Goal: Task Accomplishment & Management: Manage account settings

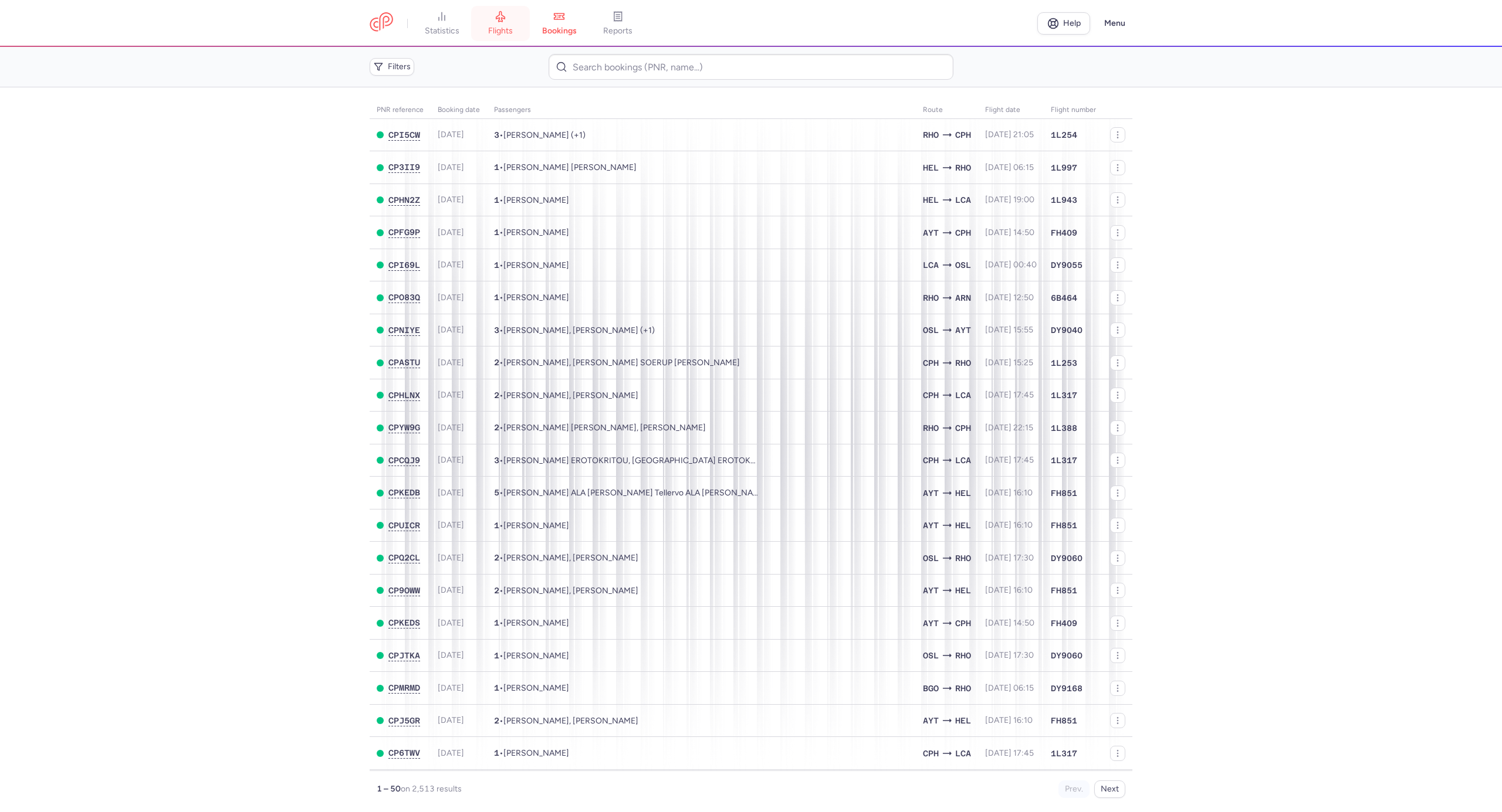
click at [500, 17] on icon at bounding box center [501, 17] width 12 height 12
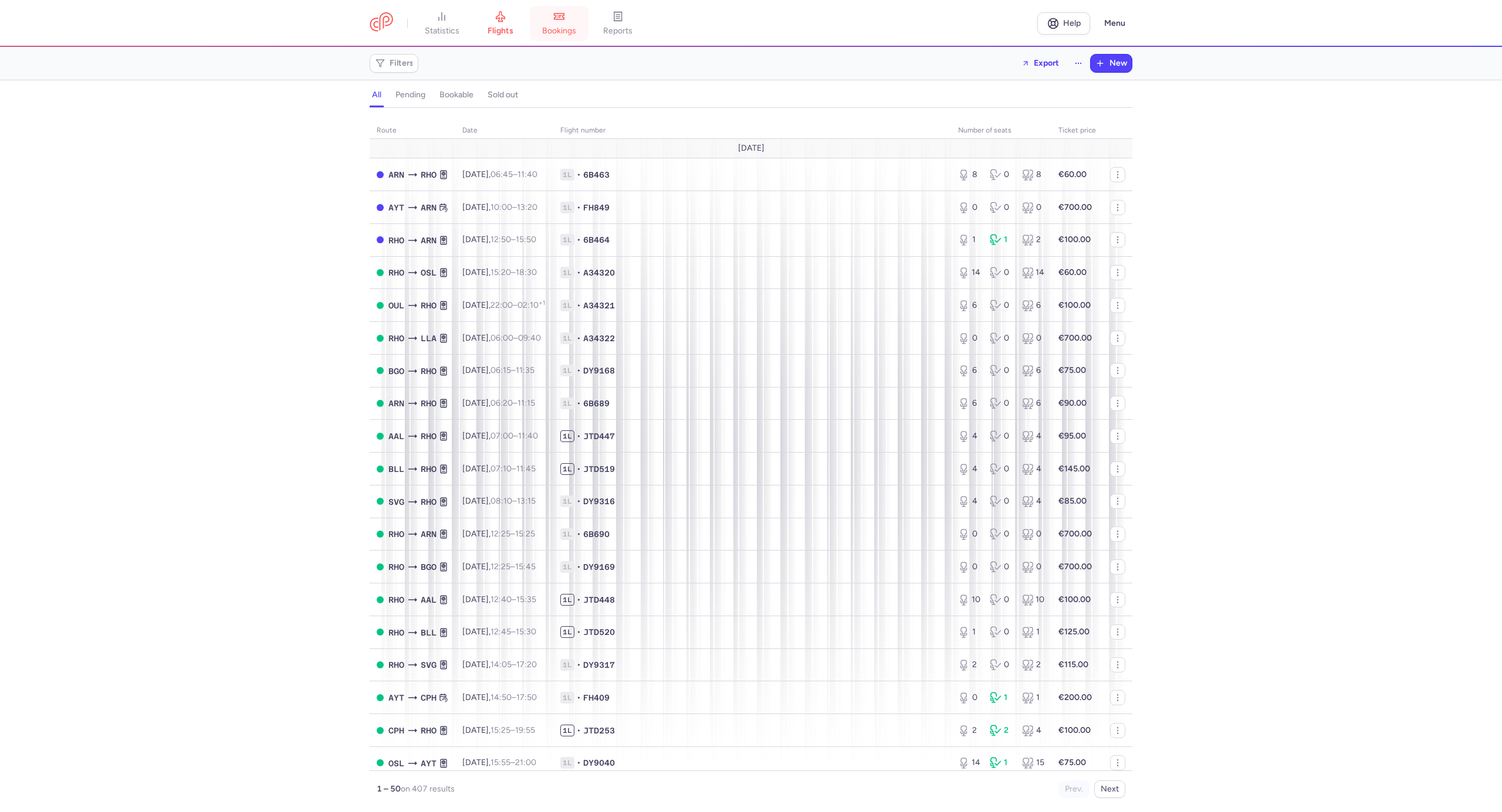
click at [552, 24] on link "bookings" at bounding box center [559, 23] width 59 height 26
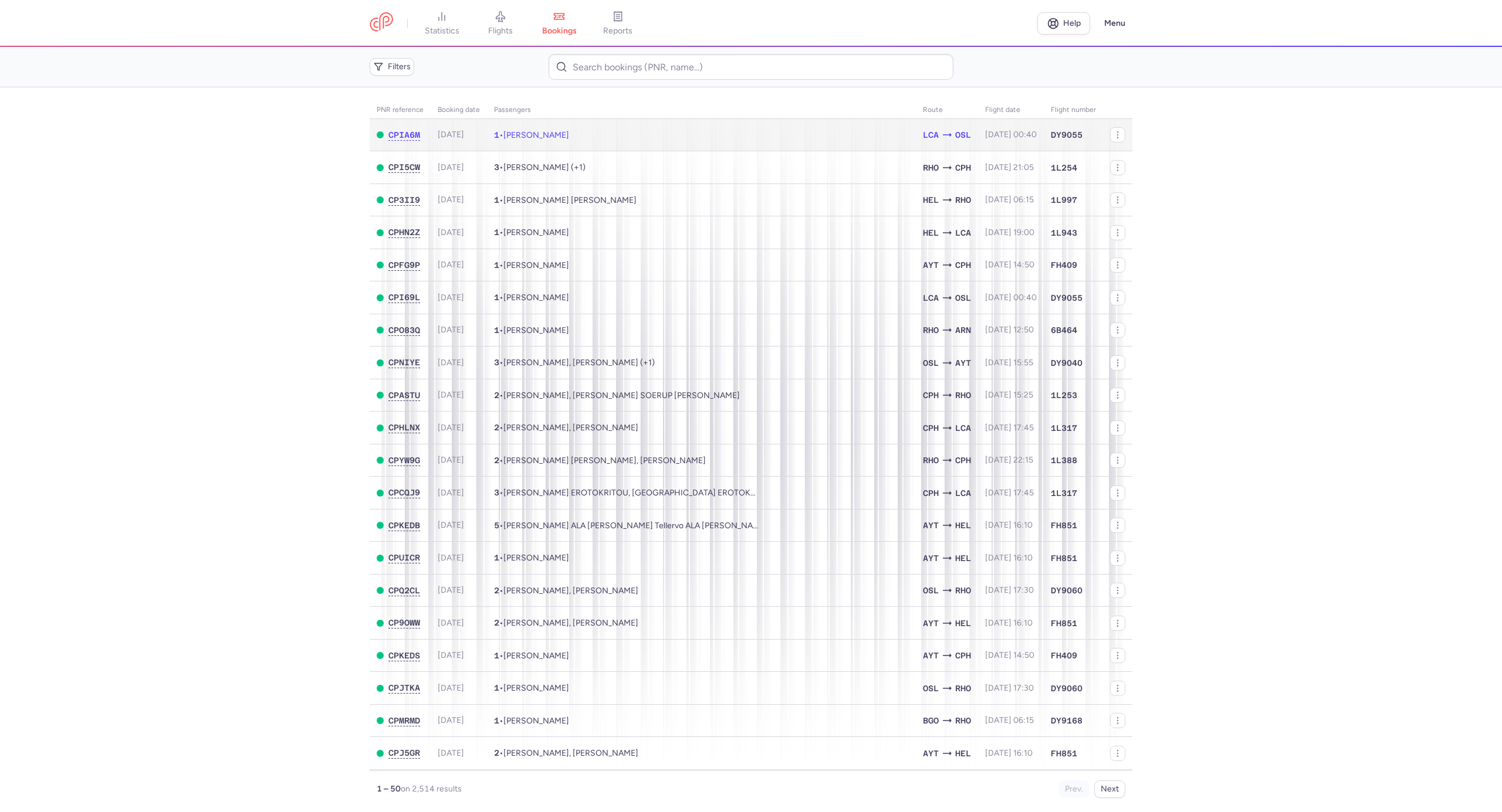
click at [567, 137] on span "Omran ALHASAN" at bounding box center [536, 135] width 66 height 10
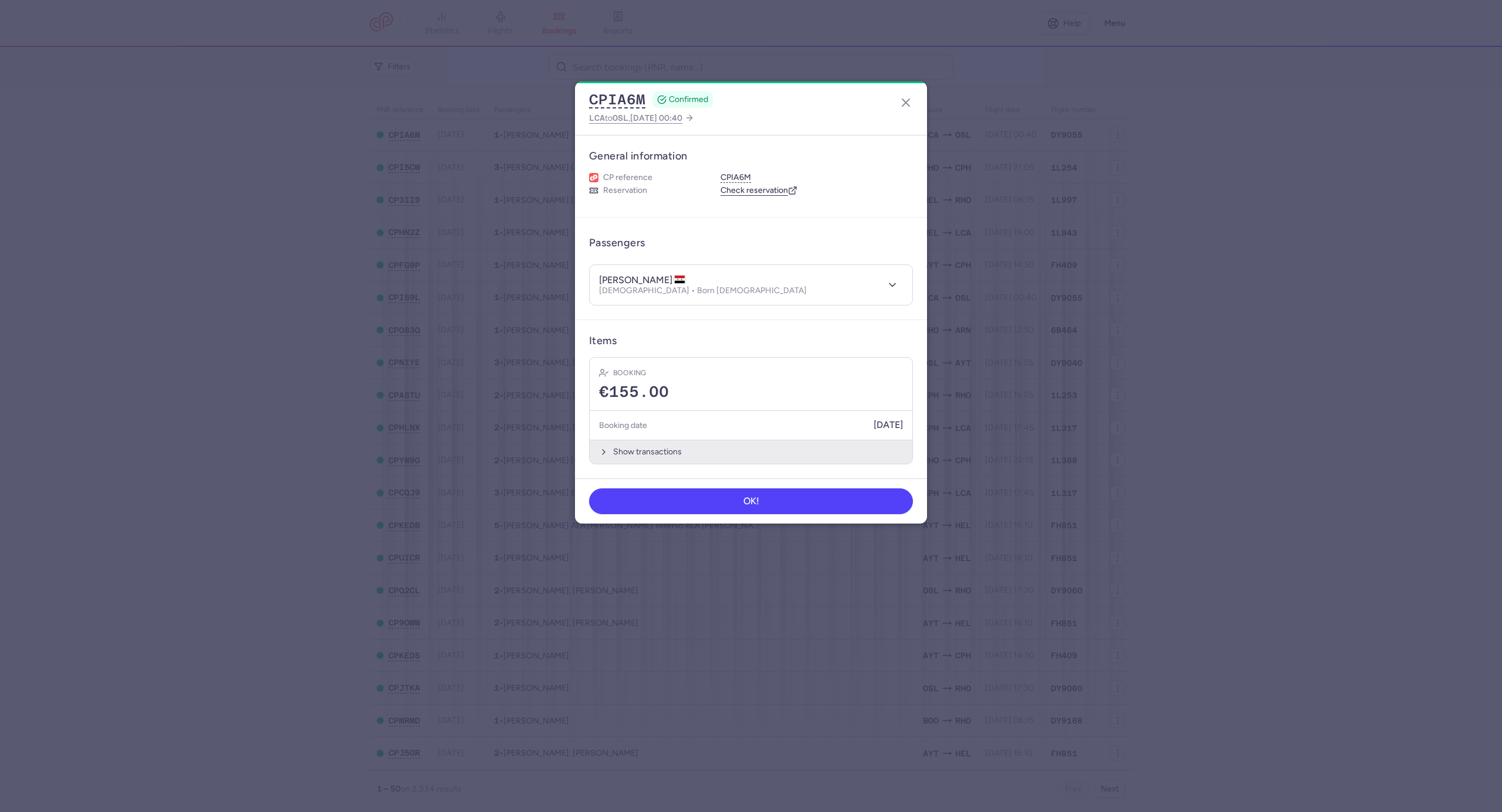
click at [665, 452] on button "Show transactions" at bounding box center [751, 452] width 323 height 24
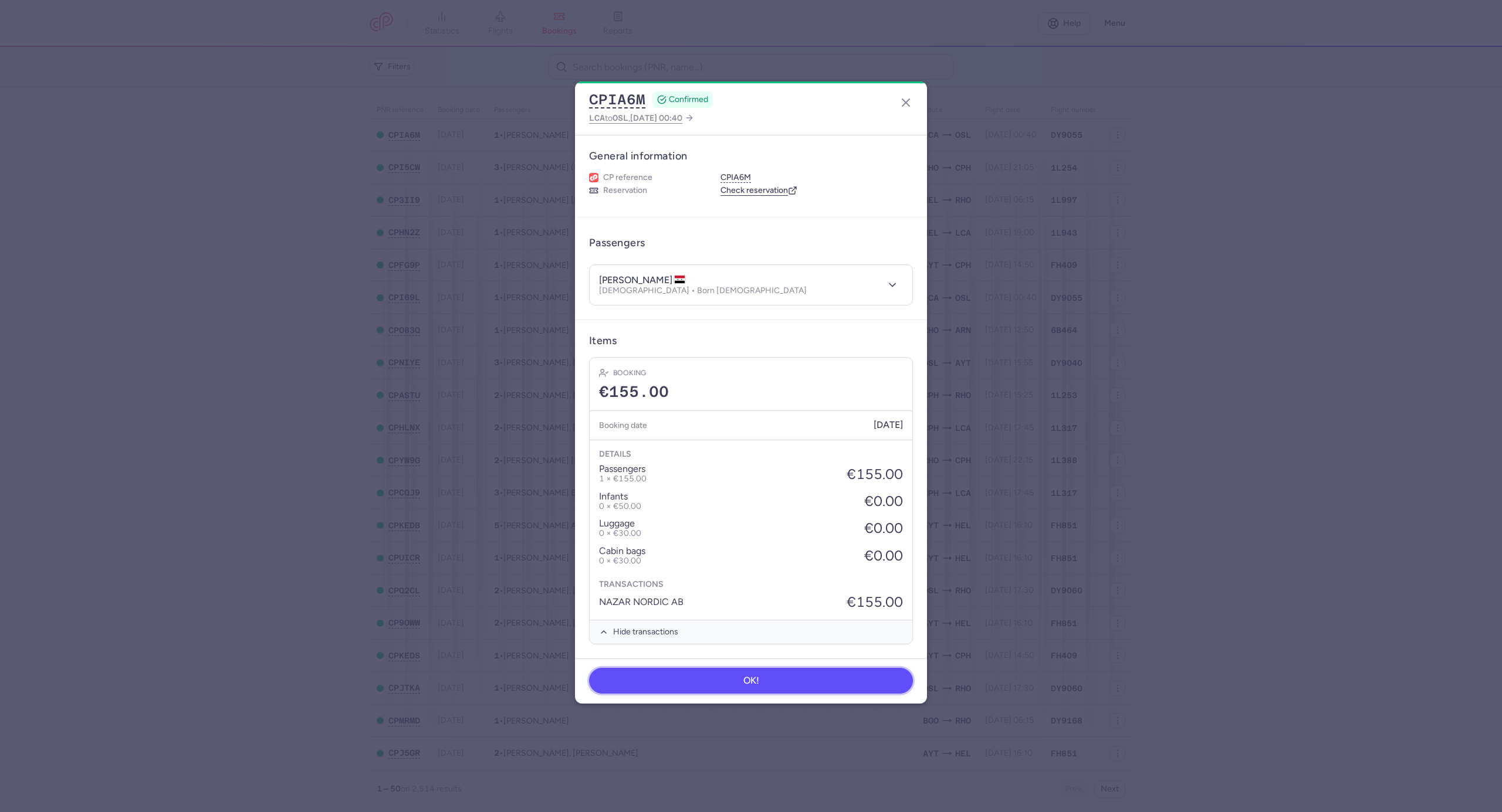
click at [714, 685] on button "OK!" at bounding box center [751, 681] width 324 height 26
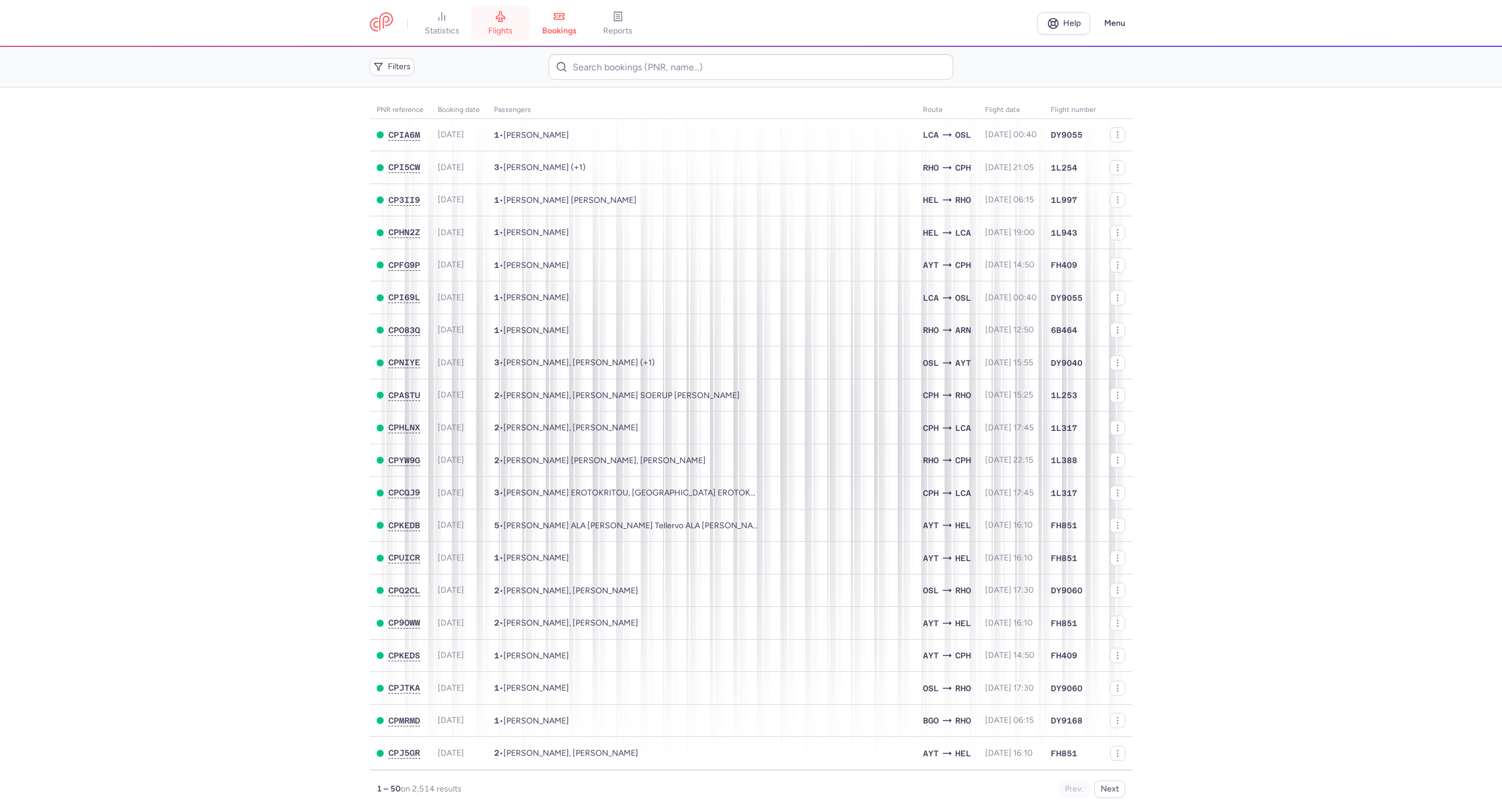
click at [493, 34] on span "flights" at bounding box center [501, 31] width 25 height 11
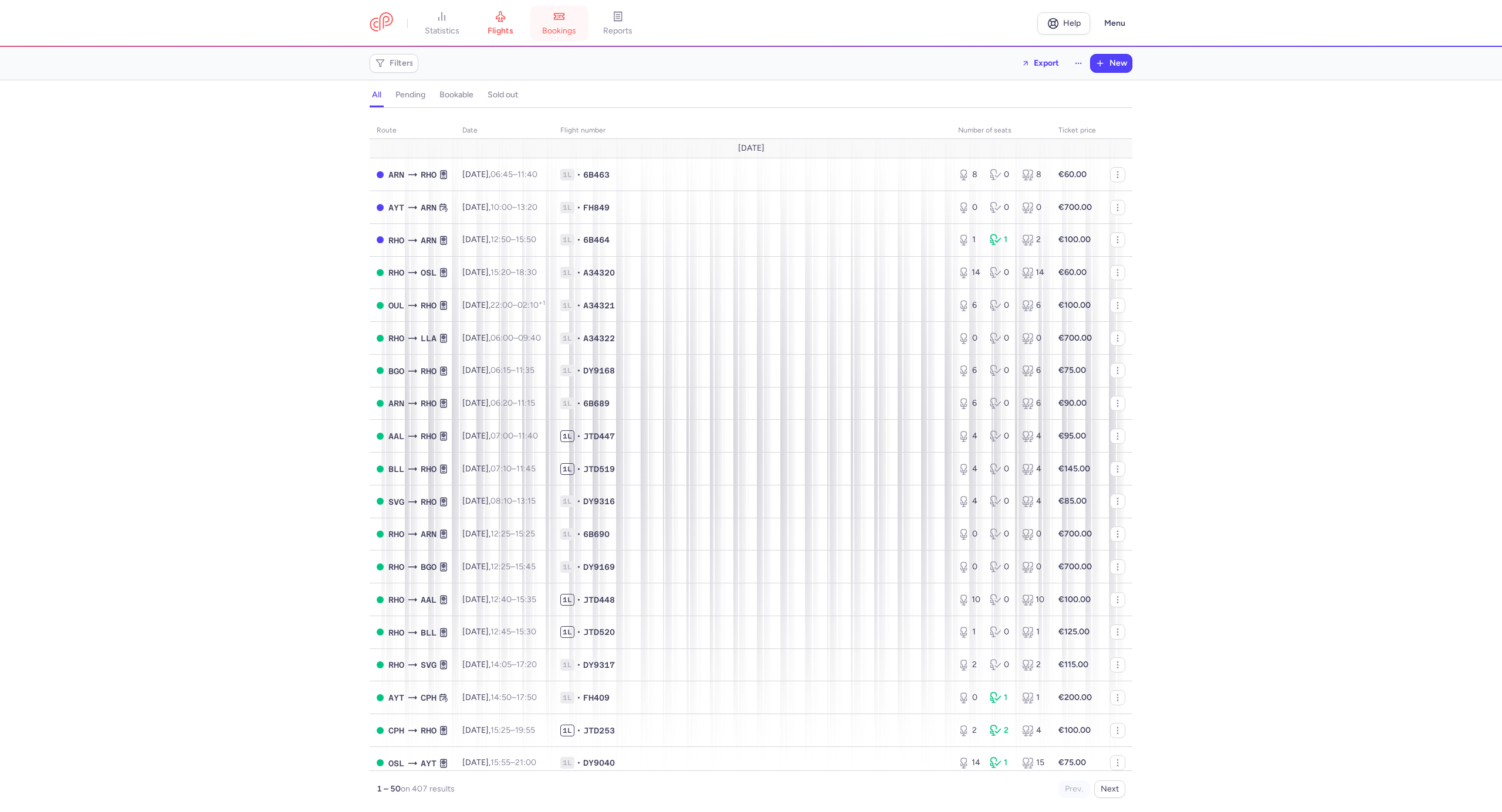
click at [546, 31] on span "bookings" at bounding box center [559, 31] width 34 height 11
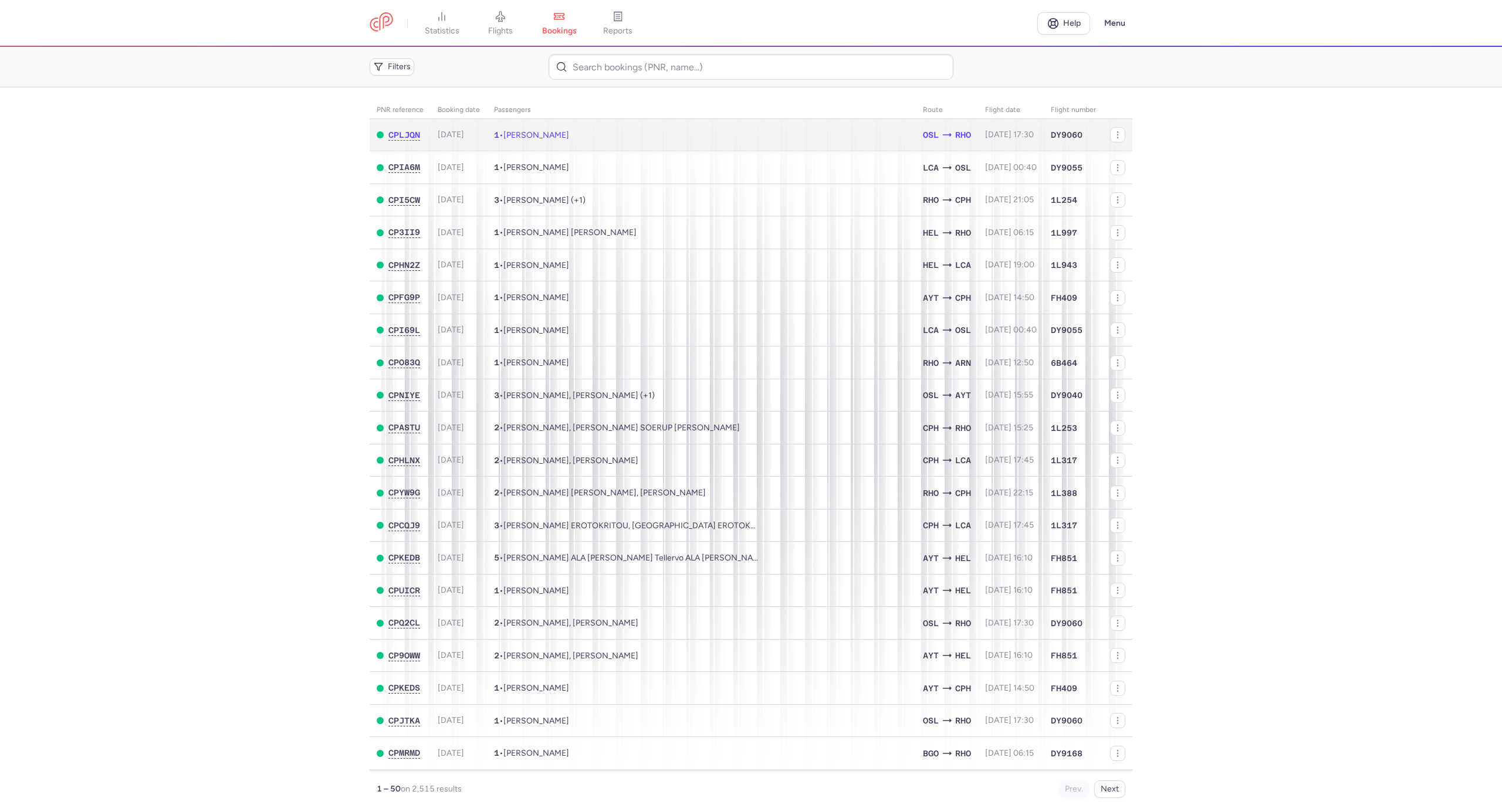
click at [579, 144] on td "1 • Liudmyla KYSELUTSIA" at bounding box center [701, 135] width 429 height 32
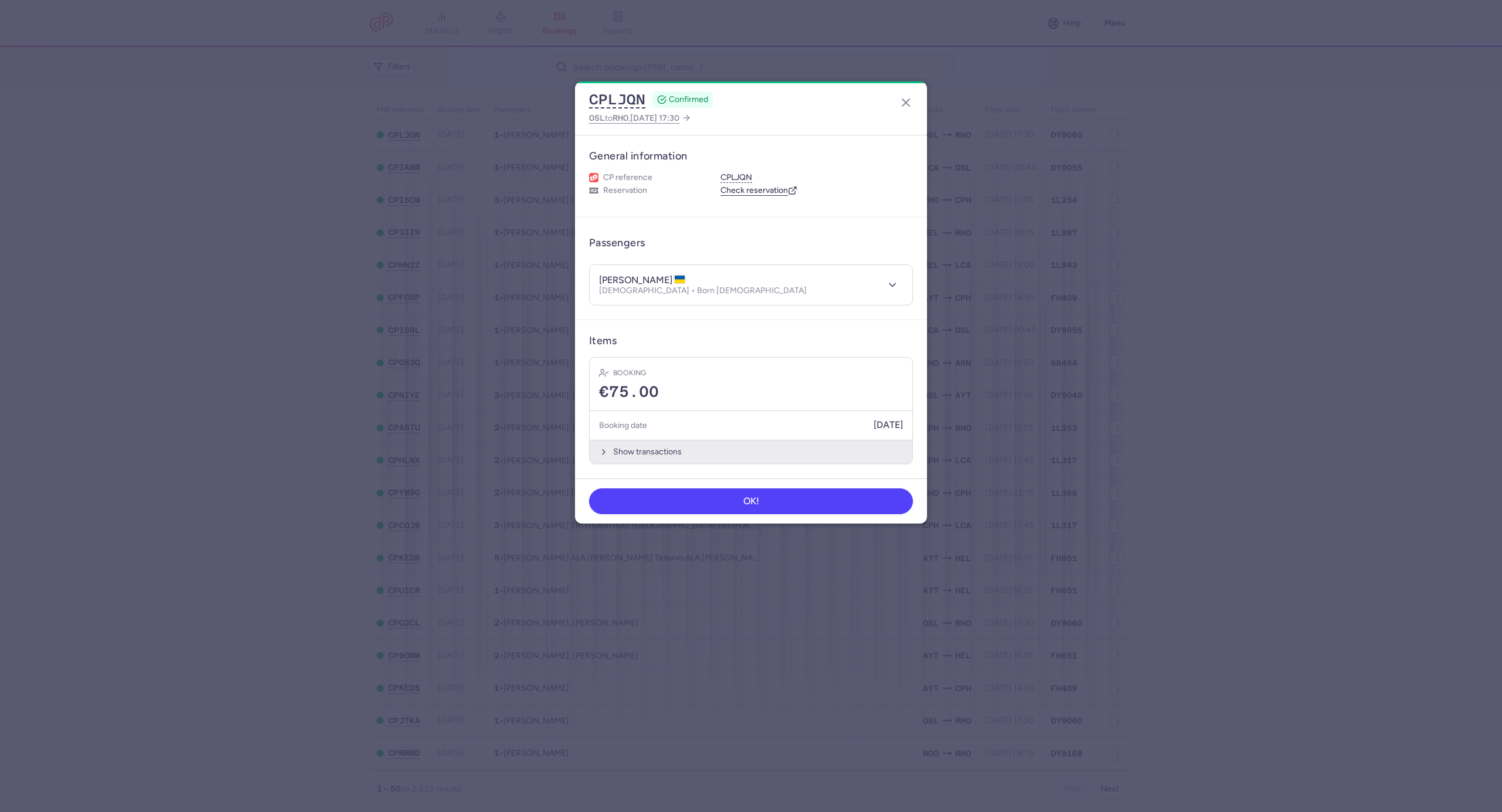
click at [662, 453] on button "Show transactions" at bounding box center [751, 452] width 323 height 24
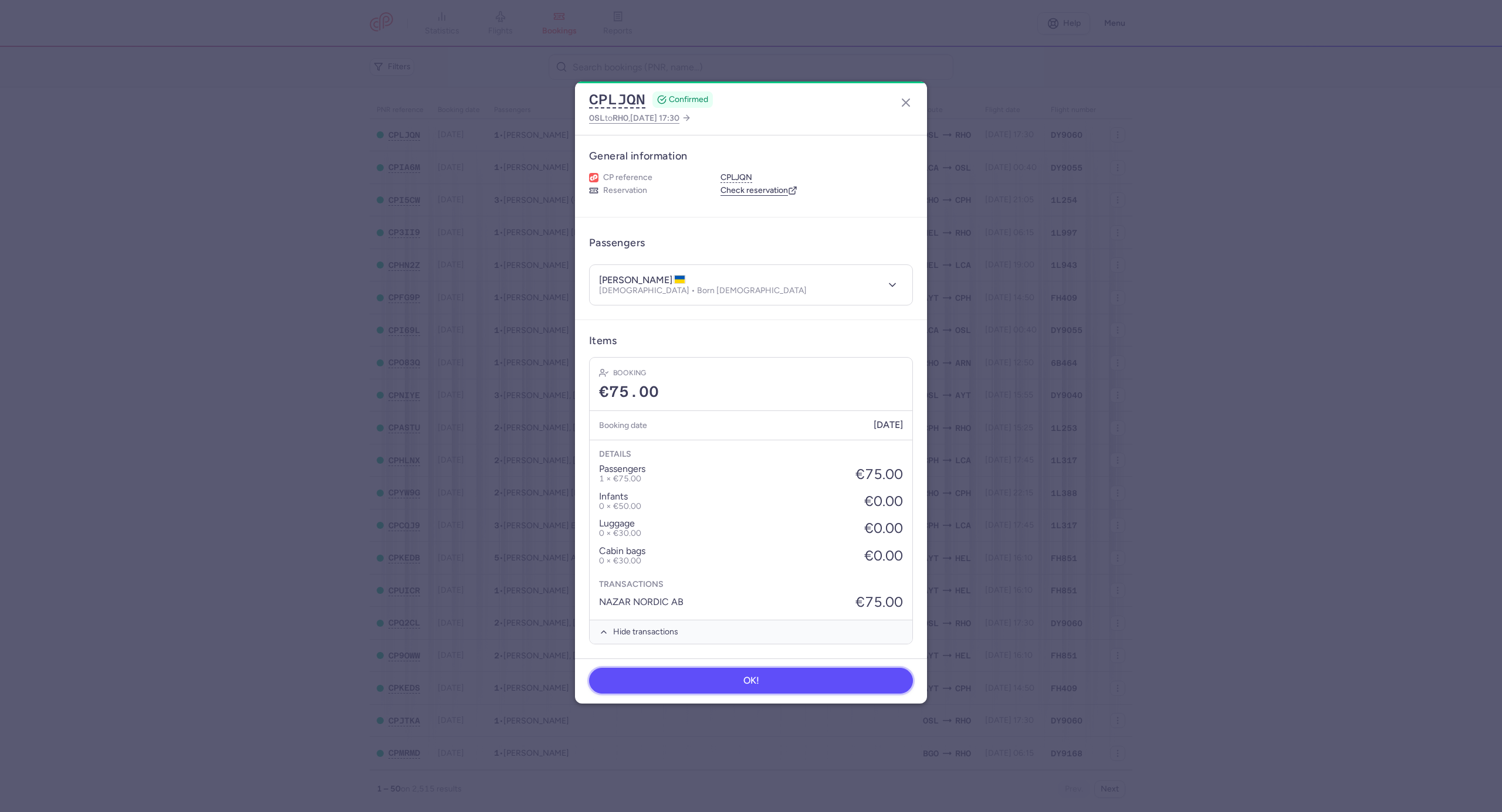
click at [702, 680] on button "OK!" at bounding box center [751, 681] width 324 height 26
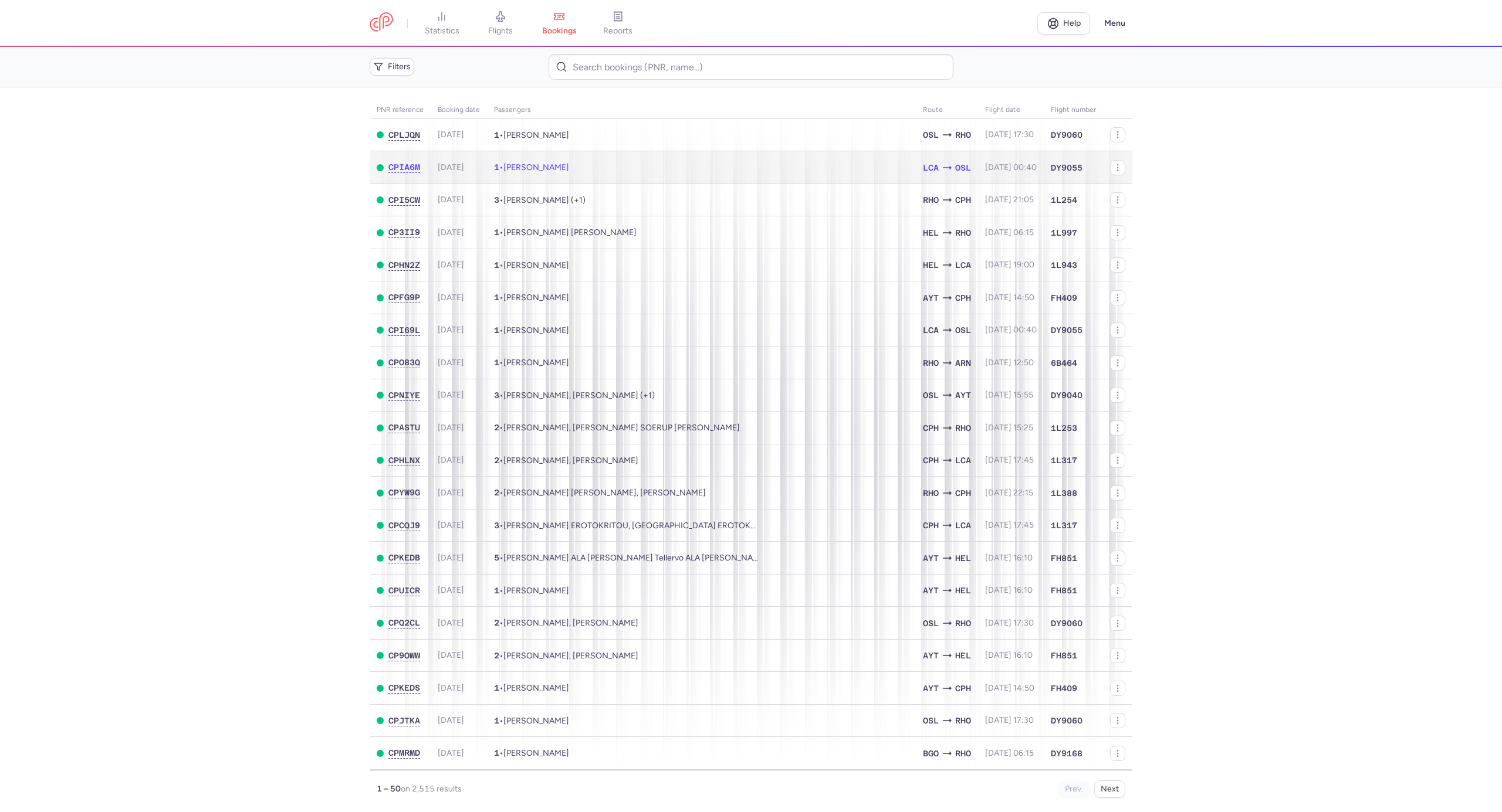
click at [541, 170] on span "Omran ALHASAN" at bounding box center [536, 168] width 66 height 10
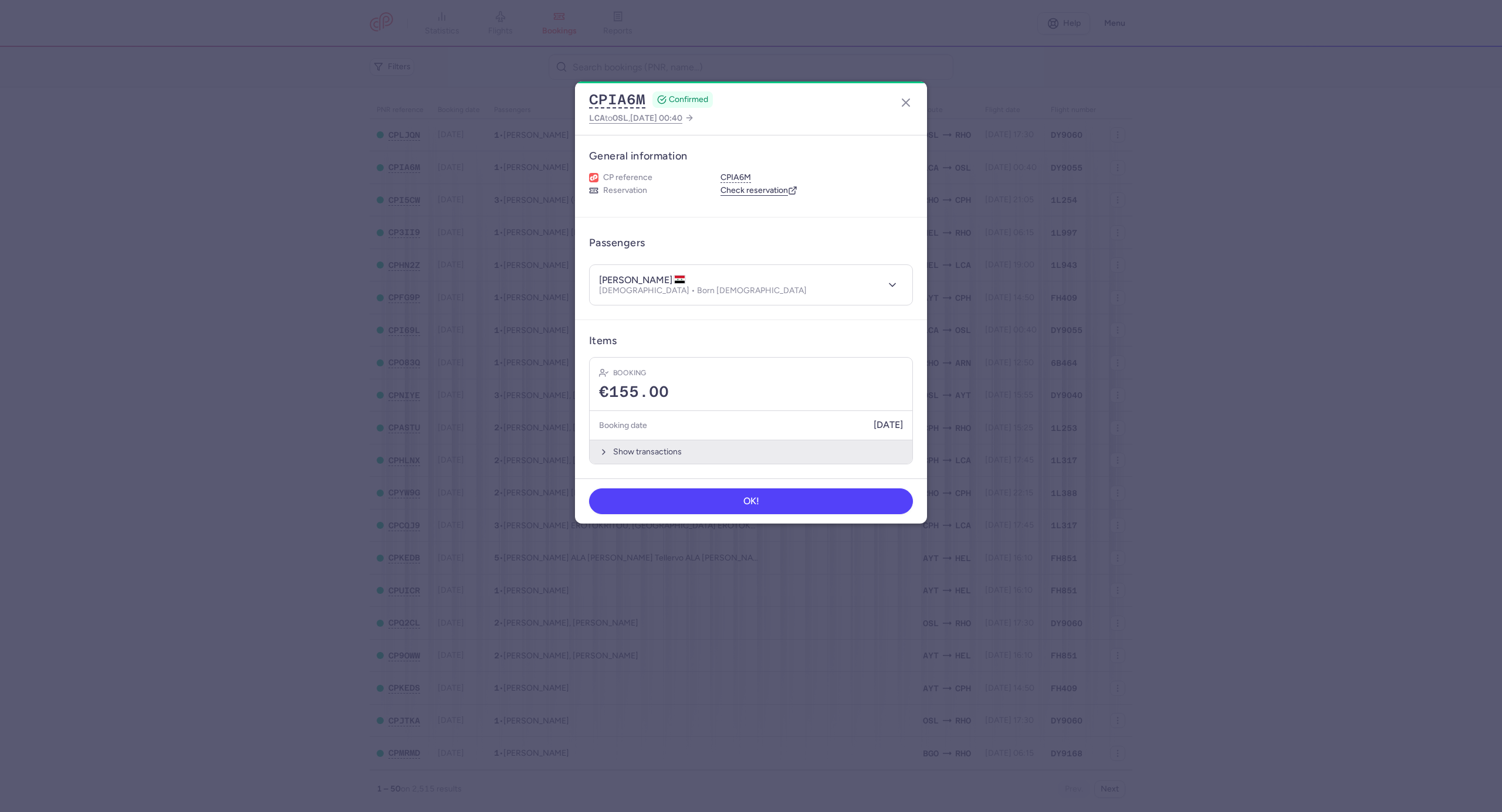
click at [657, 452] on button "Show transactions" at bounding box center [751, 452] width 323 height 24
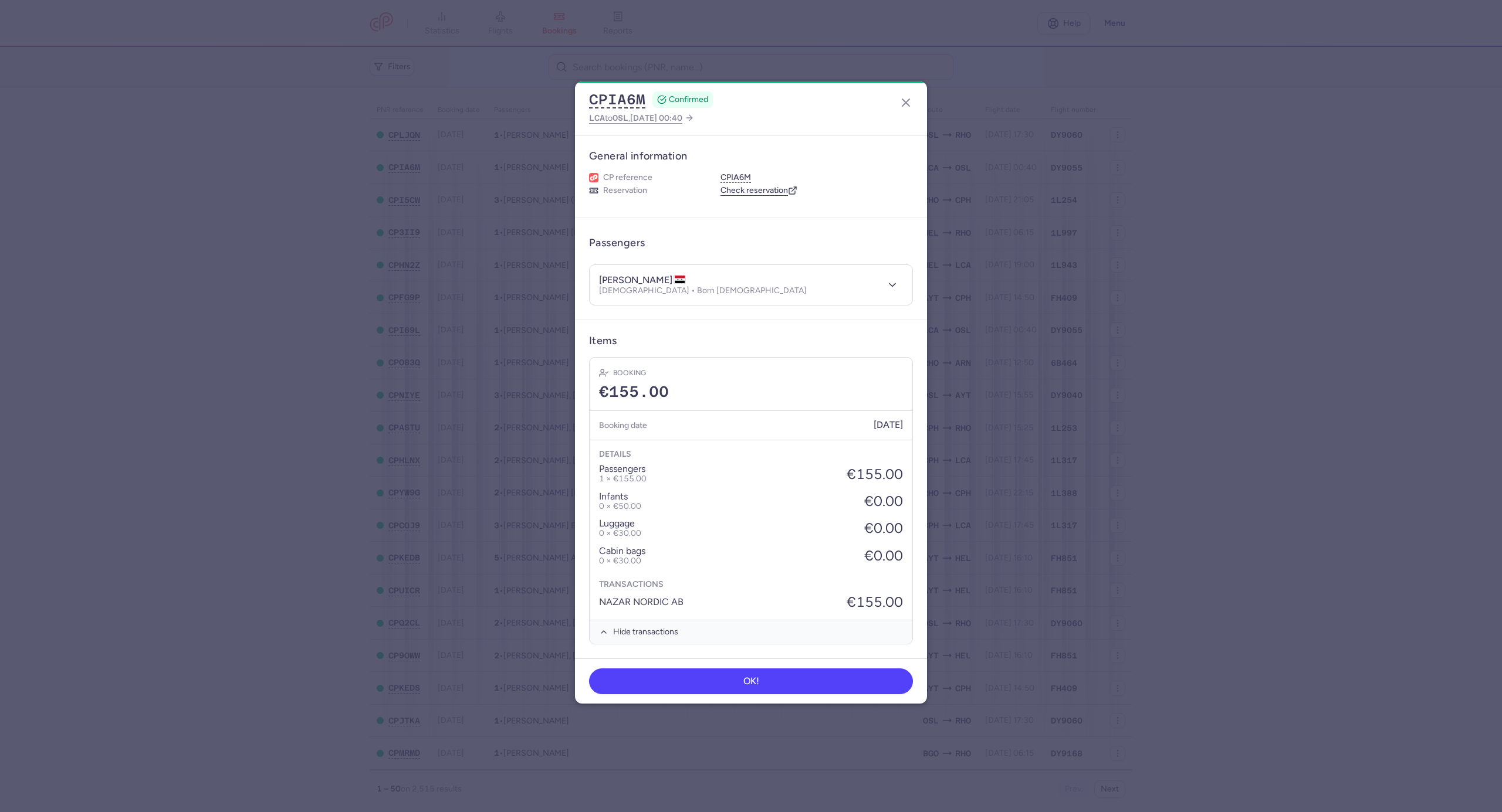
click at [719, 546] on li "luggage 0 × €30.00 €0.00" at bounding box center [751, 556] width 304 height 20
click at [708, 679] on button "OK!" at bounding box center [751, 681] width 324 height 26
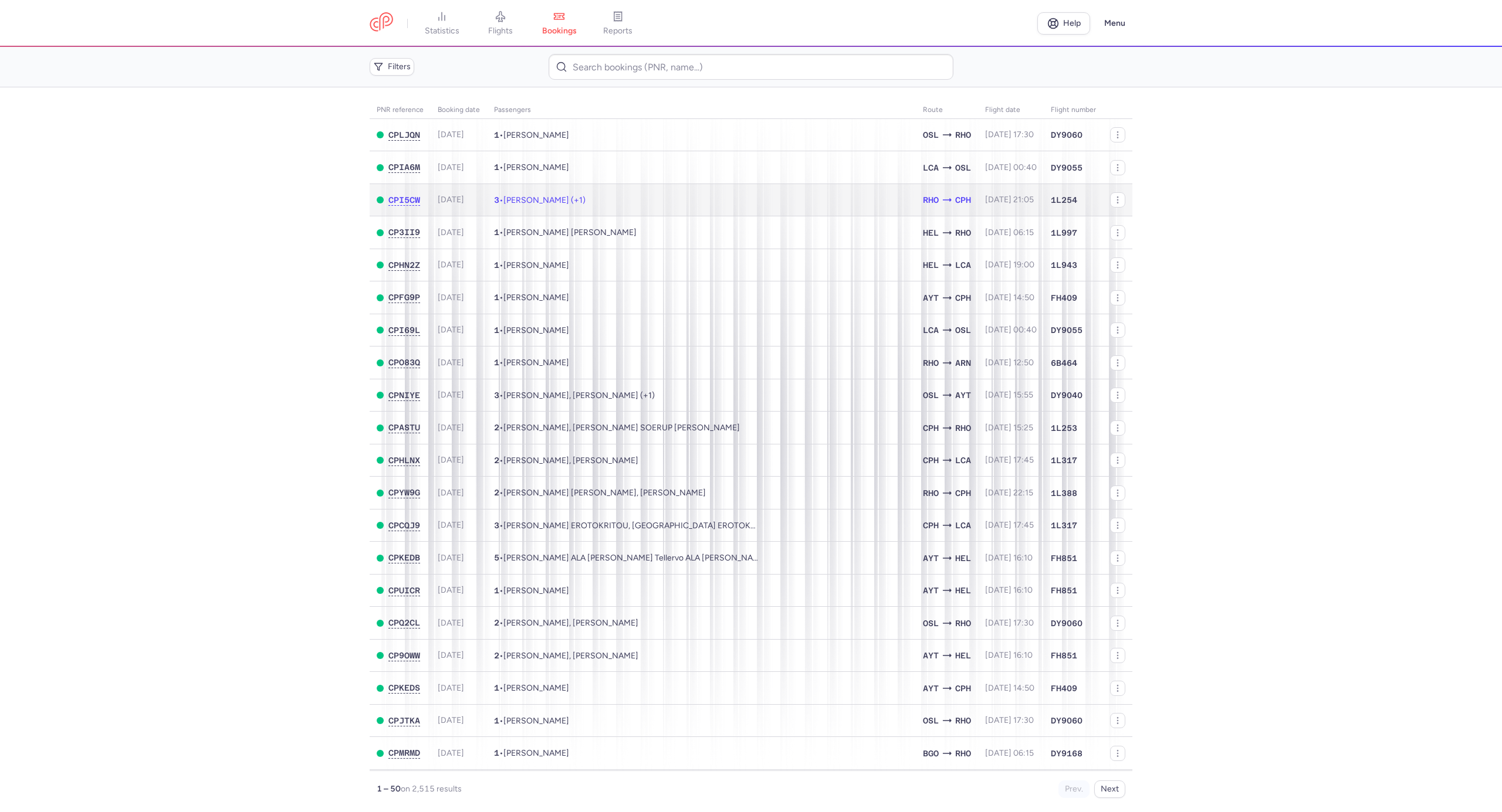
click at [586, 200] on span "Asala SABIA, Ranin HAMMUD (+1)" at bounding box center [544, 200] width 82 height 10
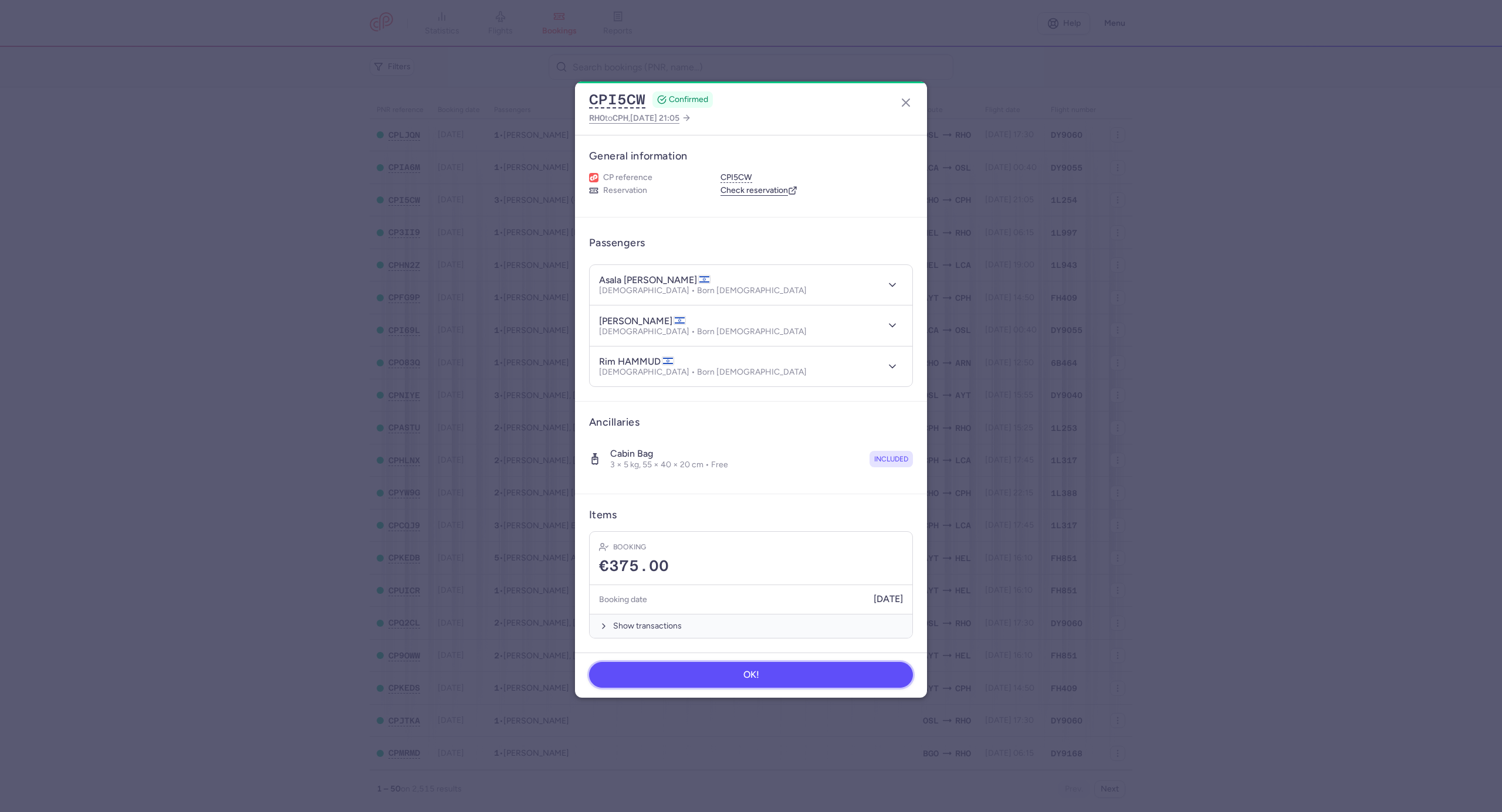
click at [779, 682] on button "OK!" at bounding box center [751, 675] width 324 height 26
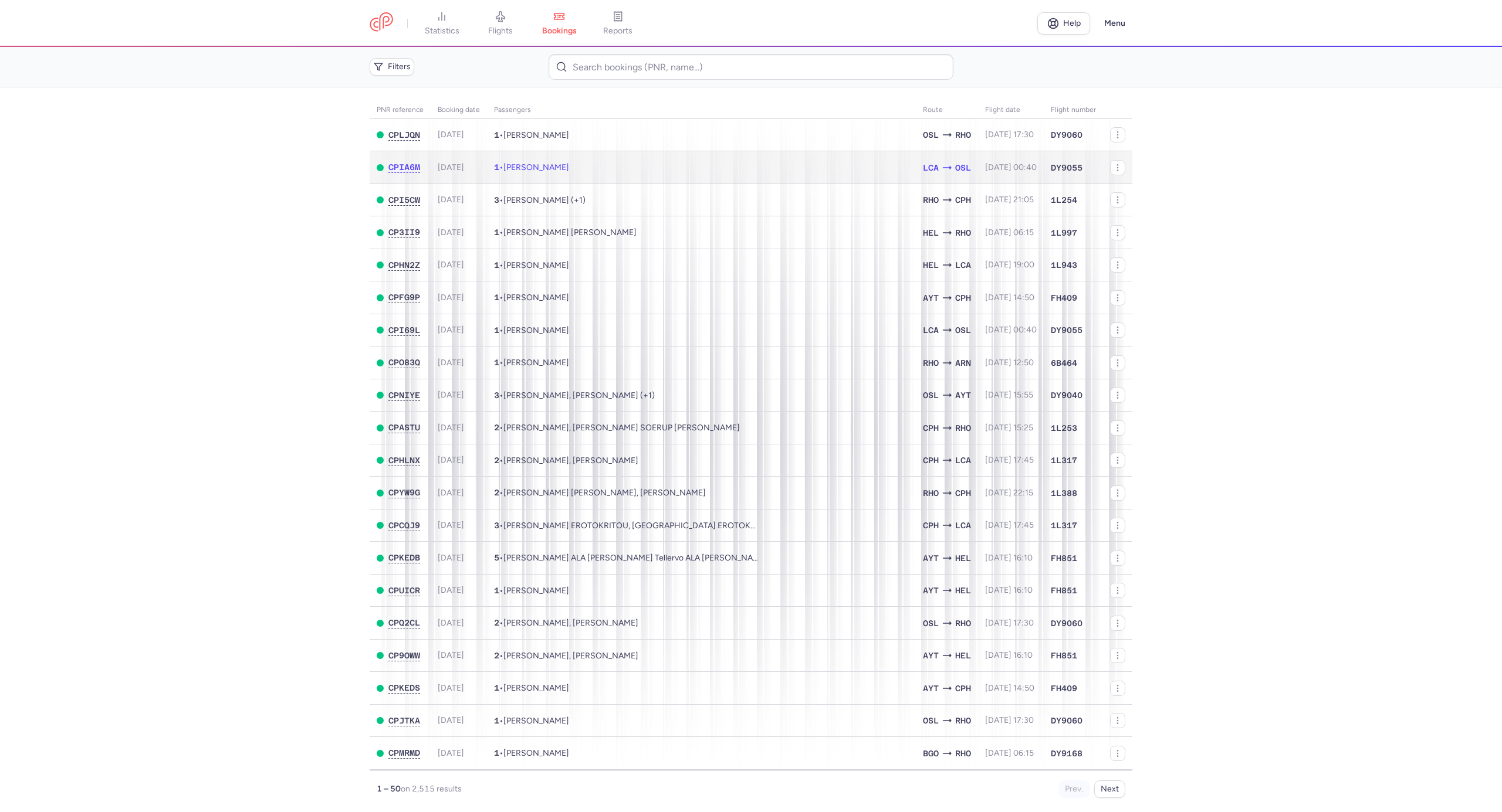
click at [569, 169] on span "Omran ALHASAN" at bounding box center [536, 168] width 66 height 10
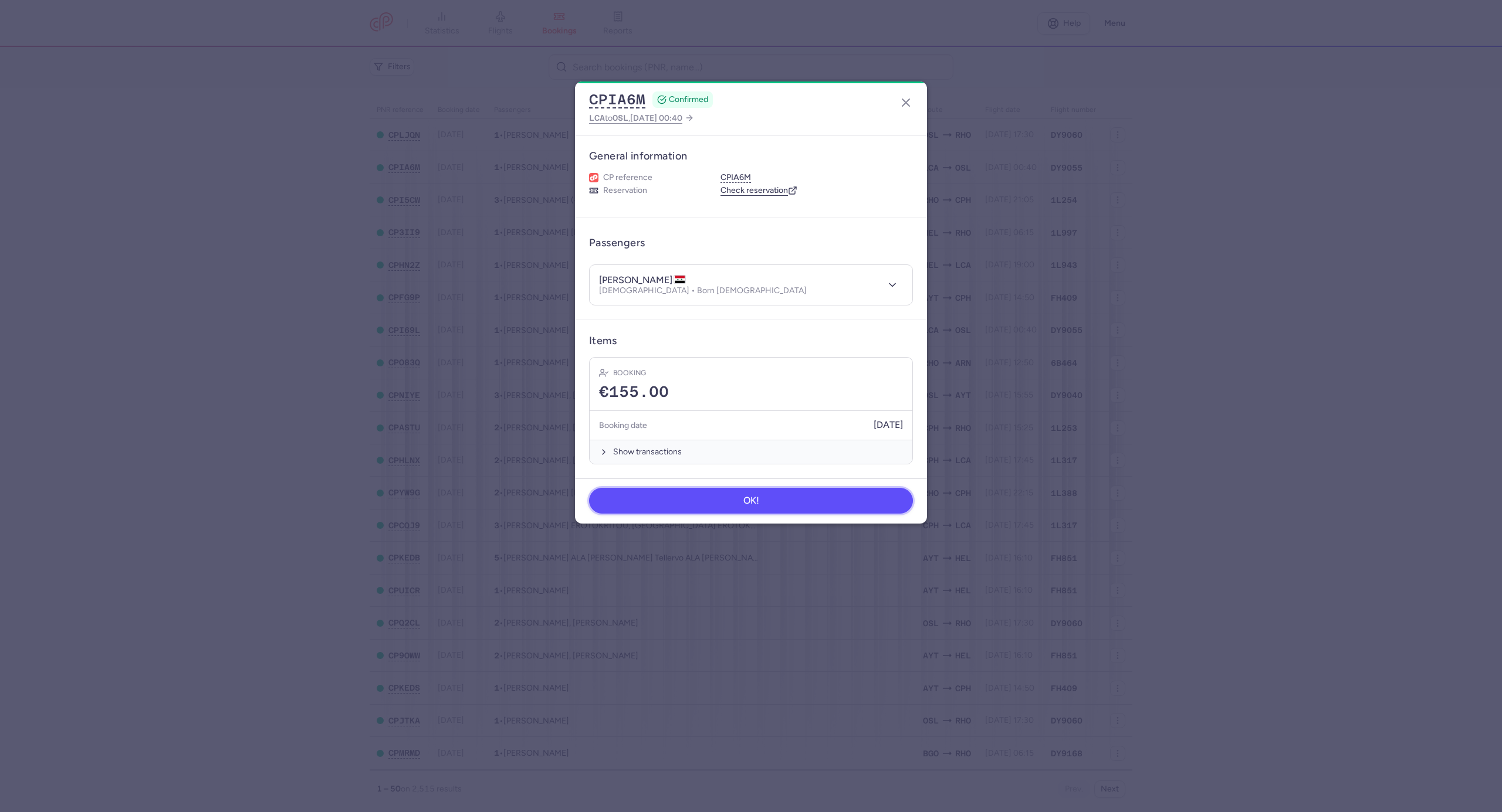
click at [751, 501] on span "OK!" at bounding box center [751, 501] width 16 height 11
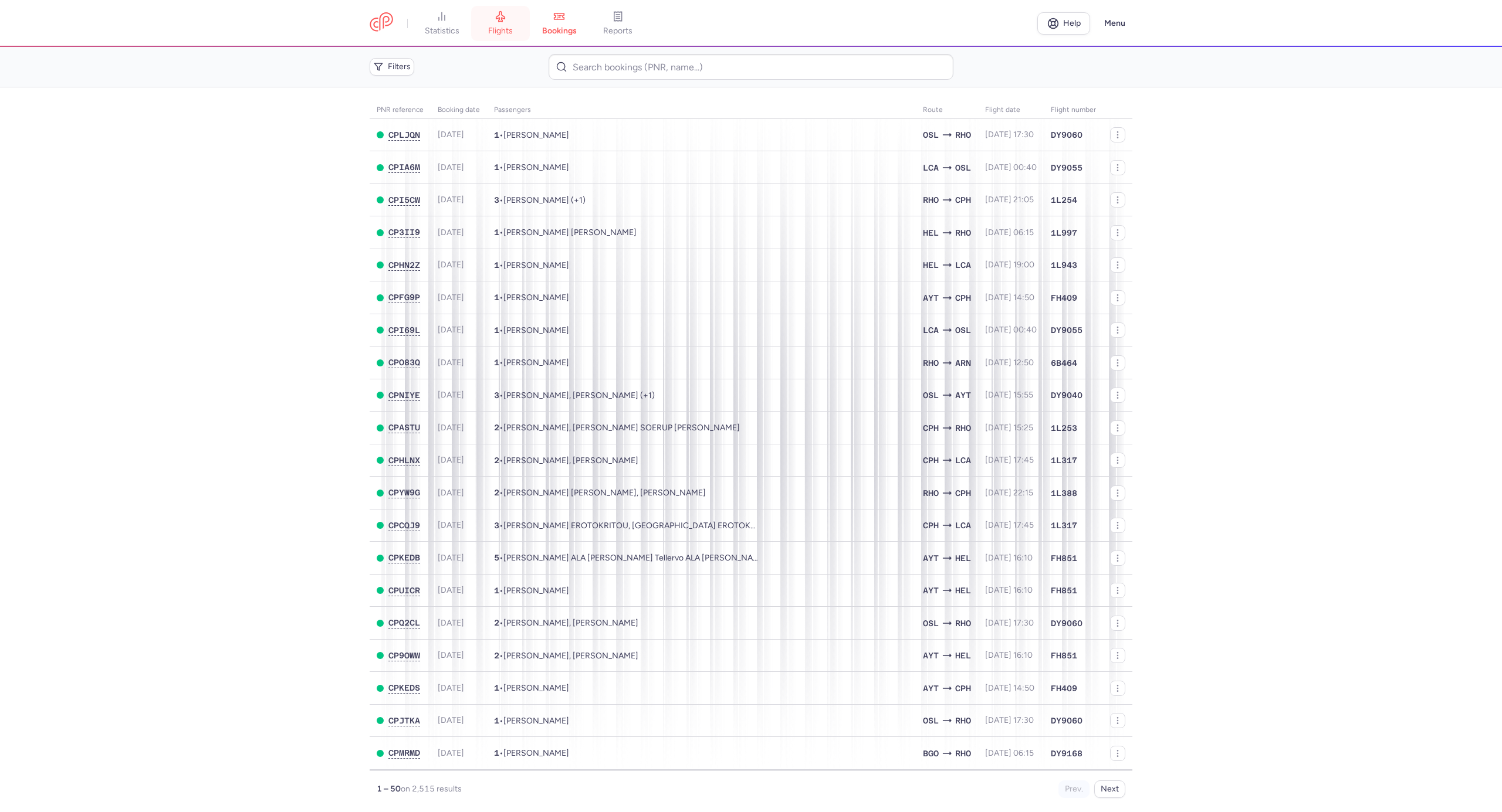
click at [497, 31] on span "flights" at bounding box center [501, 31] width 25 height 11
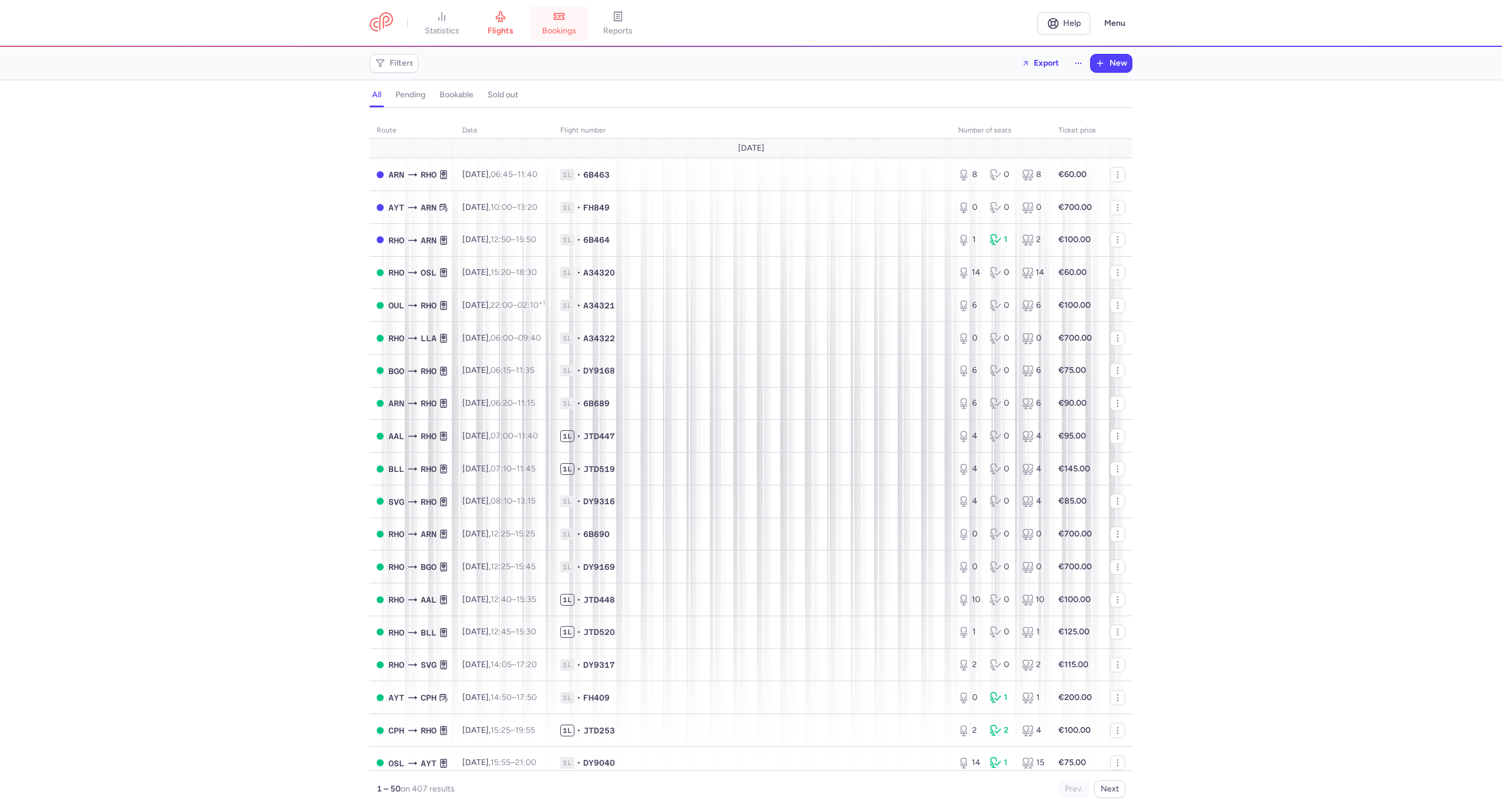
click at [545, 25] on link "bookings" at bounding box center [559, 23] width 59 height 26
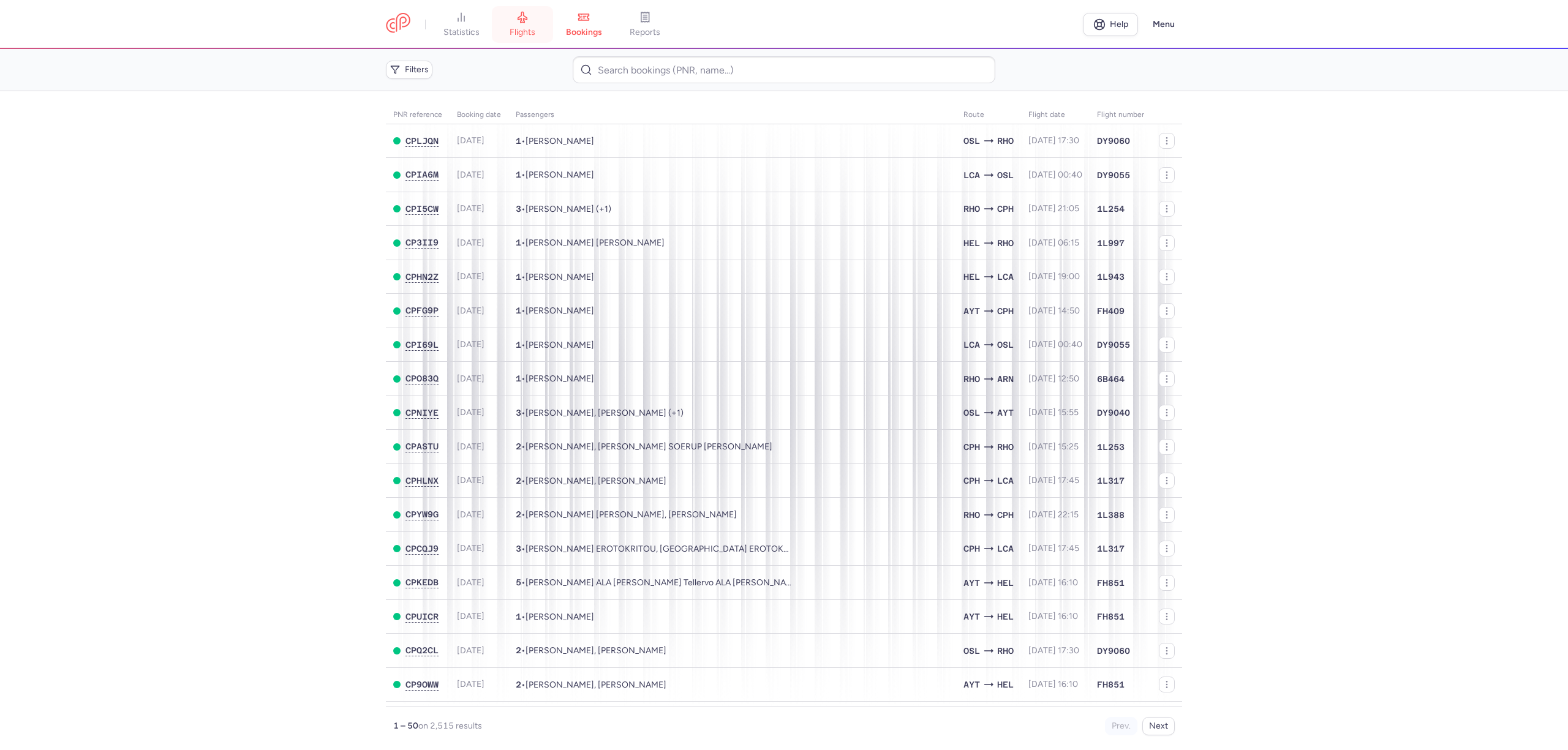
click at [518, 25] on link "flights" at bounding box center [522, 24] width 62 height 27
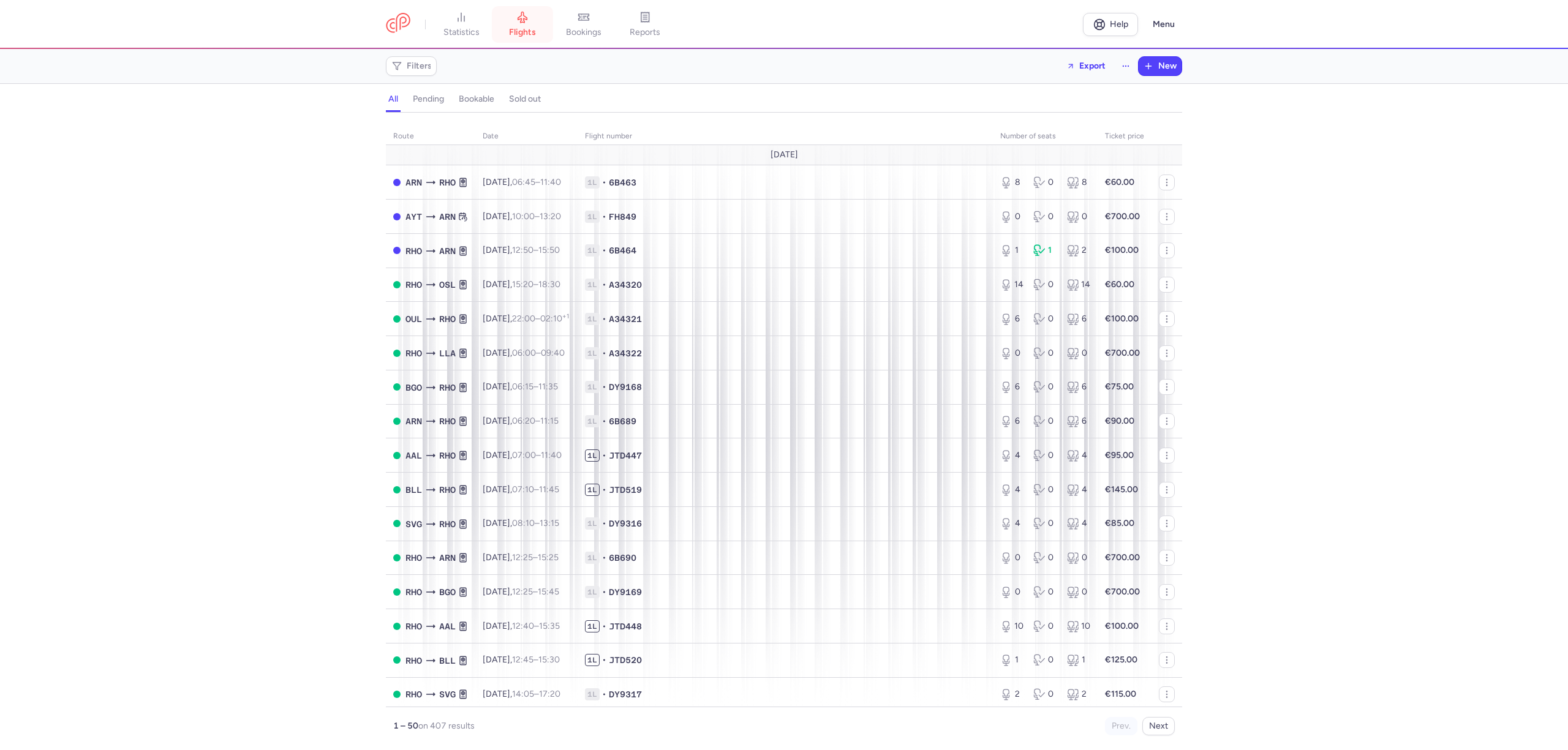
click at [527, 30] on span "flights" at bounding box center [522, 32] width 27 height 11
click at [402, 62] on icon "button" at bounding box center [396, 66] width 10 height 10
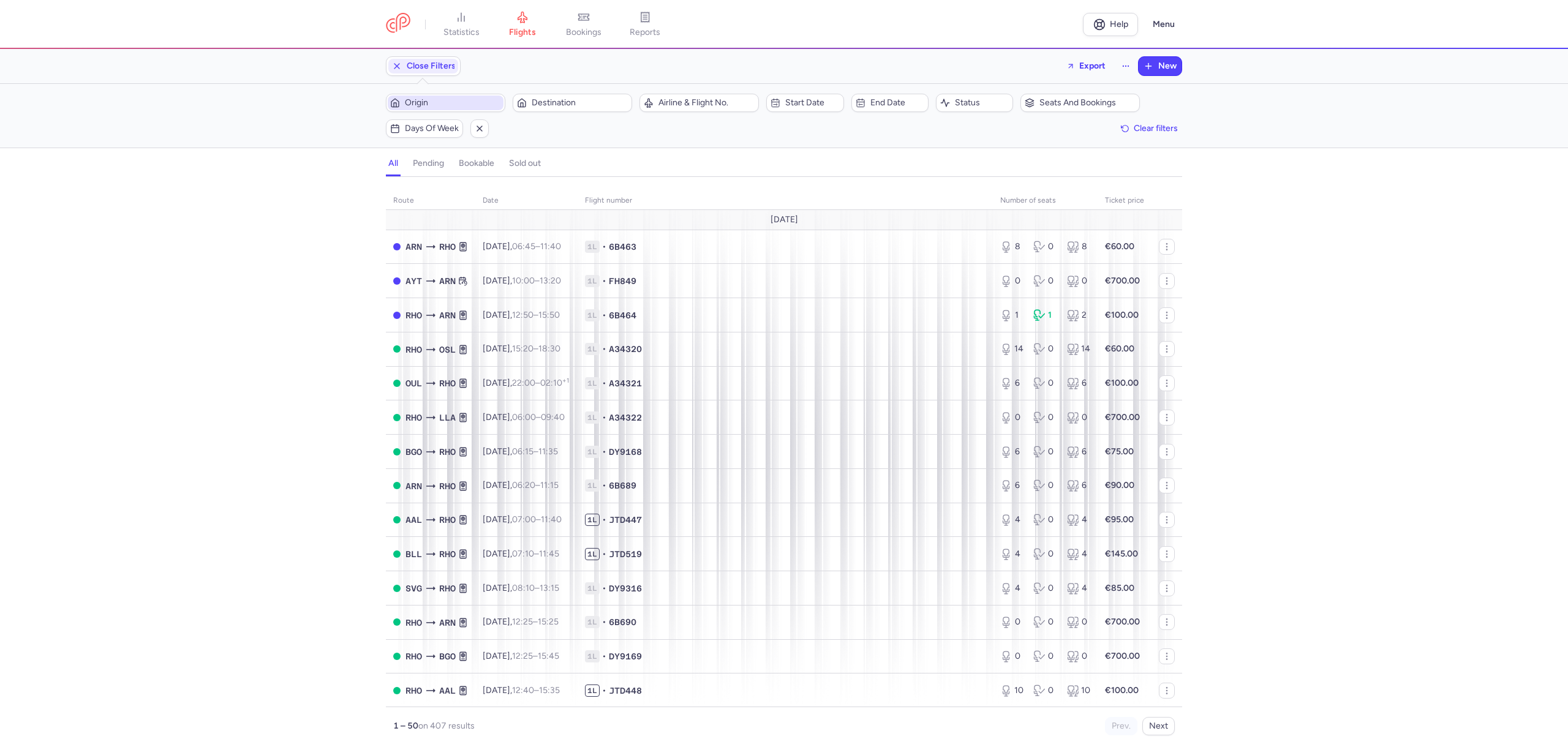
click at [478, 103] on span "Origin" at bounding box center [453, 102] width 96 height 10
click at [463, 204] on span "Billund, Billund, Denmark BLL" at bounding box center [479, 200] width 163 height 35
type input "bll"
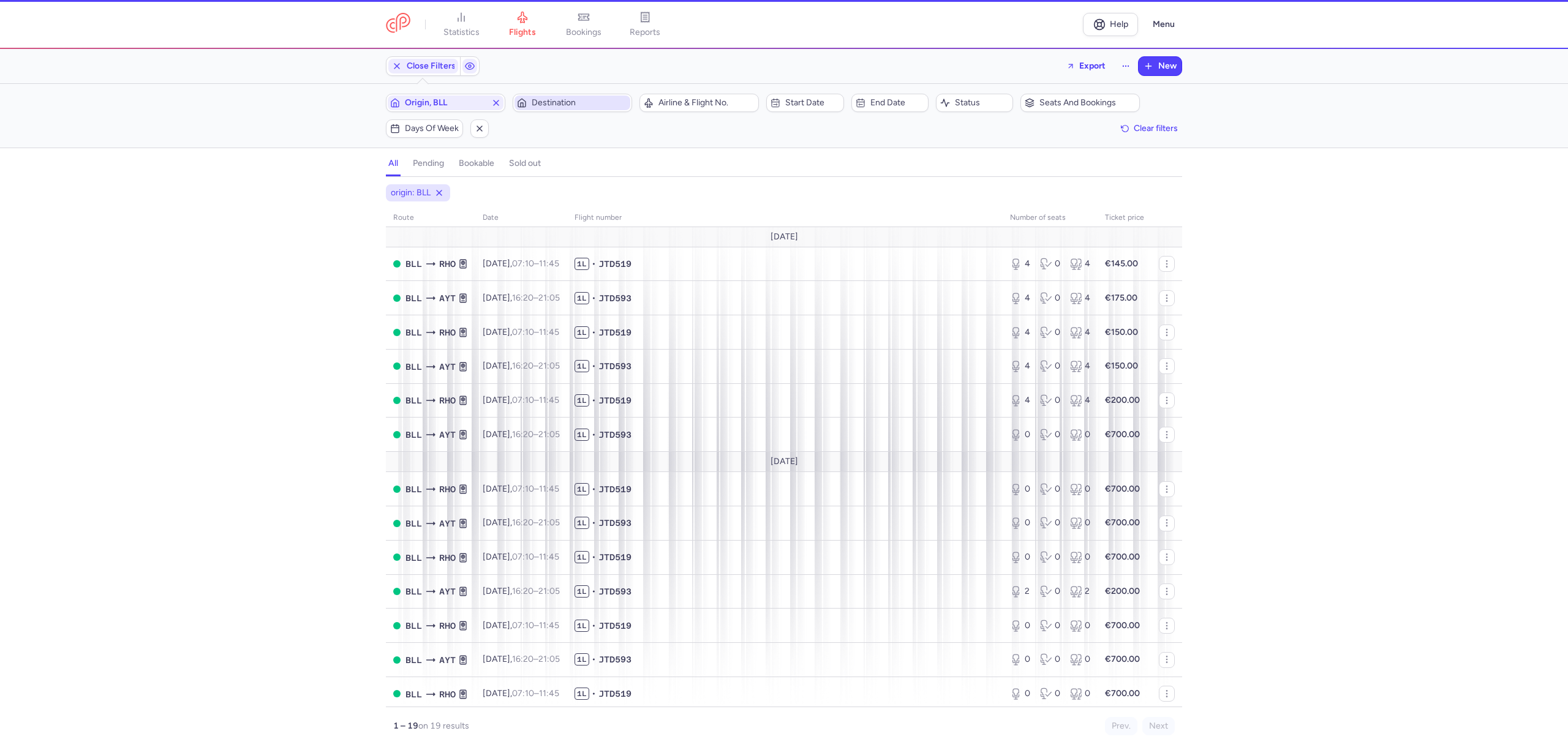
click at [582, 106] on span "Destination" at bounding box center [579, 102] width 96 height 10
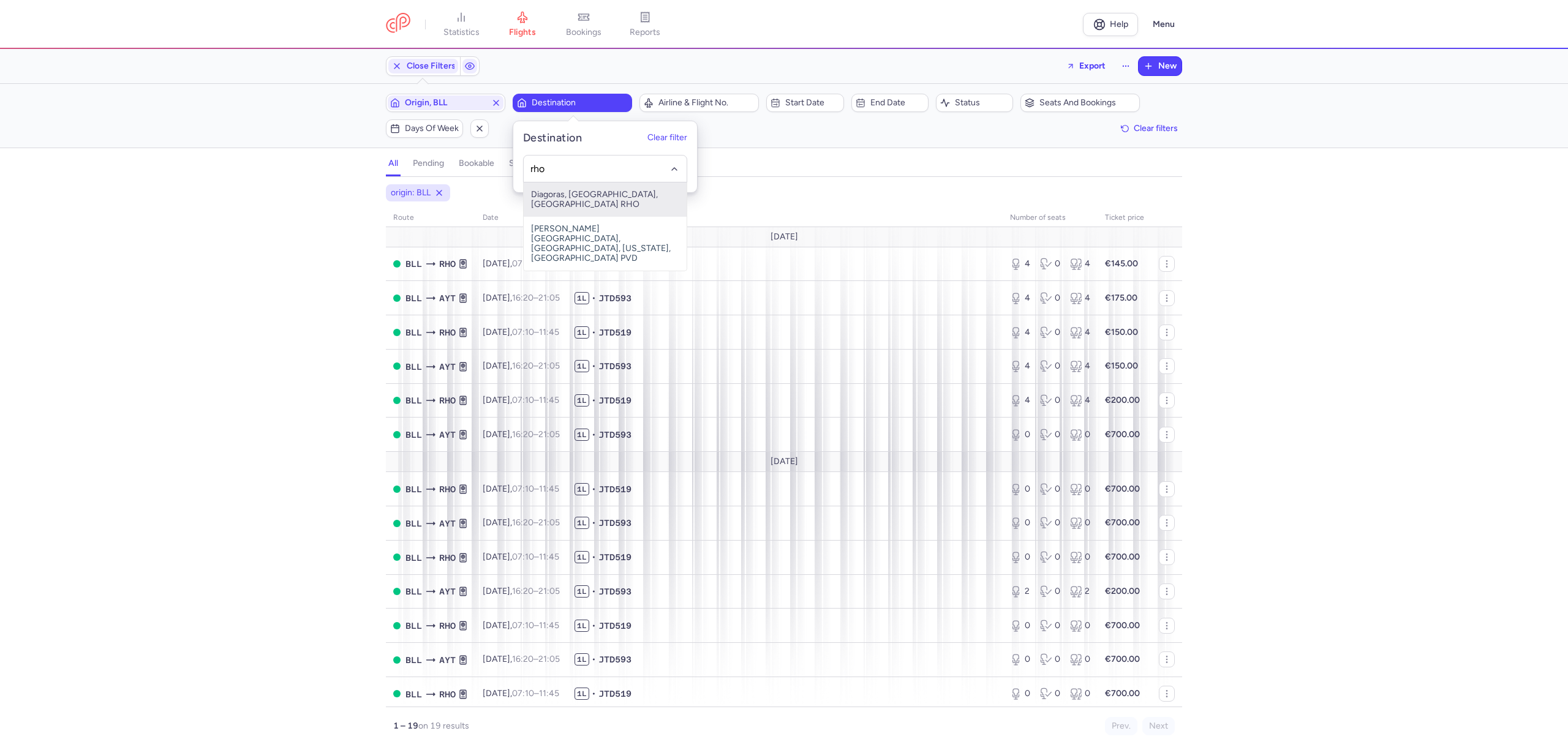
click at [591, 196] on span "Diagoras, Ródos, Greece RHO" at bounding box center [605, 200] width 163 height 35
type input "rho"
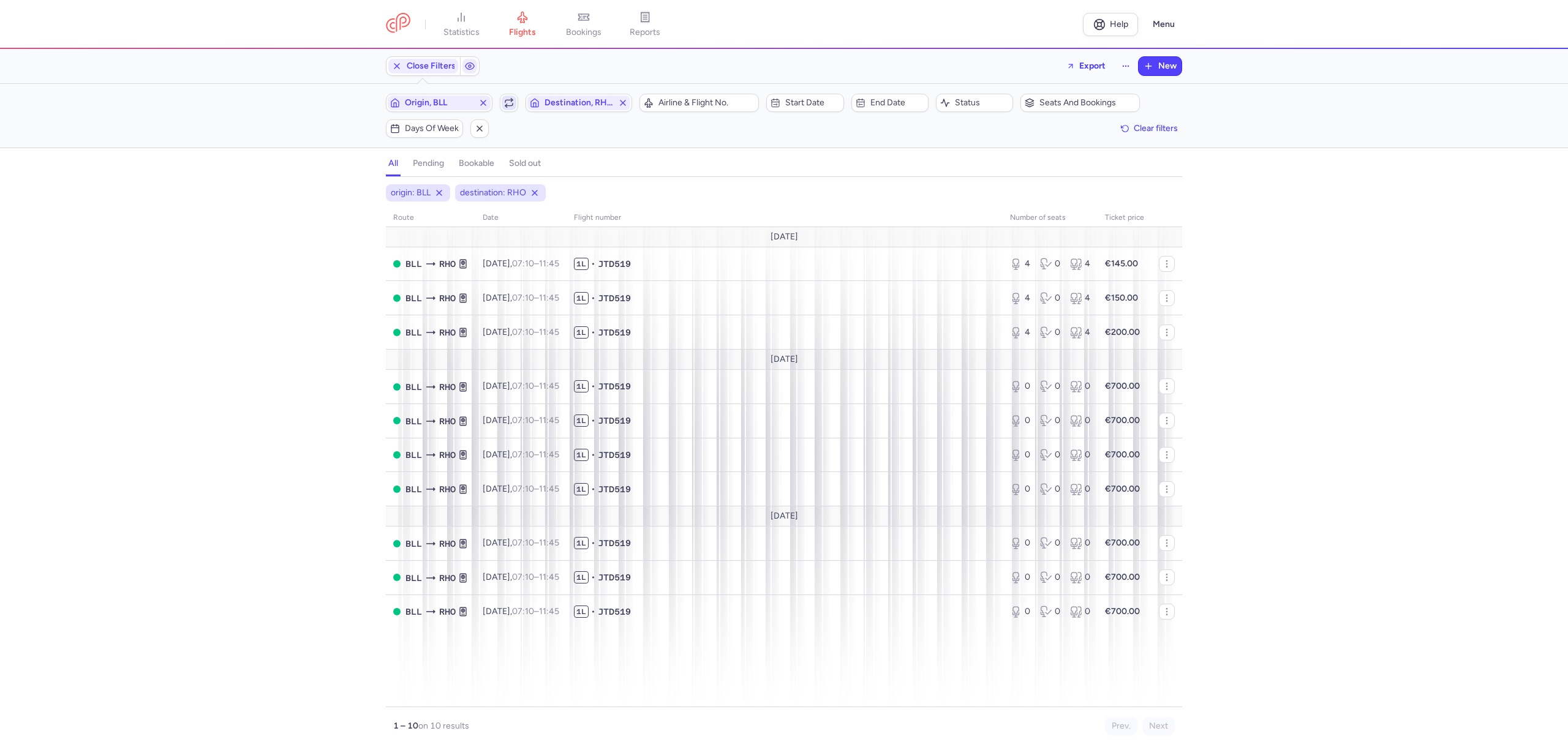
click at [514, 107] on span "button" at bounding box center [509, 102] width 15 height 15
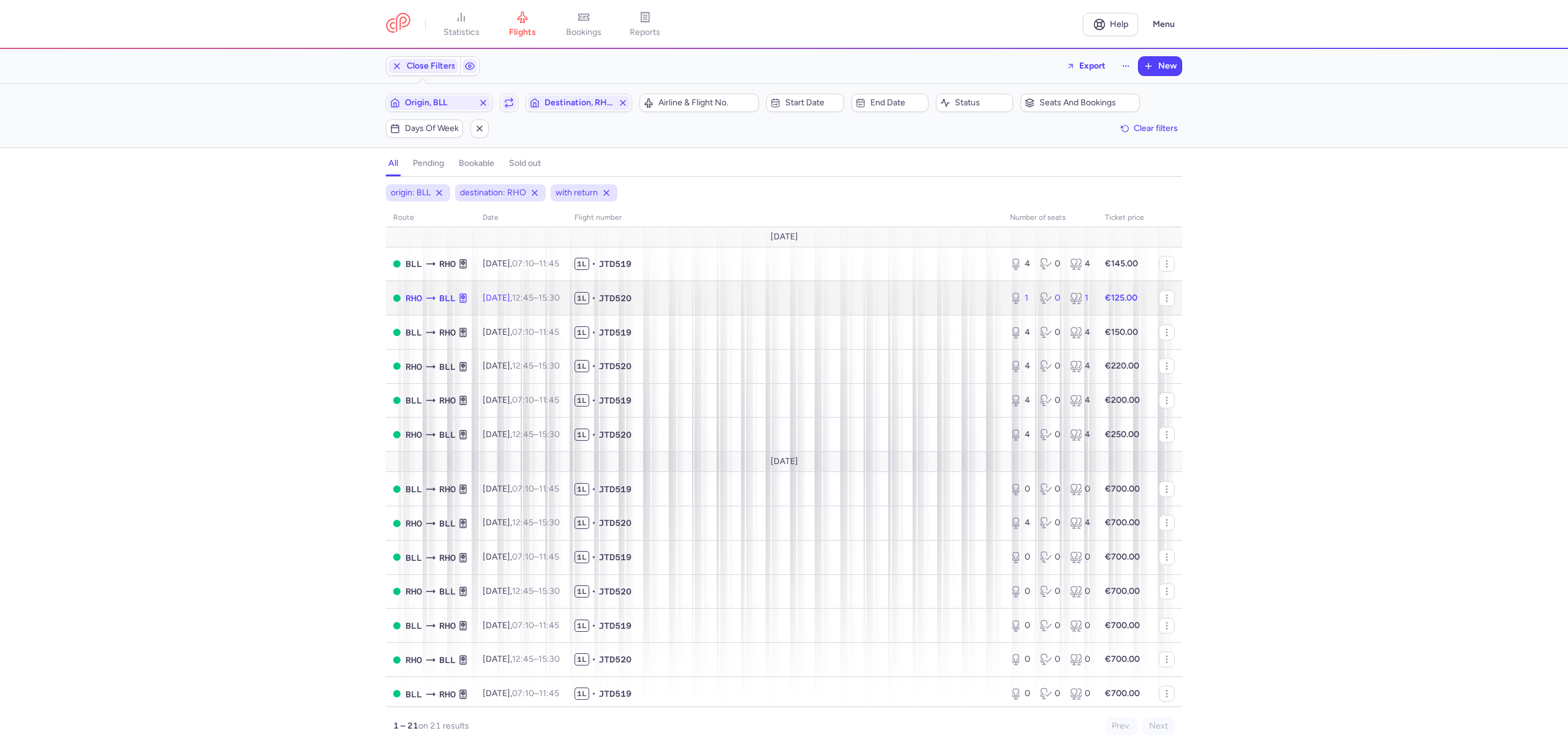
click at [758, 302] on span "1L • JTD520" at bounding box center [785, 298] width 421 height 12
select select "hours"
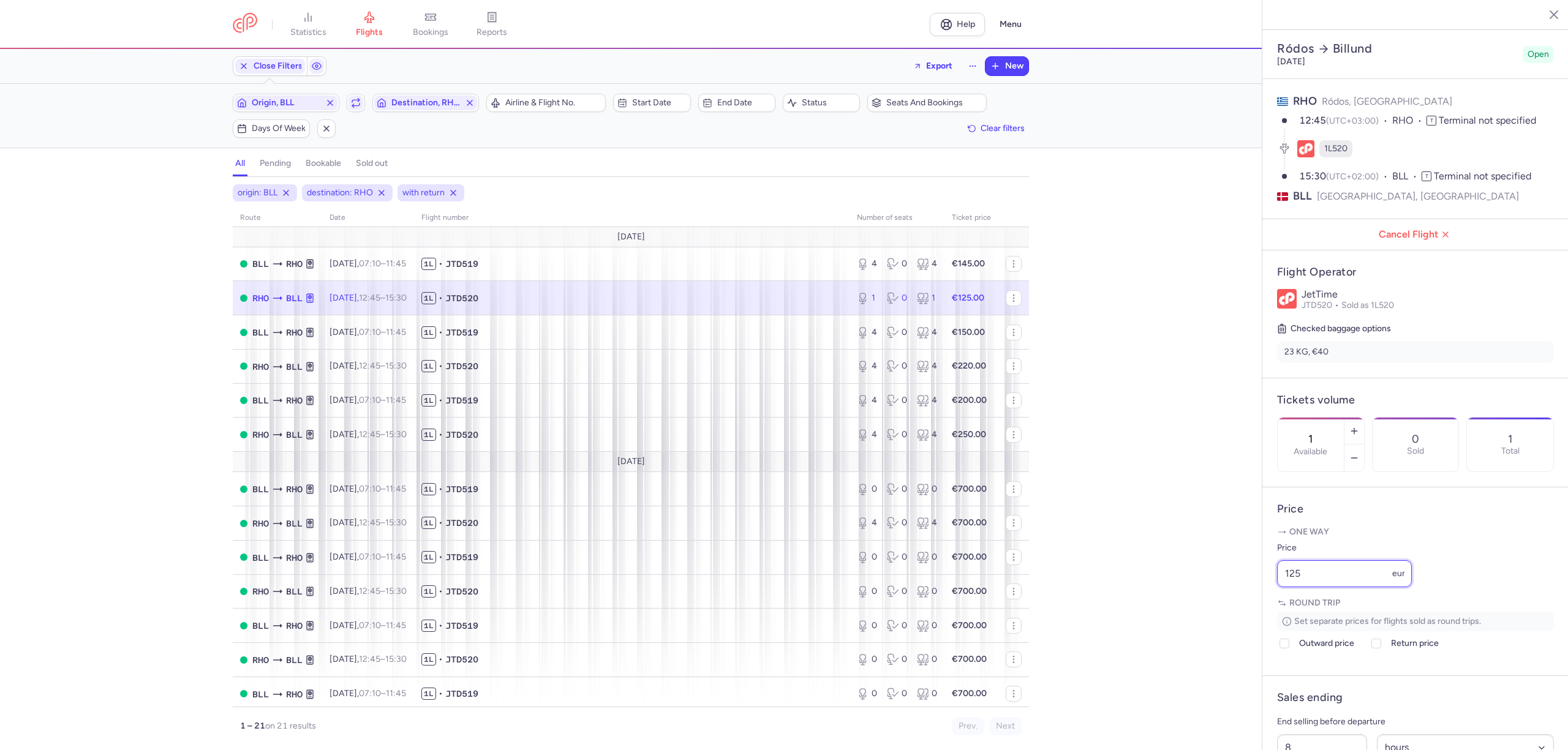
drag, startPoint x: 1322, startPoint y: 602, endPoint x: 1238, endPoint y: 606, distance: 84.1
click at [1238, 606] on div "statistics flights bookings reports Help Menu Close Filters Export New Filters …" at bounding box center [784, 375] width 1568 height 750
type input "100"
click at [1333, 727] on span "Save changes" at bounding box center [1318, 726] width 61 height 11
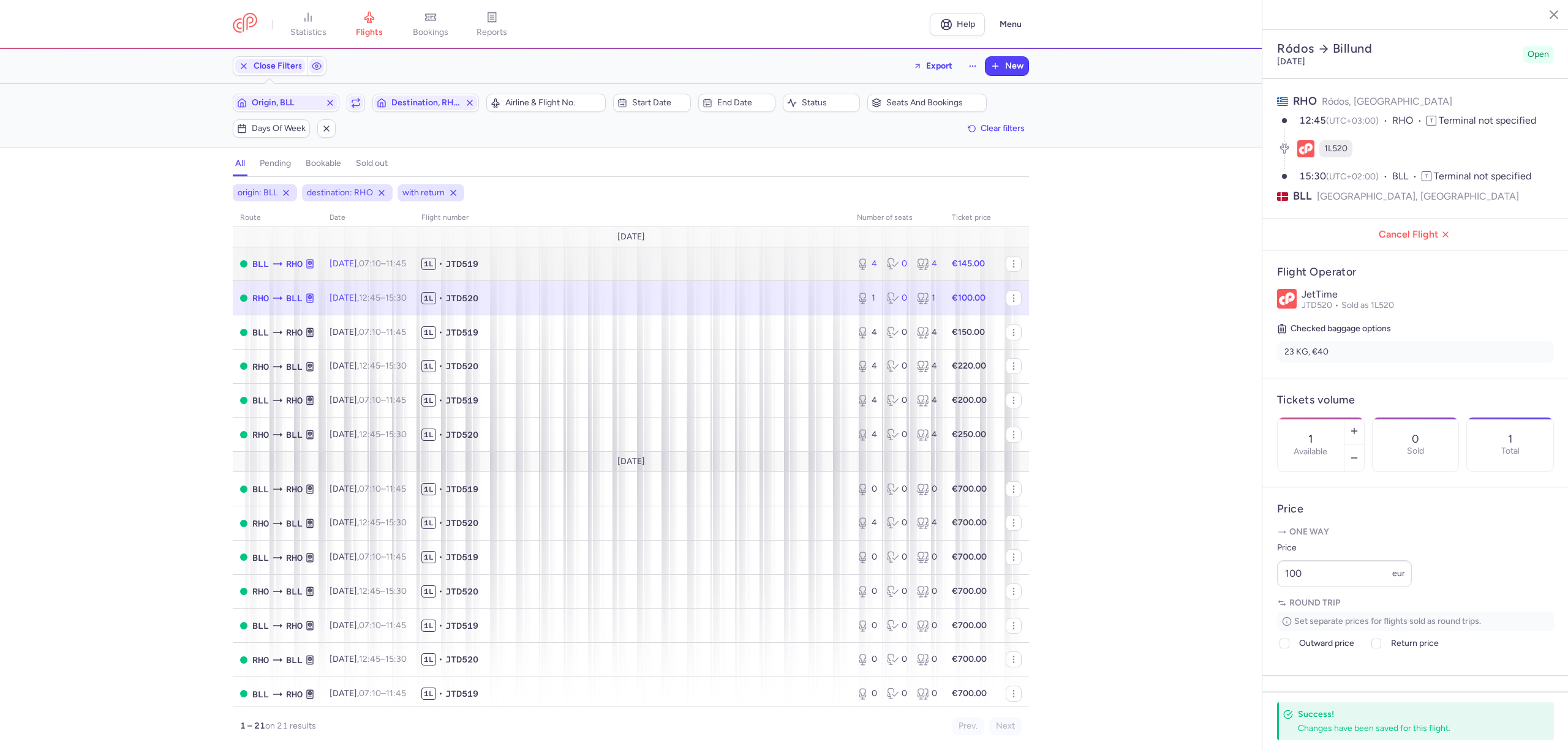
click at [715, 265] on span "1L • JTD519" at bounding box center [631, 264] width 421 height 12
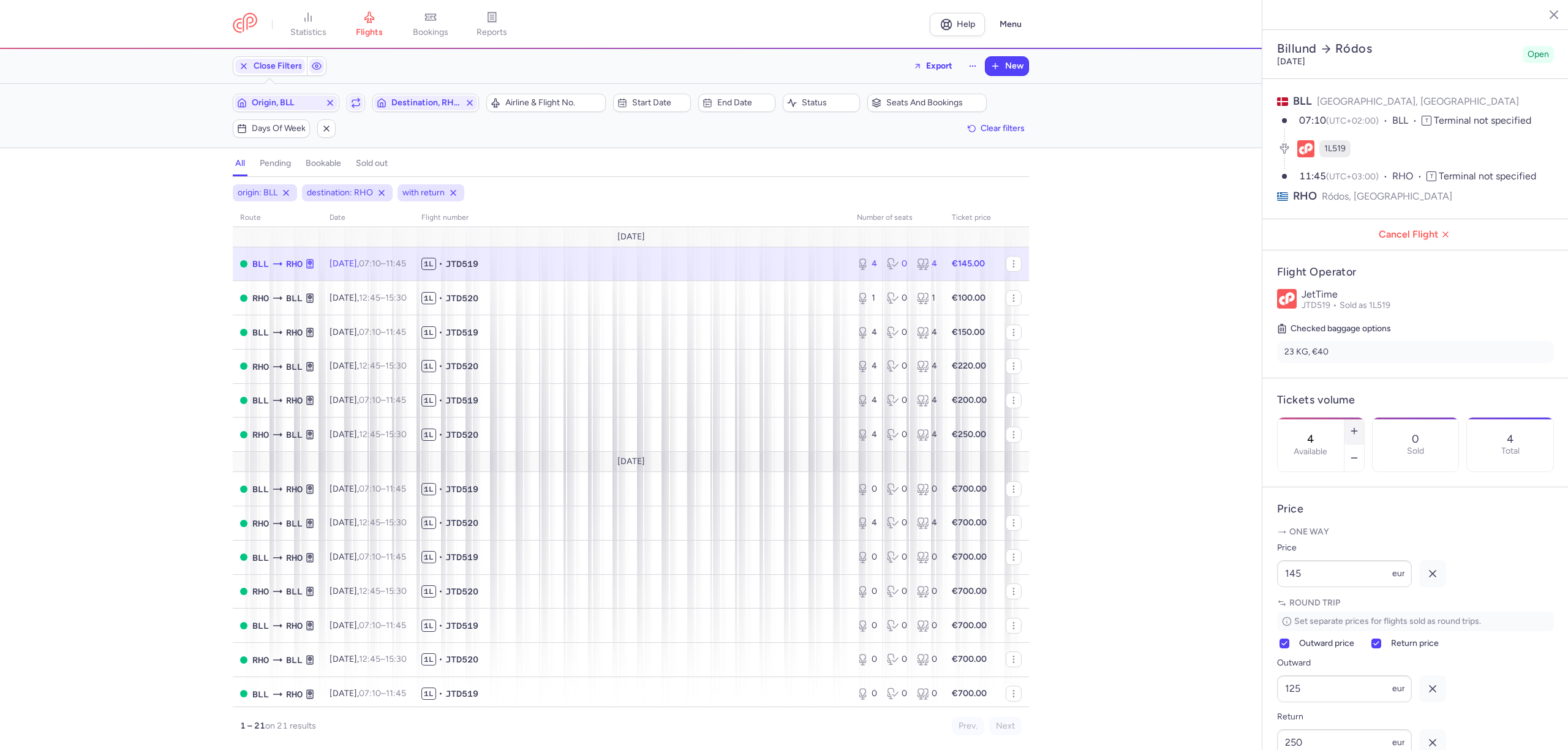
click at [1360, 427] on icon "button" at bounding box center [1354, 431] width 10 height 10
click at [1360, 453] on icon "button" at bounding box center [1354, 458] width 10 height 10
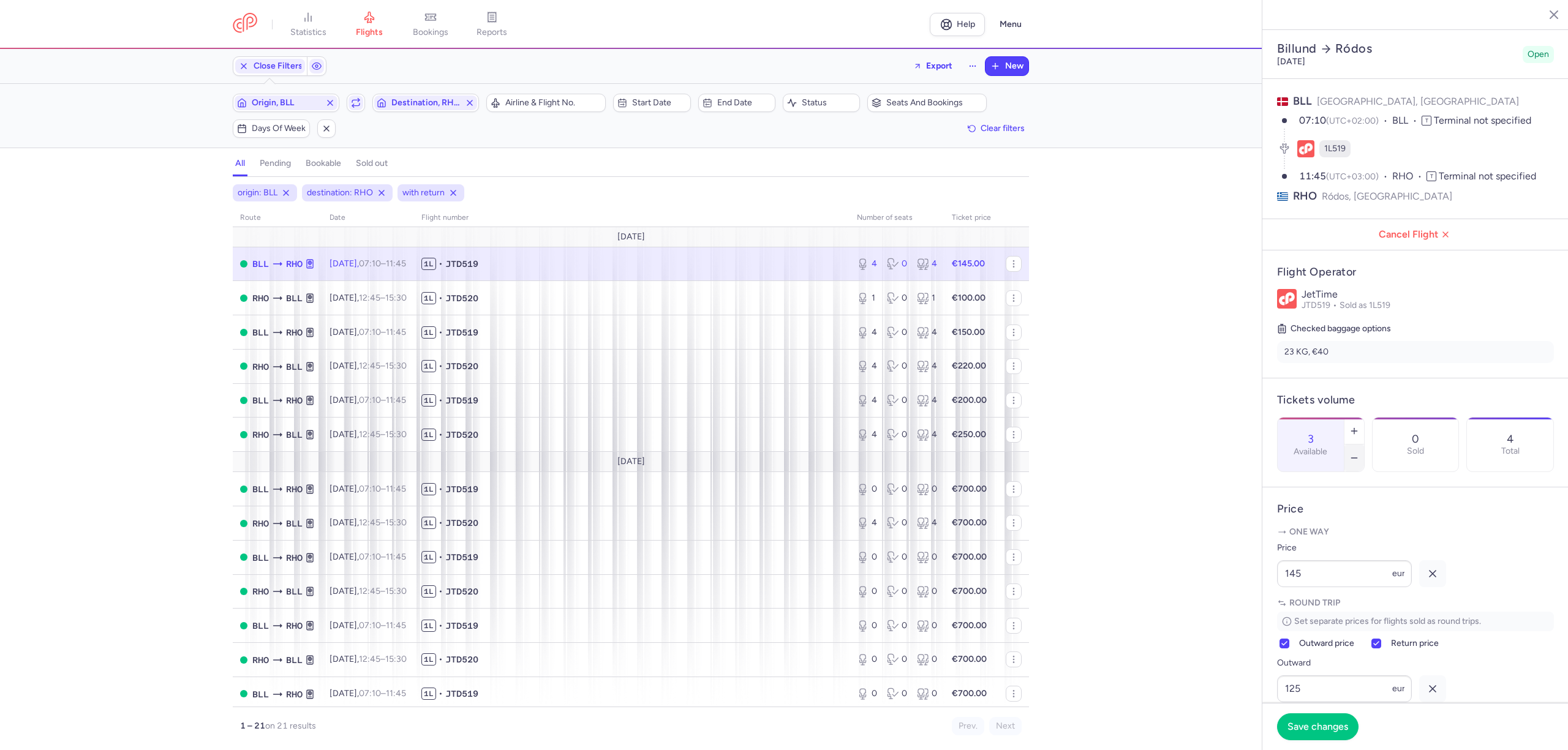
click at [1360, 453] on icon "button" at bounding box center [1354, 458] width 10 height 10
type input "2"
drag, startPoint x: 1245, startPoint y: 606, endPoint x: 1232, endPoint y: 603, distance: 13.3
click at [1238, 606] on div "statistics flights bookings reports Help Menu Close Filters Export New Filters …" at bounding box center [784, 375] width 1568 height 750
type input "300"
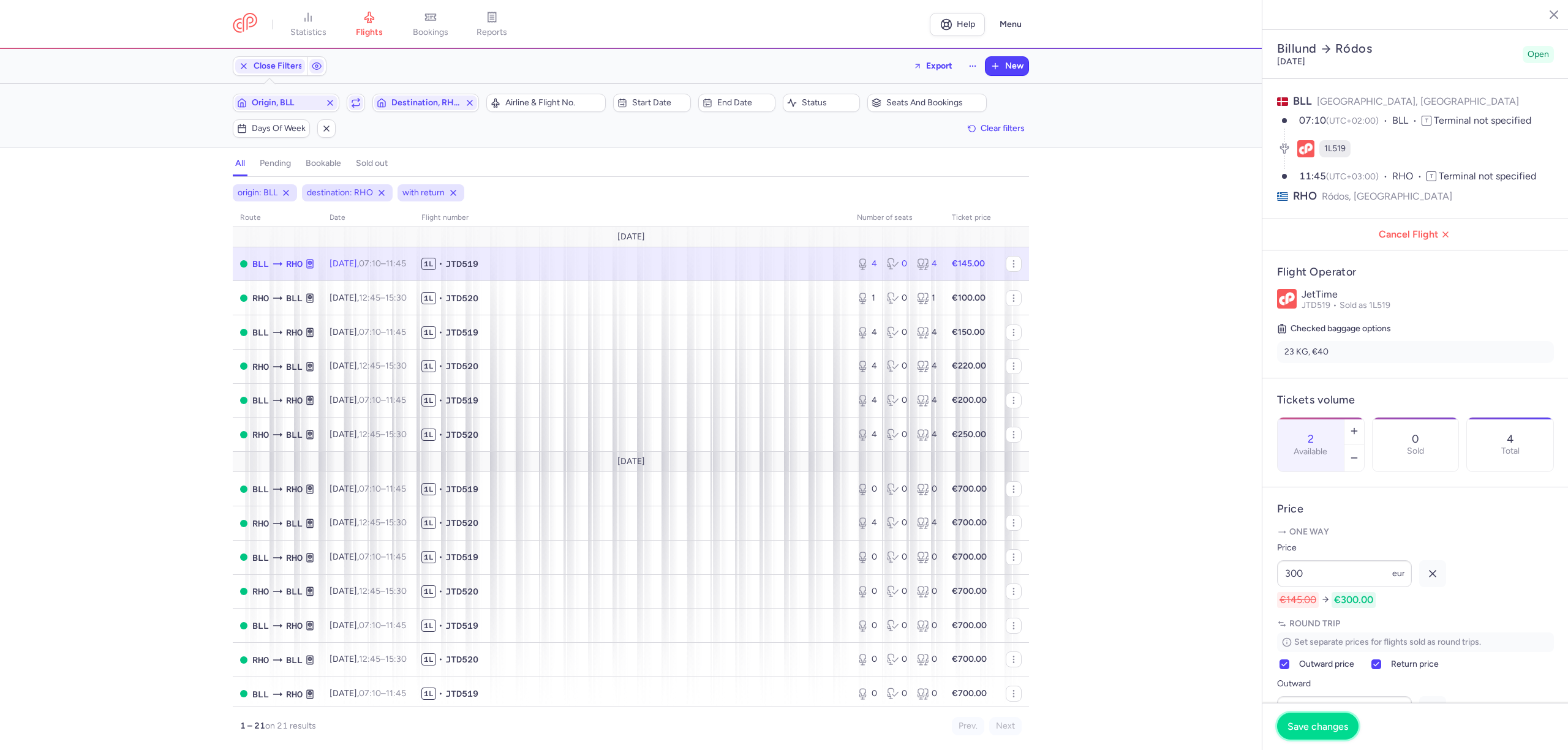
click at [1316, 734] on button "Save changes" at bounding box center [1318, 726] width 82 height 27
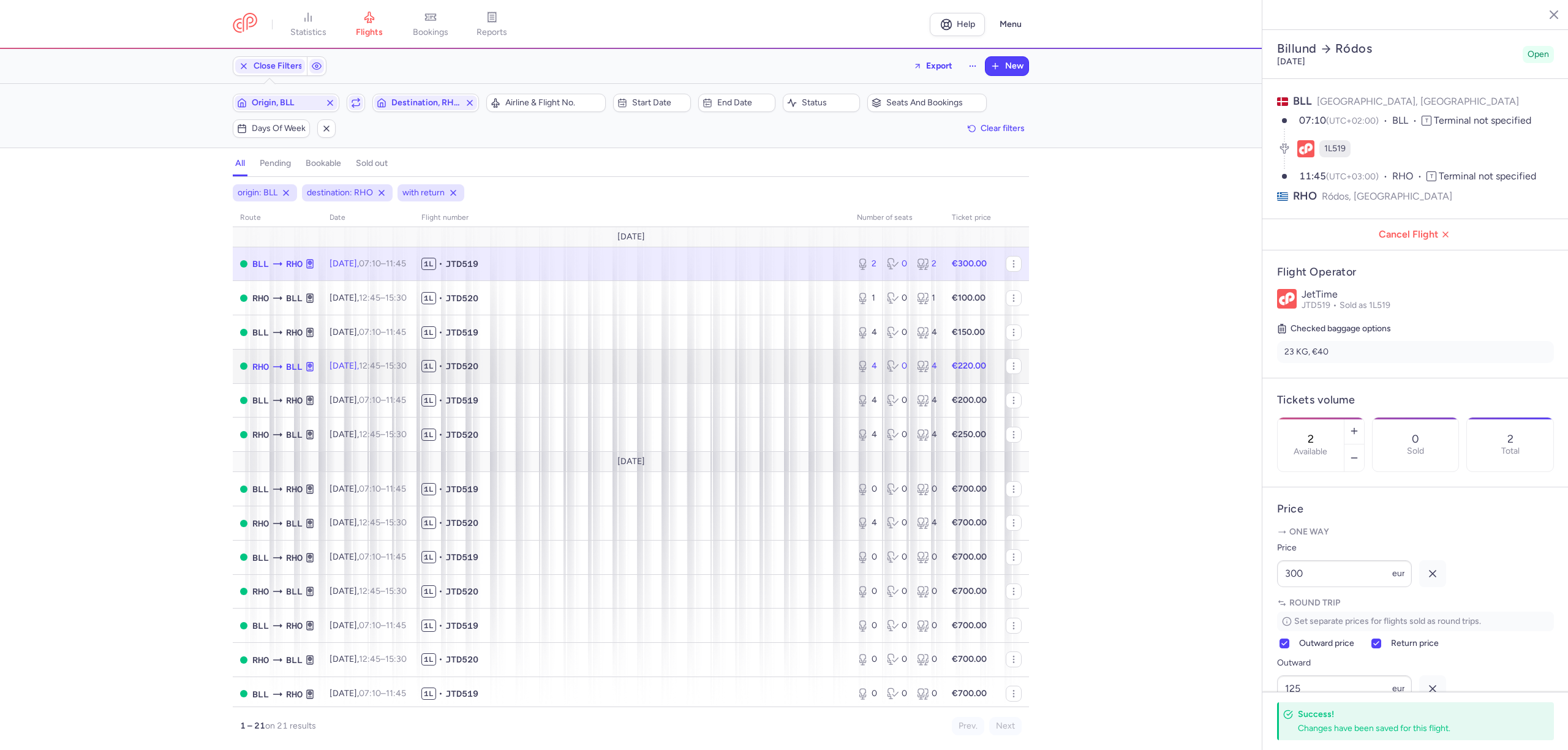
click at [599, 368] on span "1L • JTD520" at bounding box center [631, 366] width 421 height 12
type input "4"
type input "1"
select select "days"
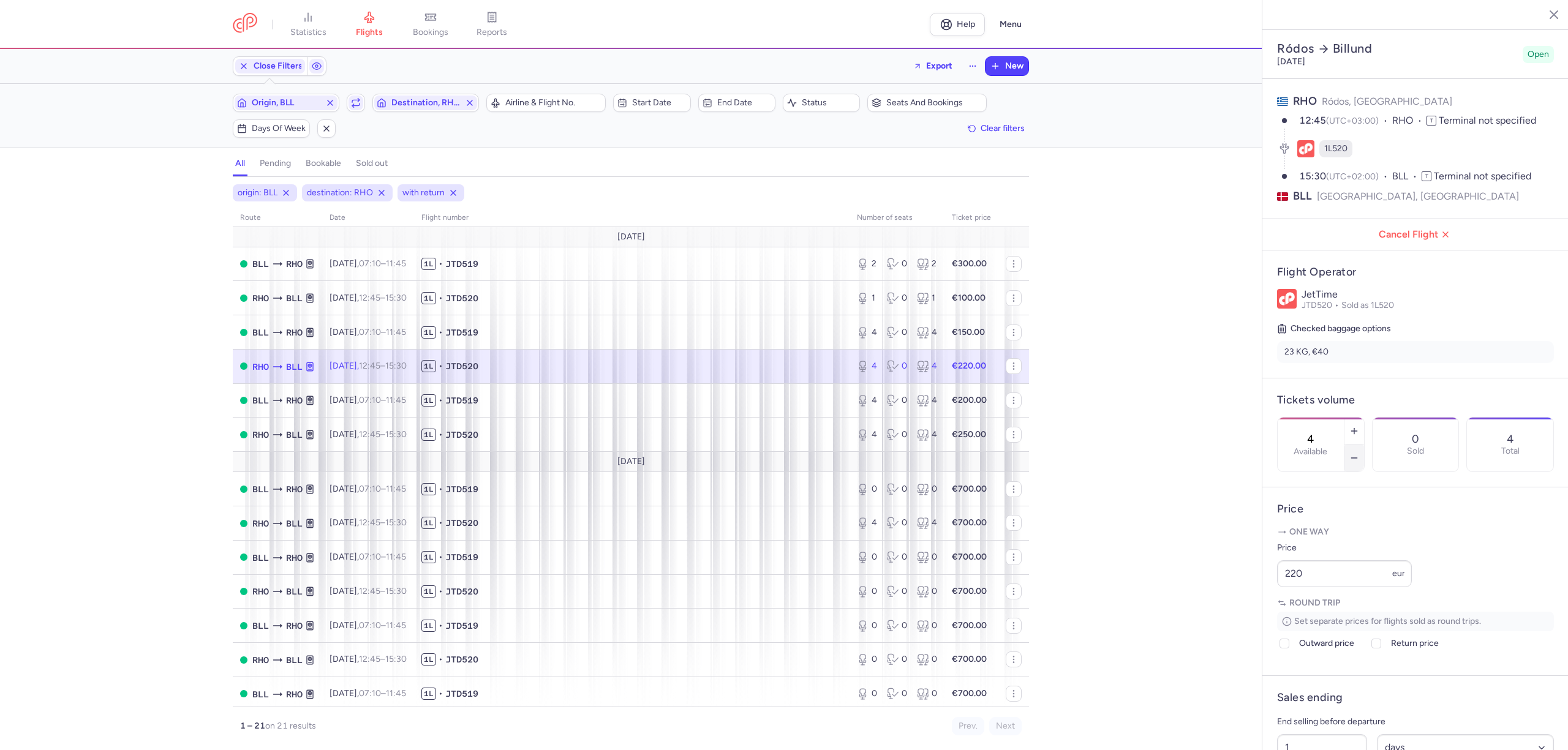
click at [1364, 445] on button "button" at bounding box center [1355, 458] width 20 height 27
type input "2"
drag, startPoint x: 1307, startPoint y: 612, endPoint x: 1256, endPoint y: 620, distance: 51.6
click at [1256, 620] on div "statistics flights bookings reports Help Menu Close Filters Export New Filters …" at bounding box center [784, 375] width 1568 height 750
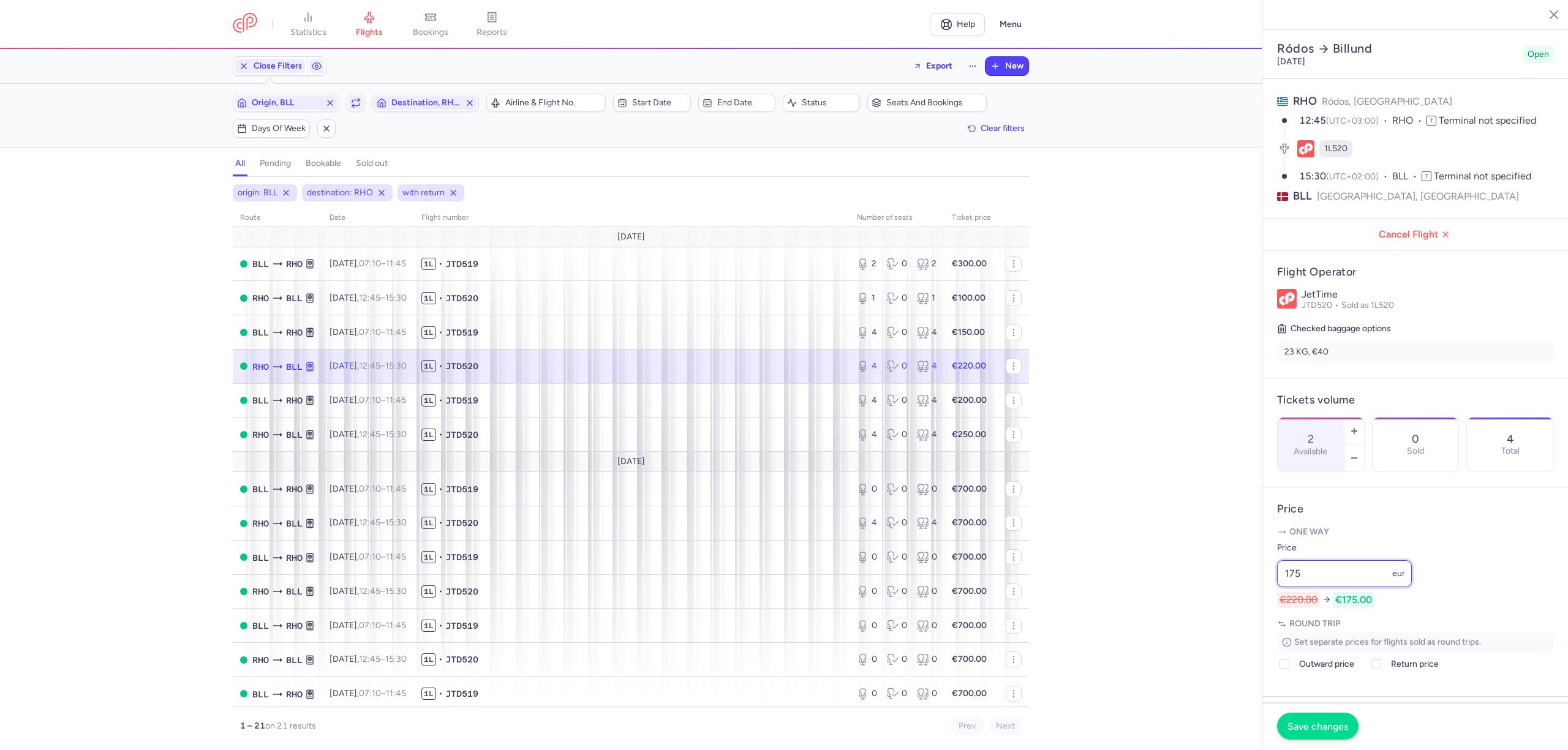
type input "175"
click at [1332, 719] on button "Save changes" at bounding box center [1318, 726] width 82 height 27
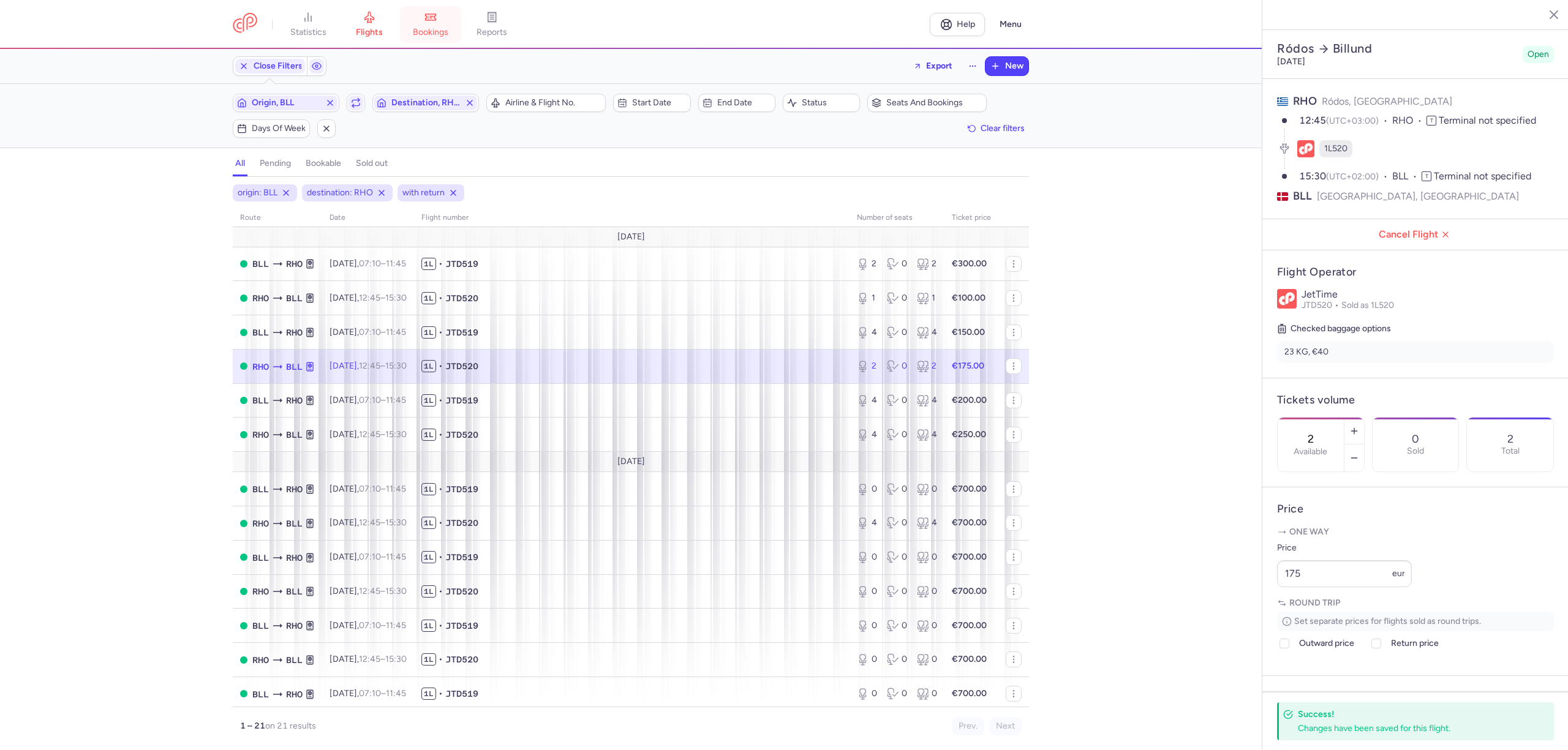
click at [454, 28] on link "bookings" at bounding box center [430, 24] width 62 height 27
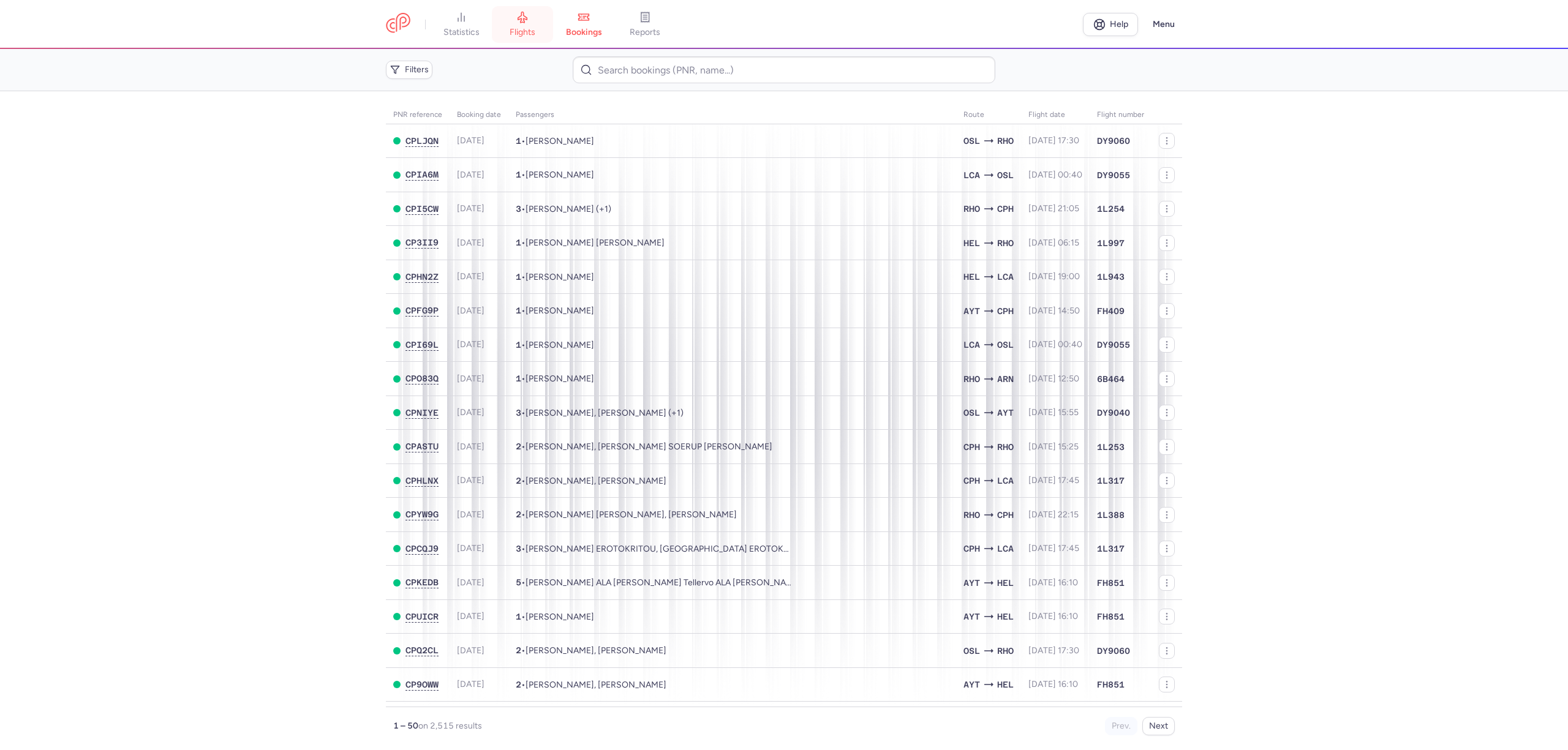
click at [529, 36] on span "flights" at bounding box center [523, 32] width 26 height 11
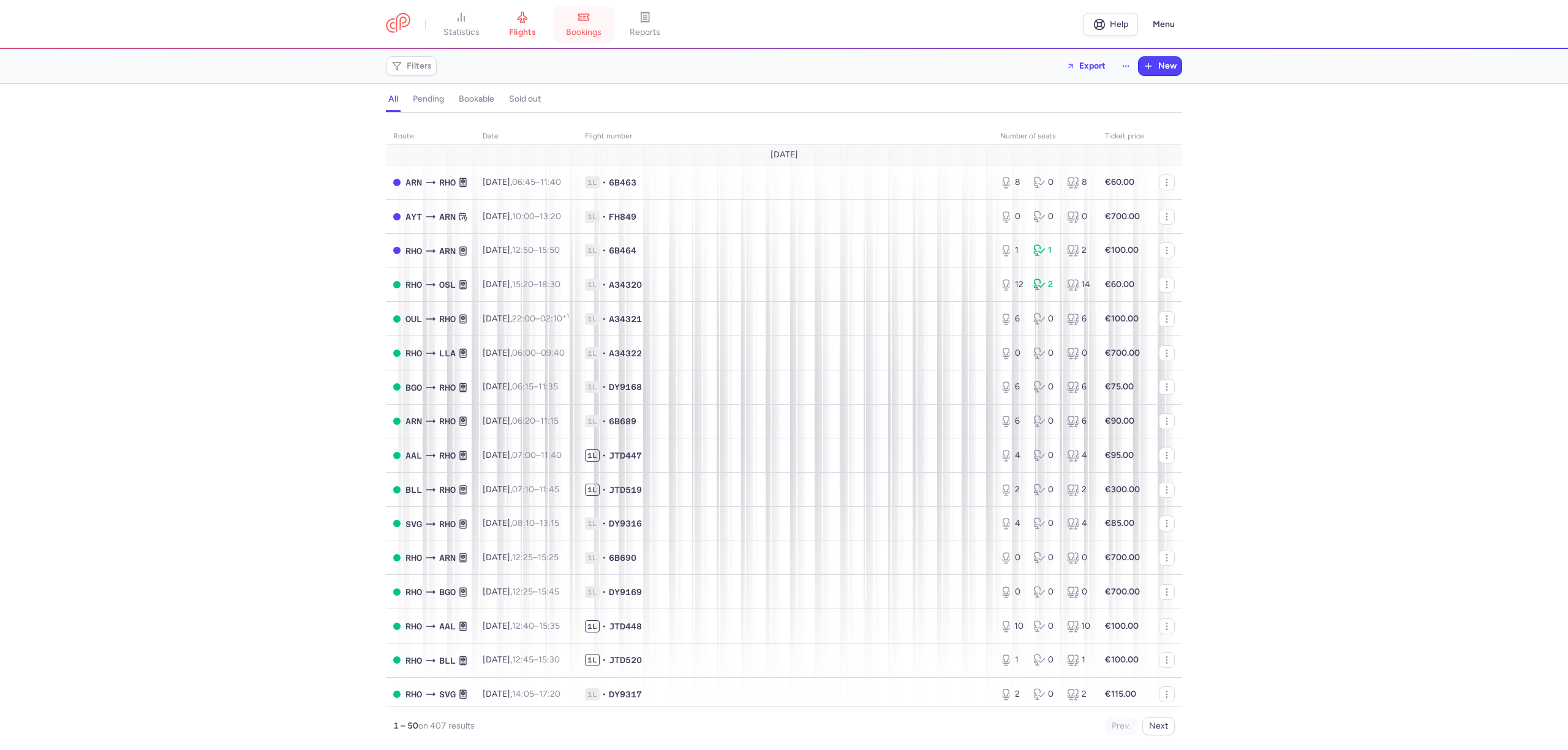
click at [578, 35] on span "bookings" at bounding box center [584, 32] width 36 height 11
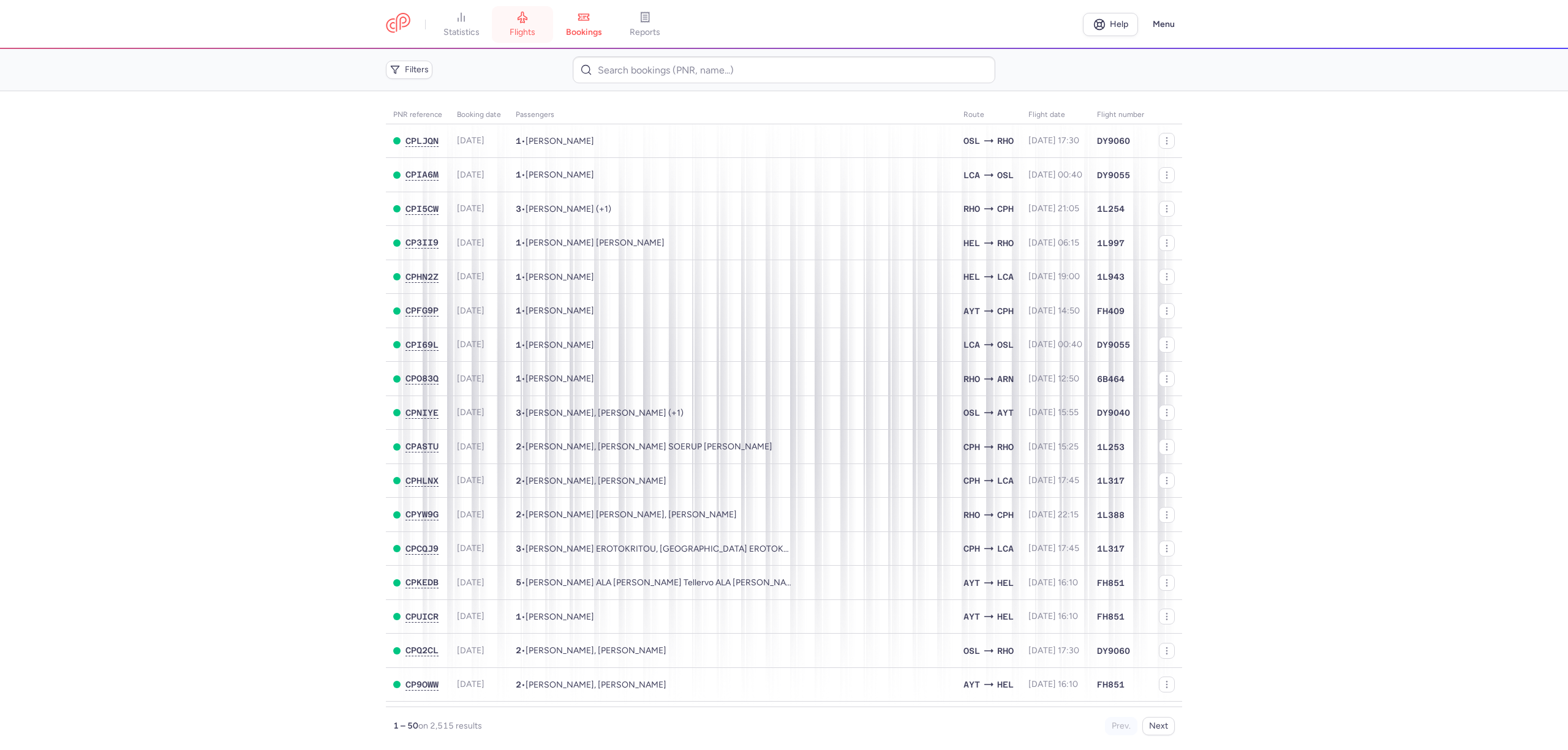
click at [519, 38] on link "flights" at bounding box center [522, 24] width 62 height 27
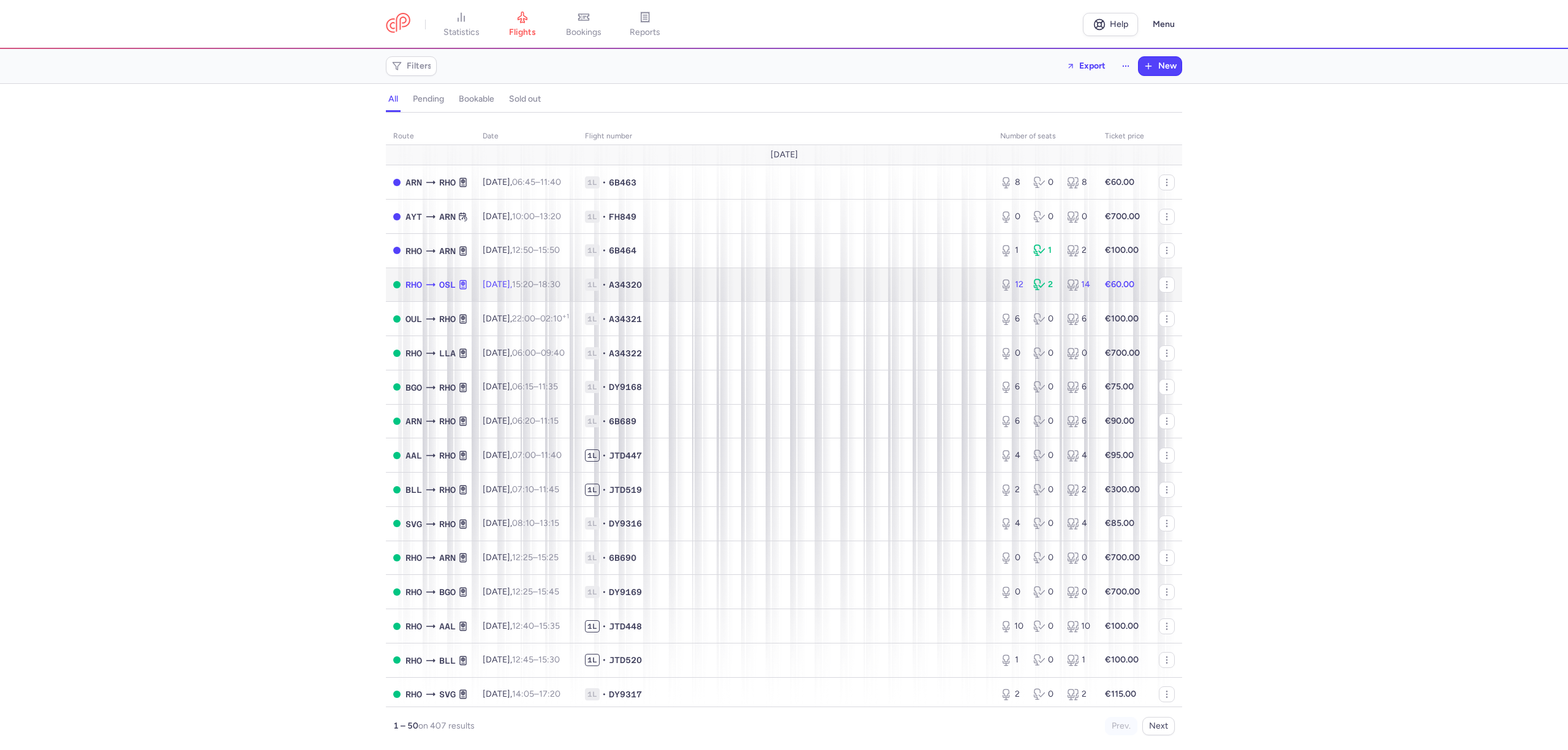
click at [781, 285] on span "1L • A34320" at bounding box center [786, 284] width 401 height 12
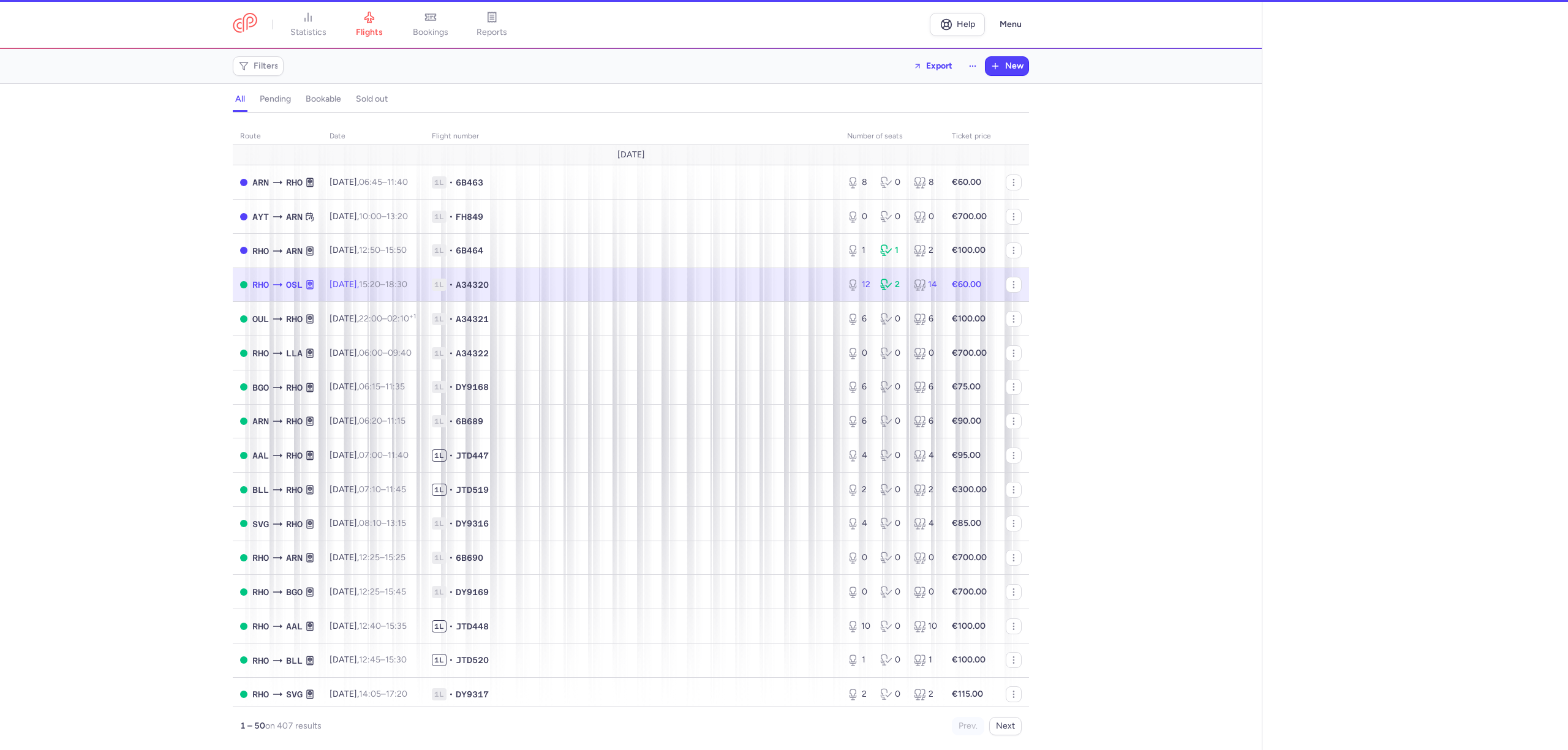
select select "hours"
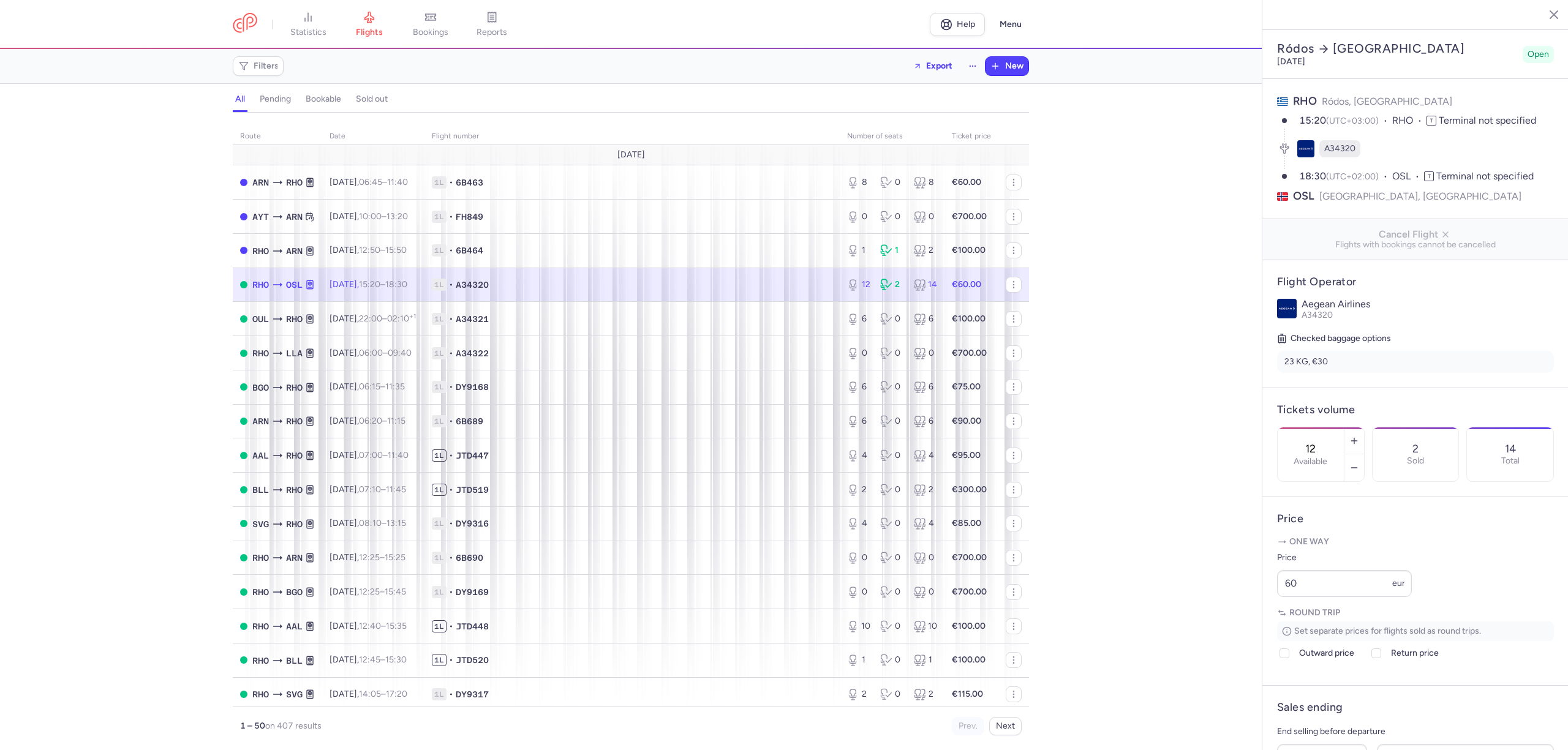
scroll to position [163, 0]
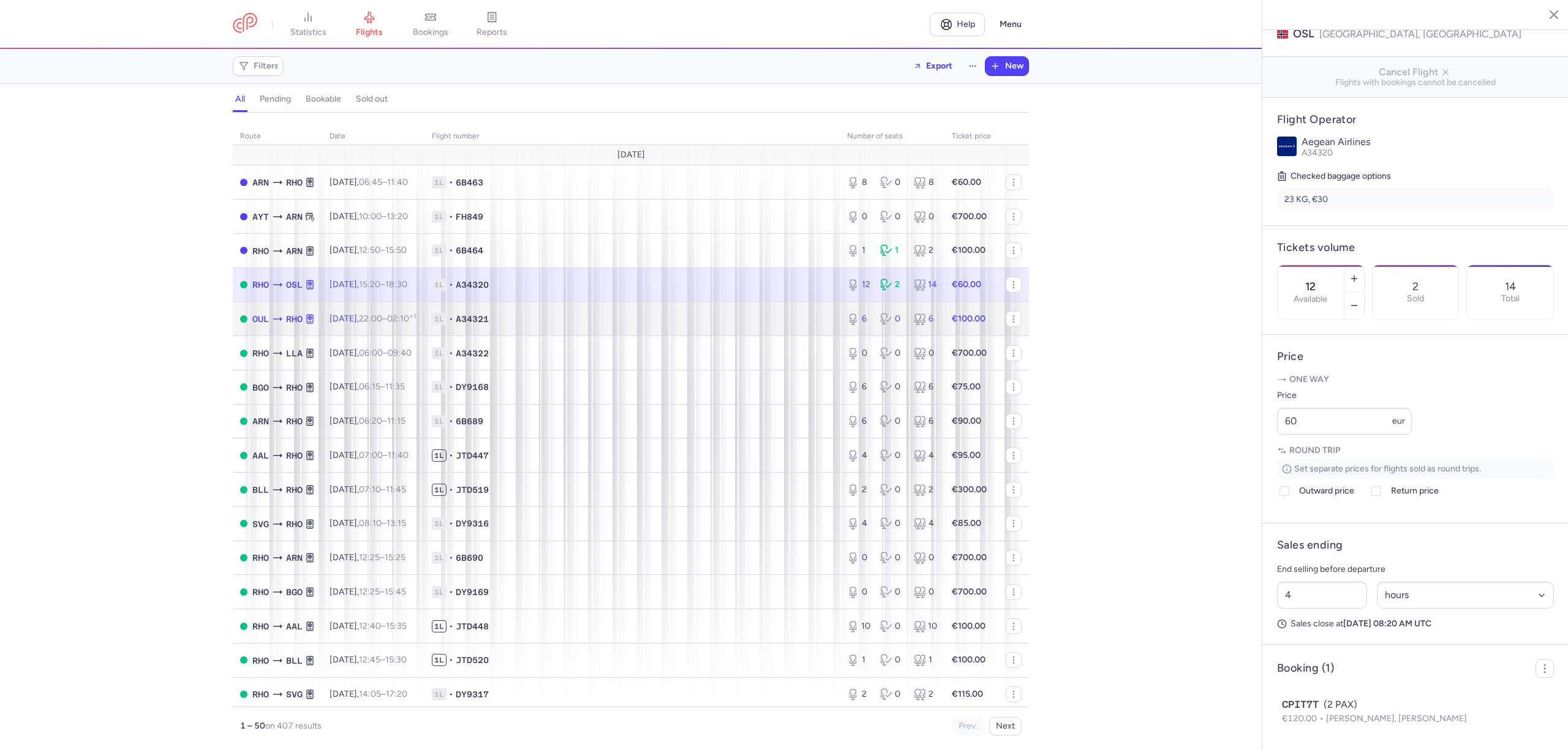
click at [615, 317] on span "1L • A34321" at bounding box center [632, 319] width 401 height 12
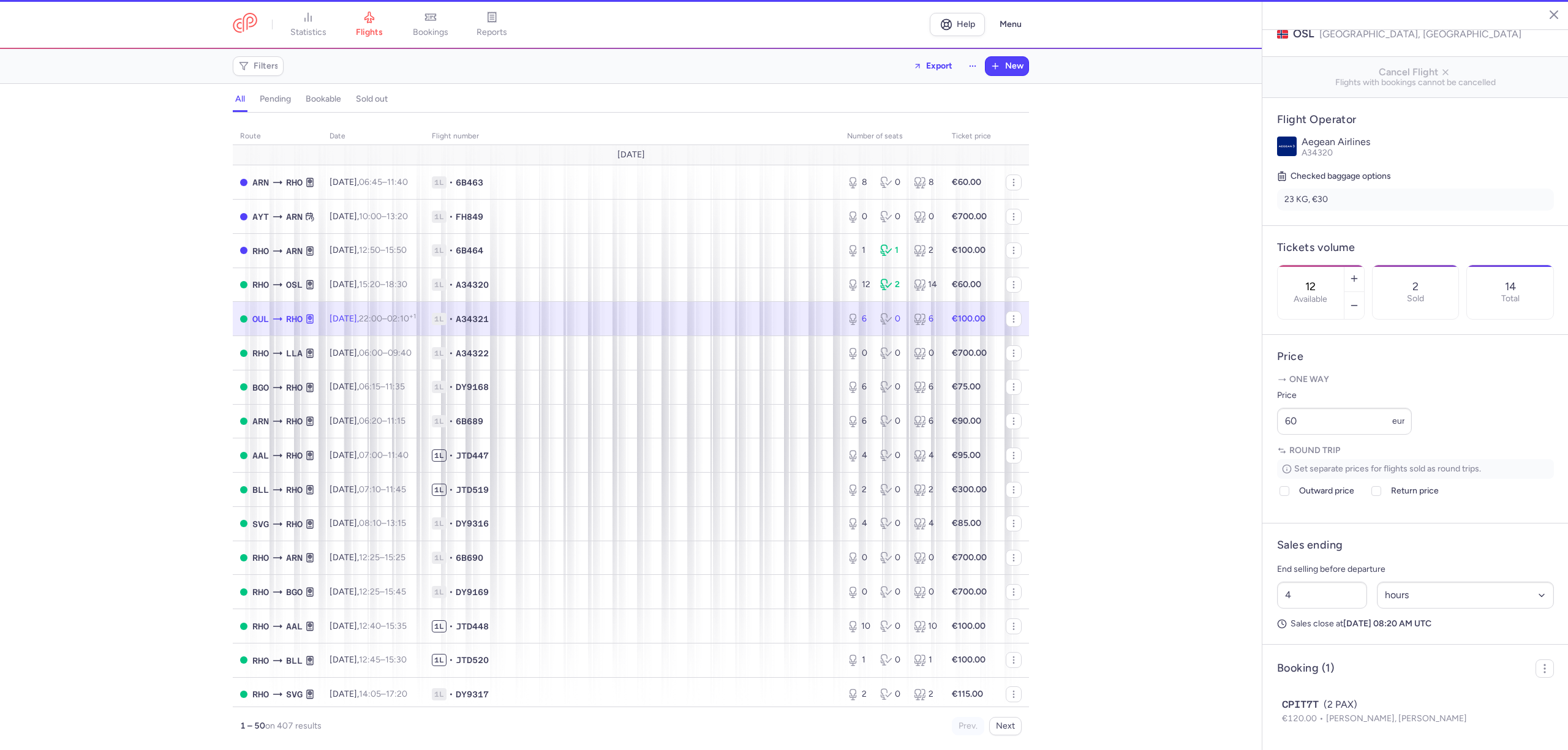
type input "6"
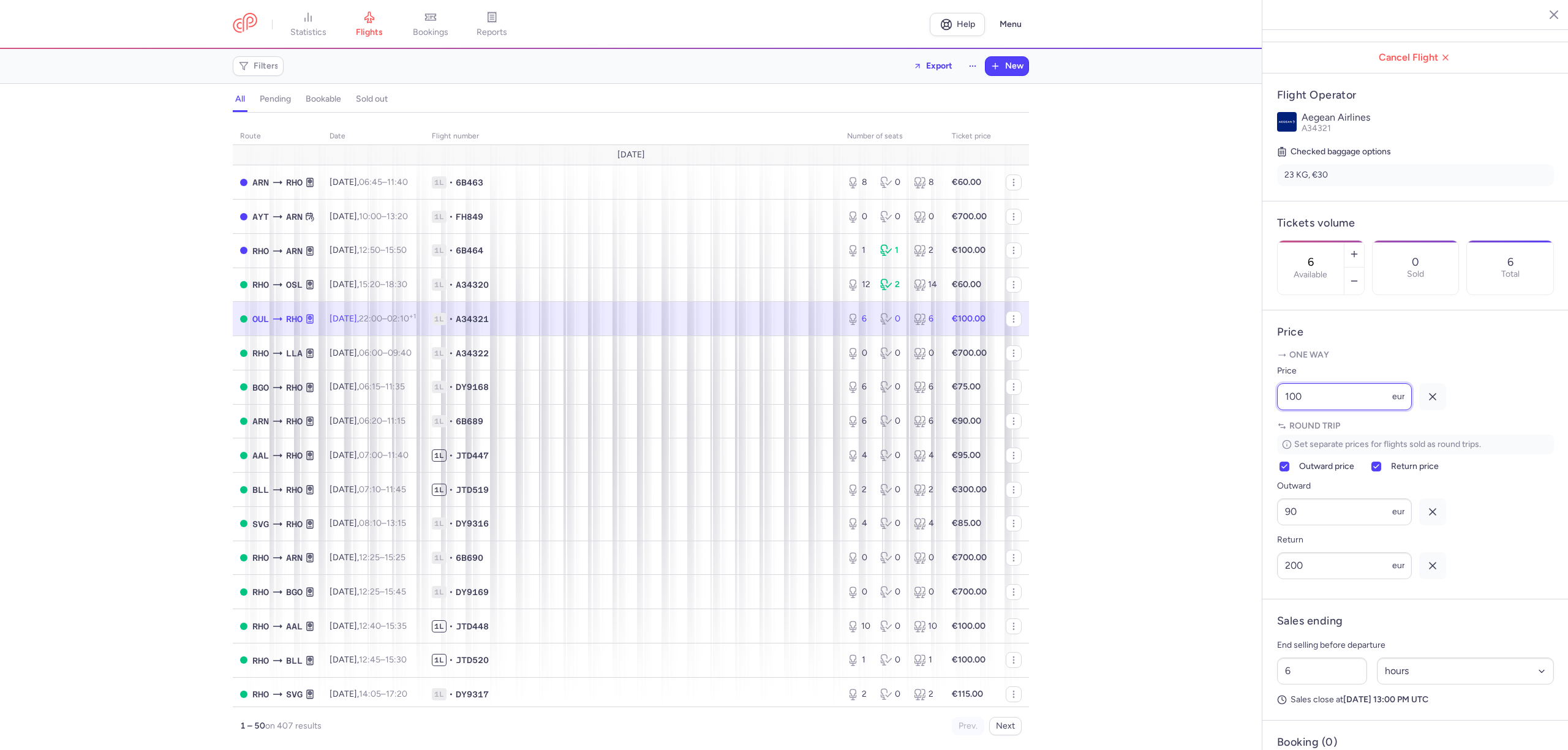
drag, startPoint x: 1292, startPoint y: 447, endPoint x: 1260, endPoint y: 448, distance: 32.0
click at [1260, 448] on div "statistics flights bookings reports Help Menu Filters Export New all pending bo…" at bounding box center [784, 375] width 1568 height 750
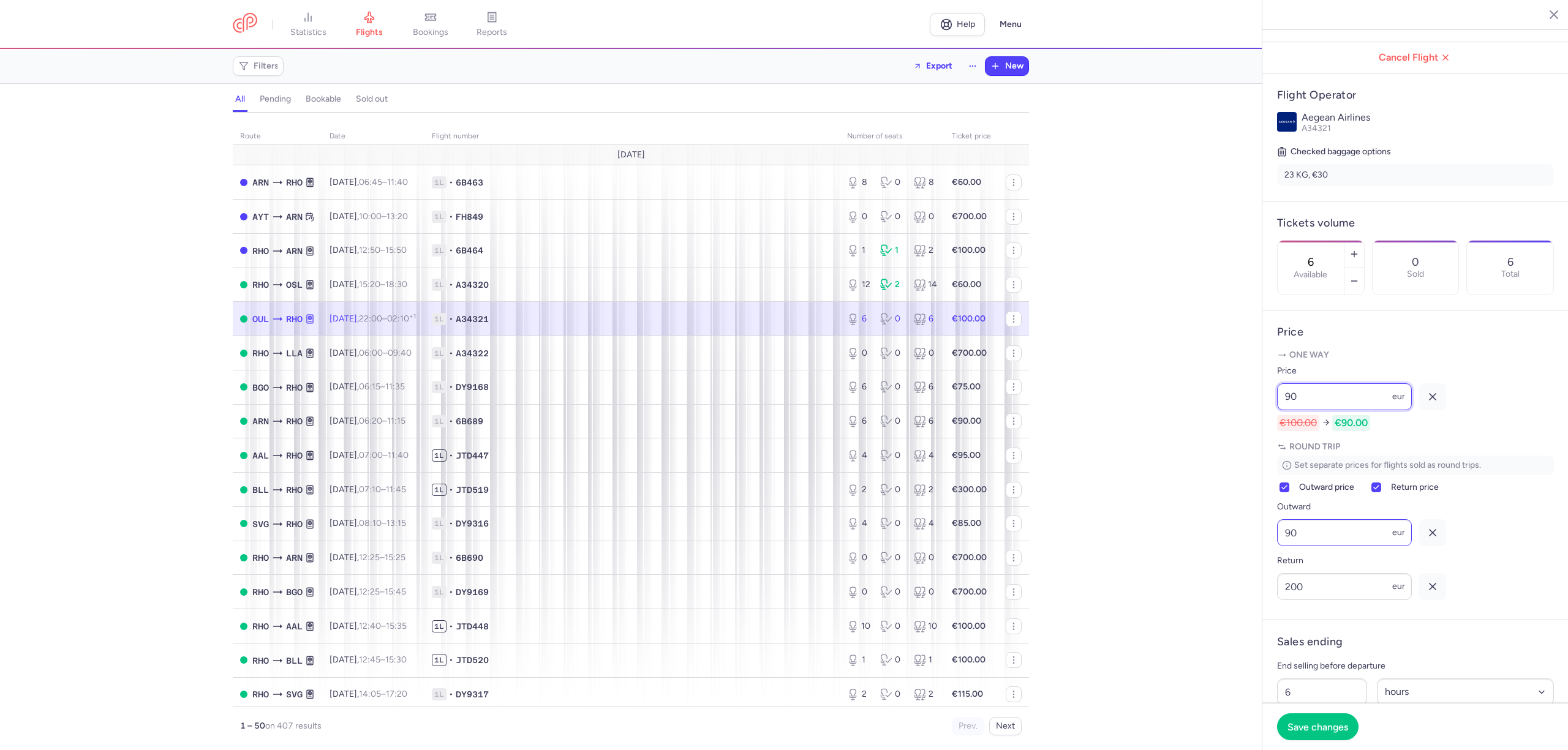
type input "90"
drag, startPoint x: 1270, startPoint y: 579, endPoint x: 1264, endPoint y: 584, distance: 7.8
click at [1265, 579] on article "Price One way Price 90 eur €100.00 €90.00 Round trip Set separate prices for fl…" at bounding box center [1415, 465] width 306 height 310
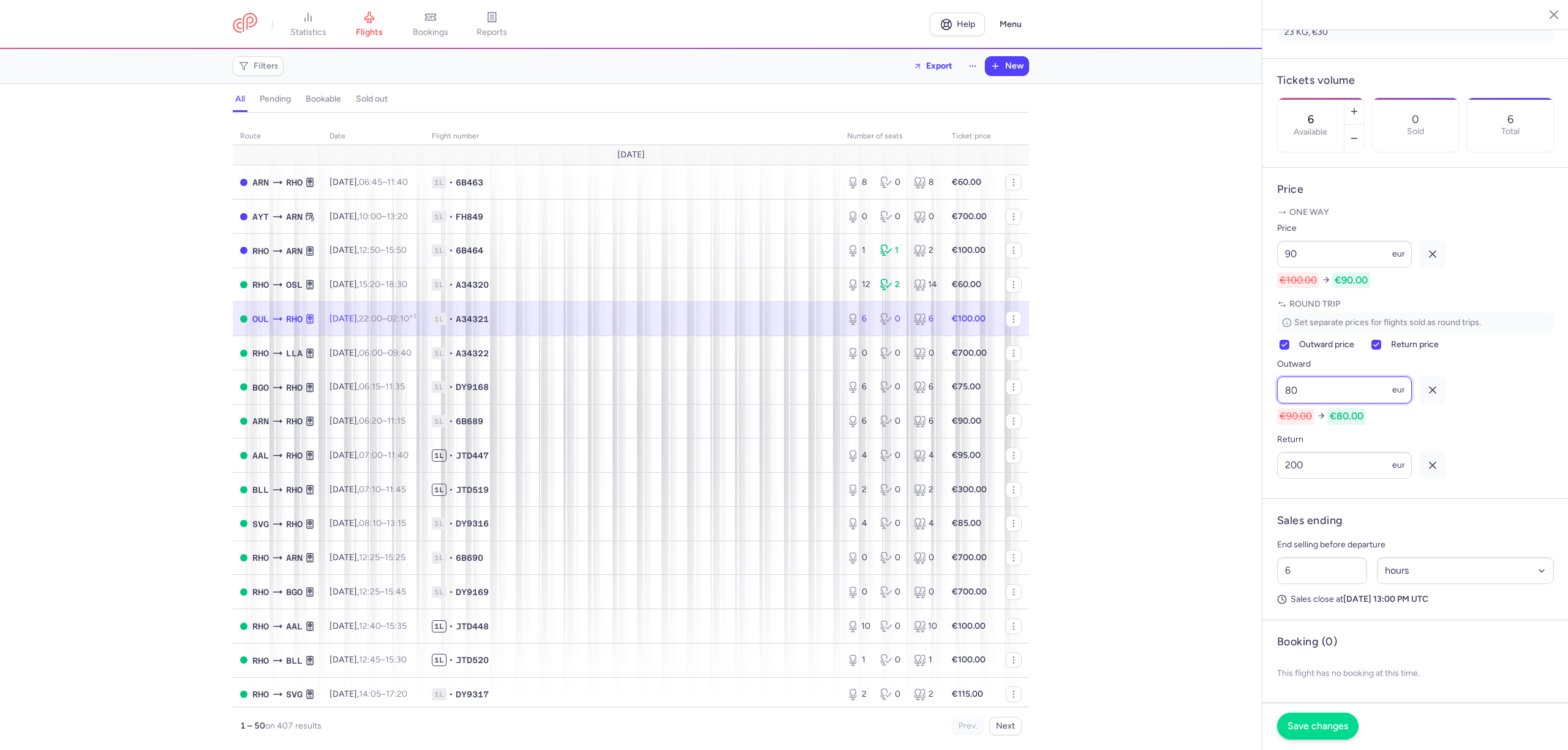
type input "80"
click at [1333, 727] on span "Save changes" at bounding box center [1318, 726] width 61 height 11
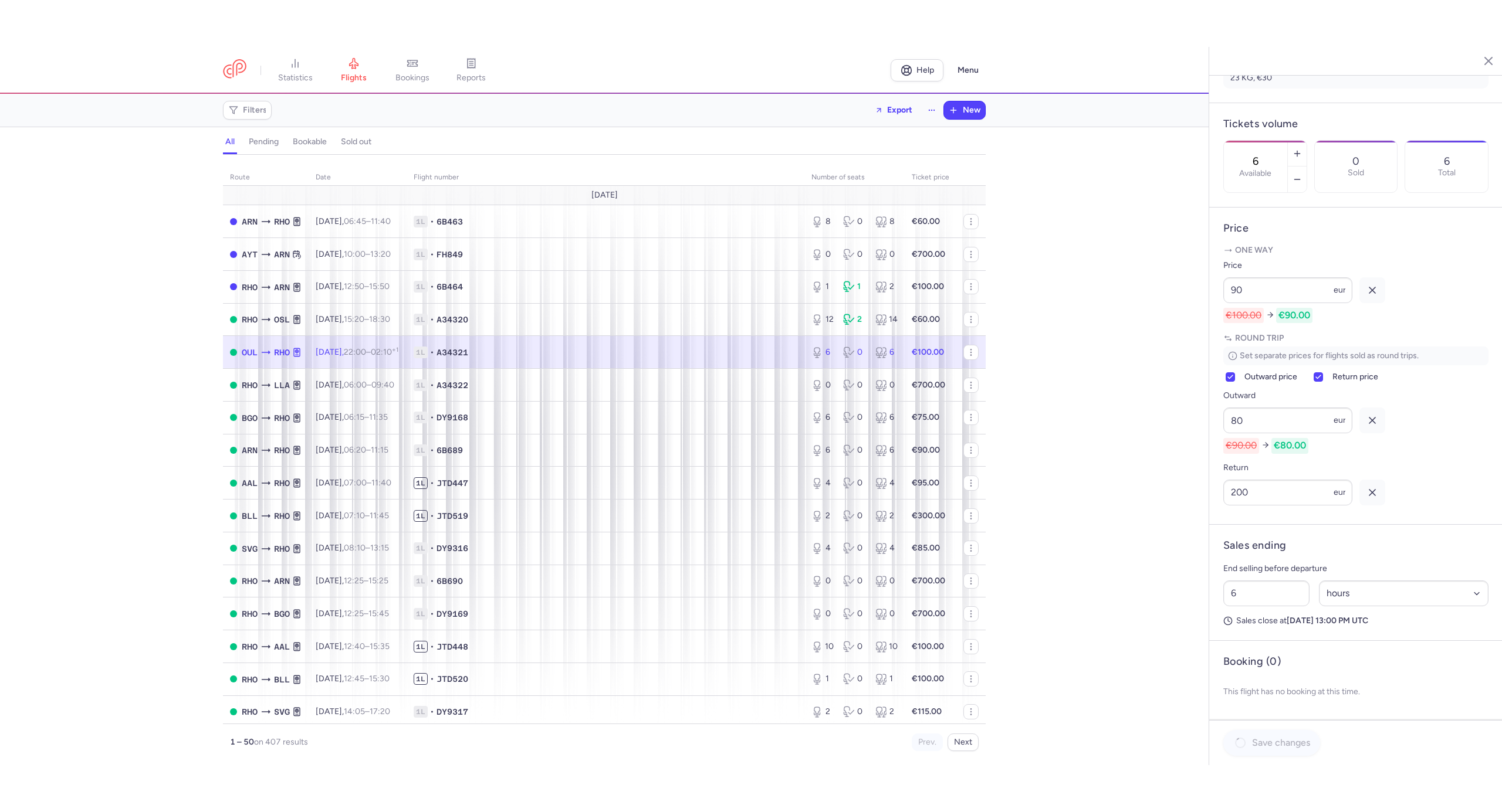
scroll to position [299, 0]
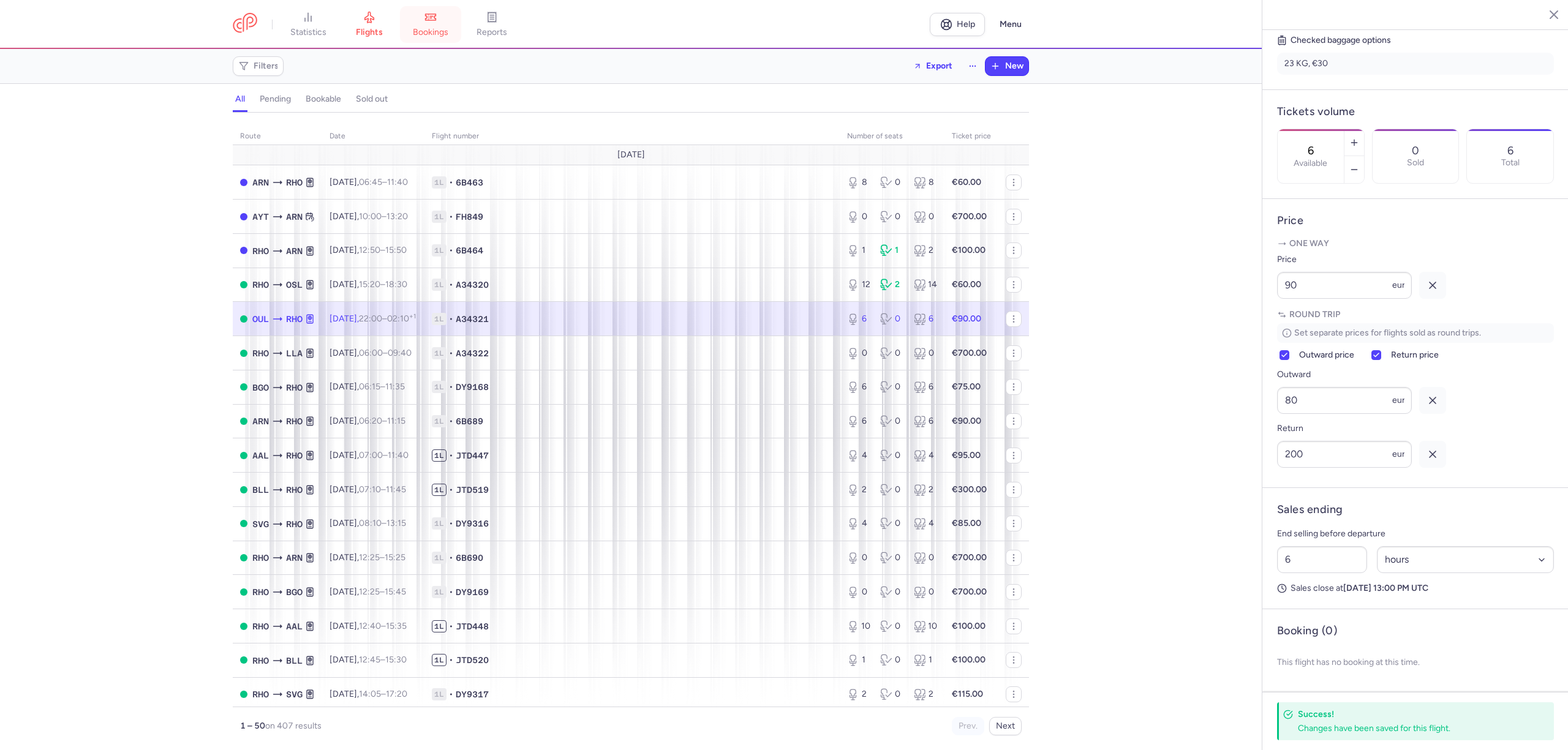
click at [439, 36] on span "bookings" at bounding box center [430, 32] width 36 height 11
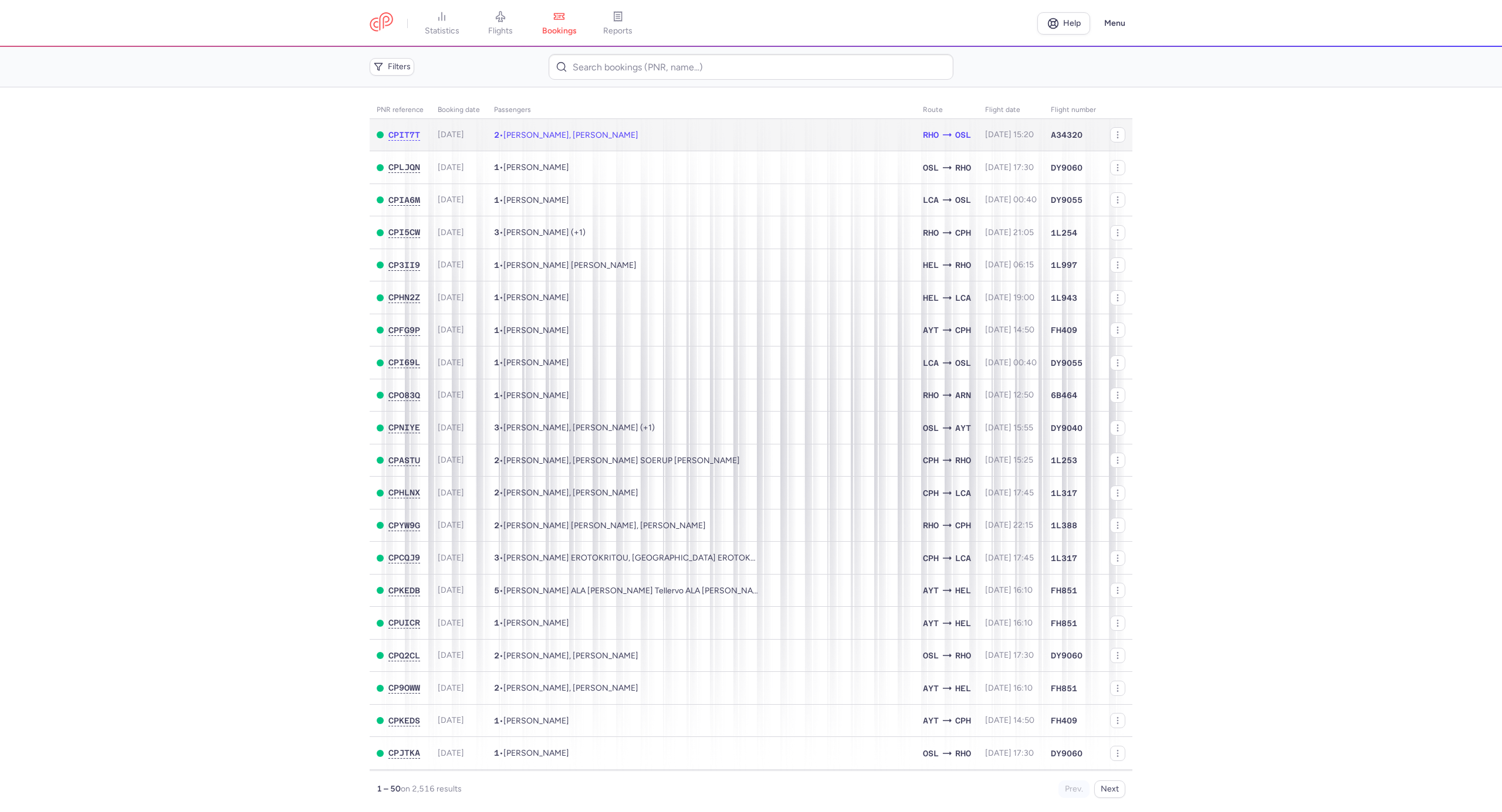
click at [552, 134] on span "Liudmyla KYSELYTSIA, Ruslan BOKACH" at bounding box center [571, 135] width 135 height 10
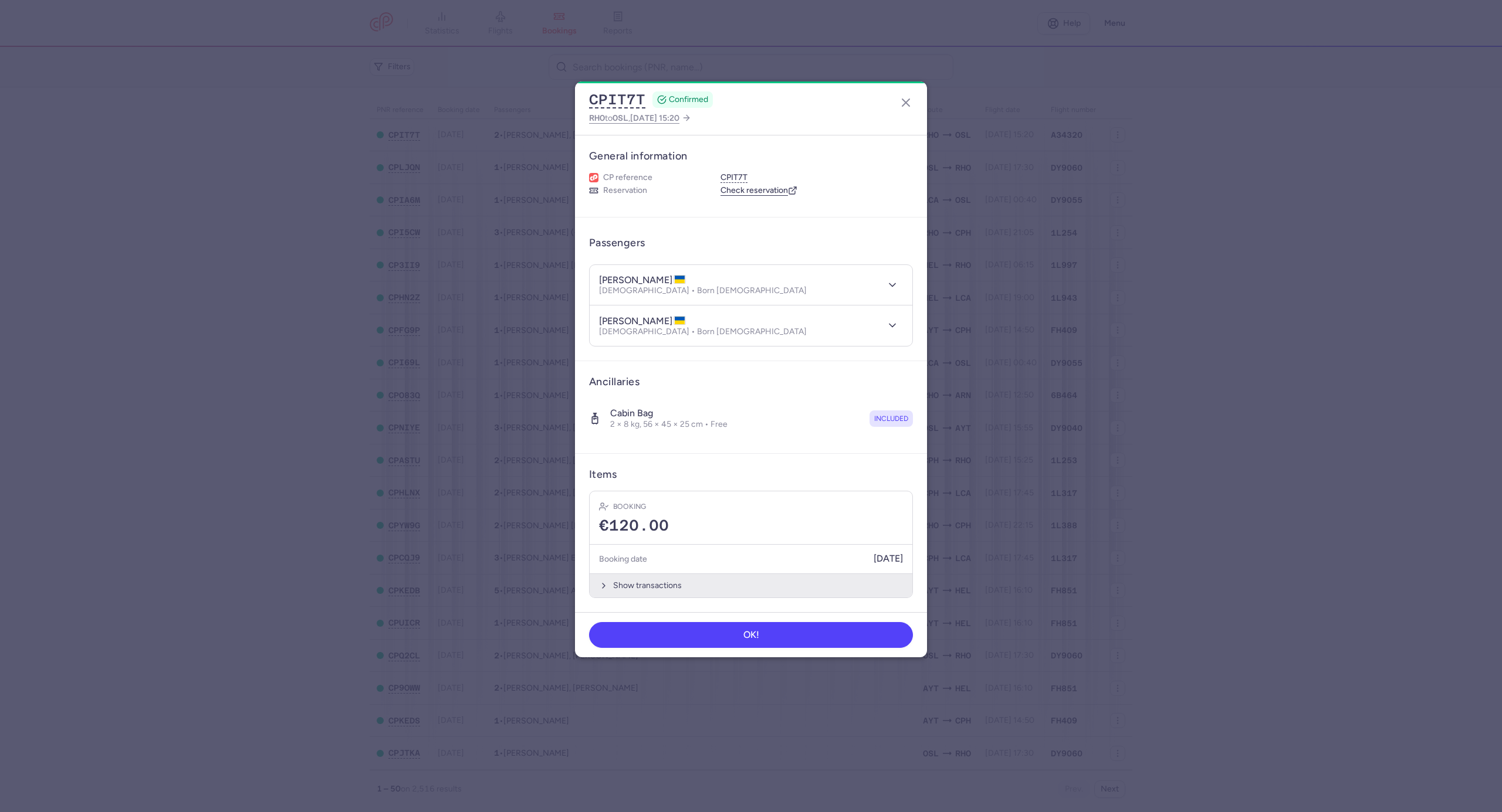
click at [660, 587] on button "Show transactions" at bounding box center [751, 585] width 323 height 24
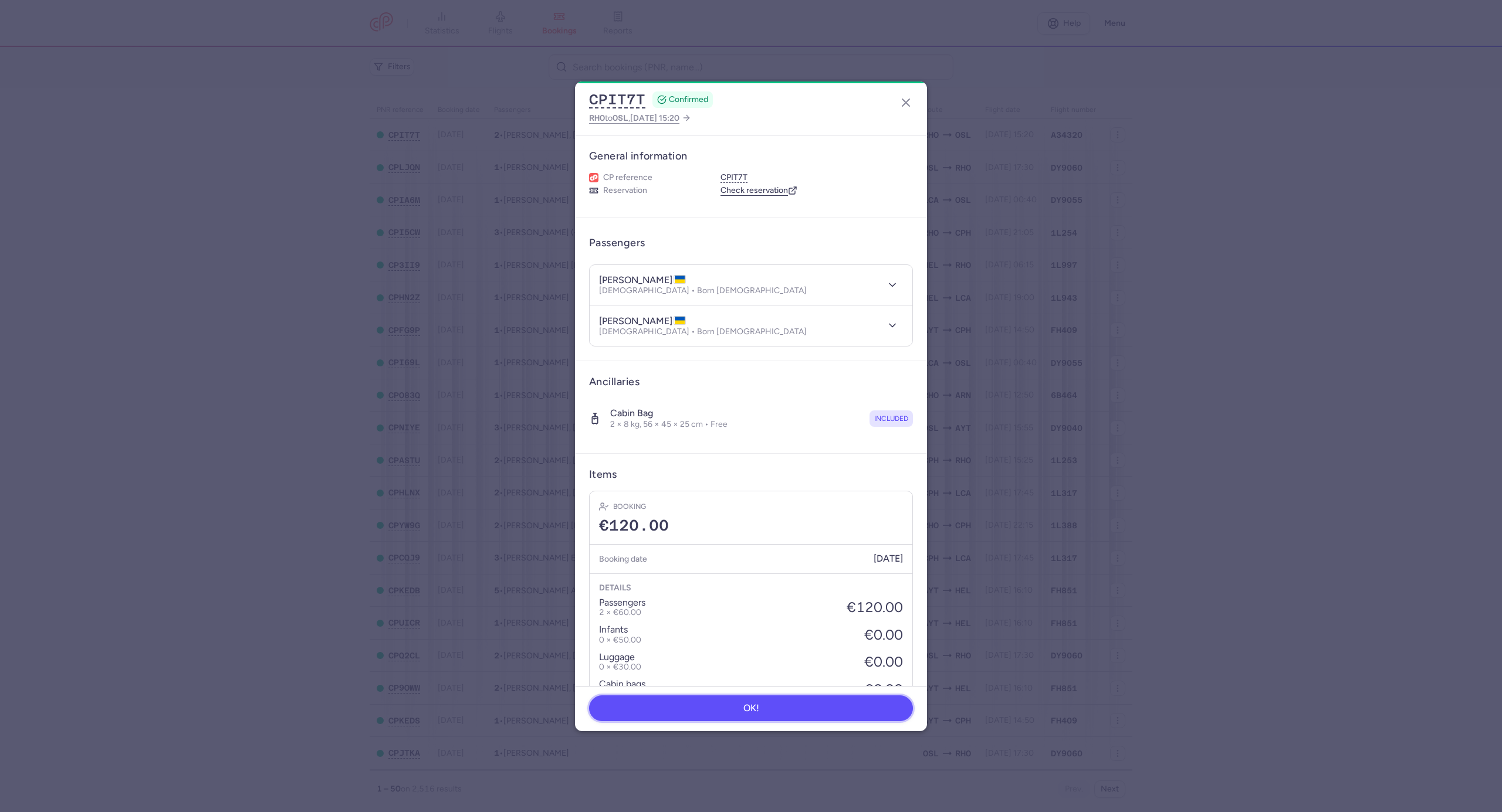
click at [707, 712] on button "OK!" at bounding box center [751, 708] width 324 height 26
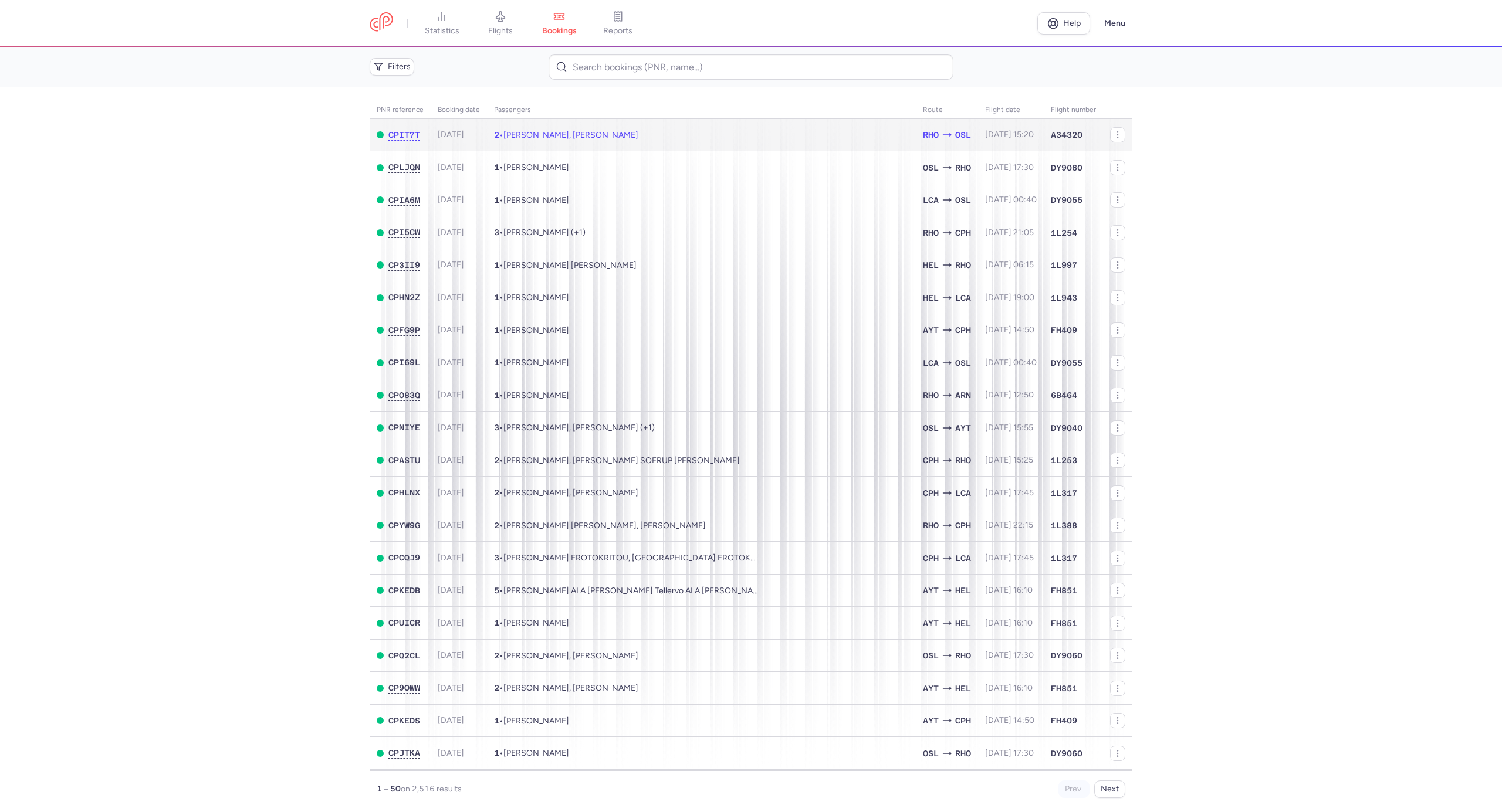
click at [615, 137] on span "Liudmyla KYSELYTSIA, Ruslan BOKACH" at bounding box center [571, 135] width 135 height 10
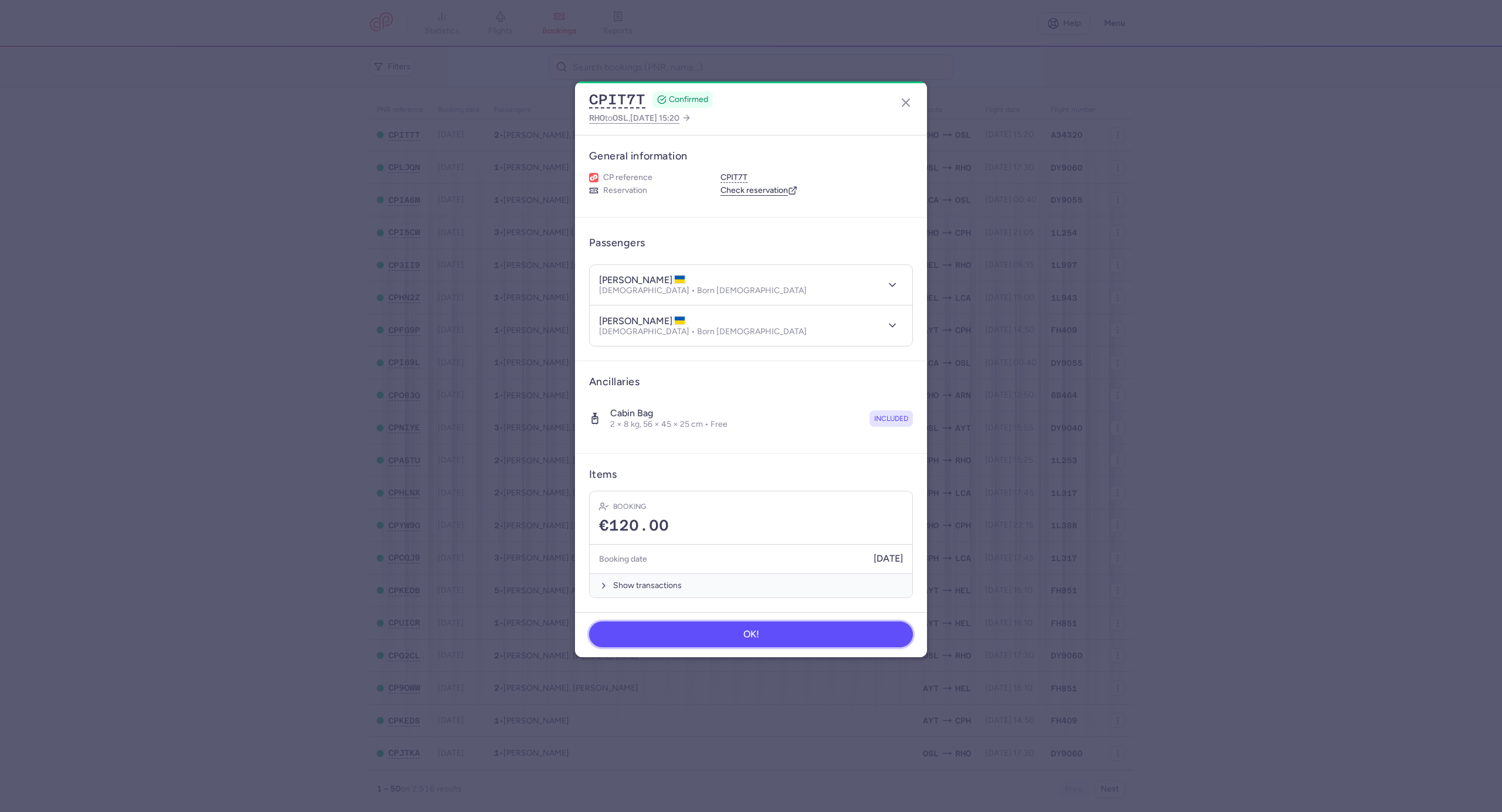
click at [747, 630] on button "OK!" at bounding box center [751, 634] width 324 height 26
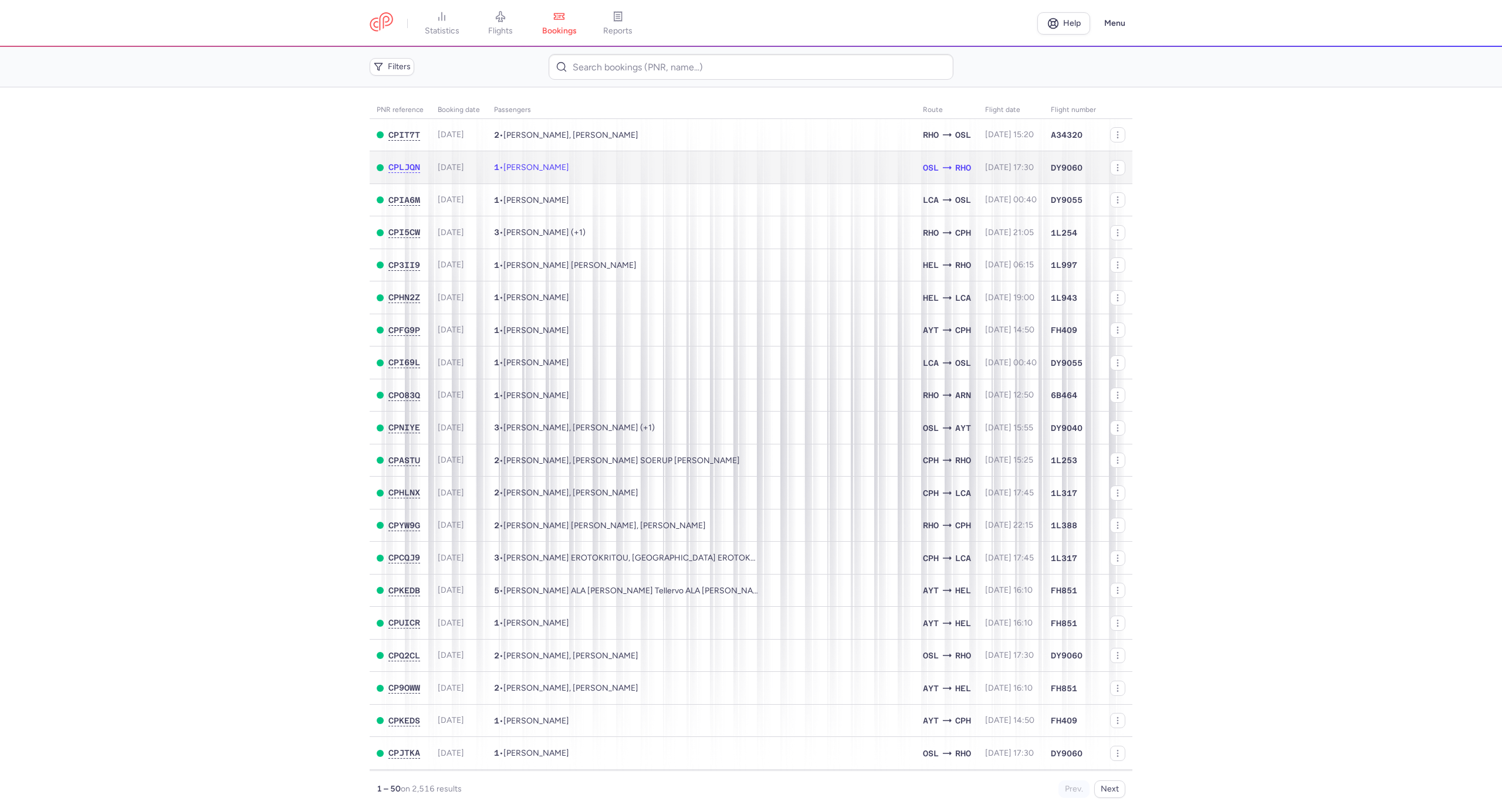
click at [562, 171] on span "Liudmyla KYSELUTSIA" at bounding box center [536, 168] width 66 height 10
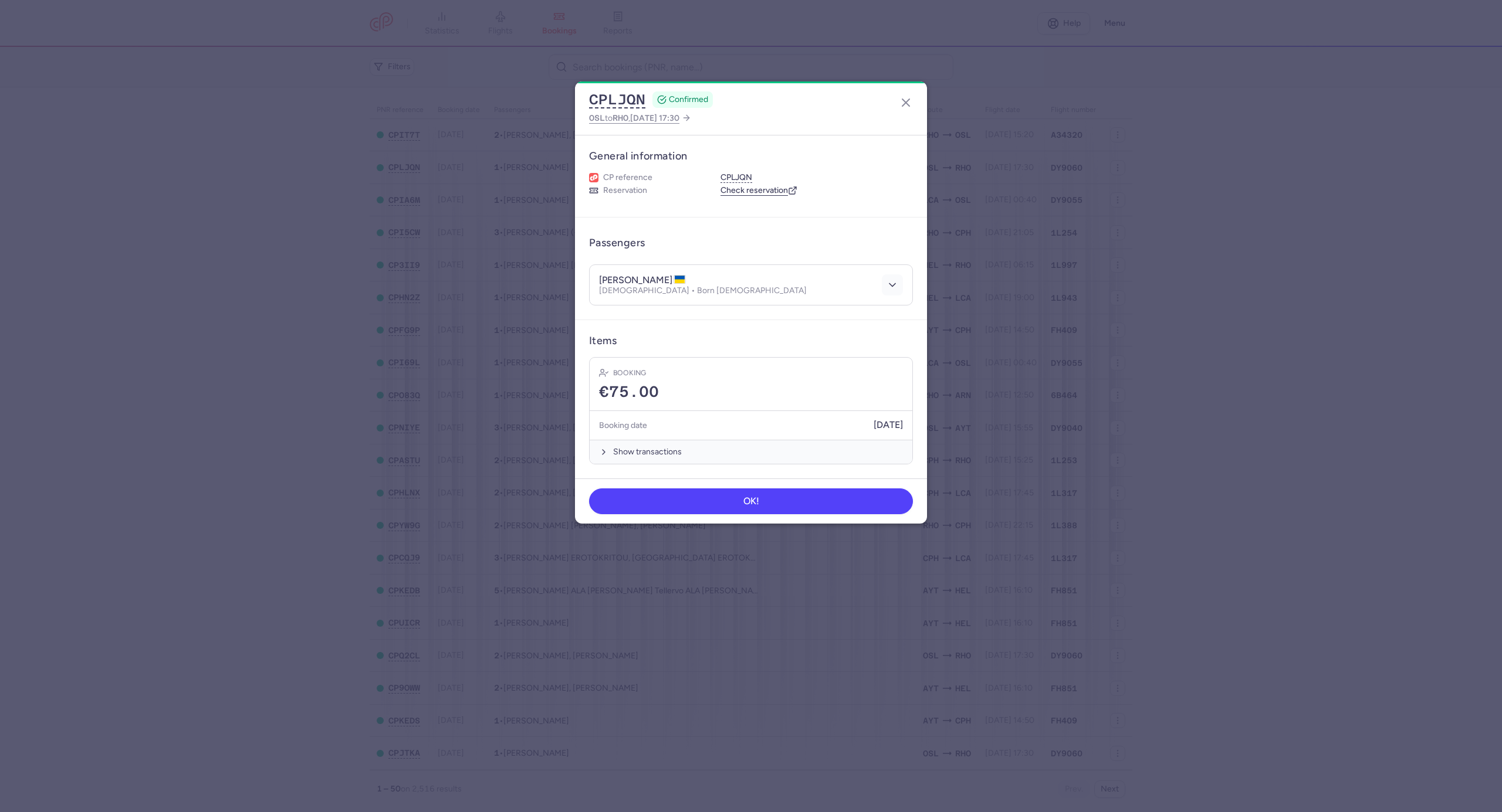
click at [897, 284] on button "button" at bounding box center [892, 285] width 21 height 21
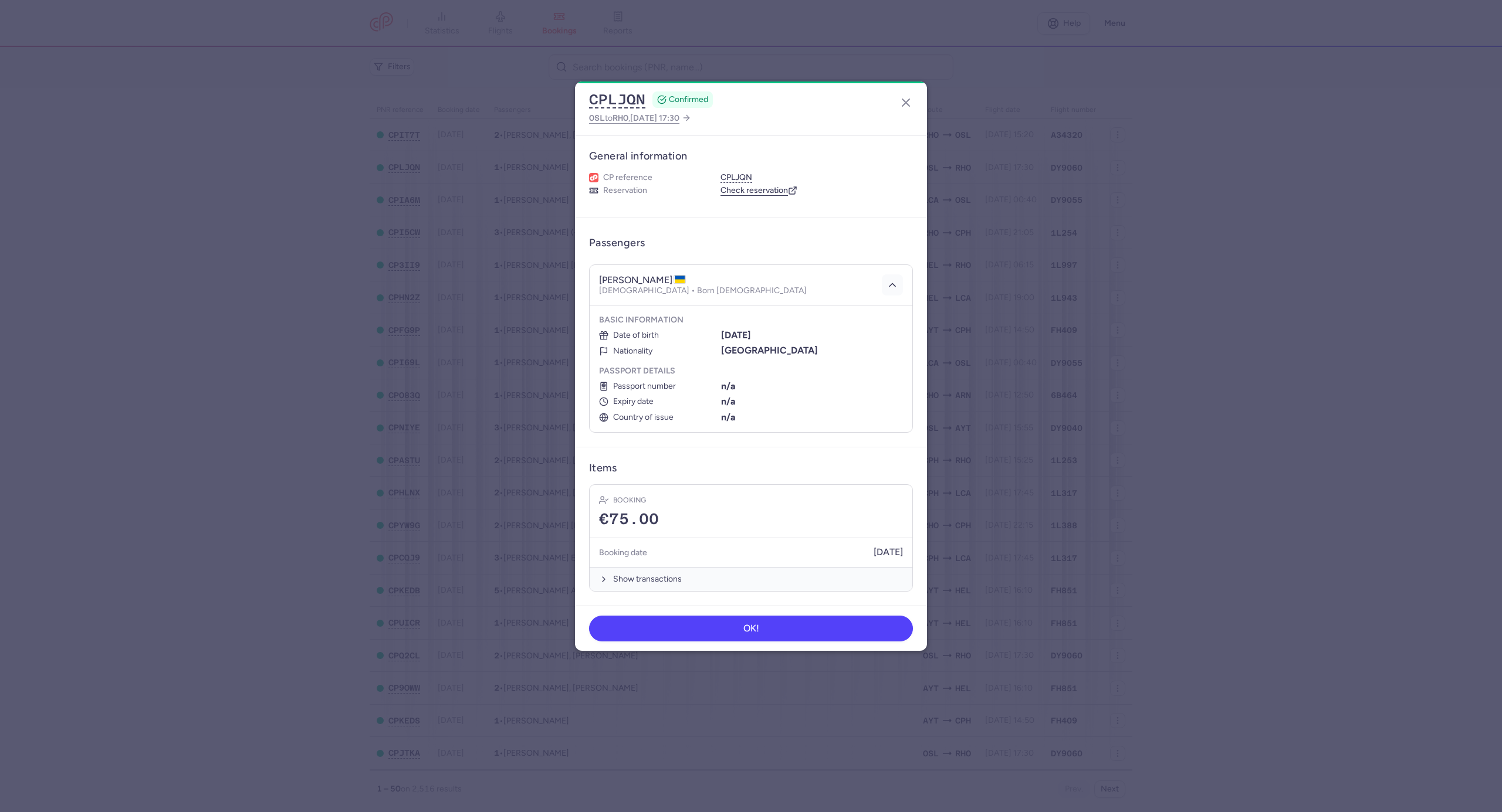
click at [897, 284] on icon "button" at bounding box center [892, 285] width 12 height 12
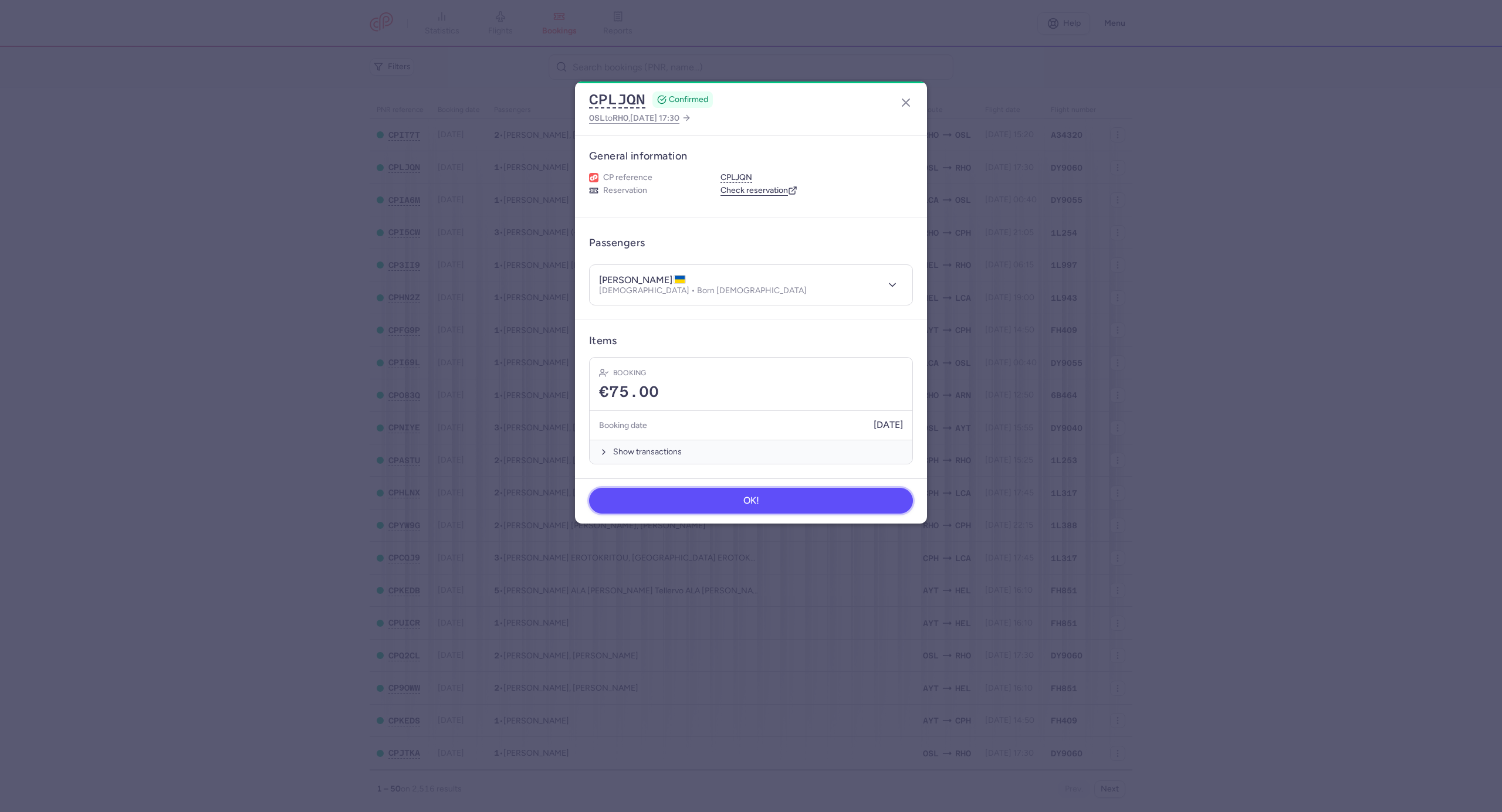
click at [803, 506] on button "OK!" at bounding box center [751, 501] width 324 height 26
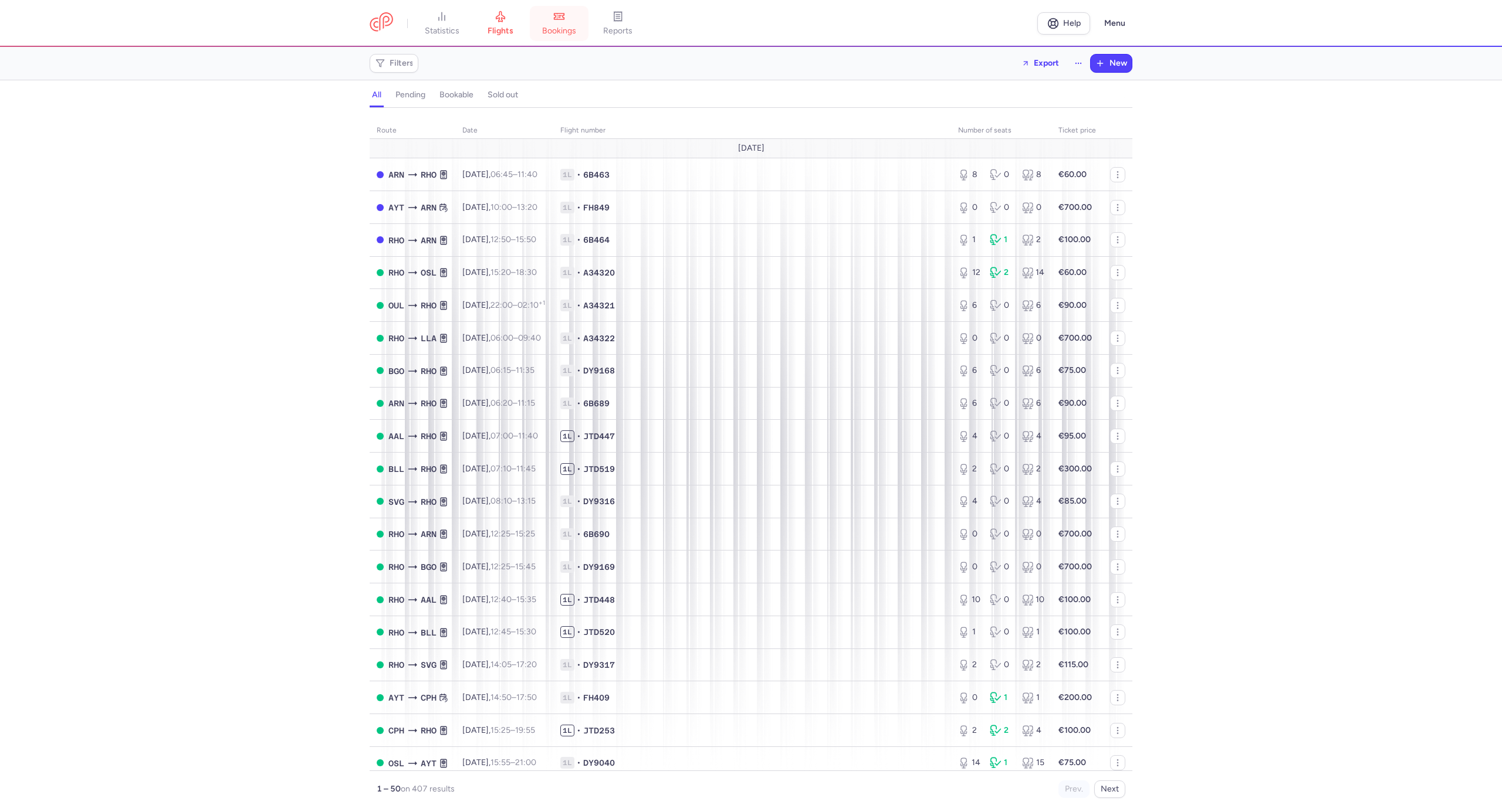
click at [559, 31] on span "bookings" at bounding box center [559, 31] width 34 height 11
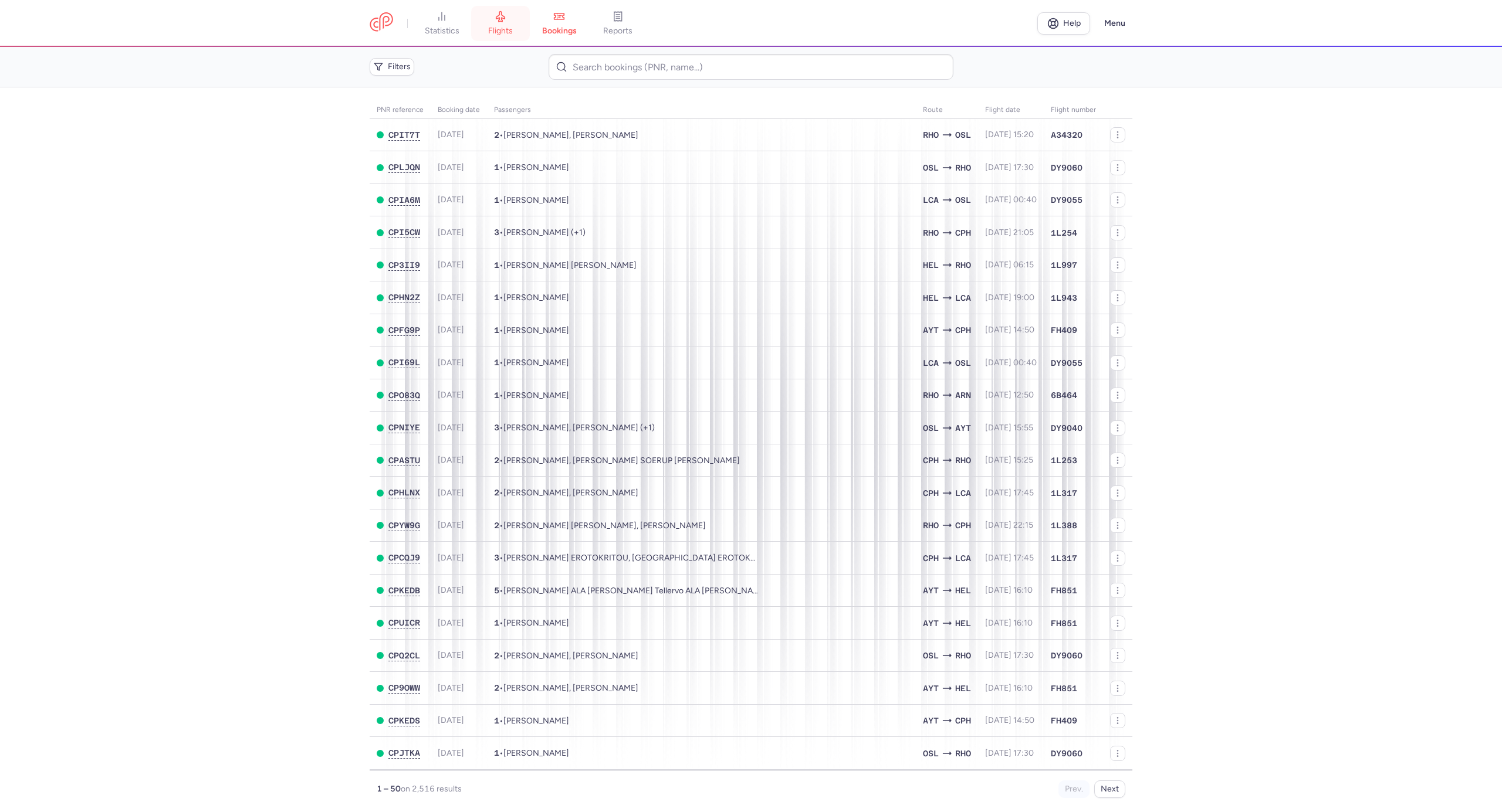
click at [488, 29] on link "flights" at bounding box center [500, 23] width 59 height 26
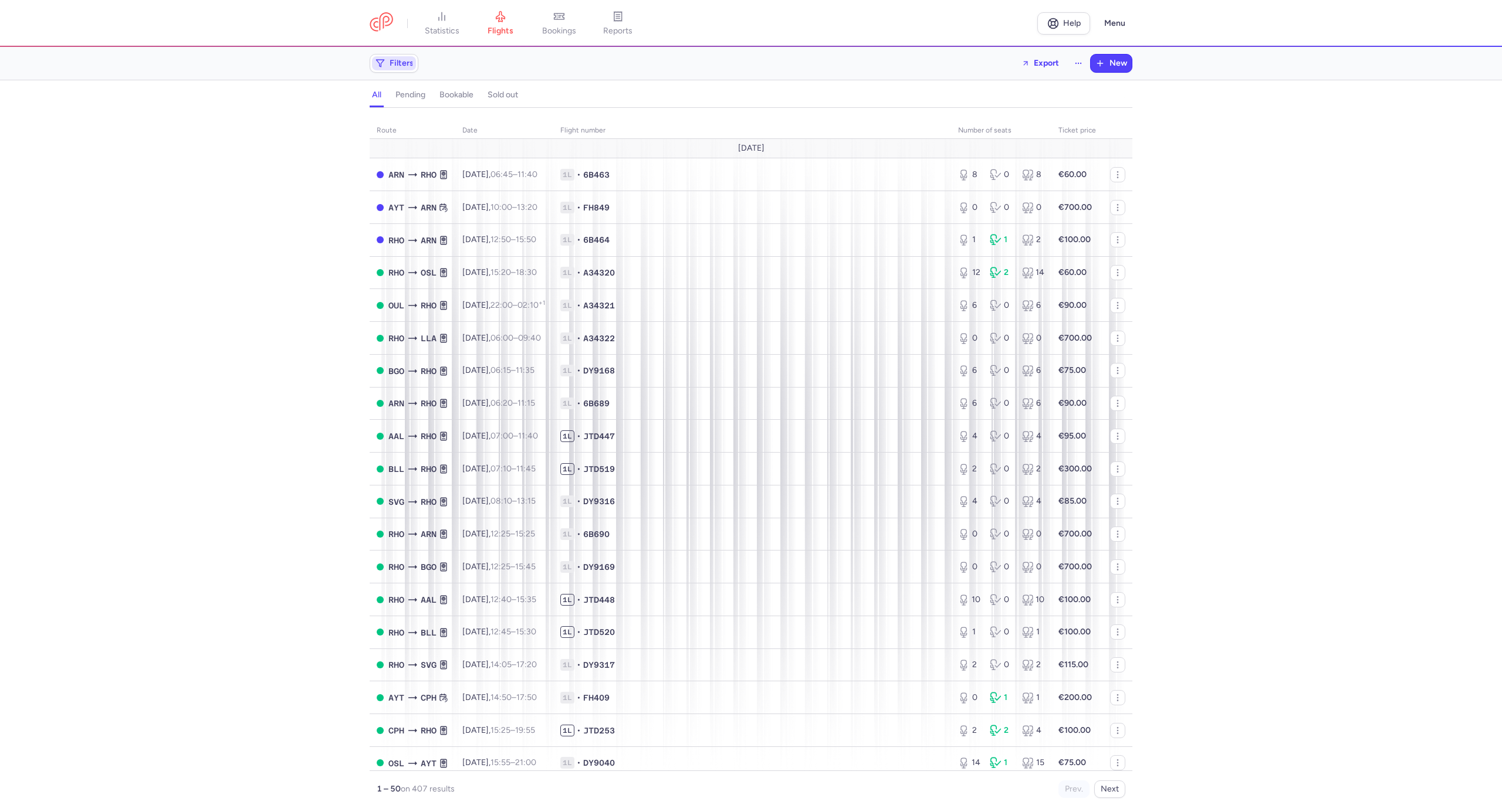
click at [405, 64] on span "Filters" at bounding box center [401, 63] width 24 height 9
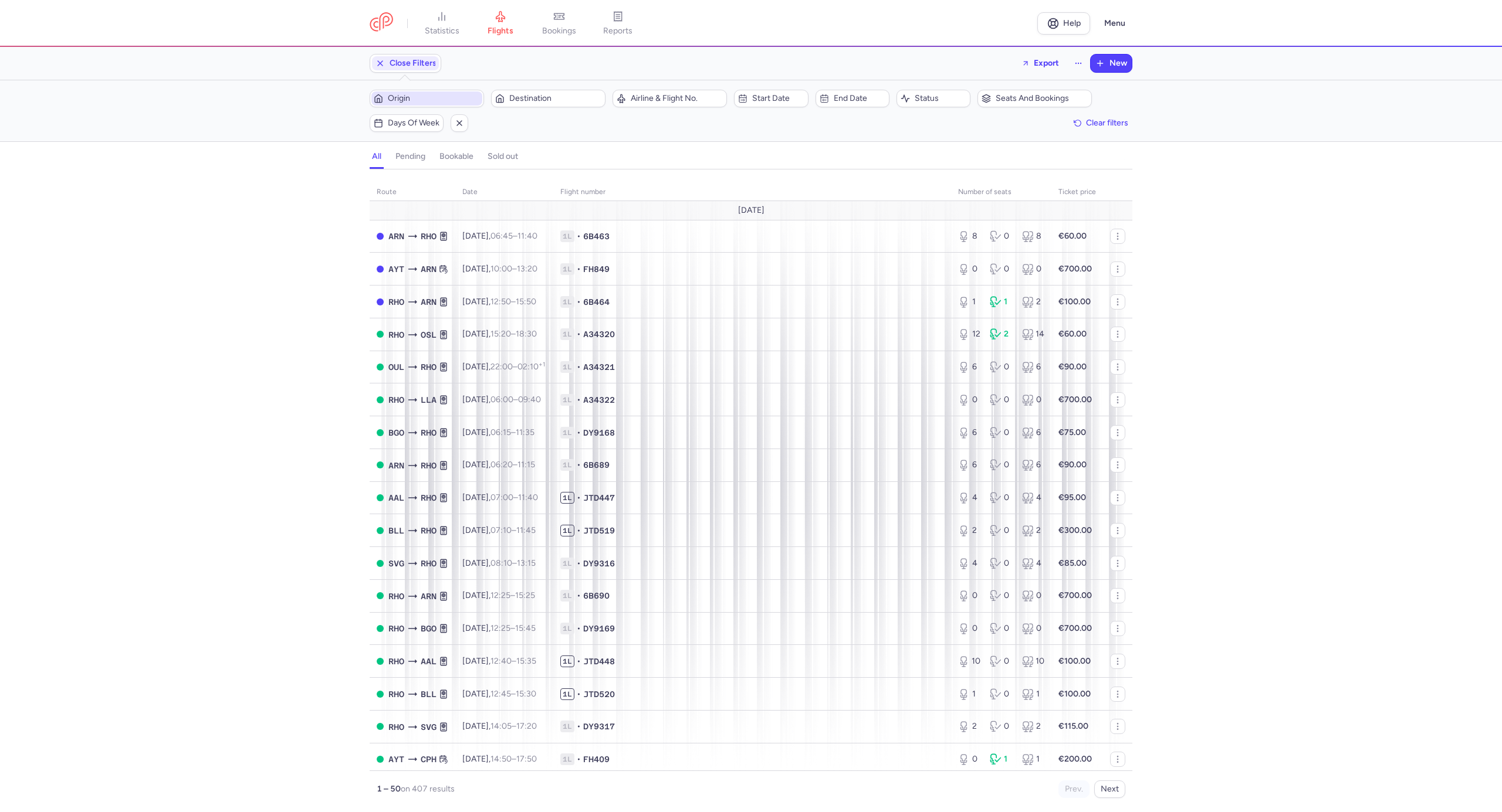
click at [432, 97] on span "Origin" at bounding box center [434, 98] width 92 height 9
click at [428, 179] on span "Diagoras, Ródos, Greece RHO" at bounding box center [459, 192] width 156 height 33
type input "rho"
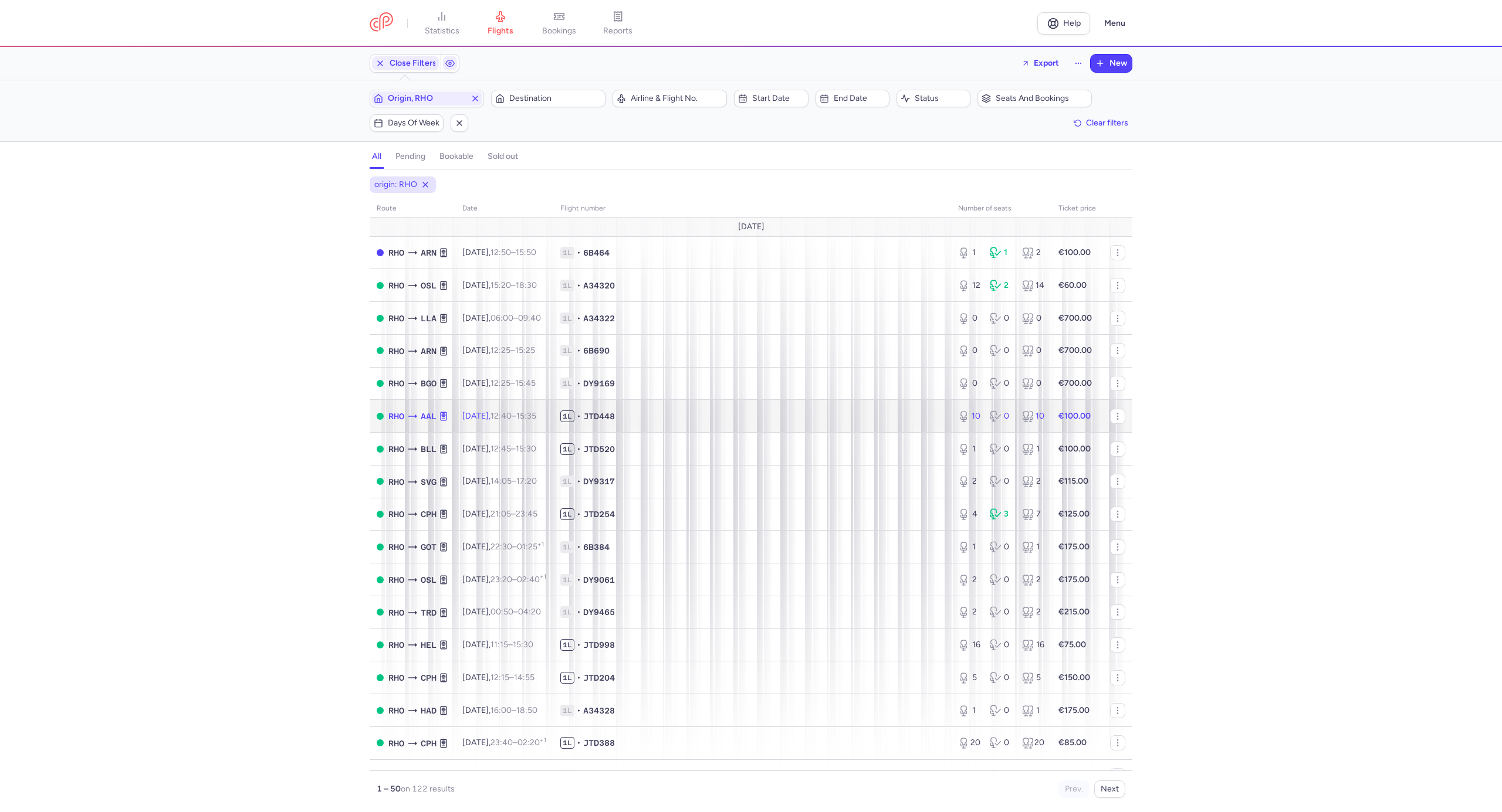
click at [712, 423] on span "1L • JTD448" at bounding box center [753, 416] width 384 height 12
select select "hours"
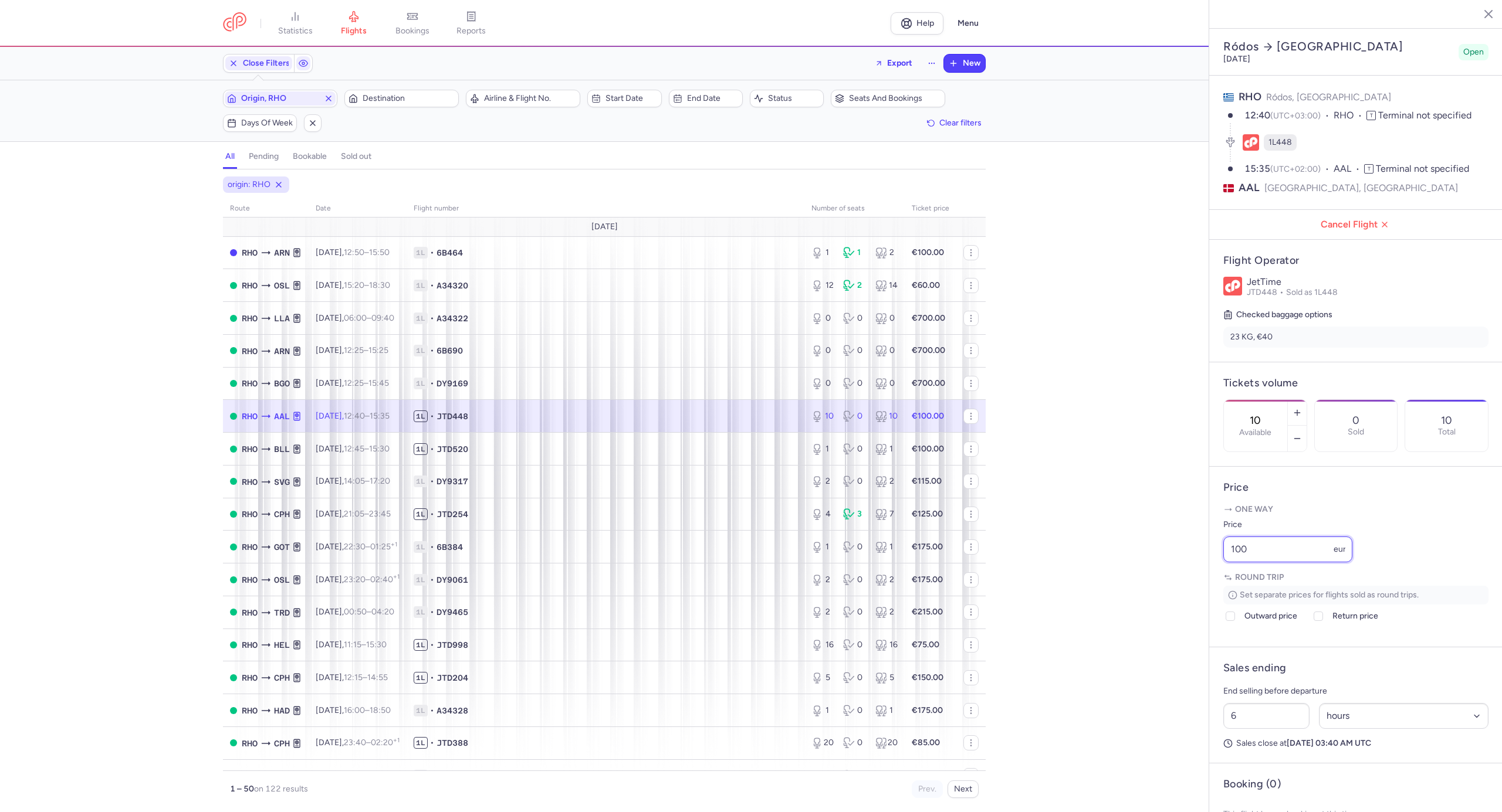
drag, startPoint x: 1212, startPoint y: 589, endPoint x: 1178, endPoint y: 594, distance: 34.4
click at [1184, 594] on div "statistics flights bookings reports Help Menu Close Filters Export New Filters …" at bounding box center [751, 406] width 1502 height 812
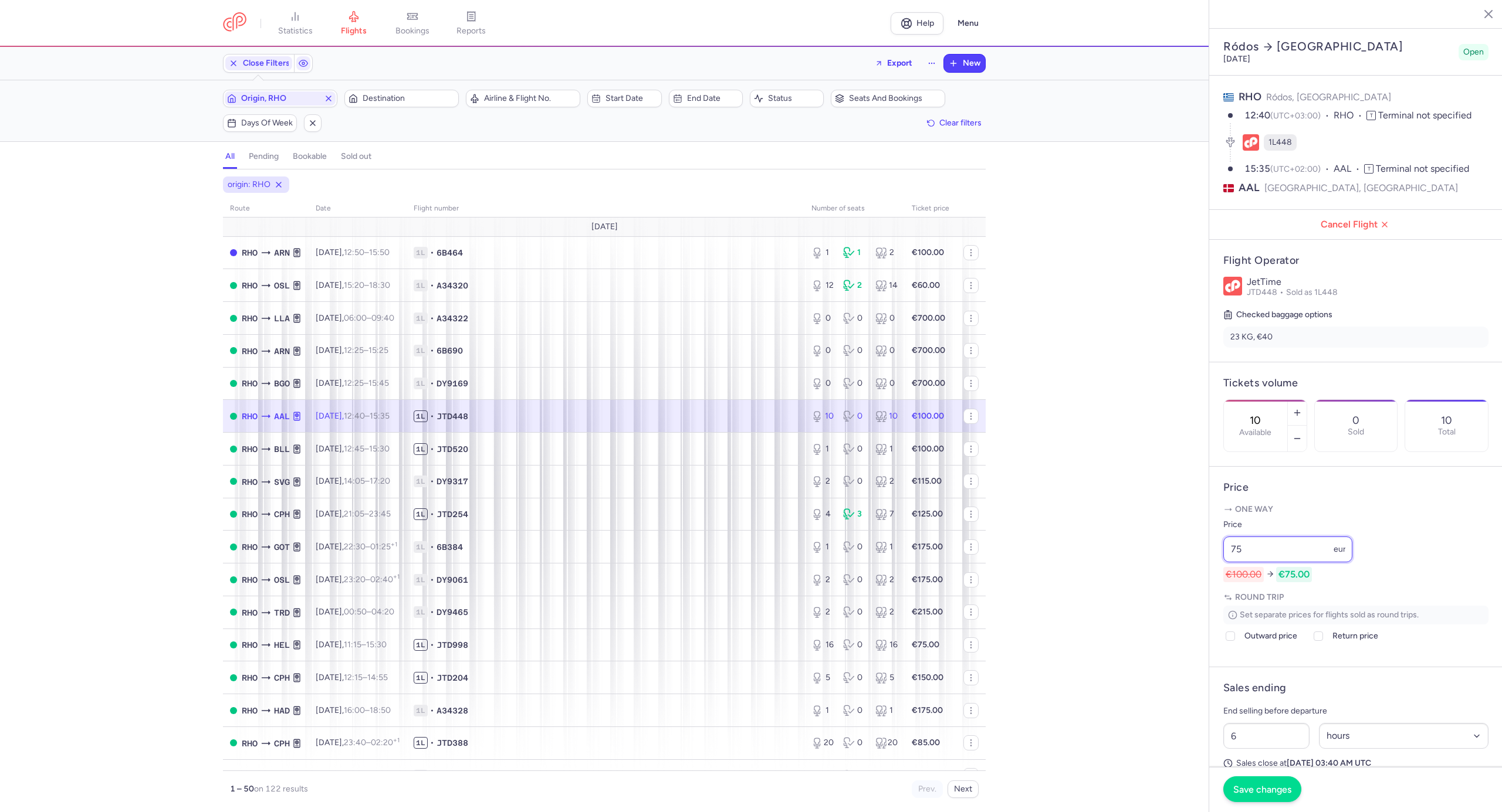
type input "75"
click at [1265, 789] on span "Save changes" at bounding box center [1263, 789] width 58 height 11
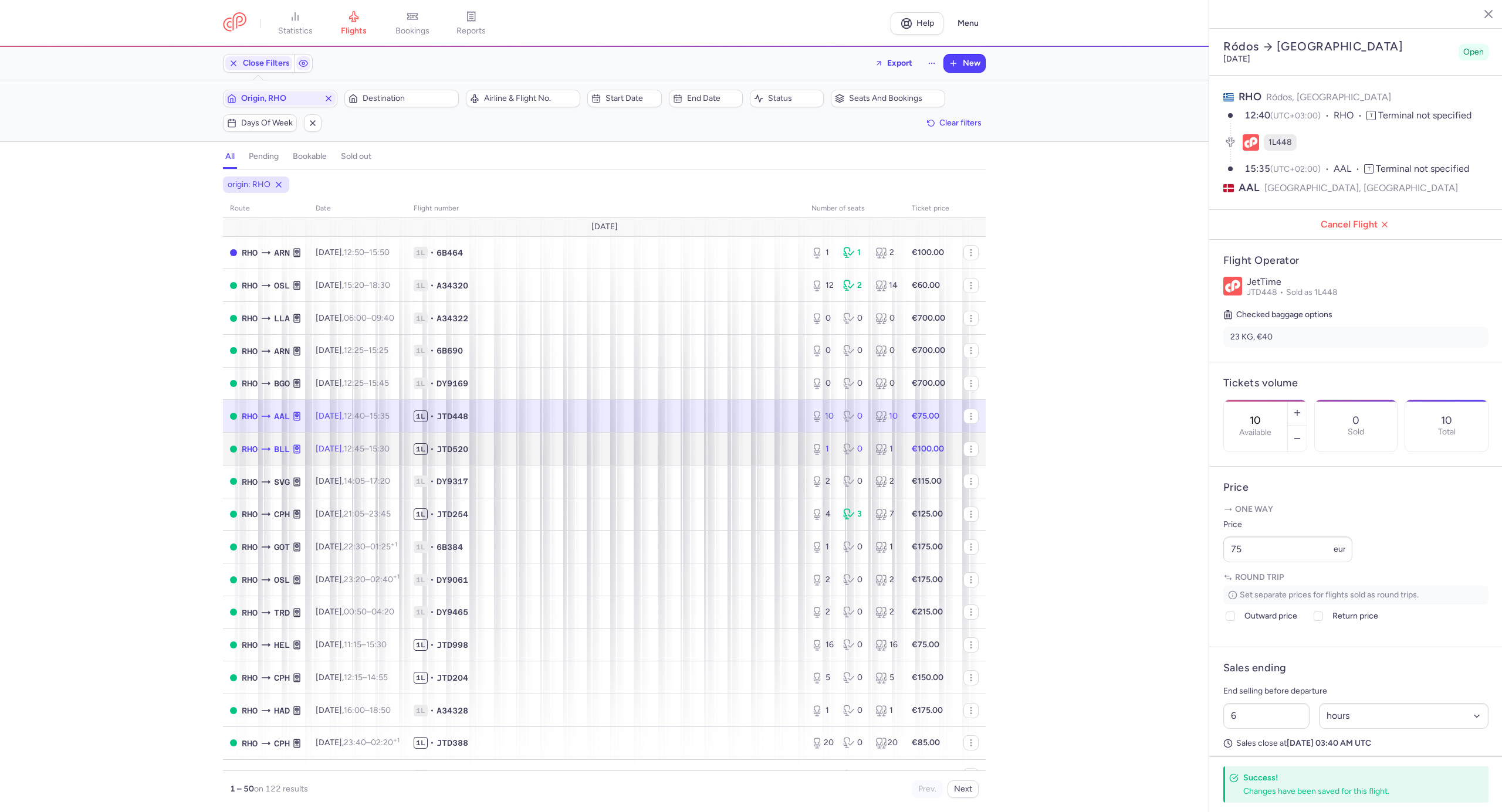
click at [564, 455] on span "1L • JTD520" at bounding box center [606, 449] width 384 height 12
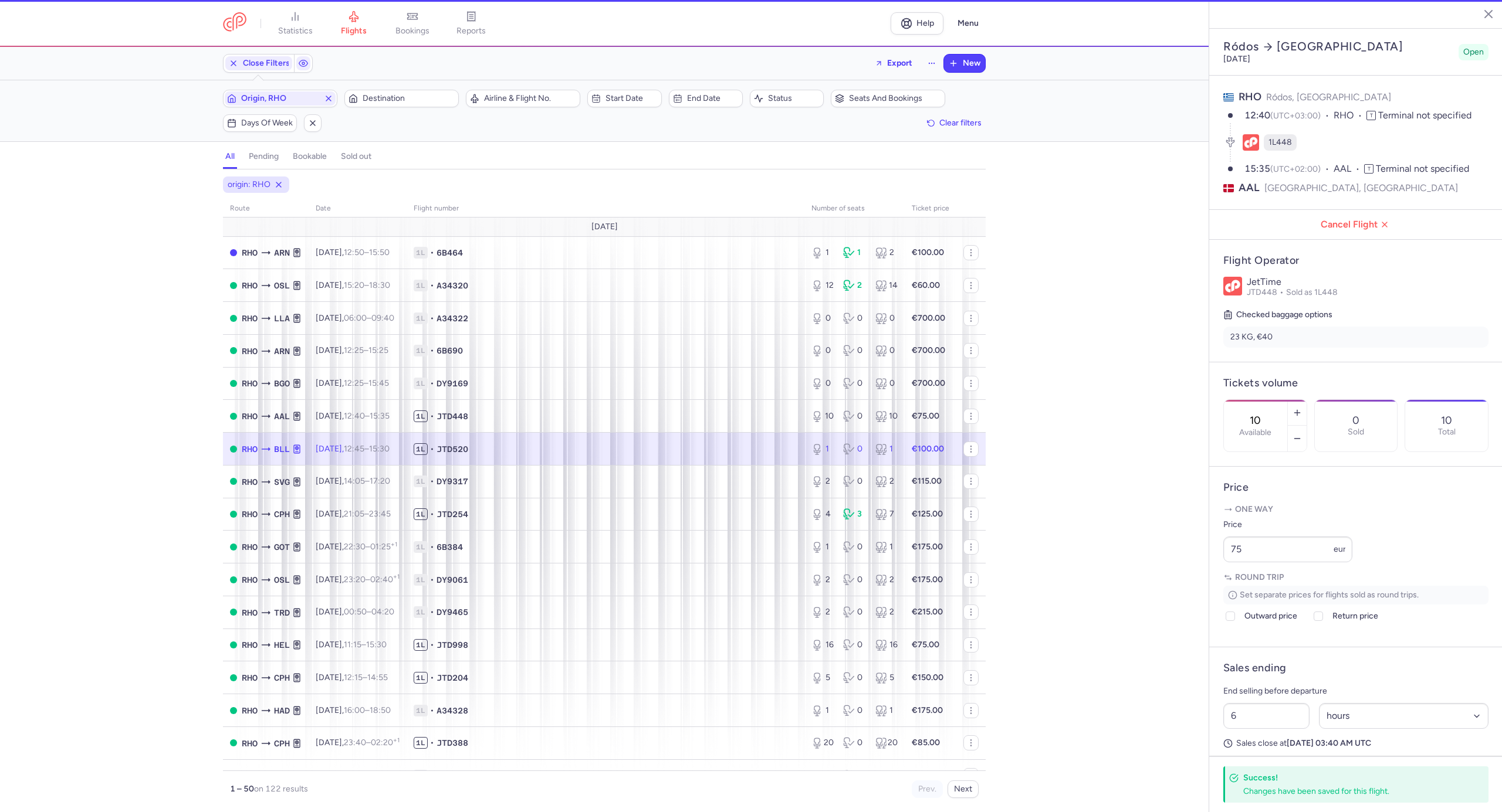
type input "1"
type input "8"
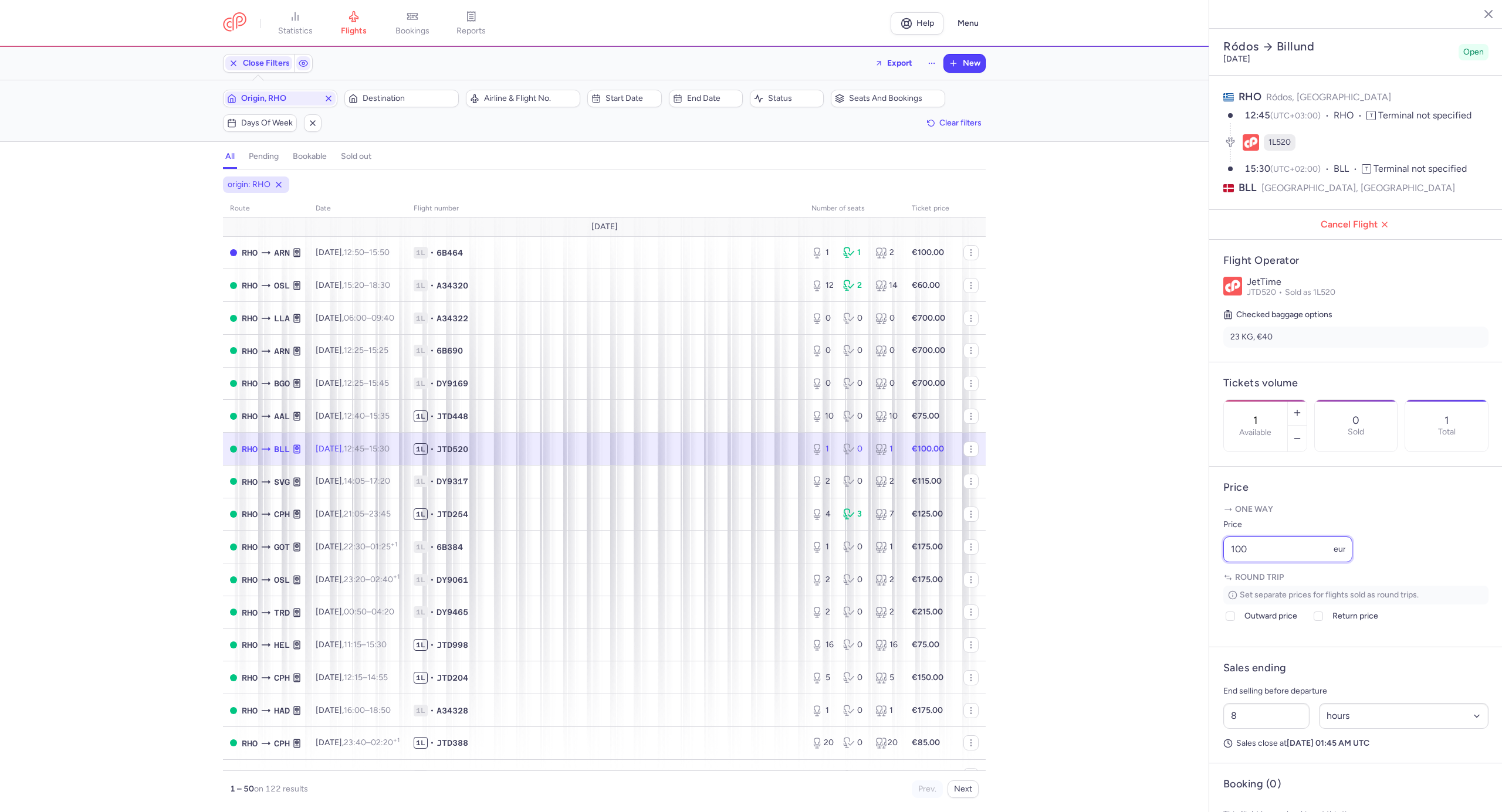
drag, startPoint x: 1254, startPoint y: 582, endPoint x: 1220, endPoint y: 579, distance: 34.1
click at [1220, 579] on article "Price One way Price 100 eur Round trip Set separate prices for flights sold as …" at bounding box center [1356, 557] width 293 height 181
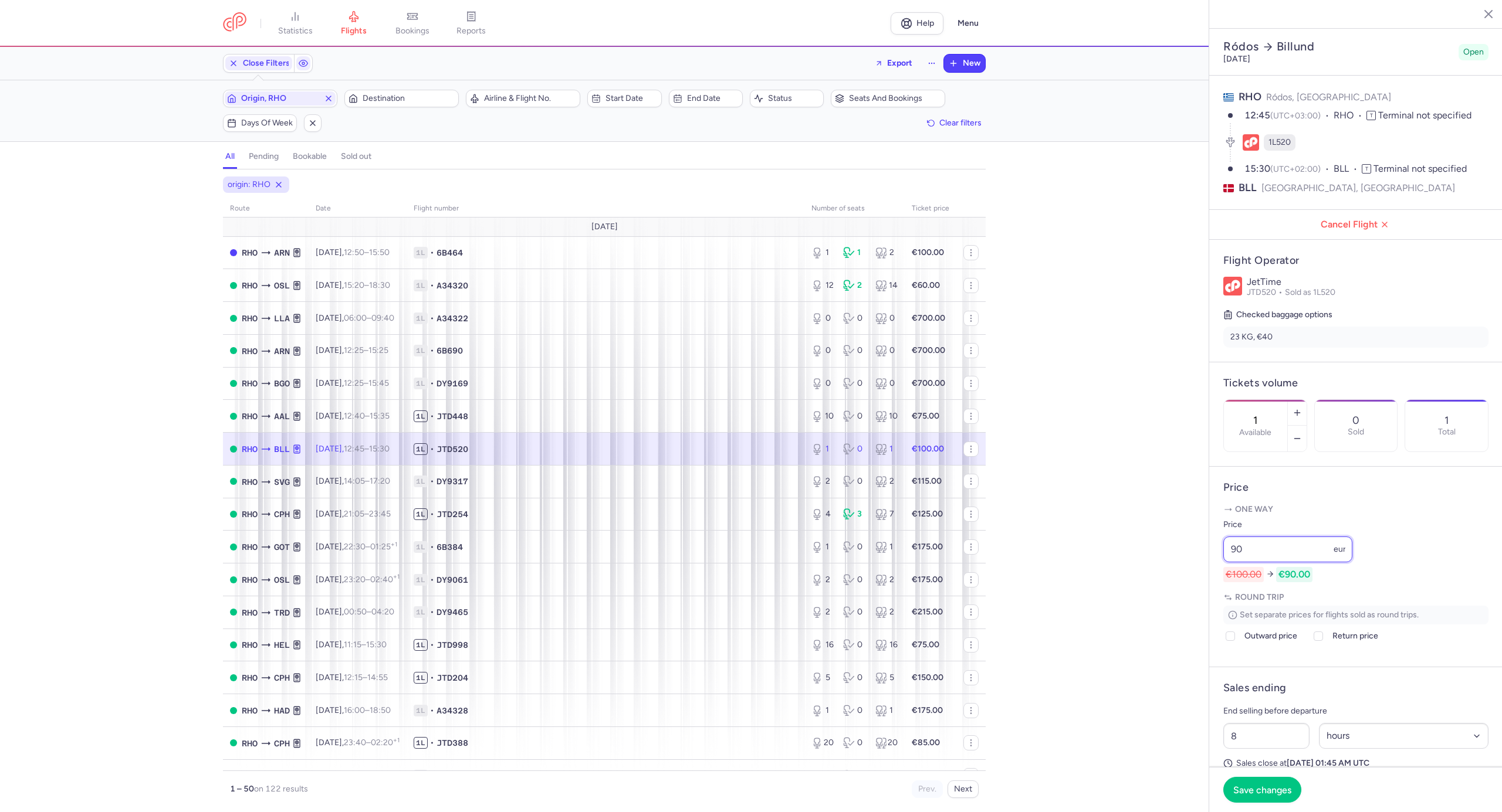
scroll to position [130, 0]
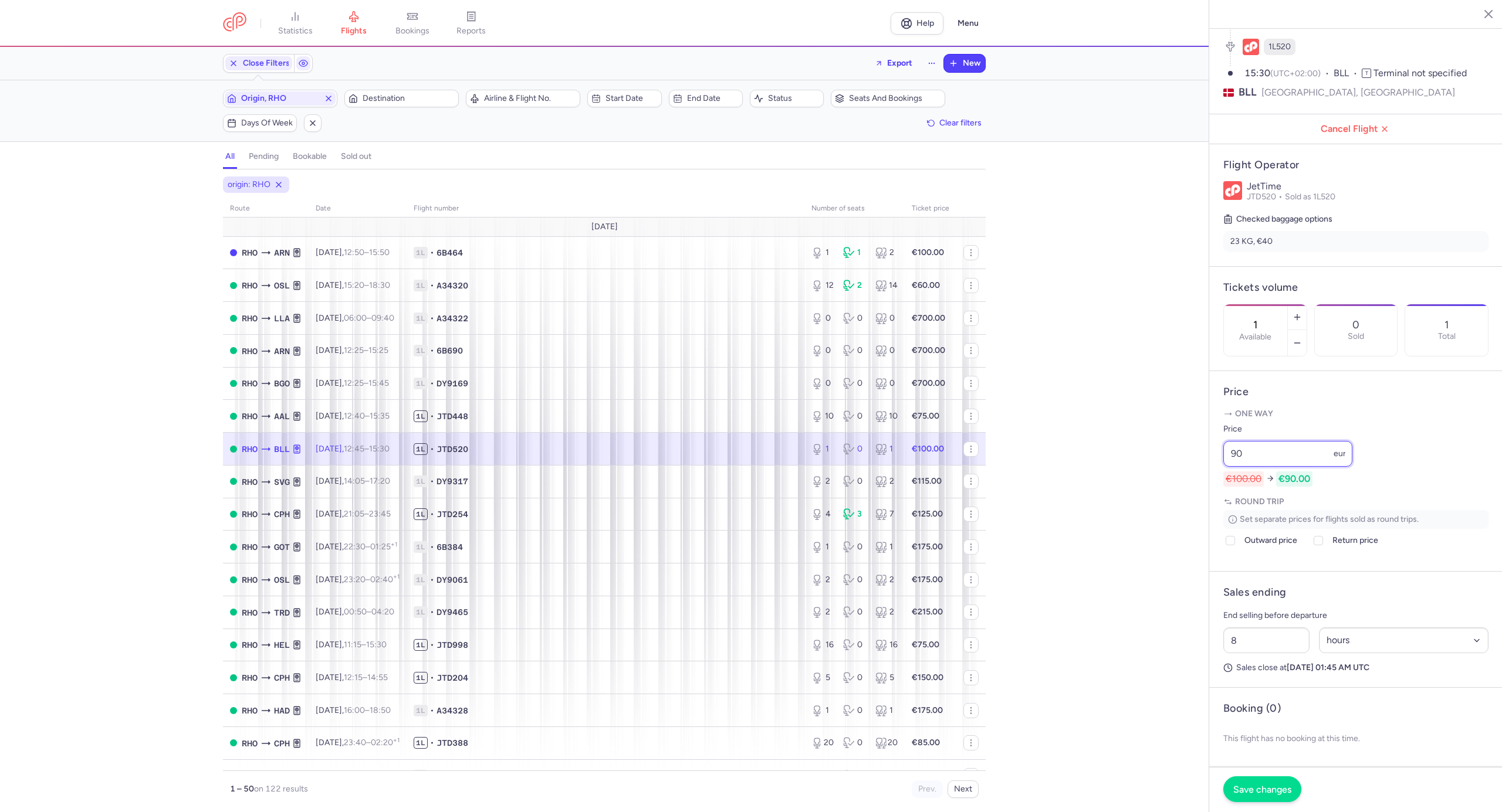
type input "90"
click at [1270, 782] on button "Save changes" at bounding box center [1263, 789] width 78 height 26
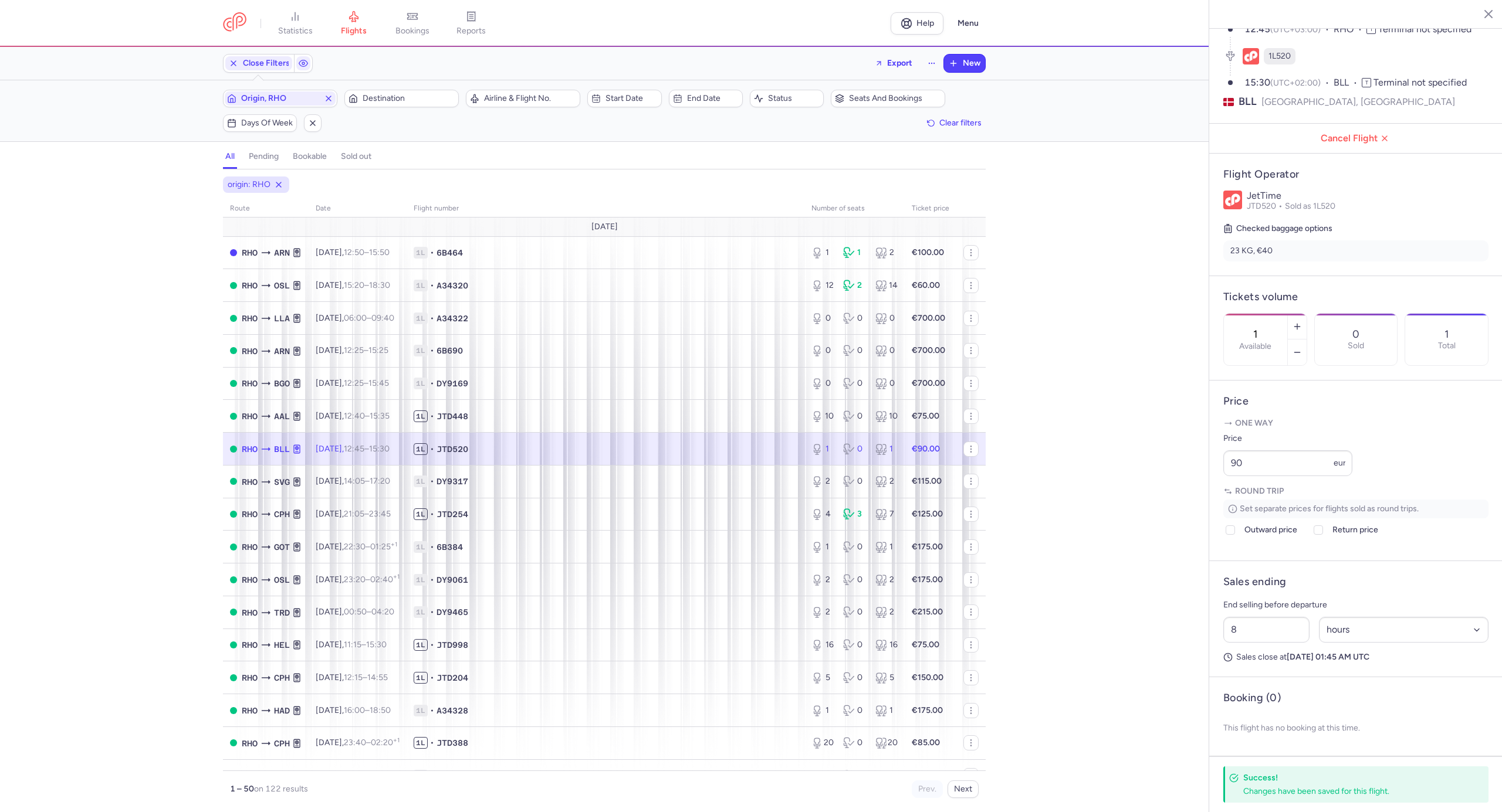
scroll to position [96, 0]
click at [585, 517] on span "1L • JTD254" at bounding box center [606, 514] width 384 height 12
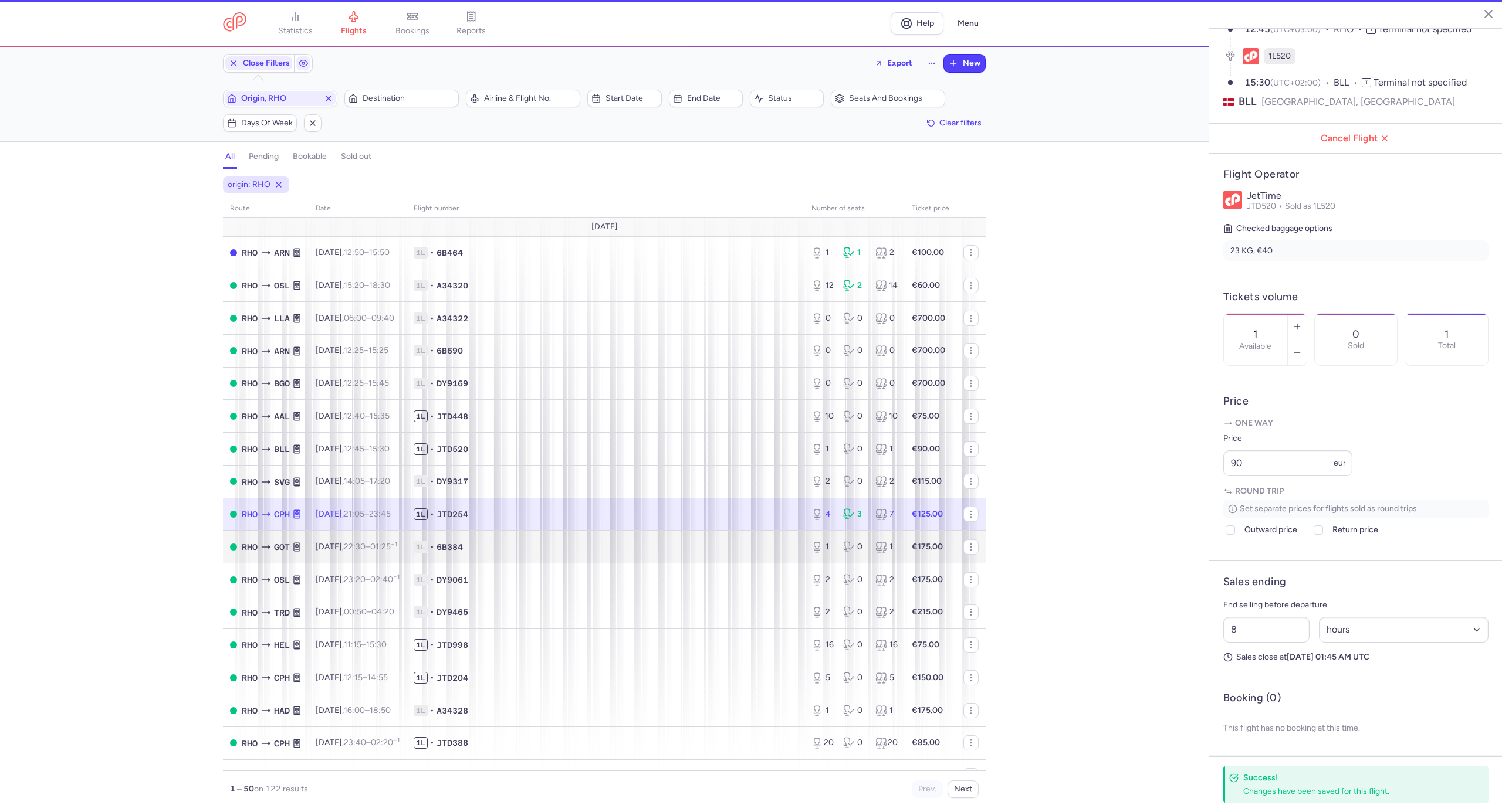
type input "4"
type input "1"
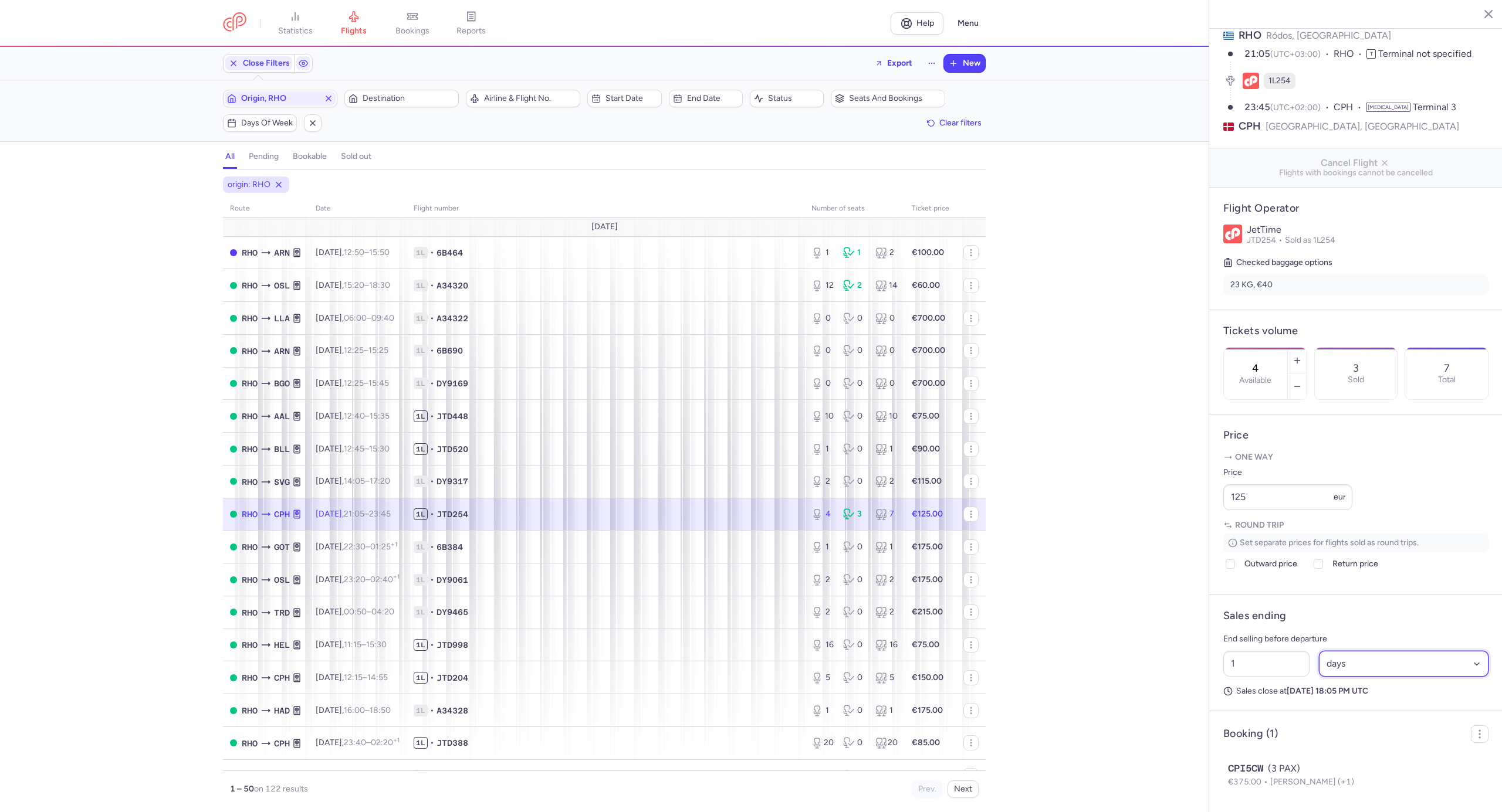
click at [1362, 662] on select "Select an option hours days" at bounding box center [1404, 663] width 170 height 26
select select "hours"
click at [1319, 651] on select "Select an option hours days" at bounding box center [1404, 663] width 170 height 26
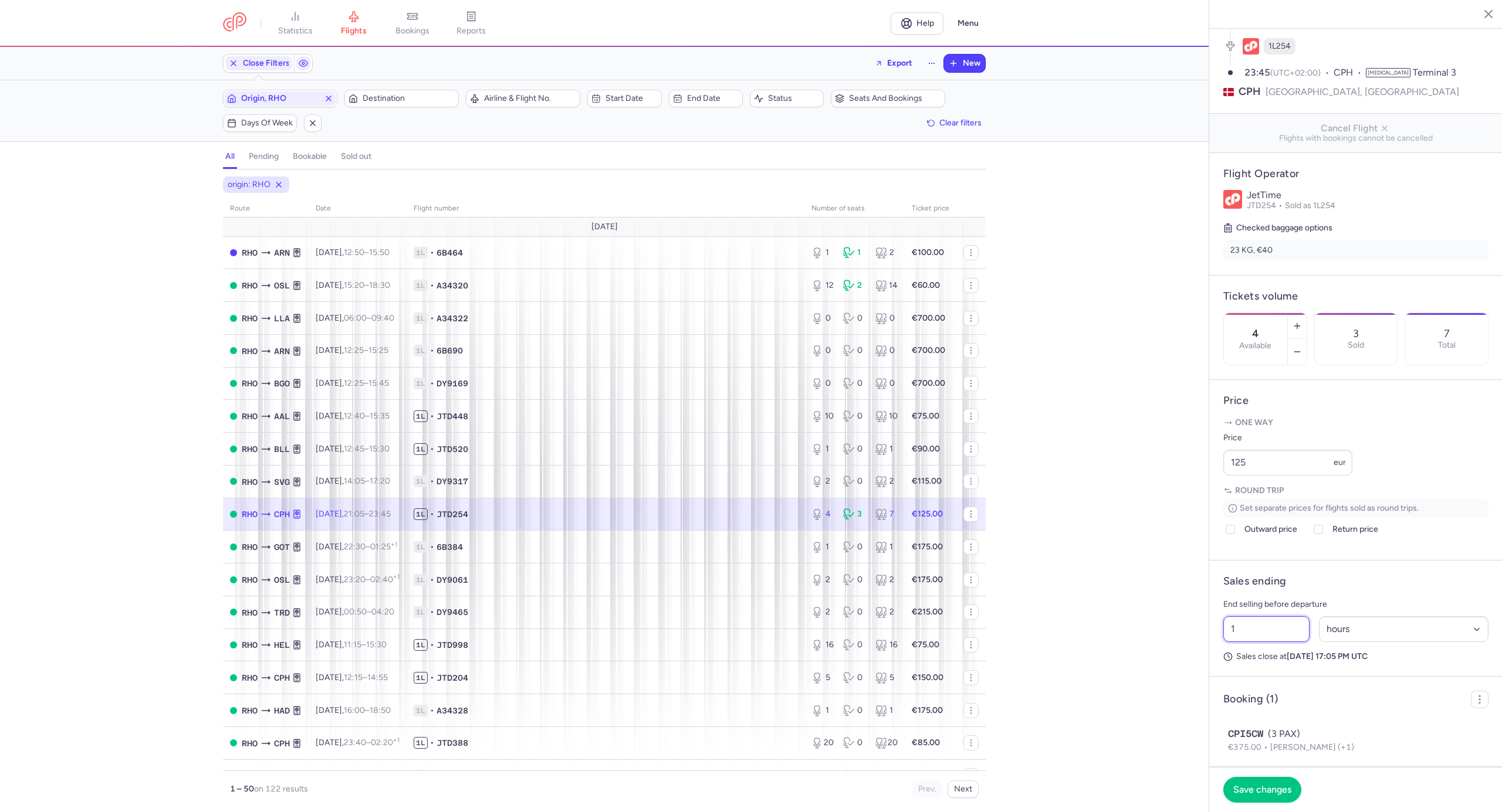
drag, startPoint x: 1284, startPoint y: 660, endPoint x: 1246, endPoint y: 658, distance: 38.1
click at [1244, 643] on input "1" at bounding box center [1267, 629] width 86 height 26
type input "10"
click at [1225, 476] on input "125" at bounding box center [1288, 462] width 129 height 26
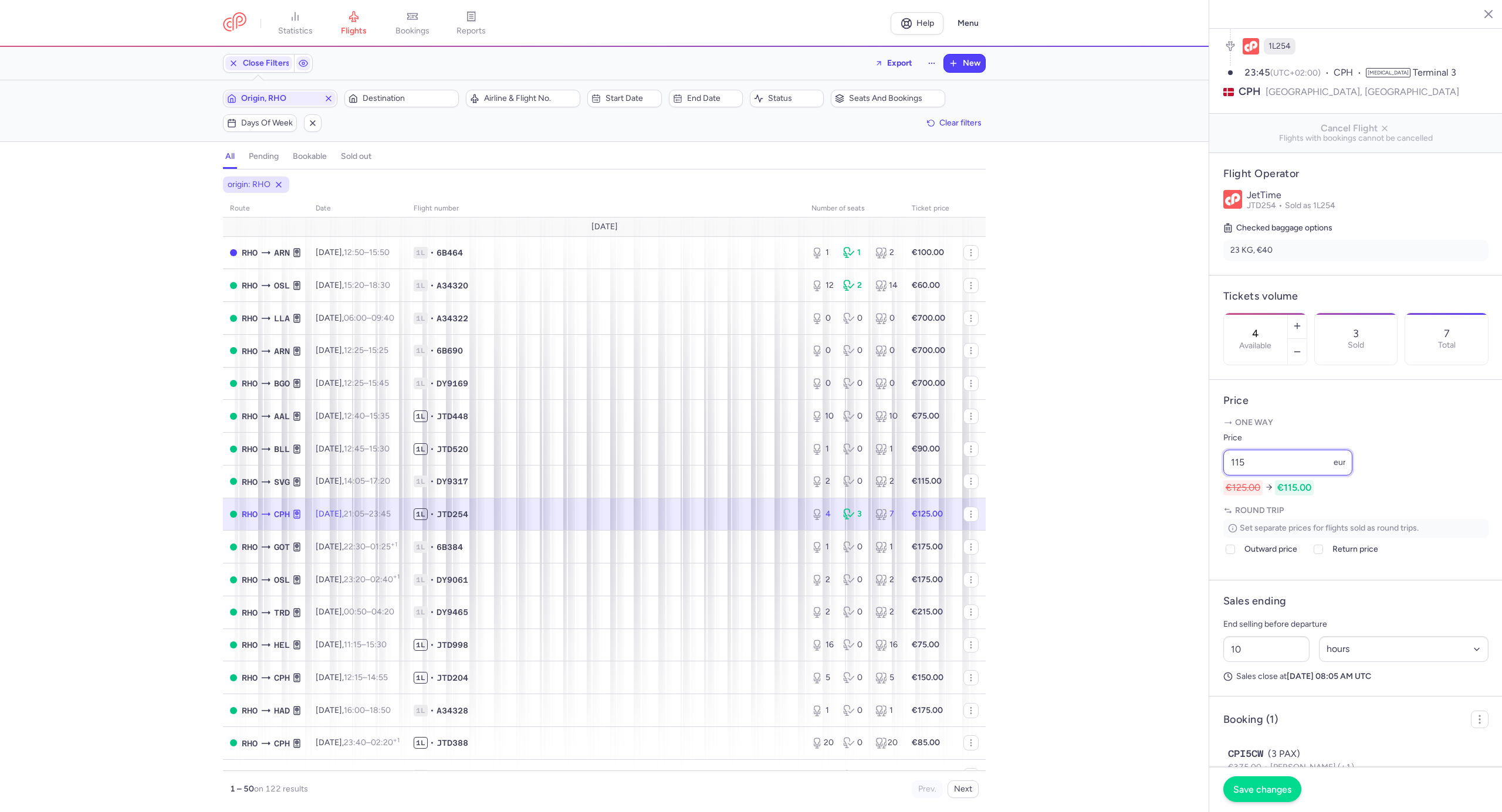
type input "115"
click at [1275, 795] on button "Save changes" at bounding box center [1263, 789] width 78 height 26
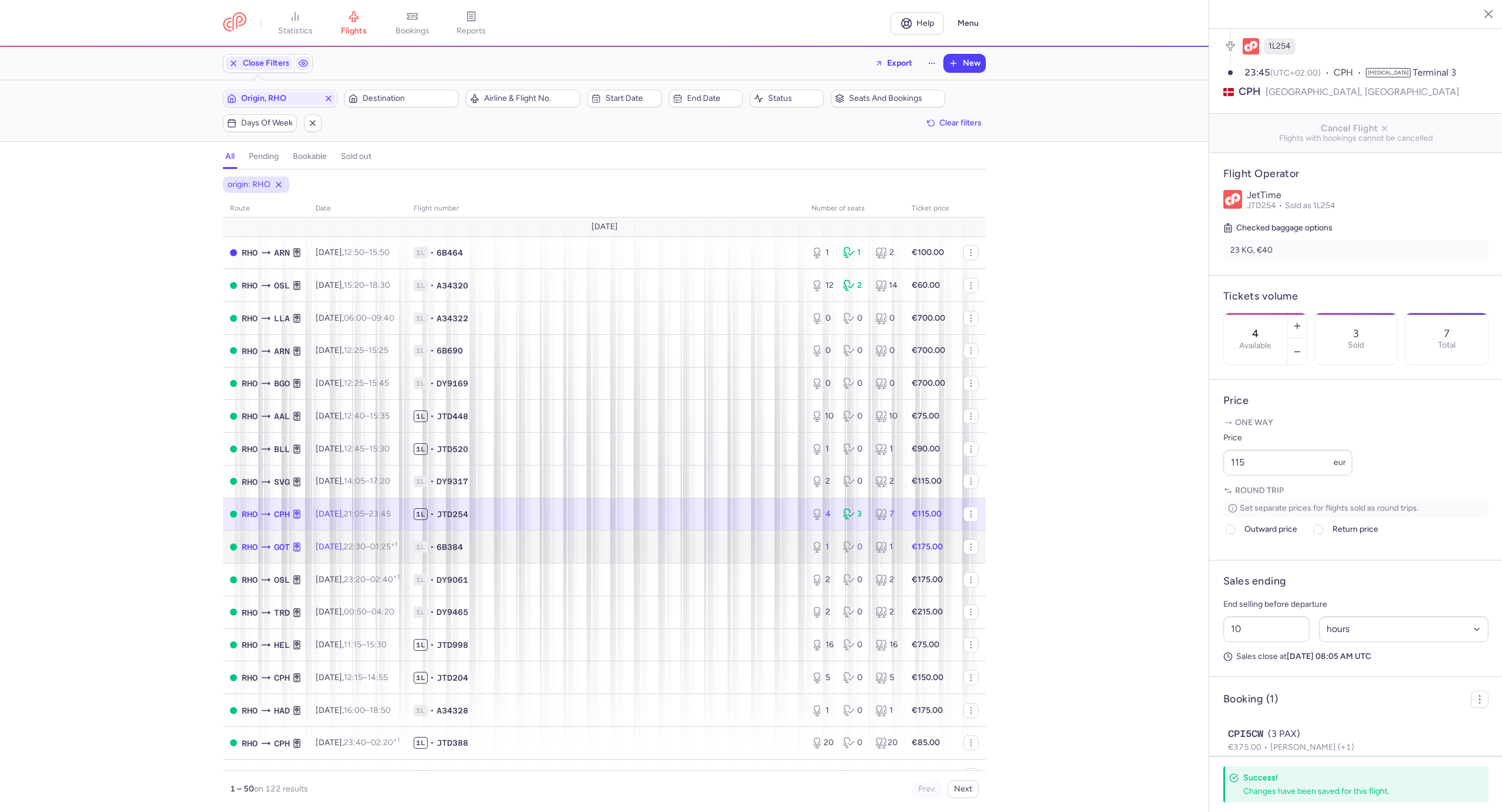
click at [684, 557] on td "1L • 6B384" at bounding box center [606, 547] width 398 height 33
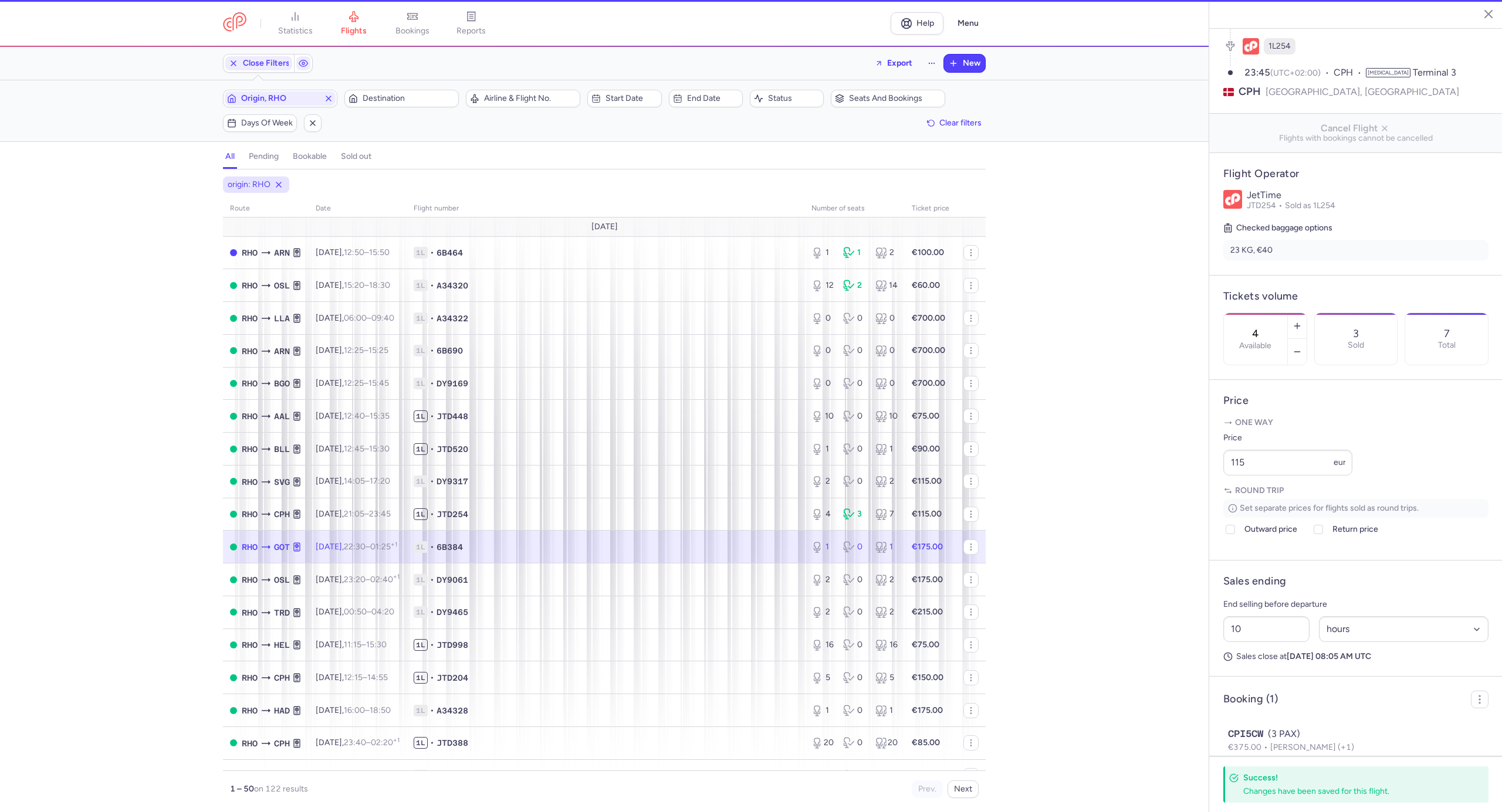
type input "1"
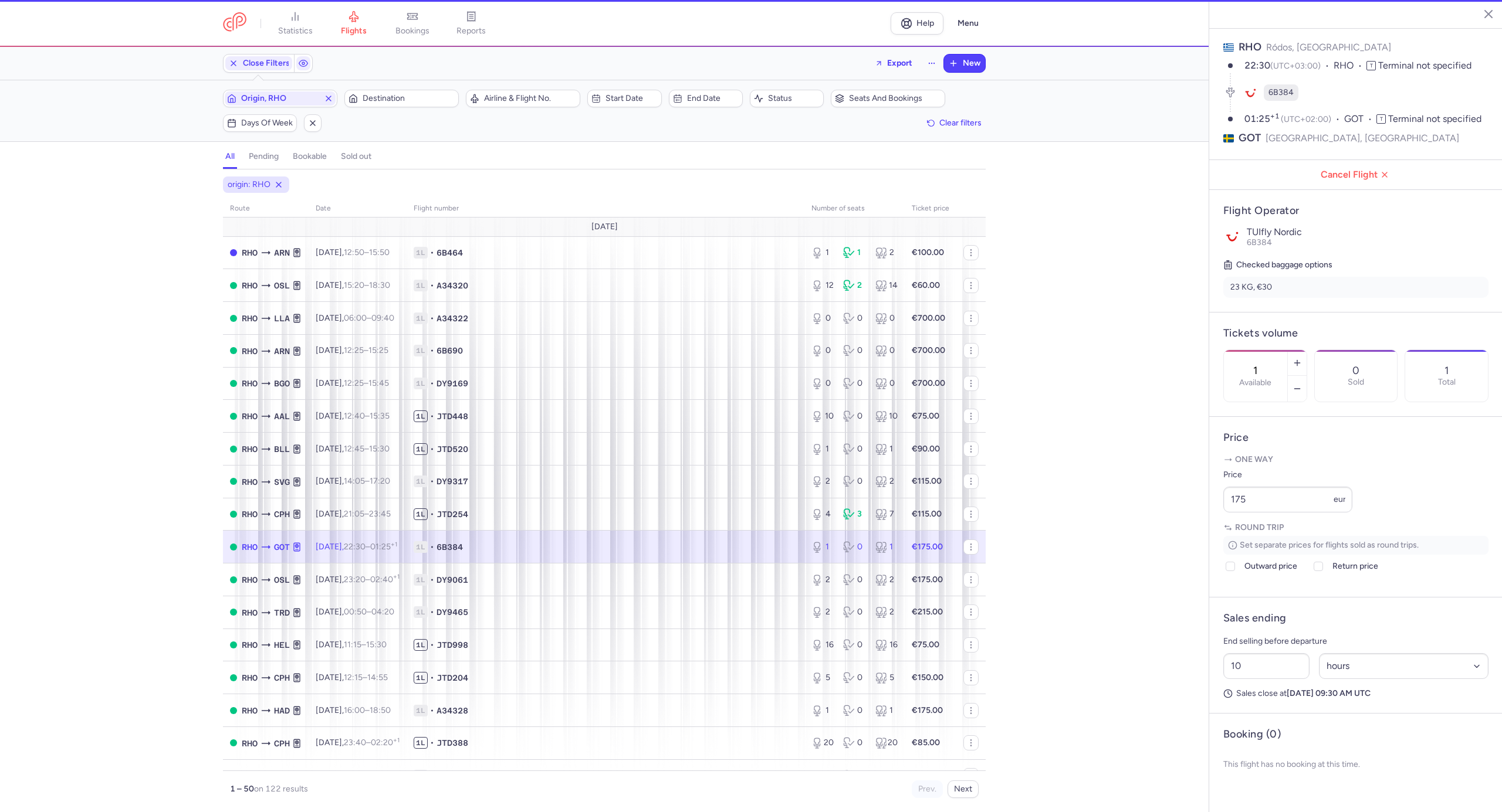
scroll to position [77, 0]
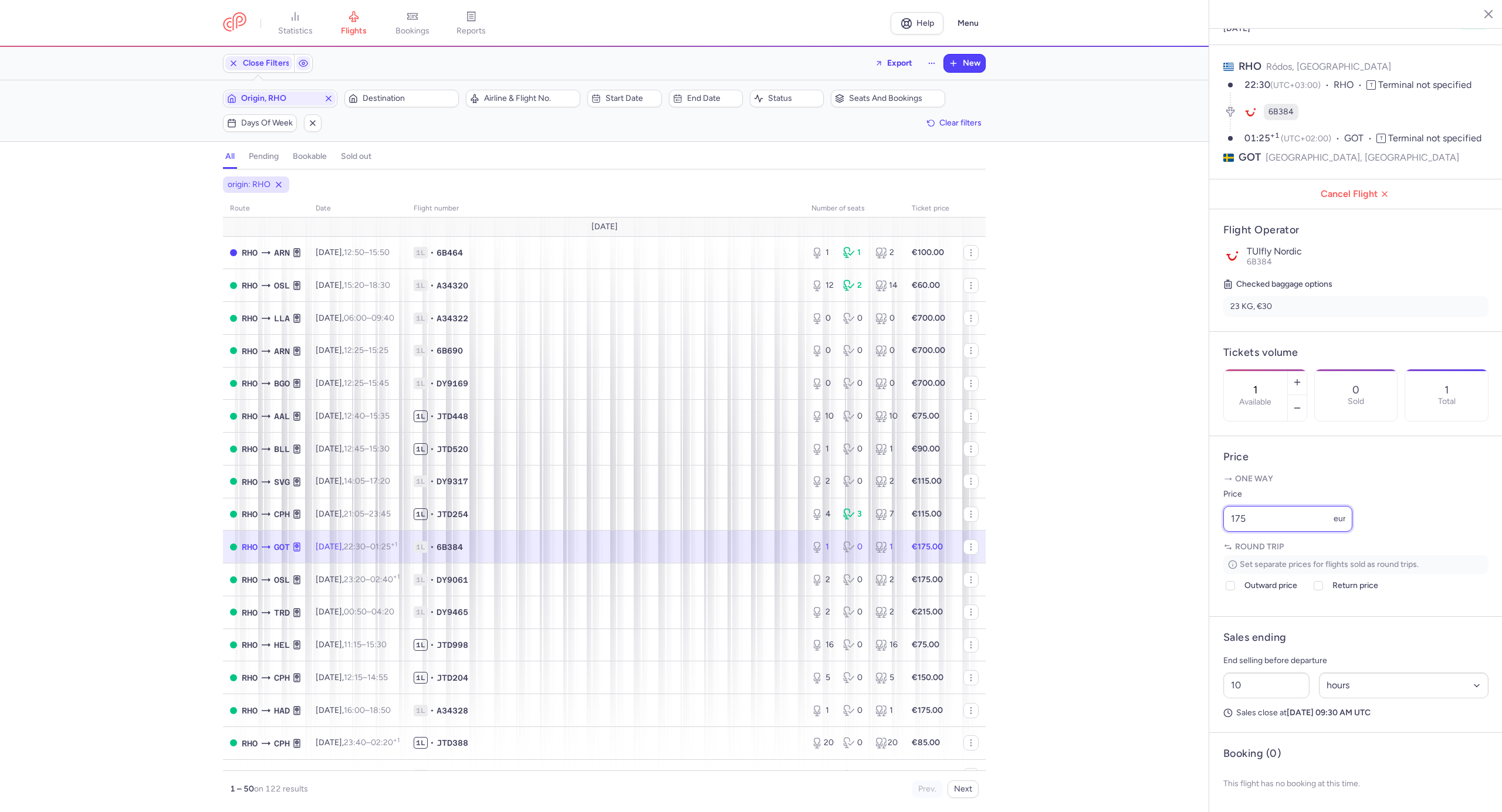
drag, startPoint x: 1256, startPoint y: 515, endPoint x: 1121, endPoint y: 522, distance: 135.2
click at [1131, 521] on div "statistics flights bookings reports Help Menu Close Filters Export New Filters …" at bounding box center [751, 406] width 1502 height 812
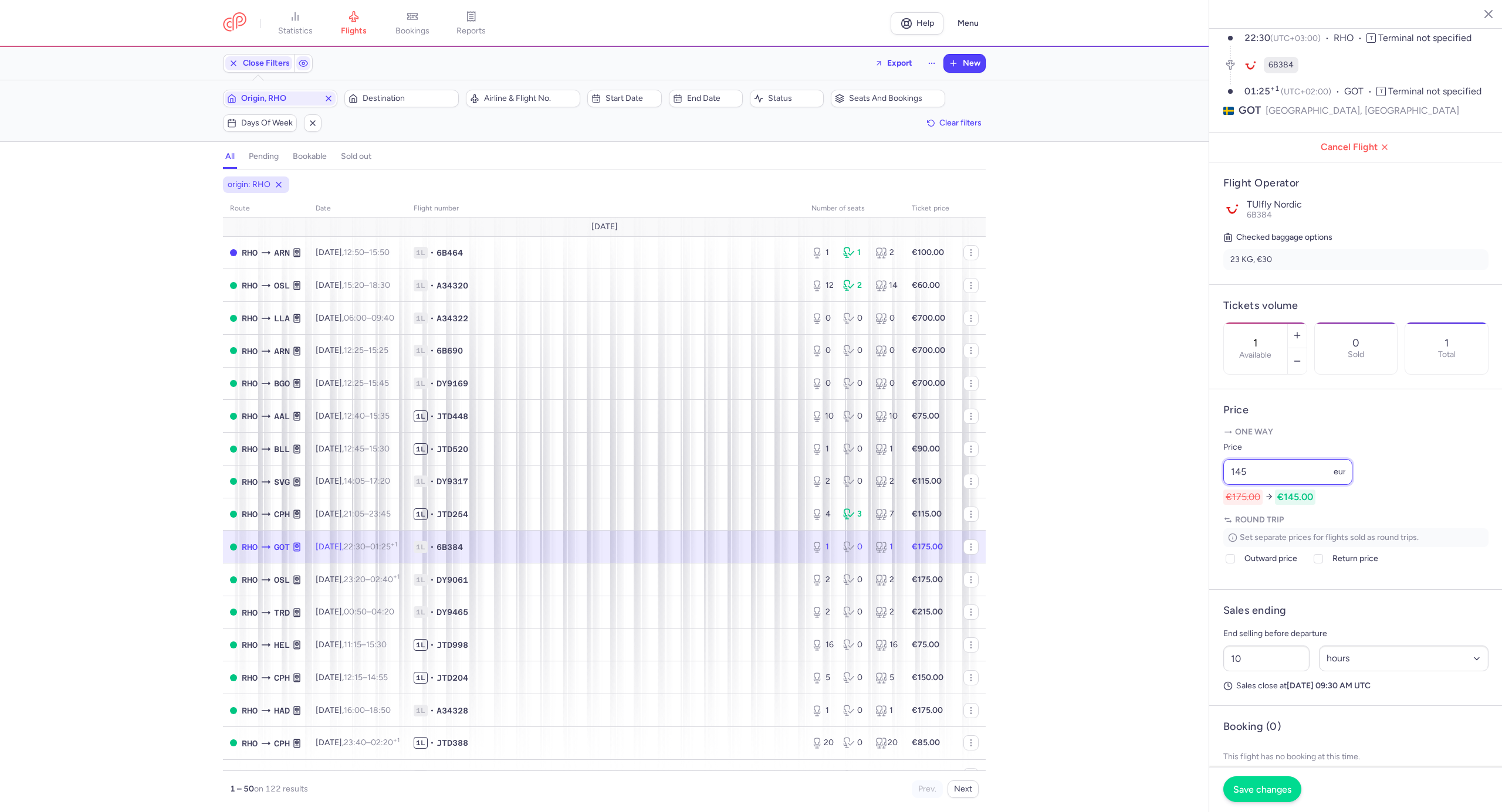
type input "145"
click at [1257, 793] on span "Save changes" at bounding box center [1263, 789] width 58 height 11
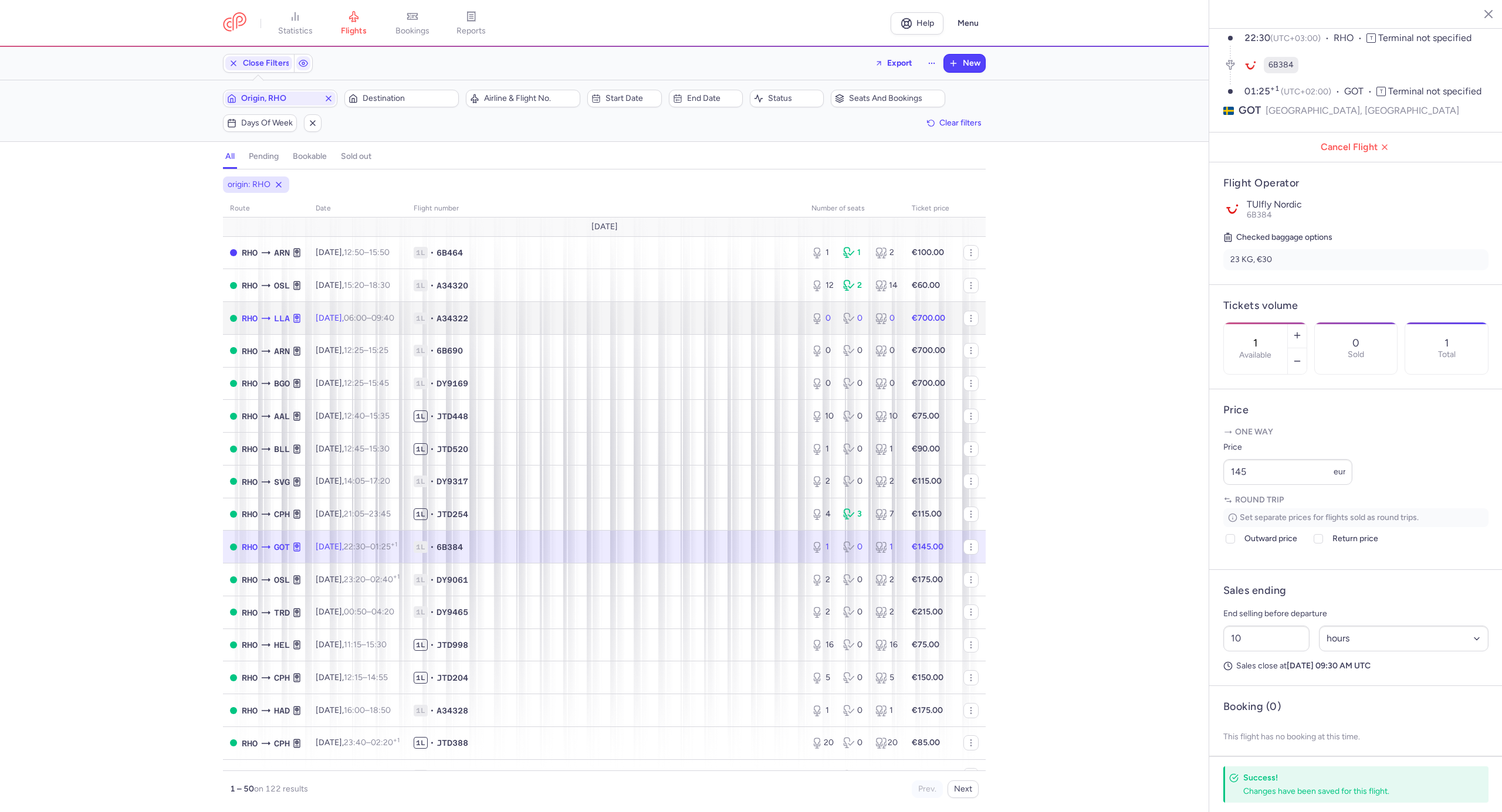
click at [588, 320] on span "1L • A34322" at bounding box center [606, 319] width 384 height 12
type input "0"
type input "1"
select select "days"
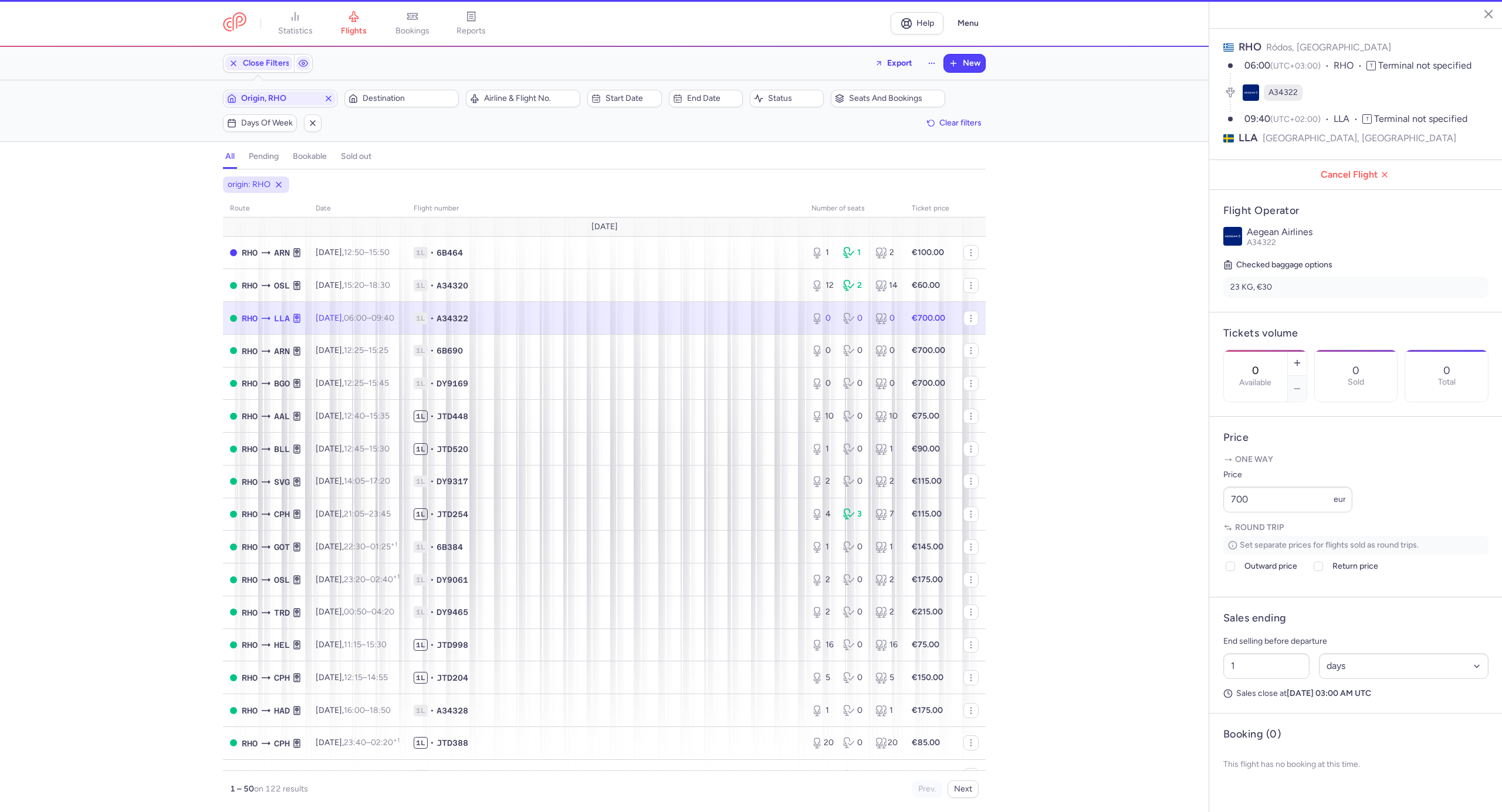
scroll to position [65, 0]
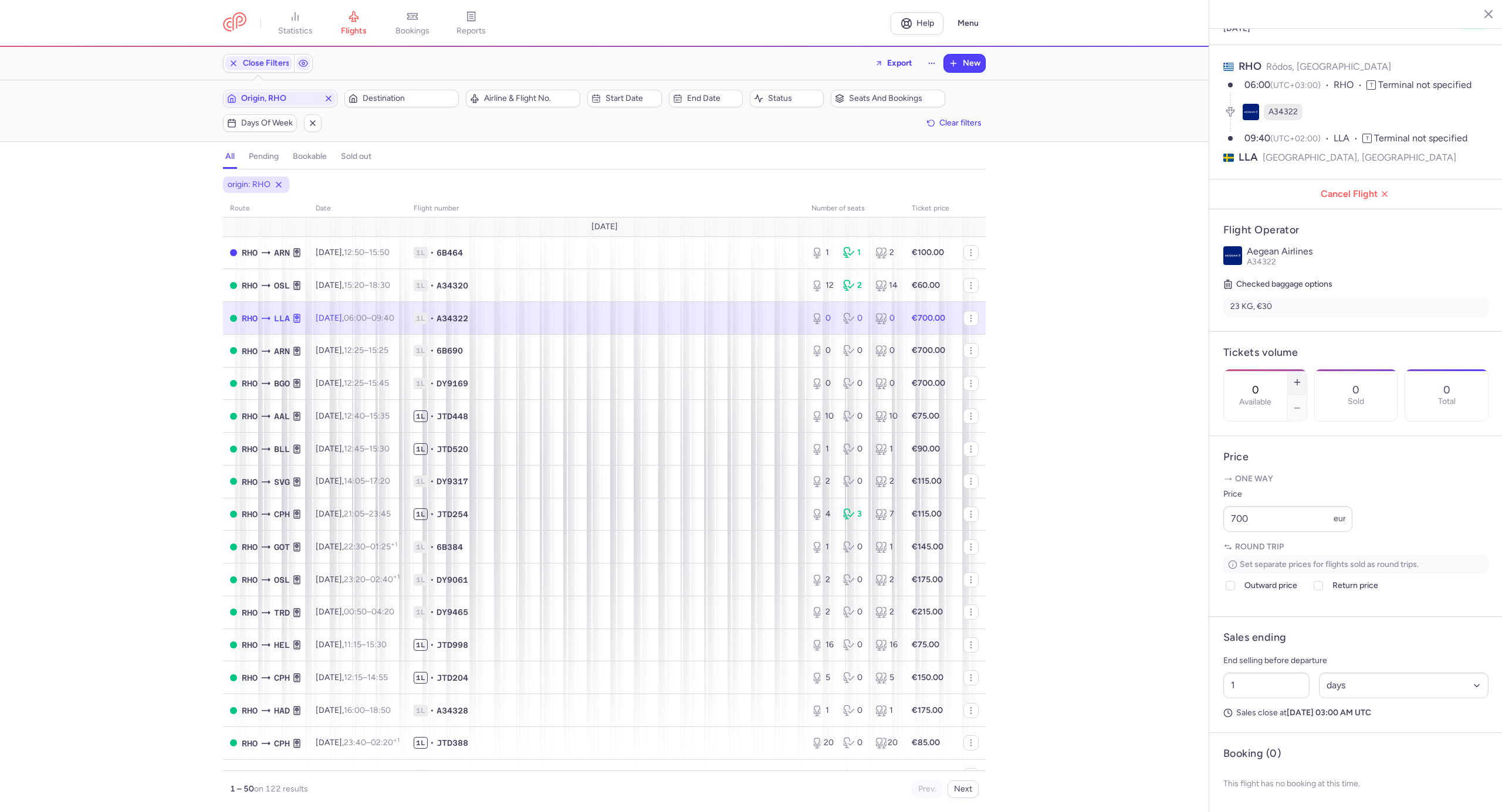
click at [1303, 378] on icon "button" at bounding box center [1297, 382] width 9 height 9
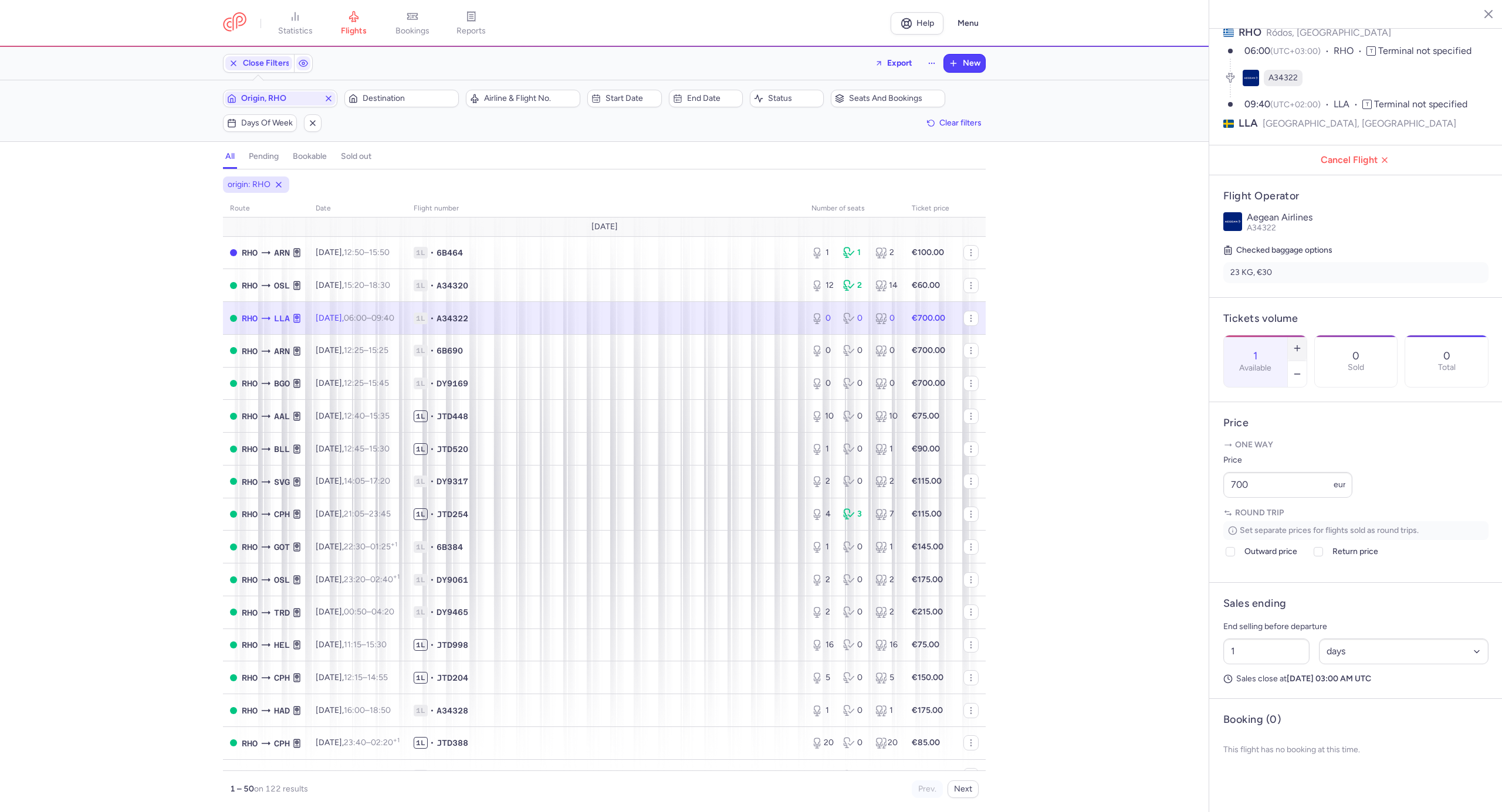
click at [1303, 344] on icon "button" at bounding box center [1297, 348] width 9 height 9
type input "2"
drag, startPoint x: 1152, startPoint y: 531, endPoint x: 1124, endPoint y: 536, distance: 28.4
click at [1124, 536] on div "statistics flights bookings reports Help Menu Close Filters Export New Filters …" at bounding box center [751, 406] width 1502 height 812
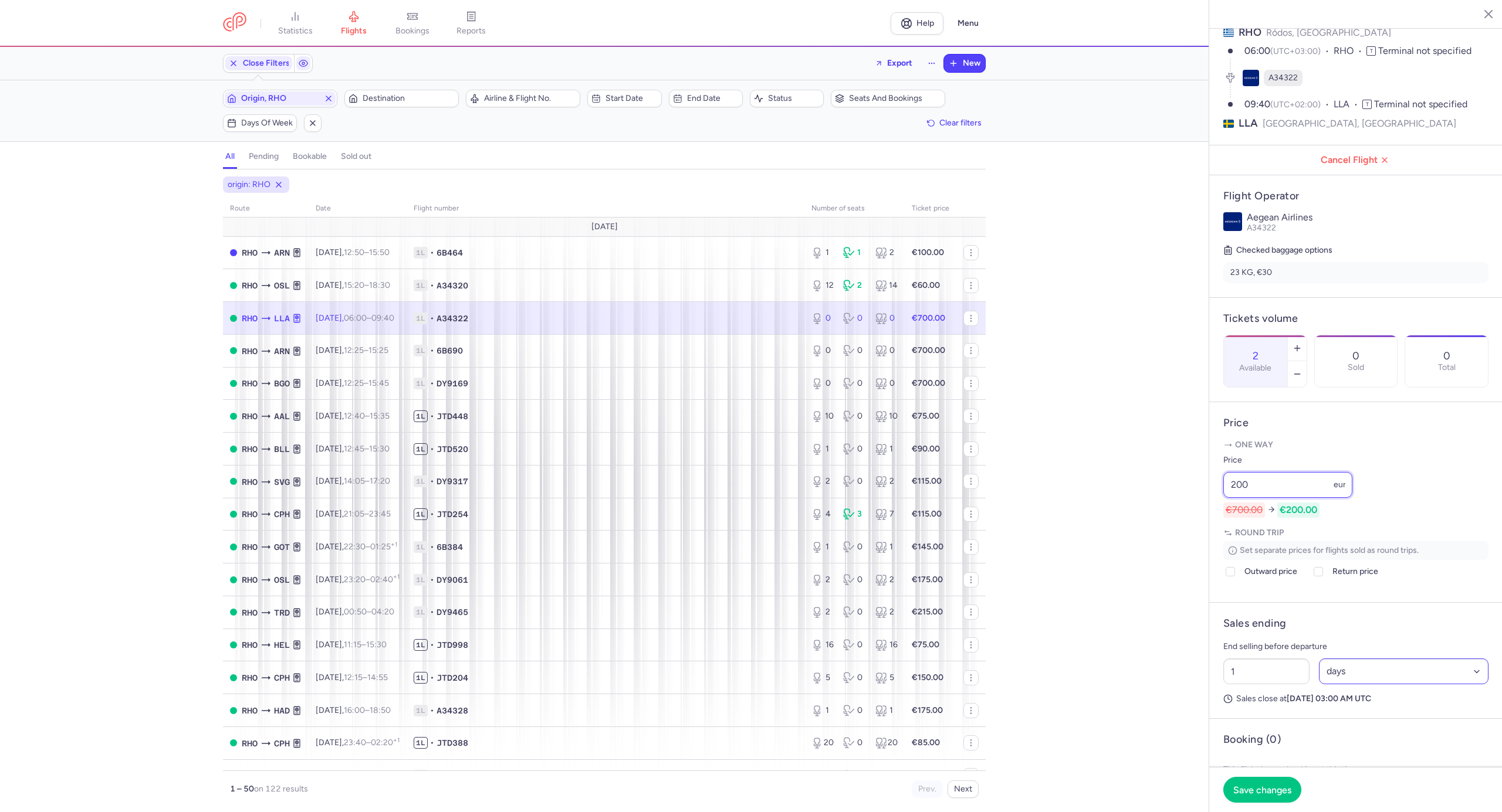
type input "200"
click at [1386, 684] on select "Select an option hours days" at bounding box center [1404, 671] width 170 height 26
select select "hours"
click at [1319, 684] on select "Select an option hours days" at bounding box center [1404, 671] width 170 height 26
click at [1274, 684] on input "1" at bounding box center [1267, 671] width 86 height 26
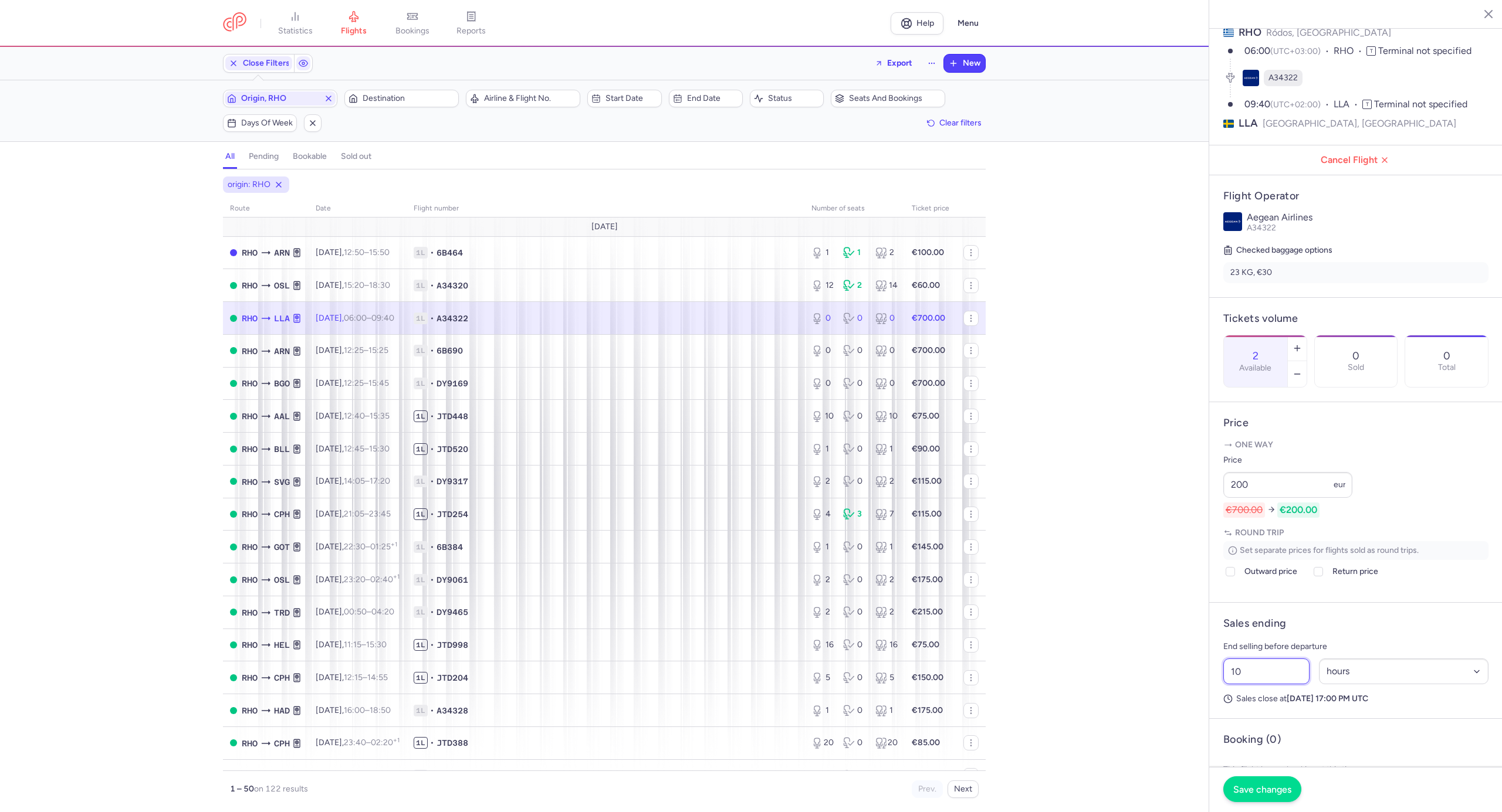
type input "10"
click at [1275, 787] on span "Save changes" at bounding box center [1263, 789] width 58 height 11
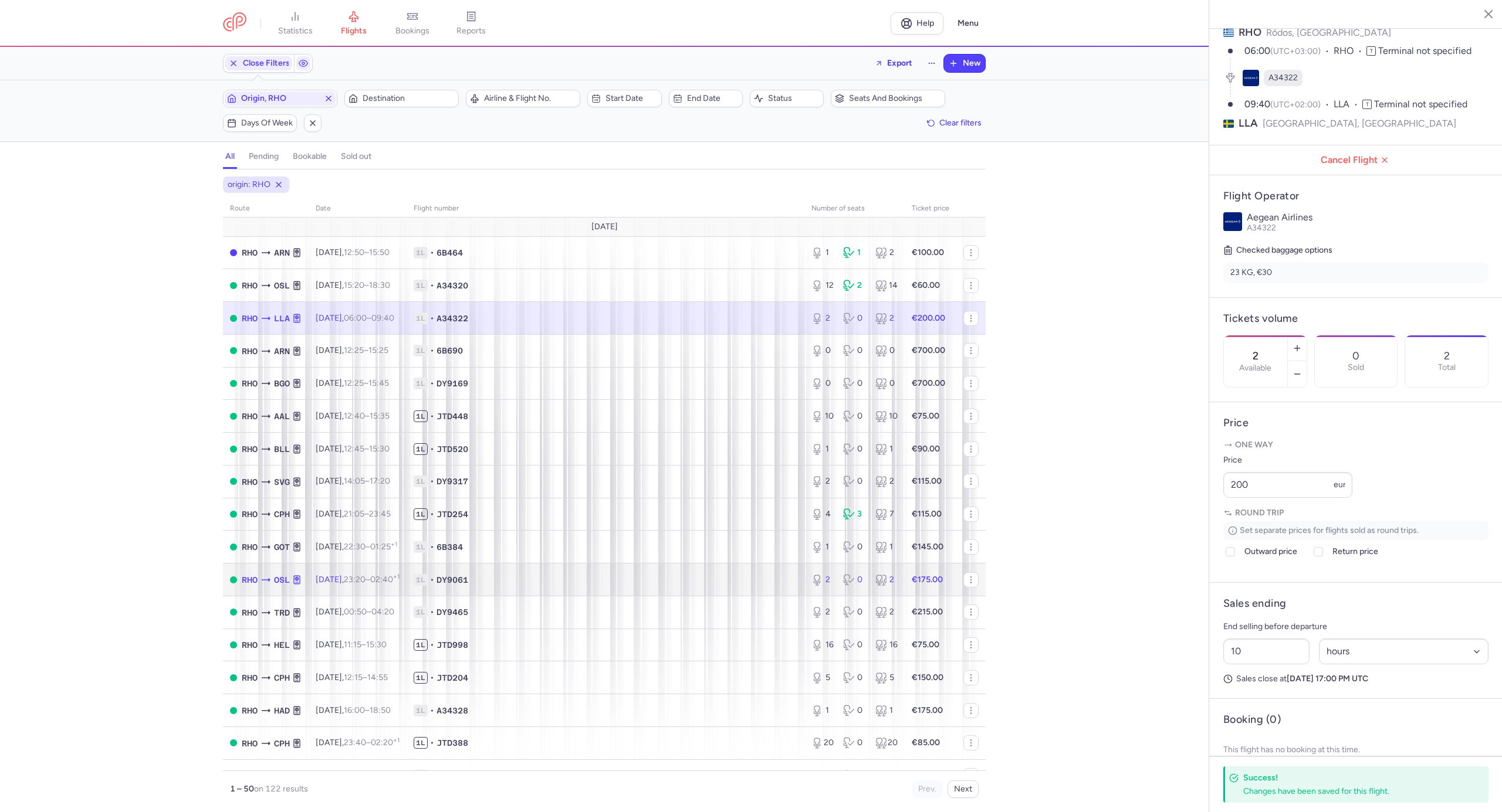
click at [515, 576] on span "1L • DY9061" at bounding box center [606, 580] width 384 height 12
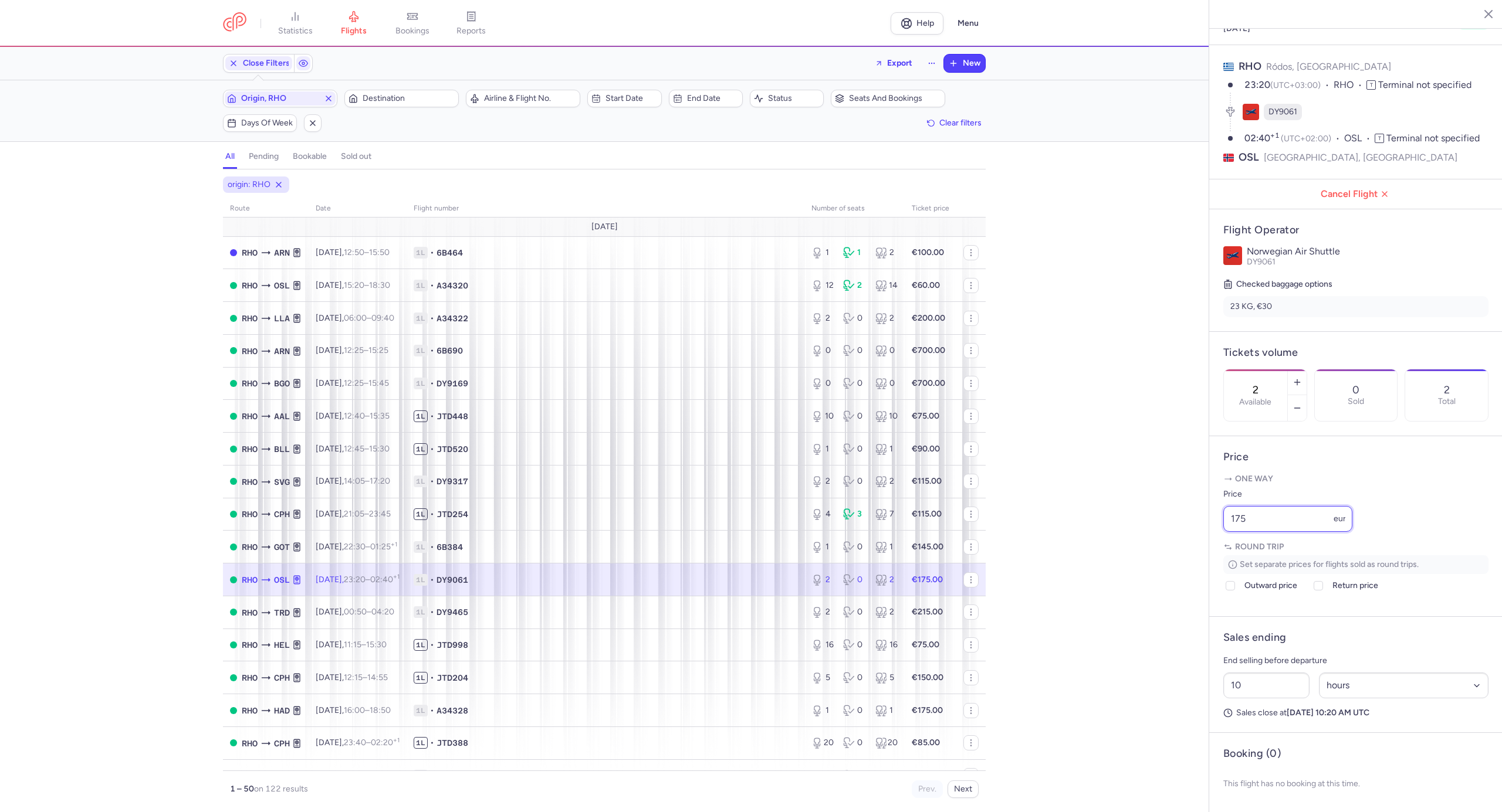
drag, startPoint x: 1275, startPoint y: 532, endPoint x: 1228, endPoint y: 533, distance: 47.0
click at [1228, 532] on input "175" at bounding box center [1288, 519] width 129 height 26
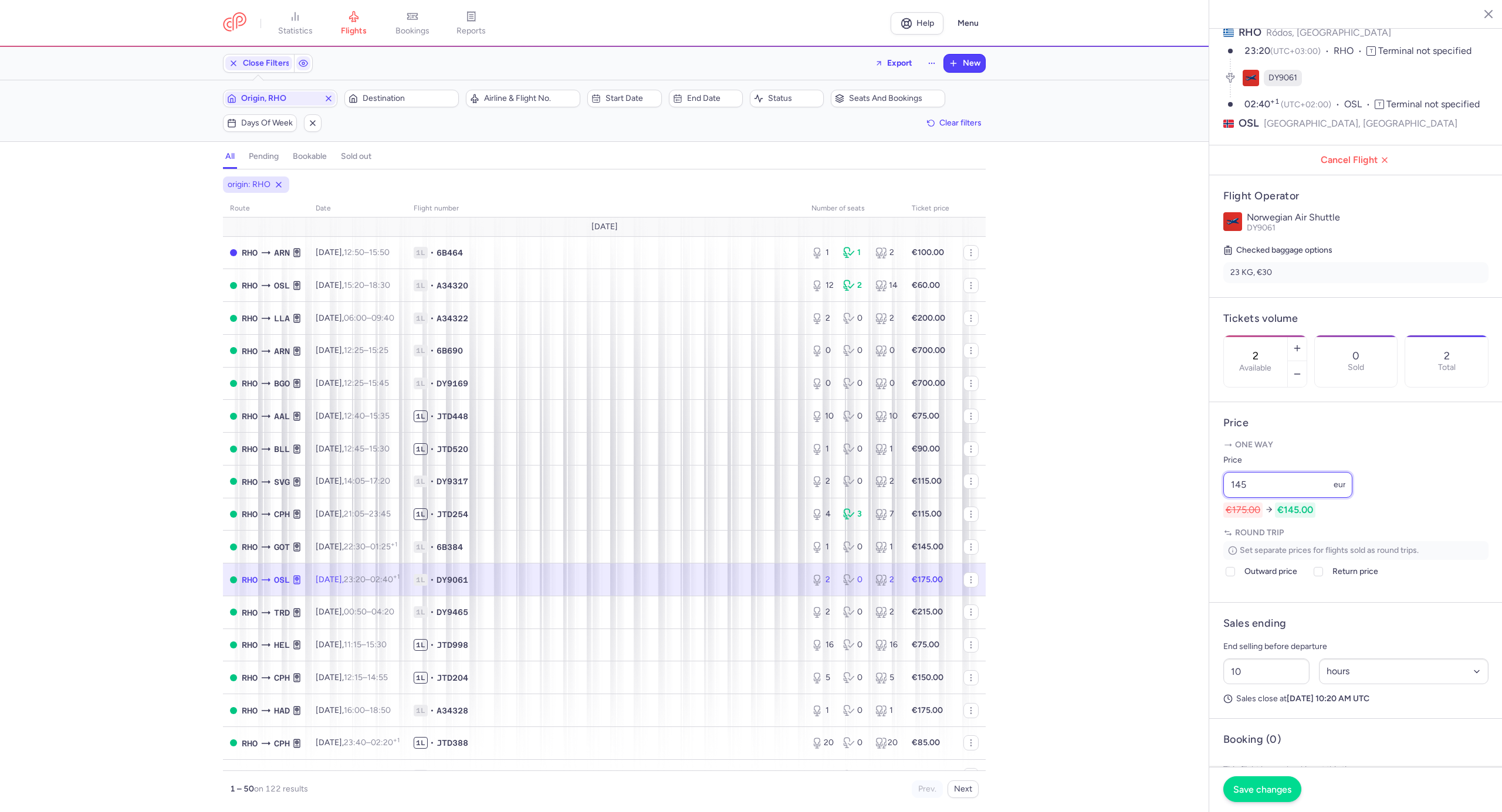
type input "145"
click at [1248, 796] on button "Save changes" at bounding box center [1263, 789] width 78 height 26
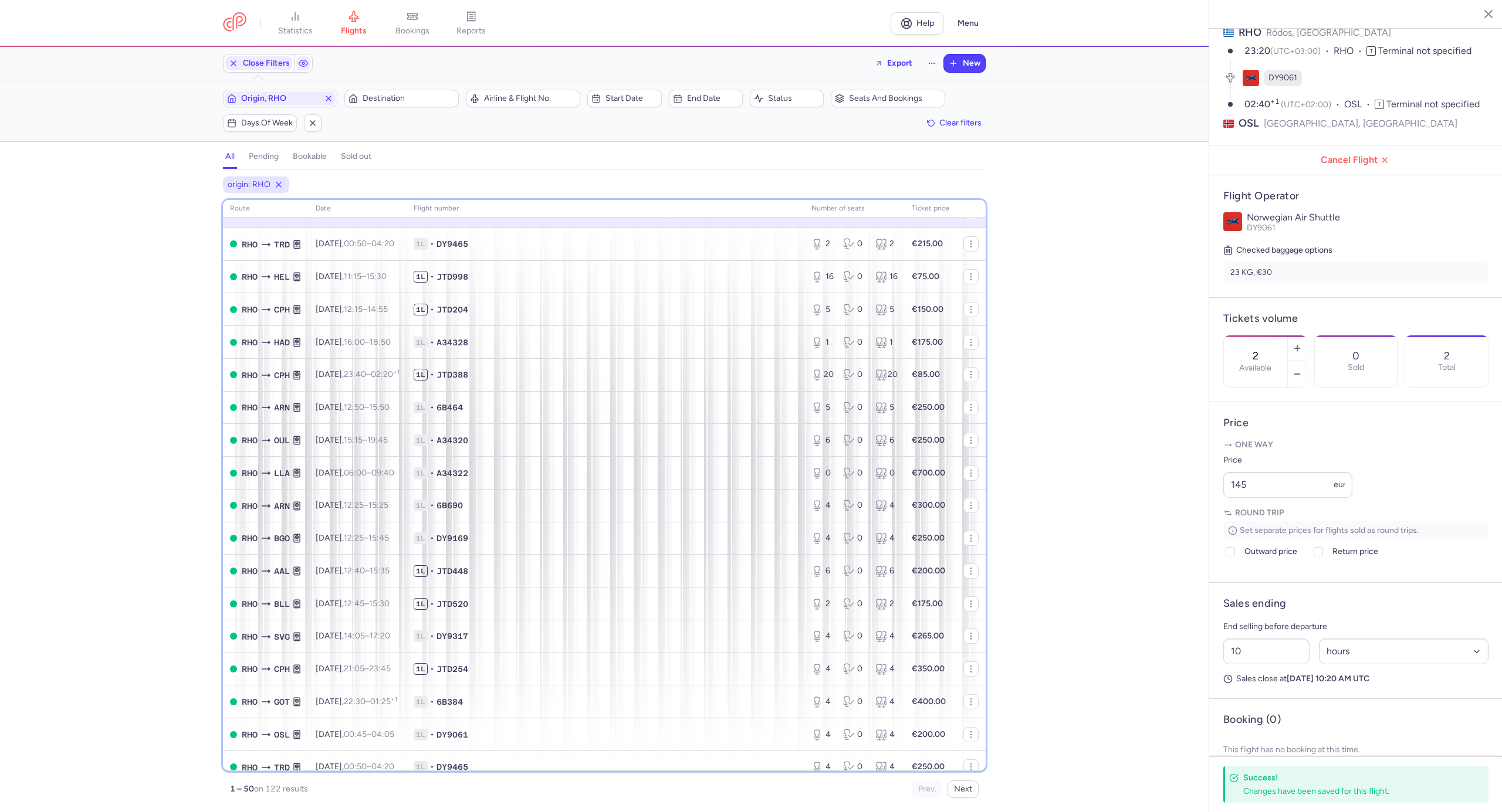
scroll to position [373, 0]
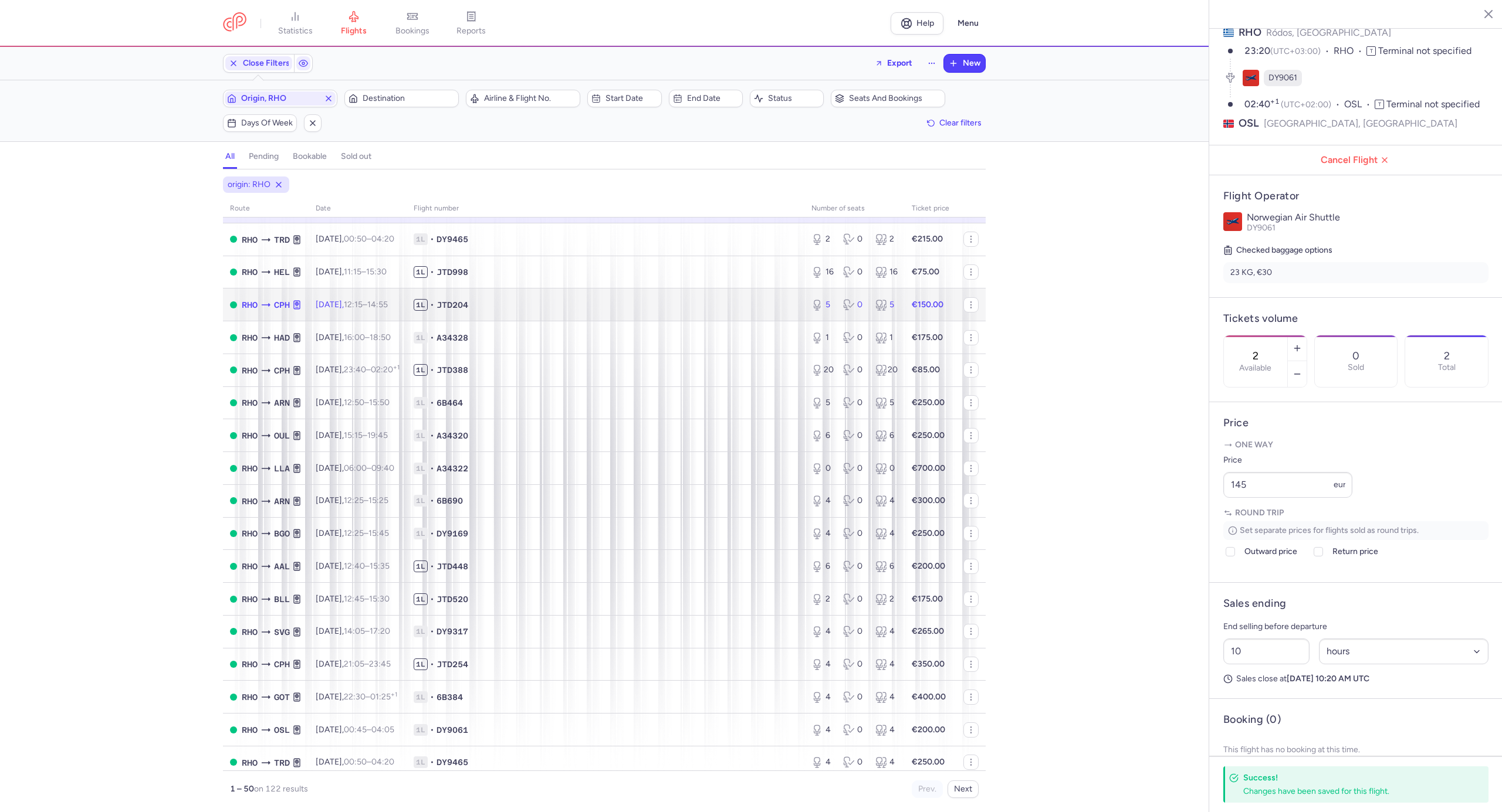
click at [528, 307] on span "1L • JTD204" at bounding box center [606, 305] width 384 height 12
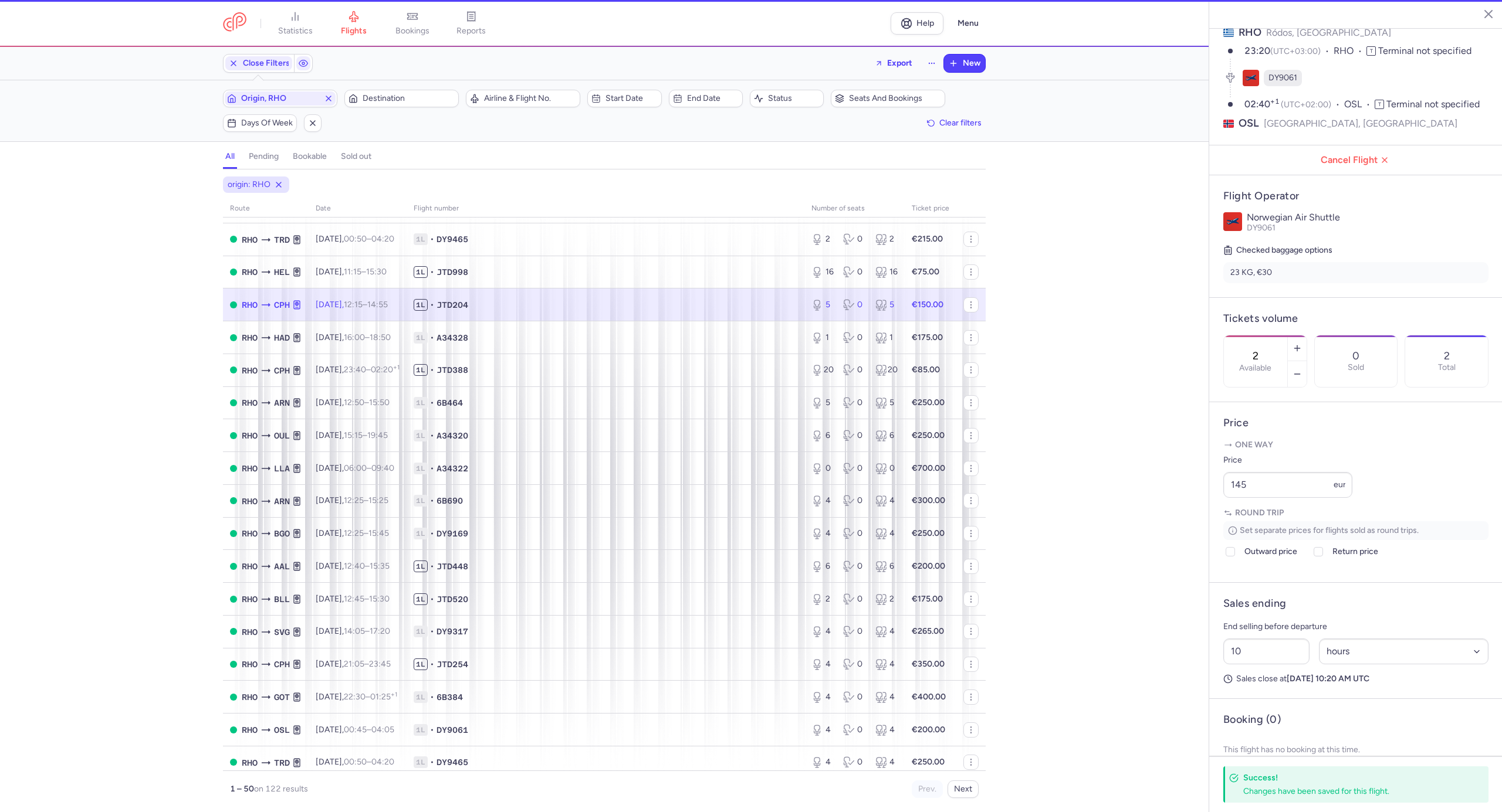
type input "5"
type input "1"
select select "days"
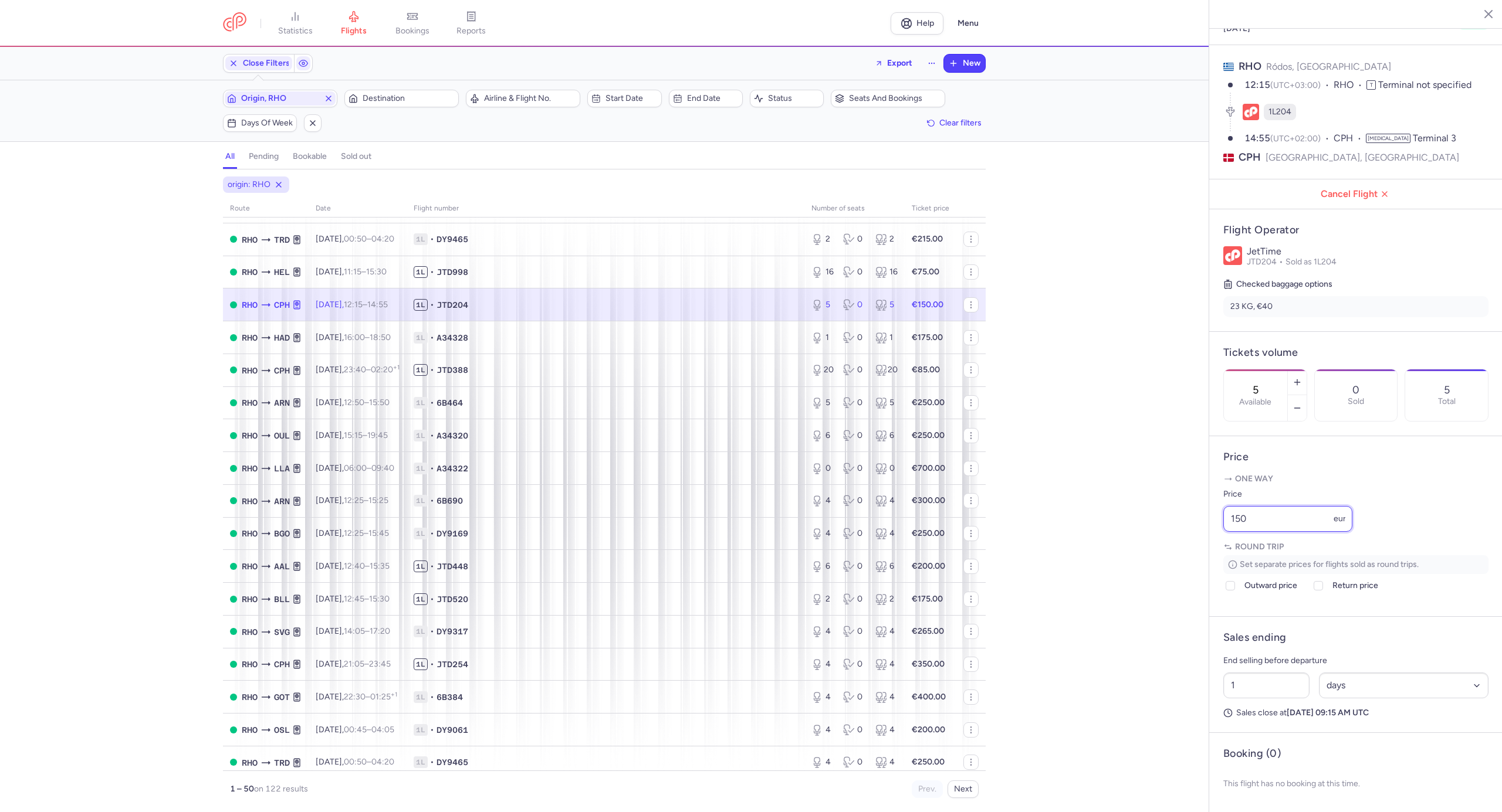
drag, startPoint x: 1261, startPoint y: 512, endPoint x: 1132, endPoint y: 531, distance: 130.4
click at [1132, 531] on div "statistics flights bookings reports Help Menu Close Filters Export New Filters …" at bounding box center [751, 406] width 1502 height 812
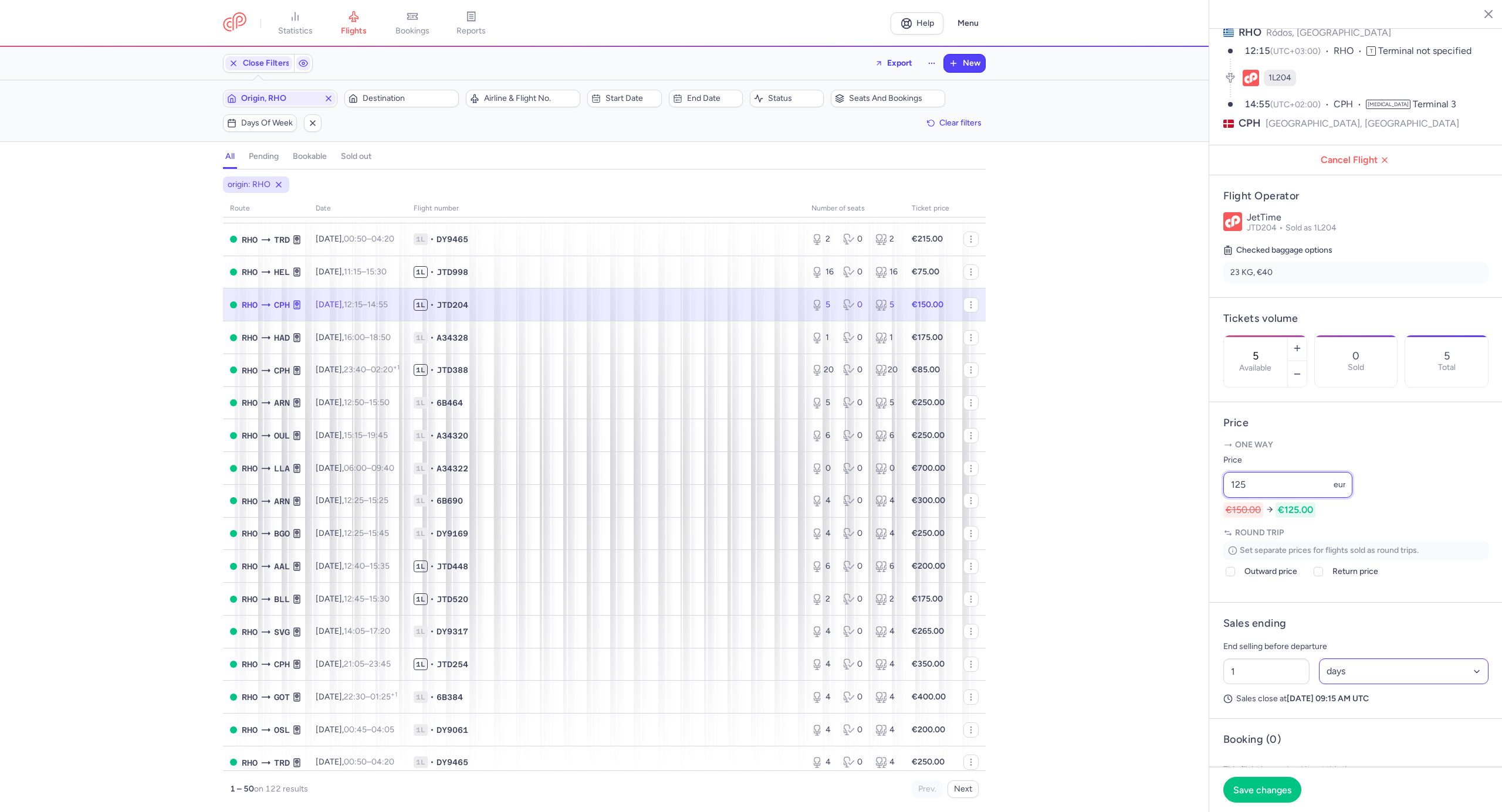
type input "125"
click at [1338, 684] on select "Select an option hours days" at bounding box center [1404, 671] width 170 height 26
select select "hours"
click at [1319, 684] on select "Select an option hours days" at bounding box center [1404, 671] width 170 height 26
click at [1277, 684] on input "1" at bounding box center [1267, 671] width 86 height 26
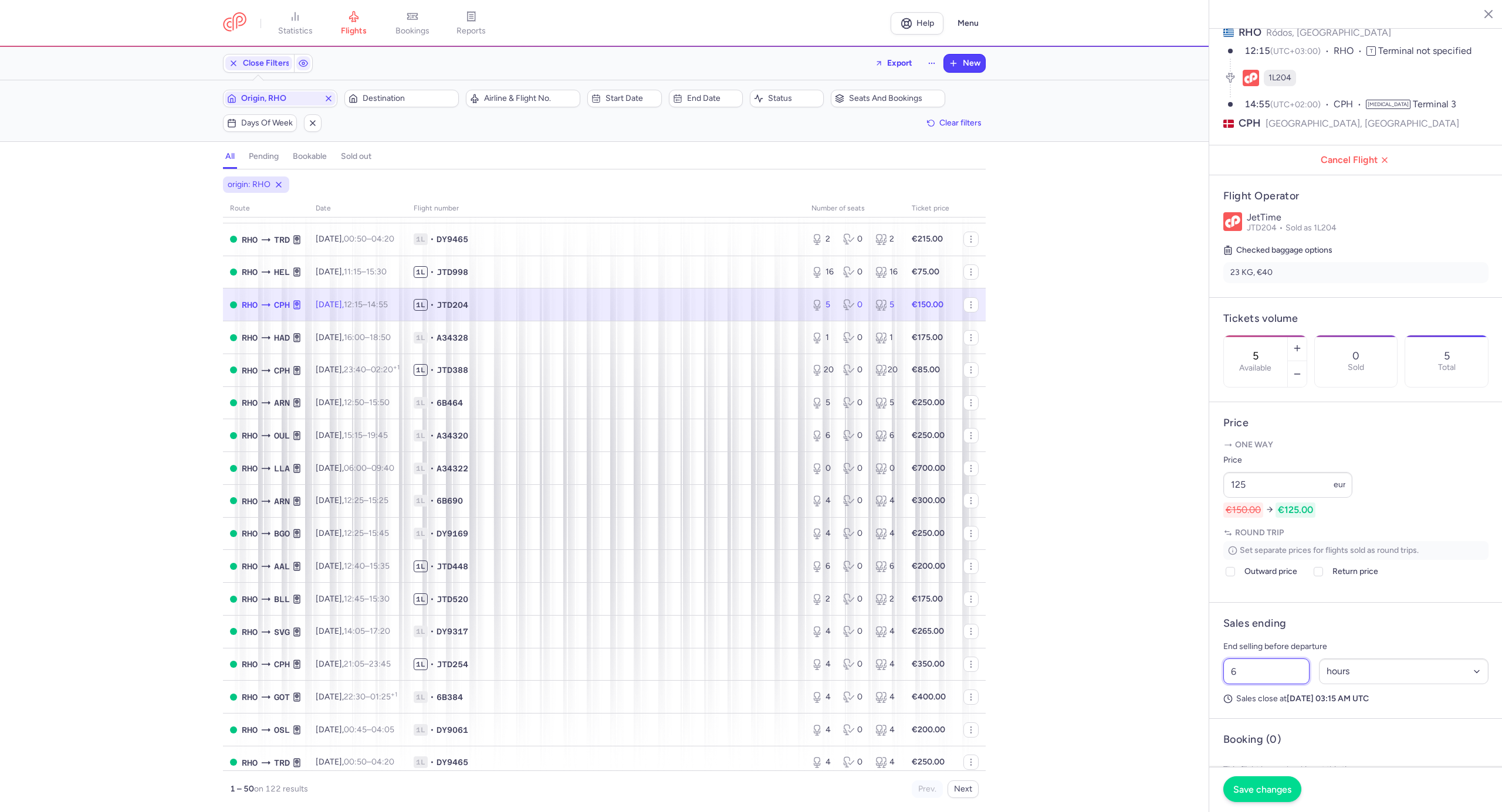
type input "6"
click at [1268, 782] on button "Save changes" at bounding box center [1263, 789] width 78 height 26
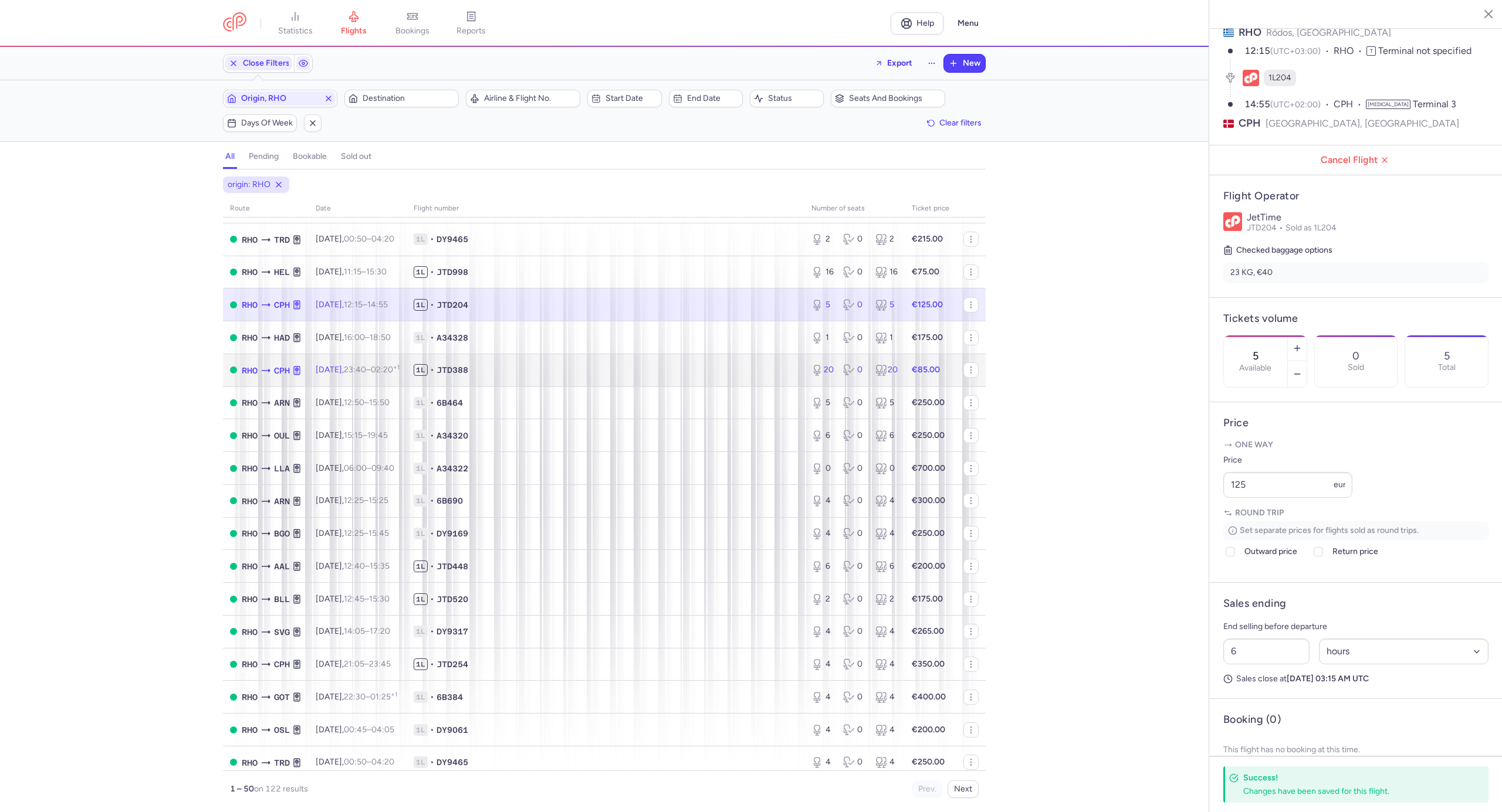
click at [609, 377] on td "1L • JTD388" at bounding box center [606, 370] width 398 height 33
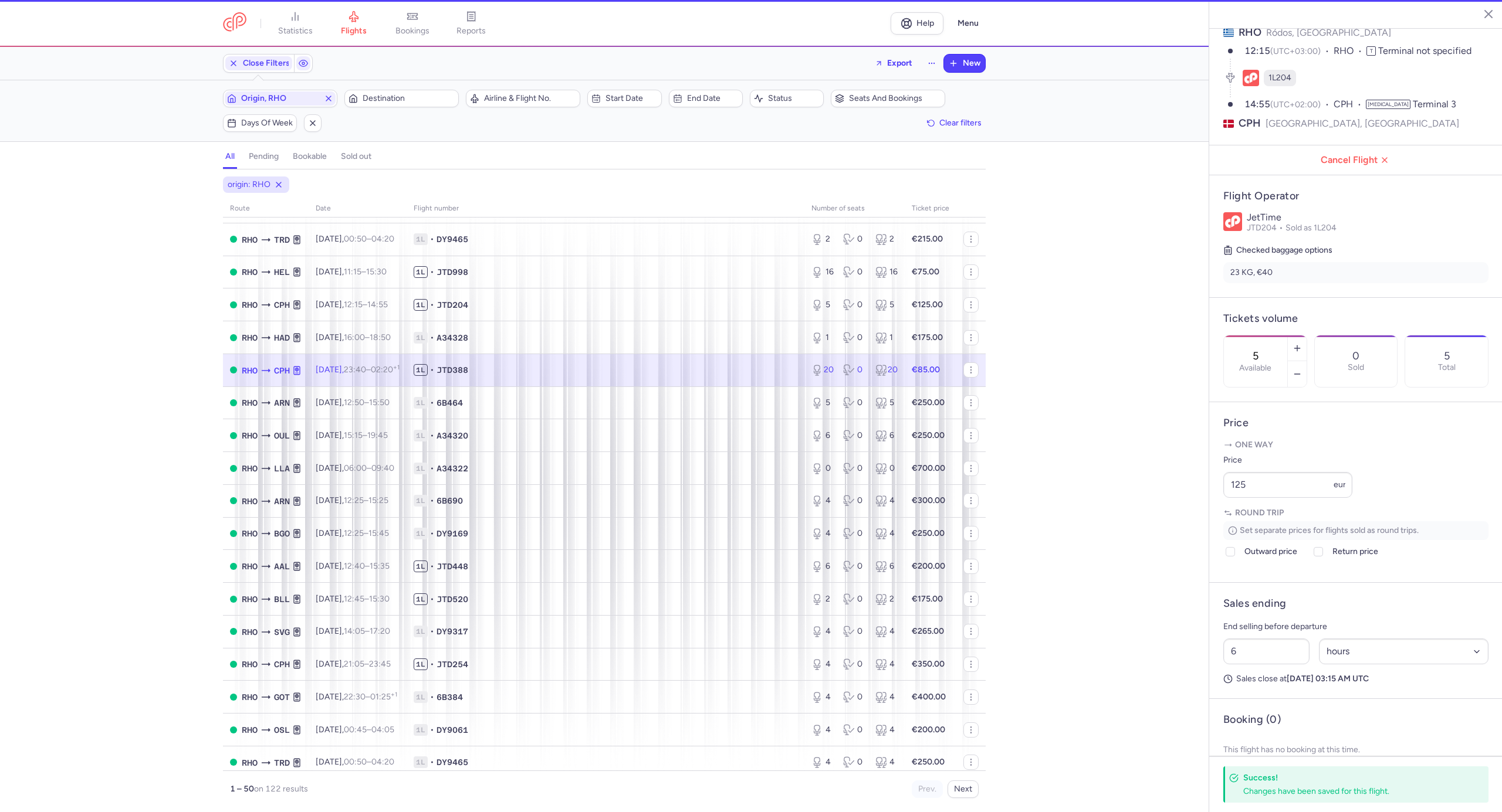
type input "20"
type input "10"
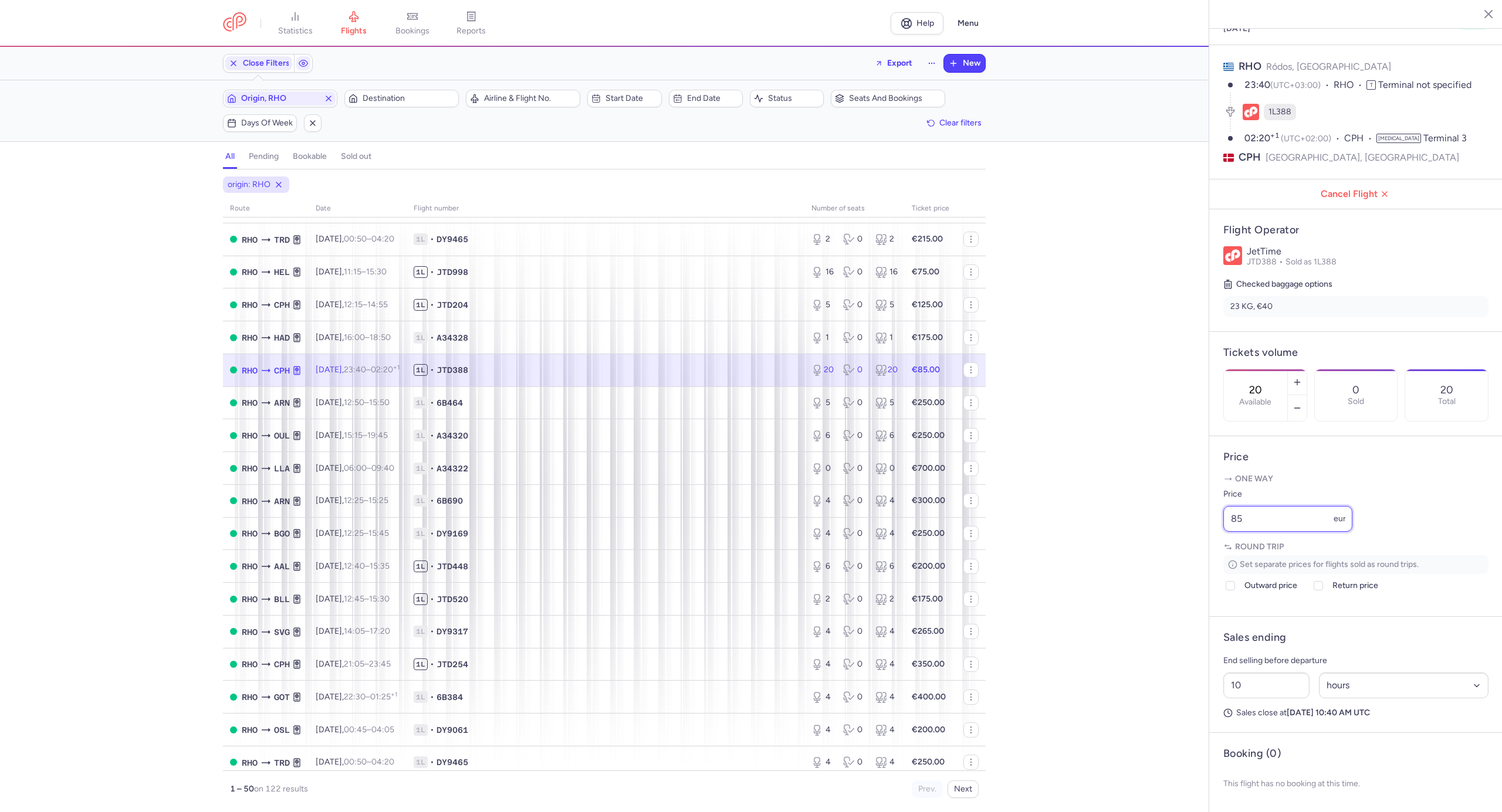
drag, startPoint x: 1224, startPoint y: 520, endPoint x: 1190, endPoint y: 521, distance: 34.0
click at [1190, 521] on div "statistics flights bookings reports Help Menu Close Filters Export New Filters …" at bounding box center [751, 406] width 1502 height 812
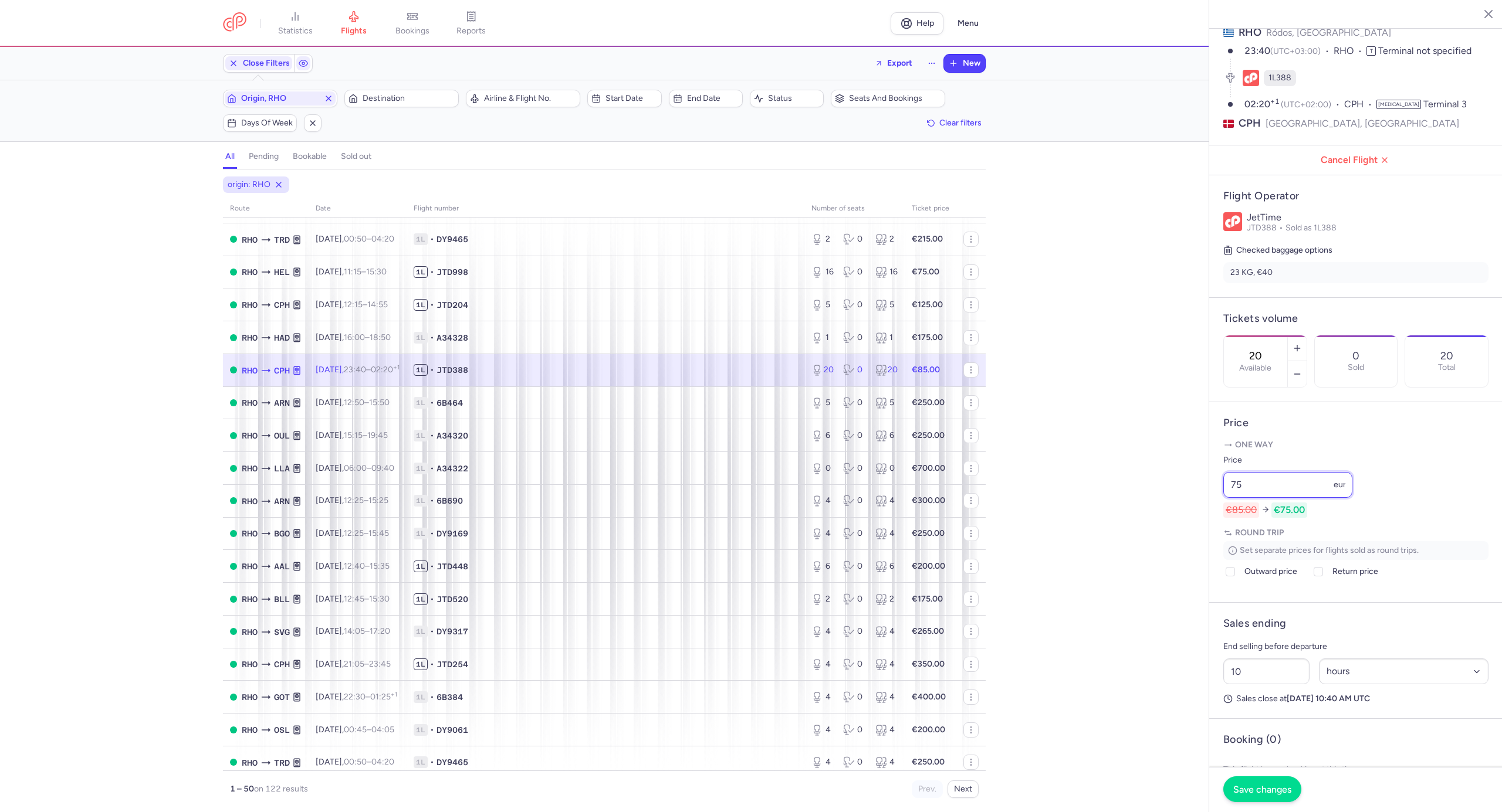
type input "75"
click at [1268, 787] on span "Save changes" at bounding box center [1263, 789] width 58 height 11
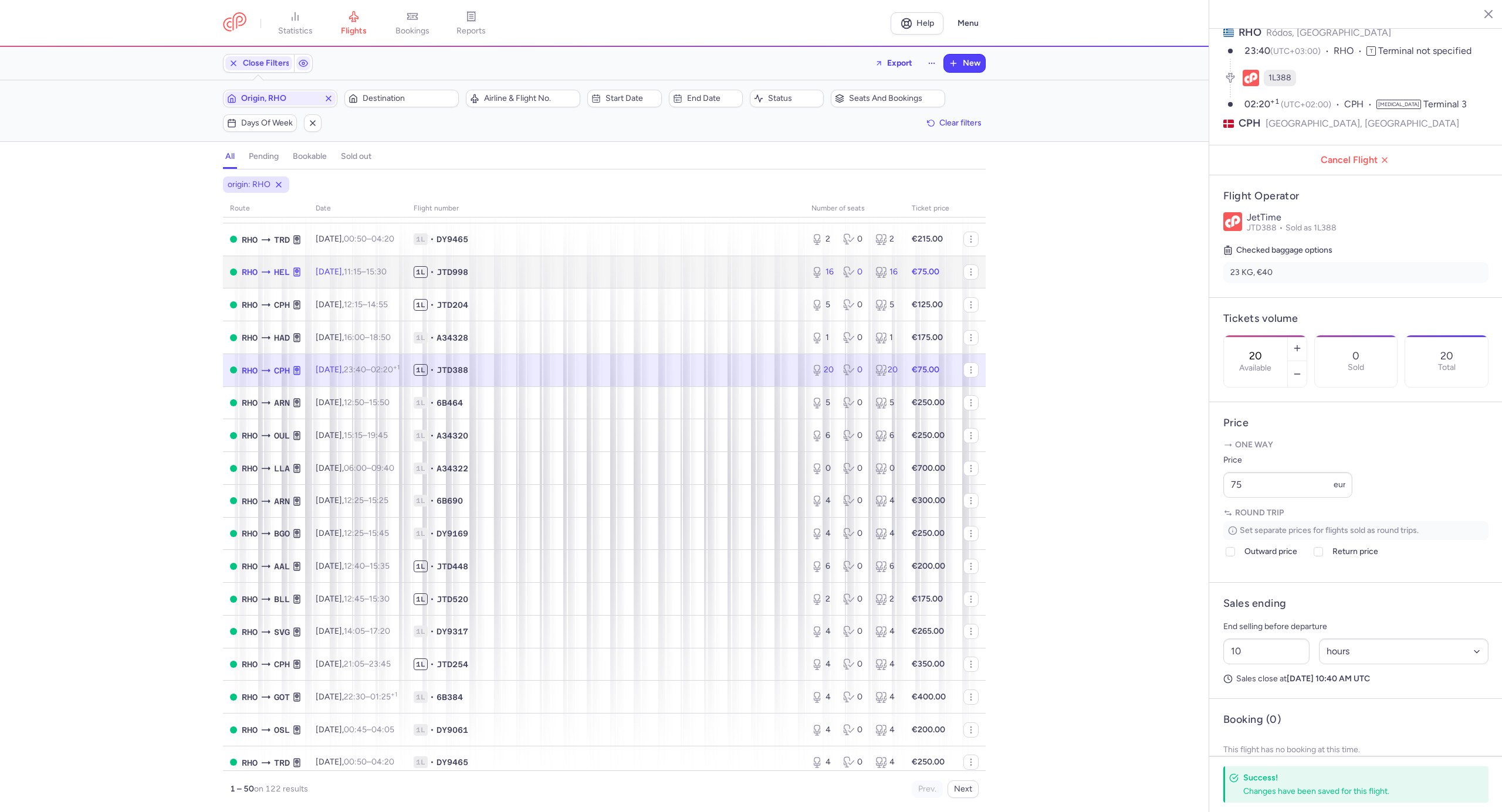
click at [595, 268] on span "1L • JTD998" at bounding box center [606, 272] width 384 height 12
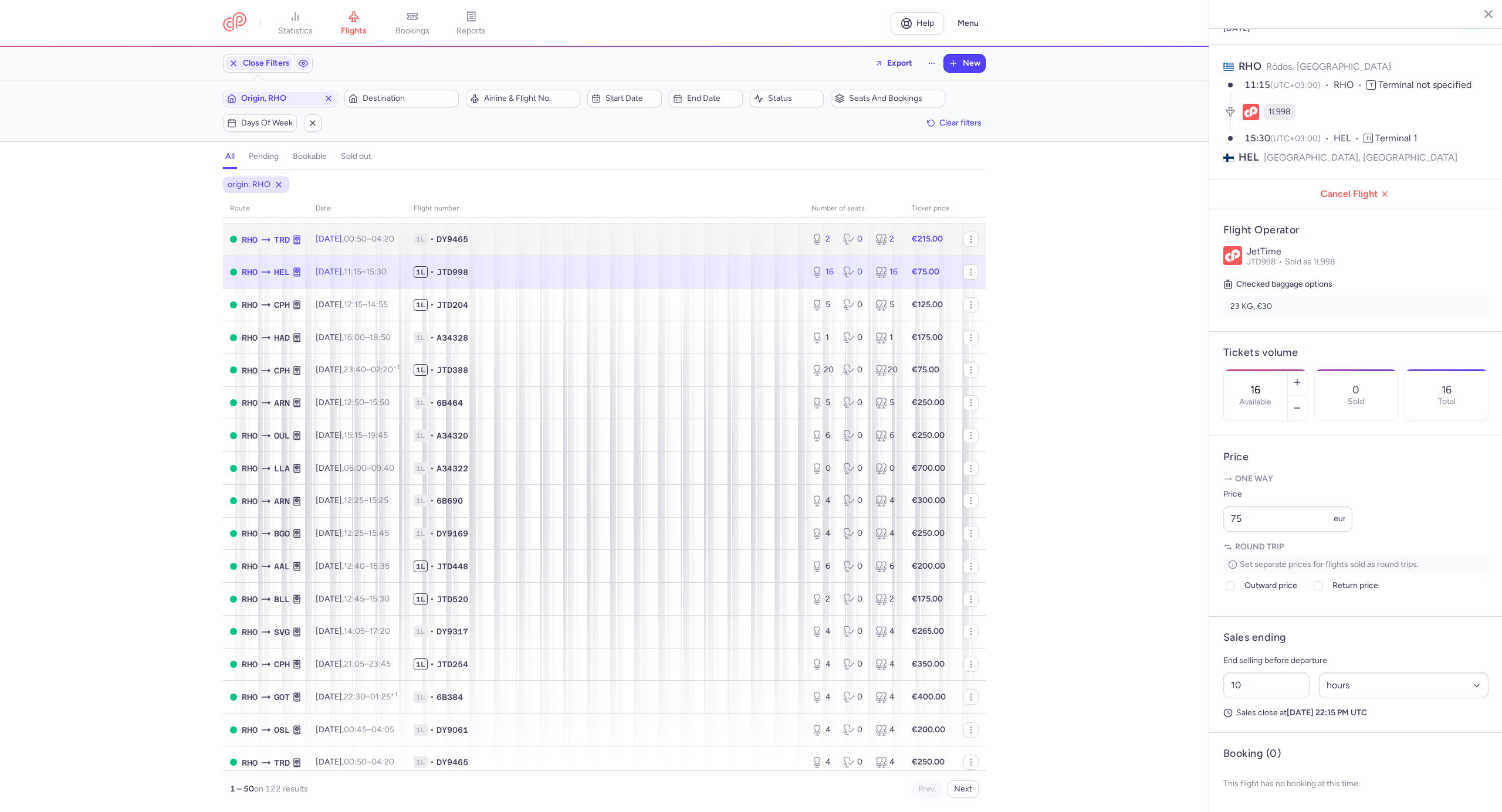
click at [569, 240] on span "1L • DY9465" at bounding box center [606, 239] width 384 height 12
type input "2"
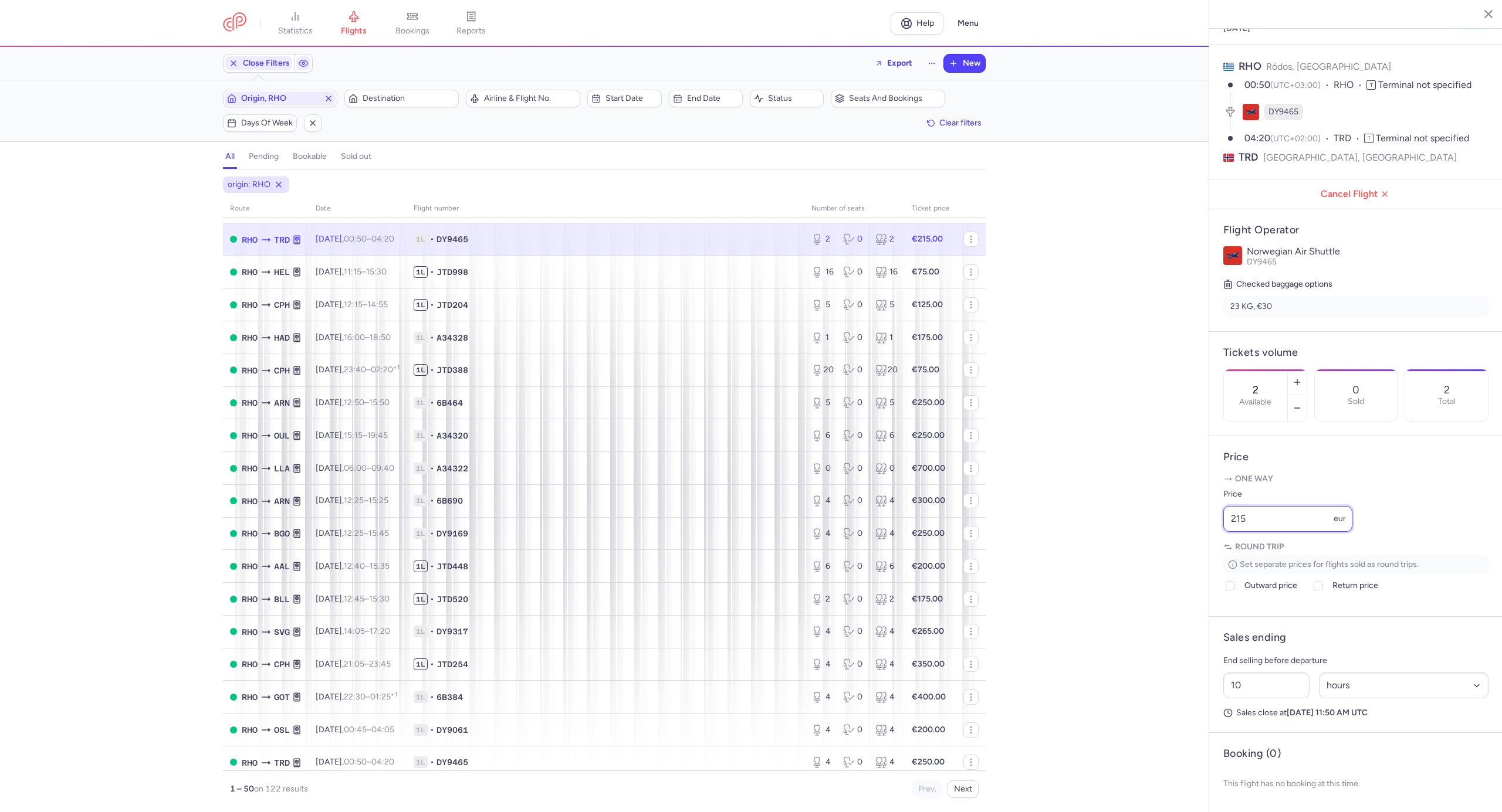
drag, startPoint x: 1282, startPoint y: 520, endPoint x: 1190, endPoint y: 526, distance: 92.2
click at [1190, 526] on div "statistics flights bookings reports Help Menu Close Filters Export New Filters …" at bounding box center [751, 406] width 1502 height 812
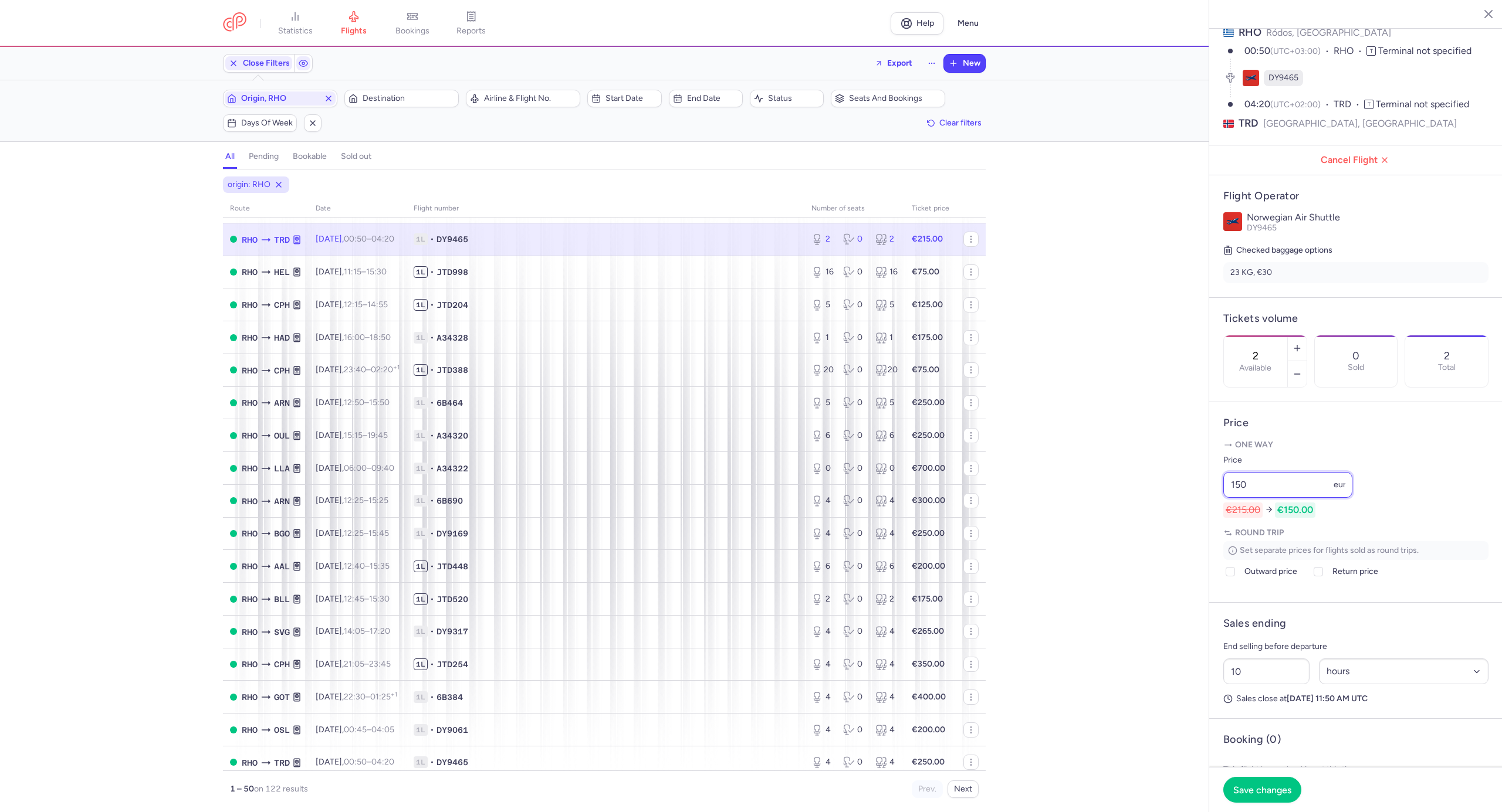
type input "150"
click at [1219, 708] on article "Sales ending End selling before departure 10 Select an option hours days Sales …" at bounding box center [1356, 661] width 293 height 116
type input "6"
click at [1261, 791] on span "Save changes" at bounding box center [1263, 789] width 58 height 11
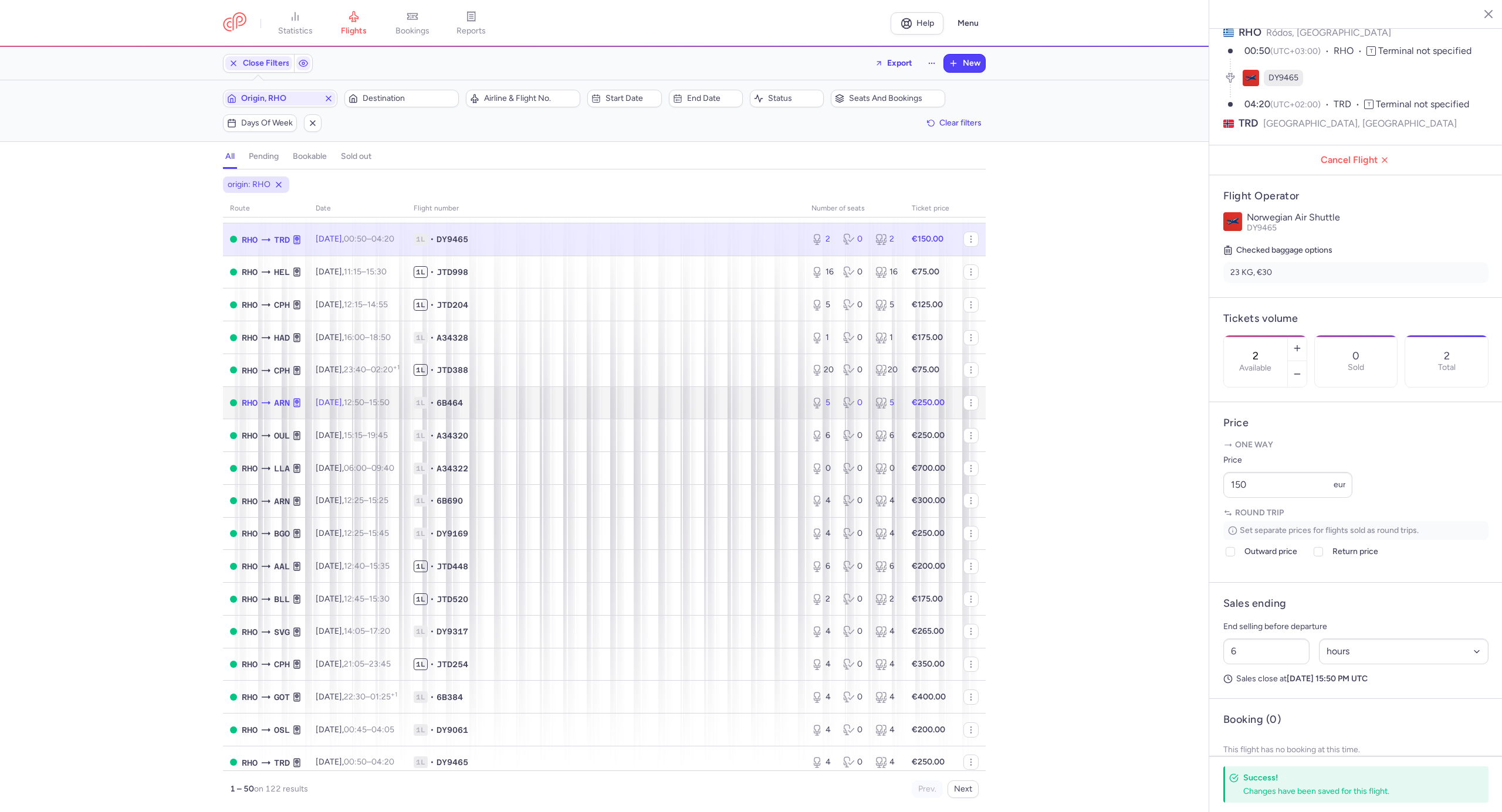
click at [540, 408] on td "1L • 6B464" at bounding box center [606, 404] width 398 height 33
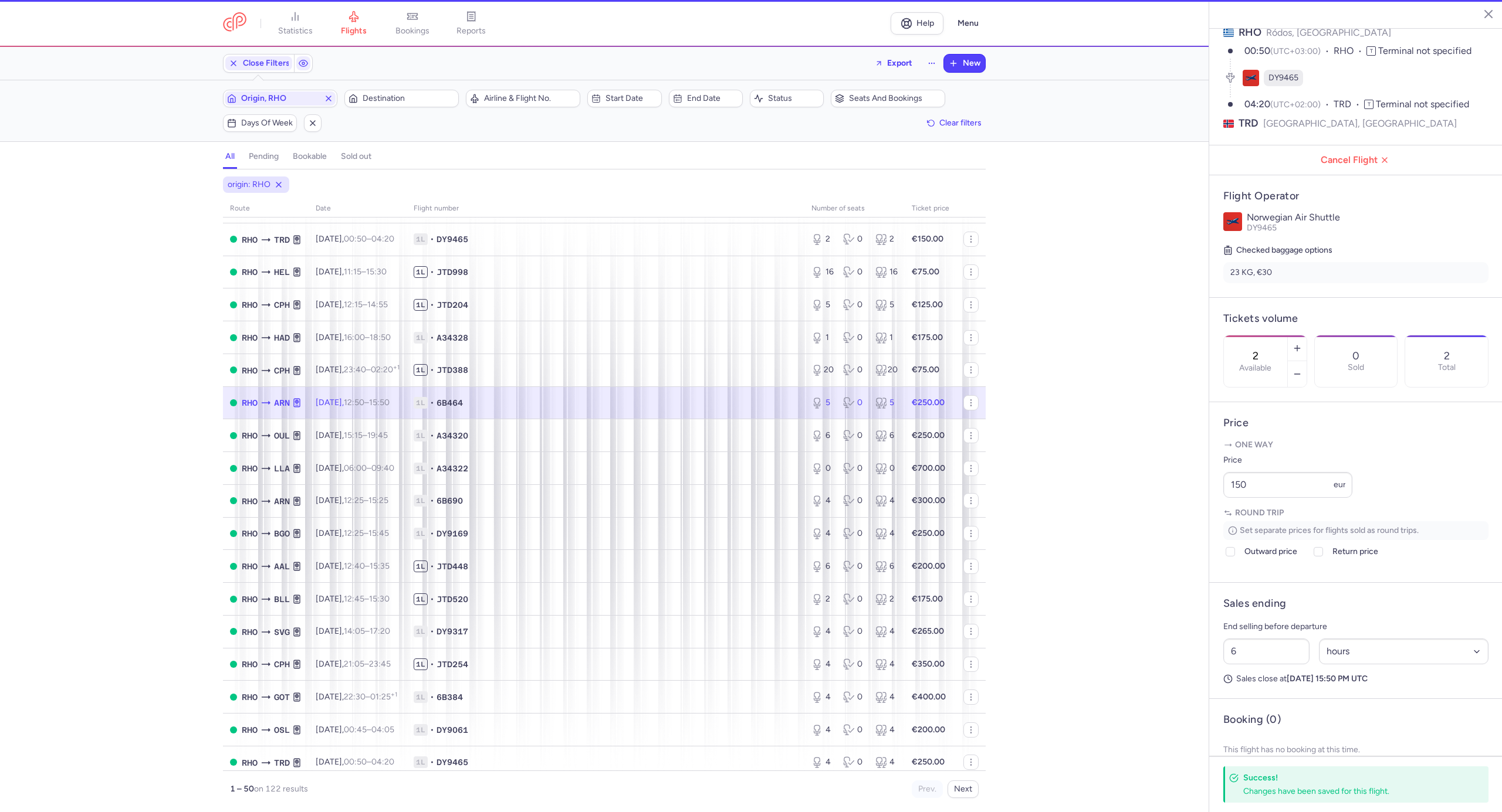
type input "5"
type input "1"
select select "days"
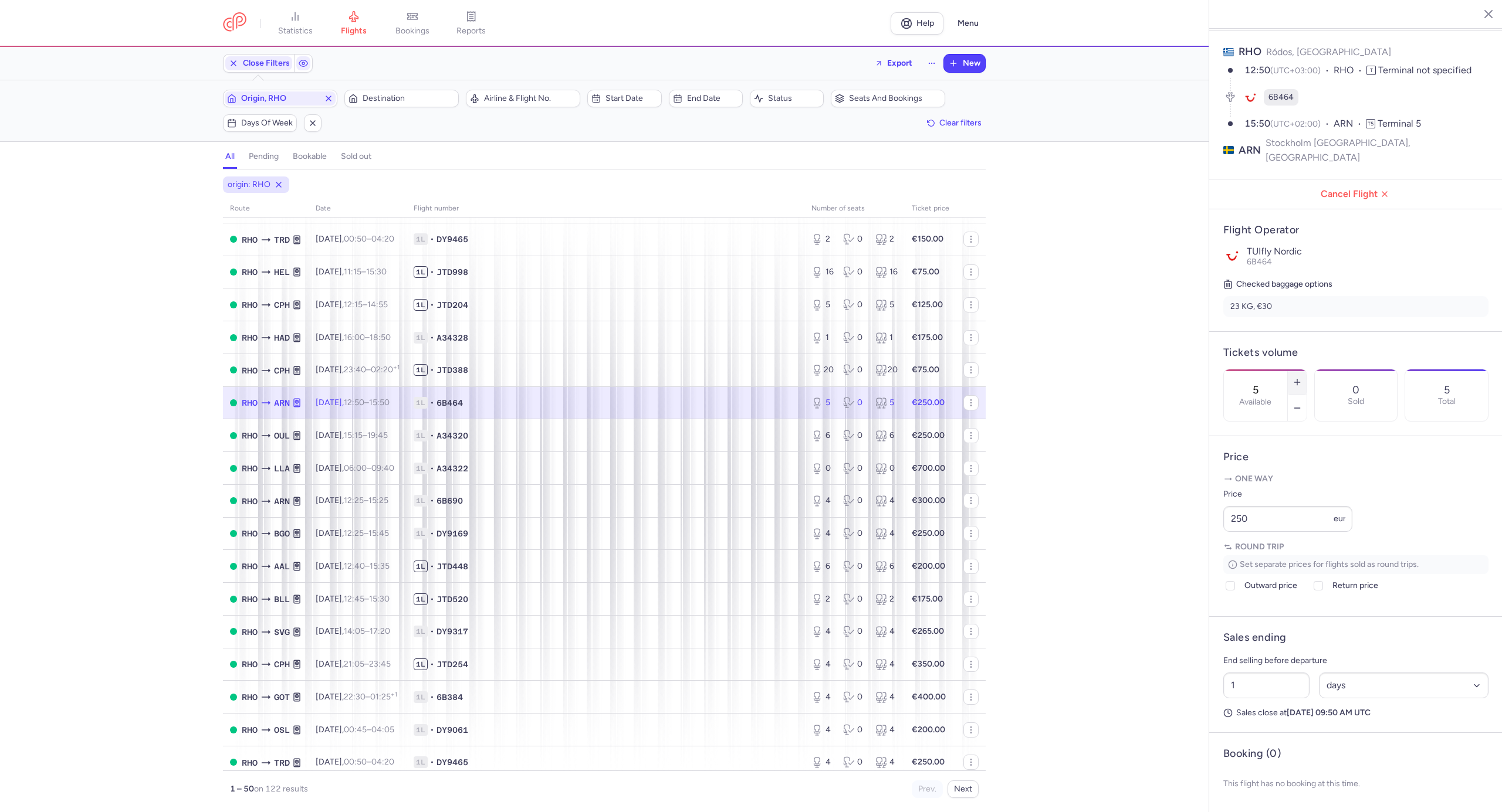
click at [1303, 378] on icon "button" at bounding box center [1297, 382] width 9 height 9
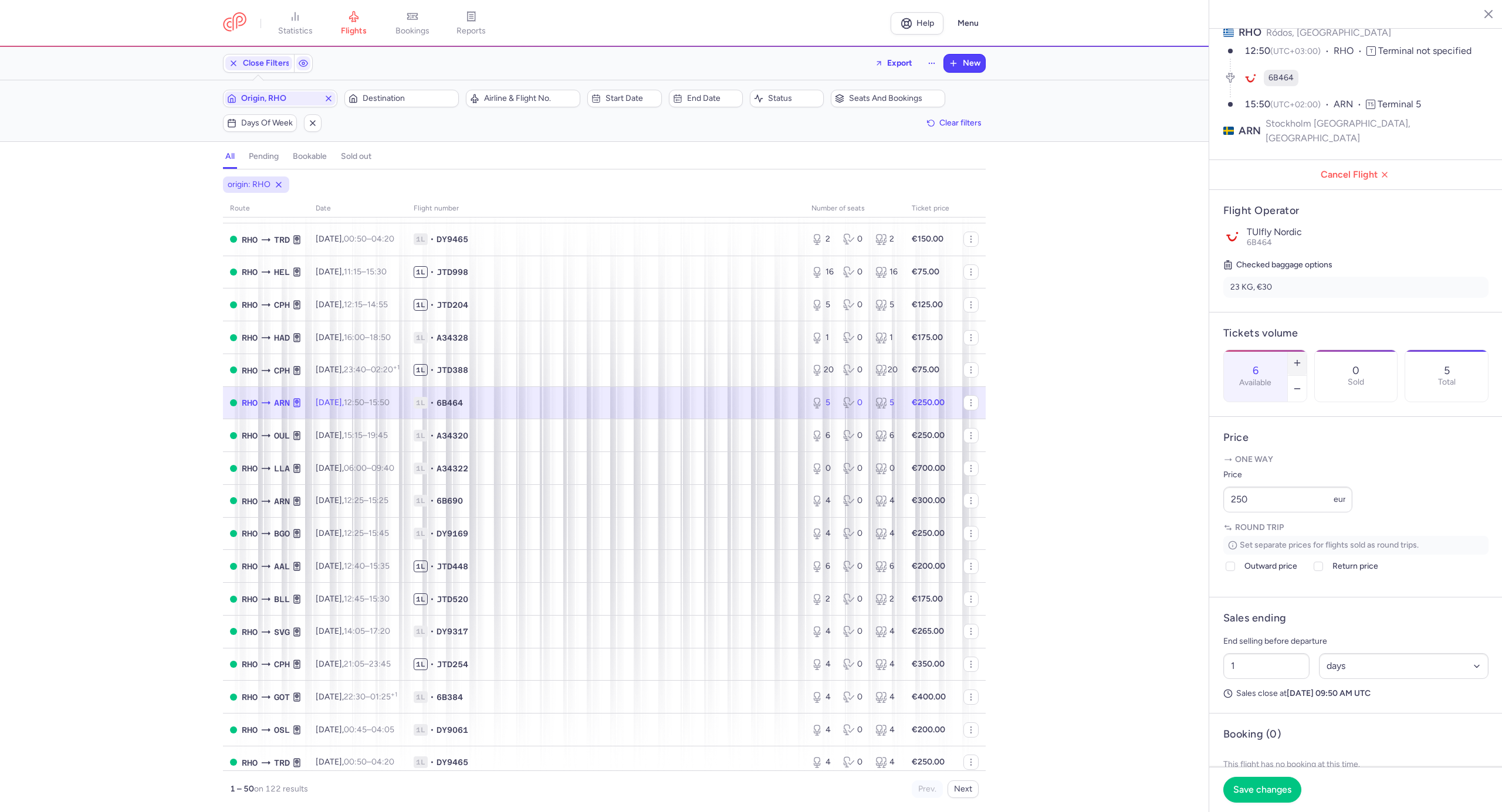
click at [1303, 359] on icon "button" at bounding box center [1297, 363] width 9 height 9
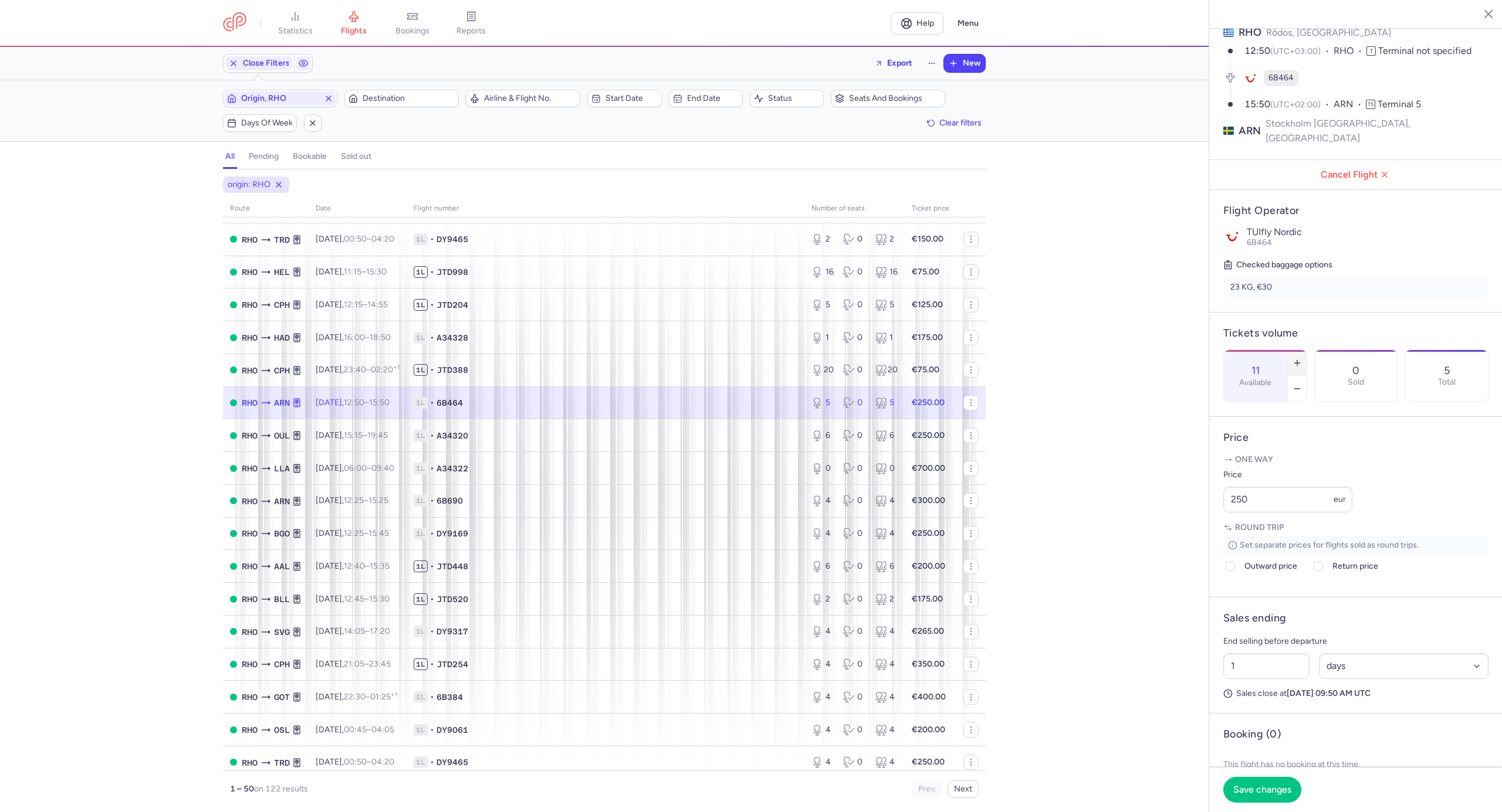
click at [1303, 359] on icon "button" at bounding box center [1297, 363] width 9 height 9
type input "12"
click at [1200, 531] on div "statistics flights bookings reports Help Menu Close Filters Export New Filters …" at bounding box center [751, 406] width 1502 height 812
type input "145"
click at [1357, 704] on div "1 Select an option hours days" at bounding box center [1356, 686] width 275 height 35
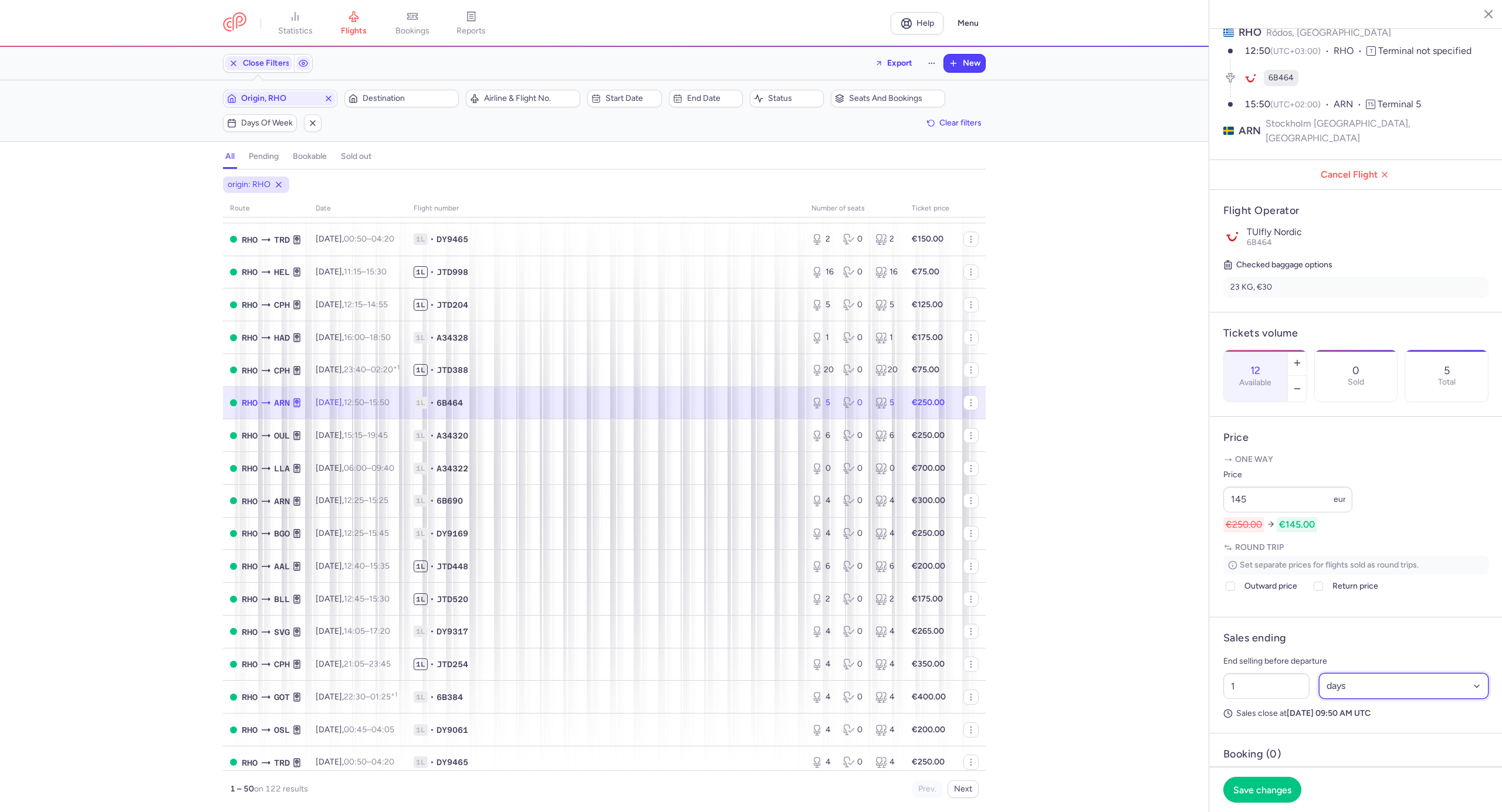
click at [1352, 699] on select "Select an option hours days" at bounding box center [1404, 686] width 170 height 26
select select "hours"
click at [1319, 692] on select "Select an option hours days" at bounding box center [1404, 686] width 170 height 26
click at [1254, 699] on input "1" at bounding box center [1267, 686] width 86 height 26
click at [1186, 707] on div "statistics flights bookings reports Help Menu Close Filters Export New Filters …" at bounding box center [751, 406] width 1502 height 812
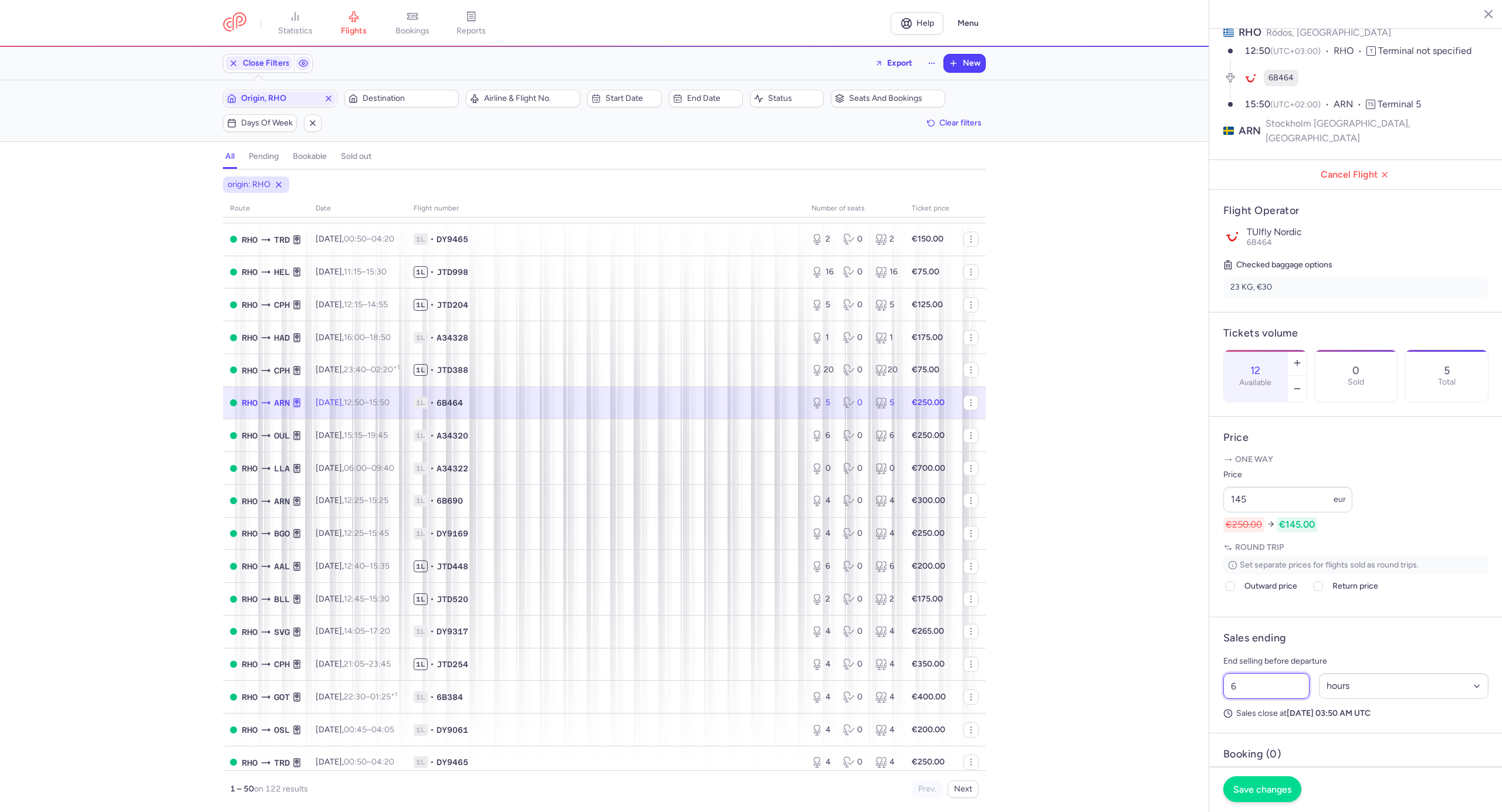
type input "6"
click at [1254, 798] on button "Save changes" at bounding box center [1263, 789] width 78 height 26
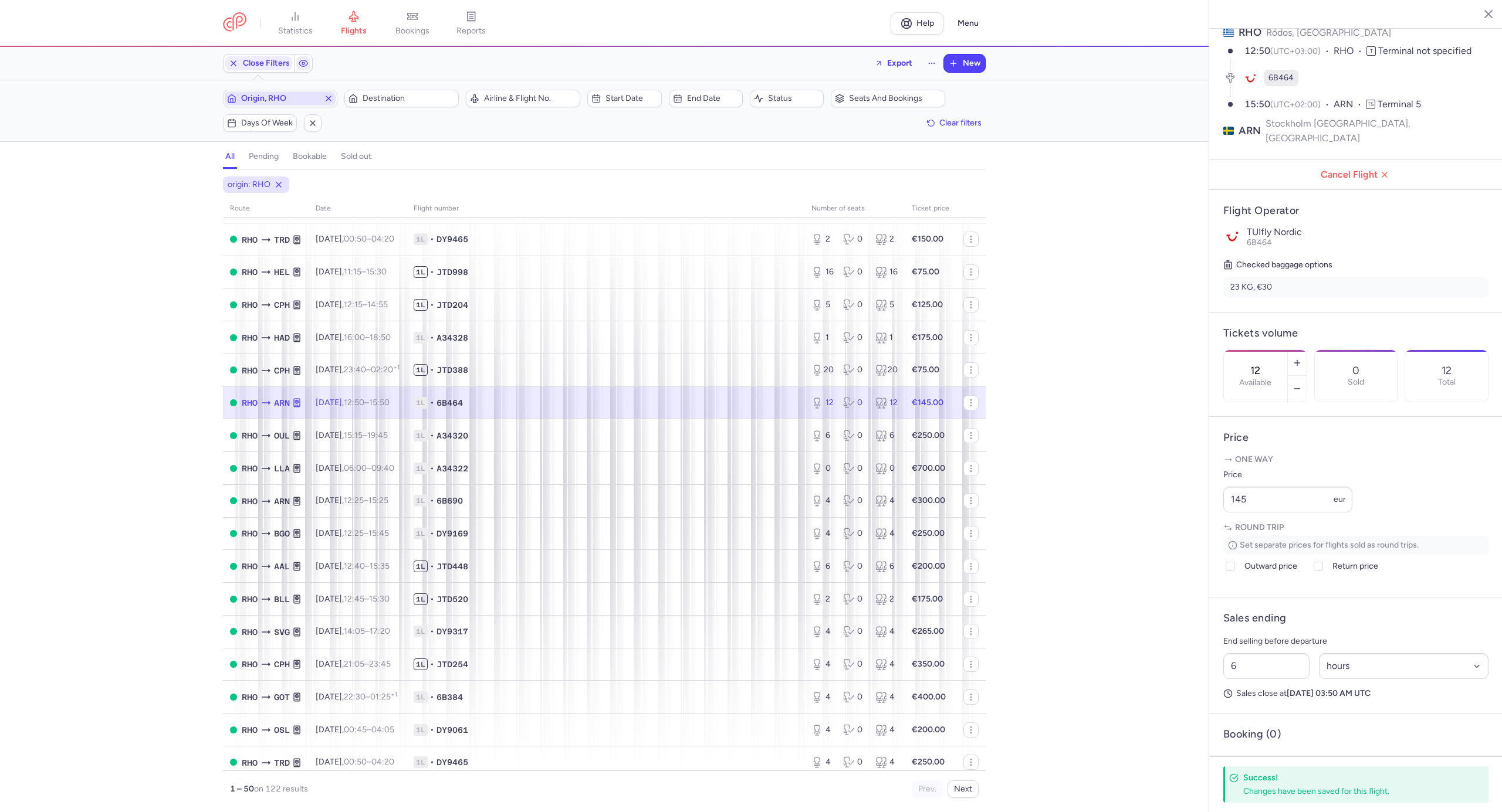
click at [297, 99] on span "Origin, RHO" at bounding box center [280, 98] width 78 height 9
click at [255, 190] on span "Larnaca, Larnaca, Cyprus LCA" at bounding box center [312, 196] width 156 height 42
type input "lca"
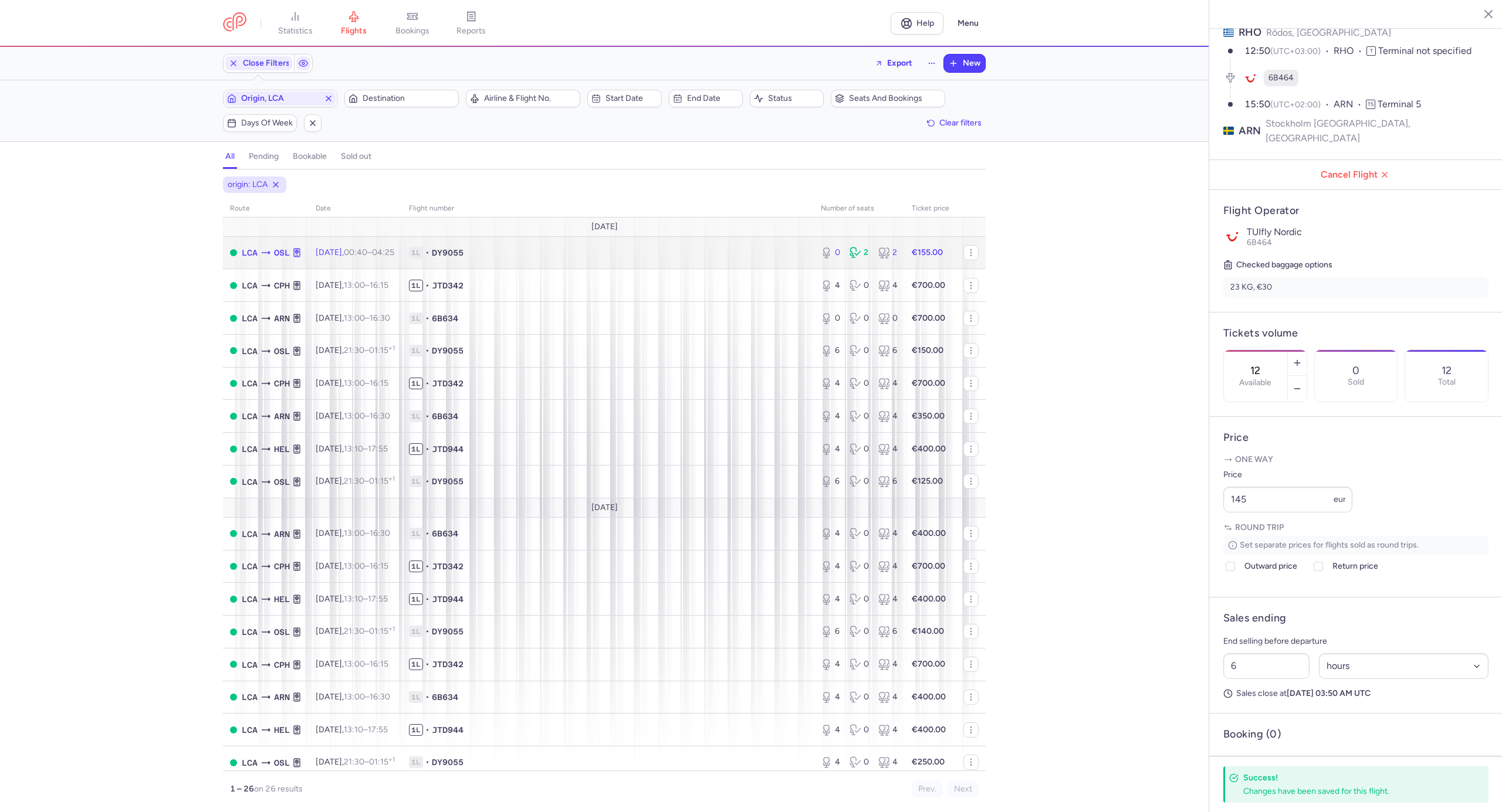
click at [571, 259] on span "1L • DY9055" at bounding box center [607, 252] width 398 height 12
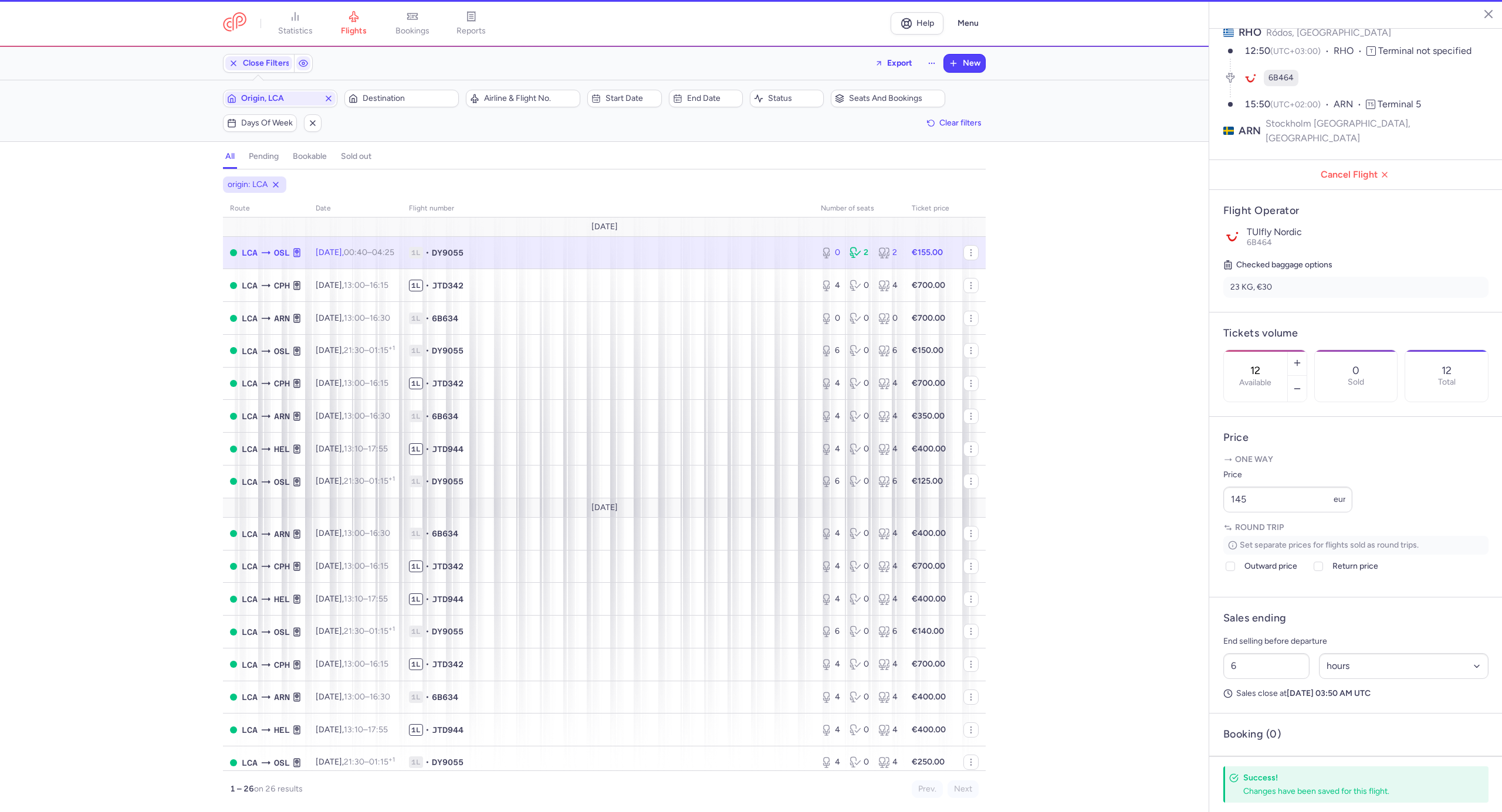
type input "0"
type input "1"
select select "days"
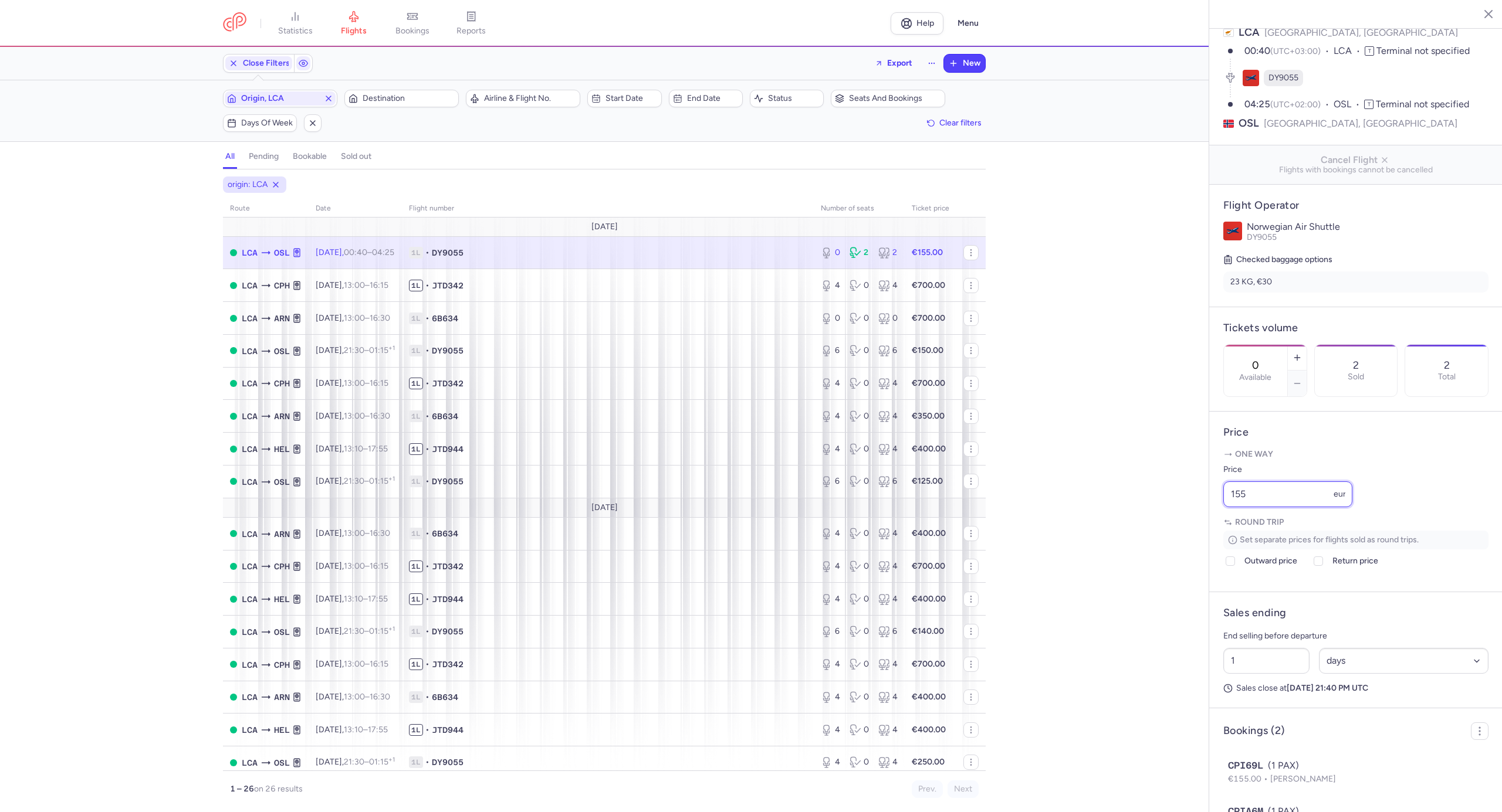
drag, startPoint x: 1275, startPoint y: 521, endPoint x: 1205, endPoint y: 518, distance: 70.1
click at [1205, 518] on div "statistics flights bookings reports Help Menu Close Filters Export New Filters …" at bounding box center [751, 406] width 1502 height 812
type input "700"
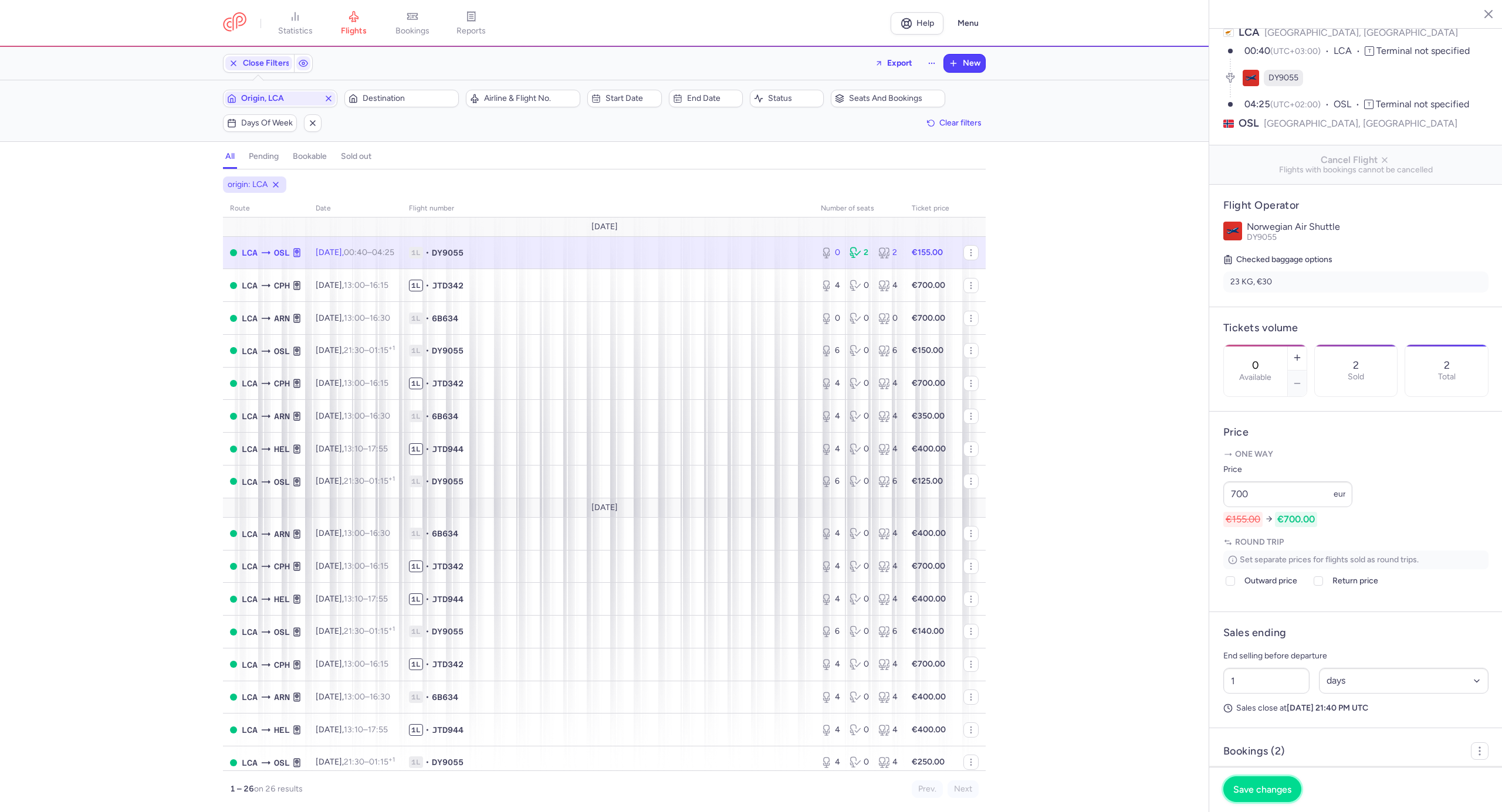
click at [1288, 780] on button "Save changes" at bounding box center [1263, 789] width 78 height 26
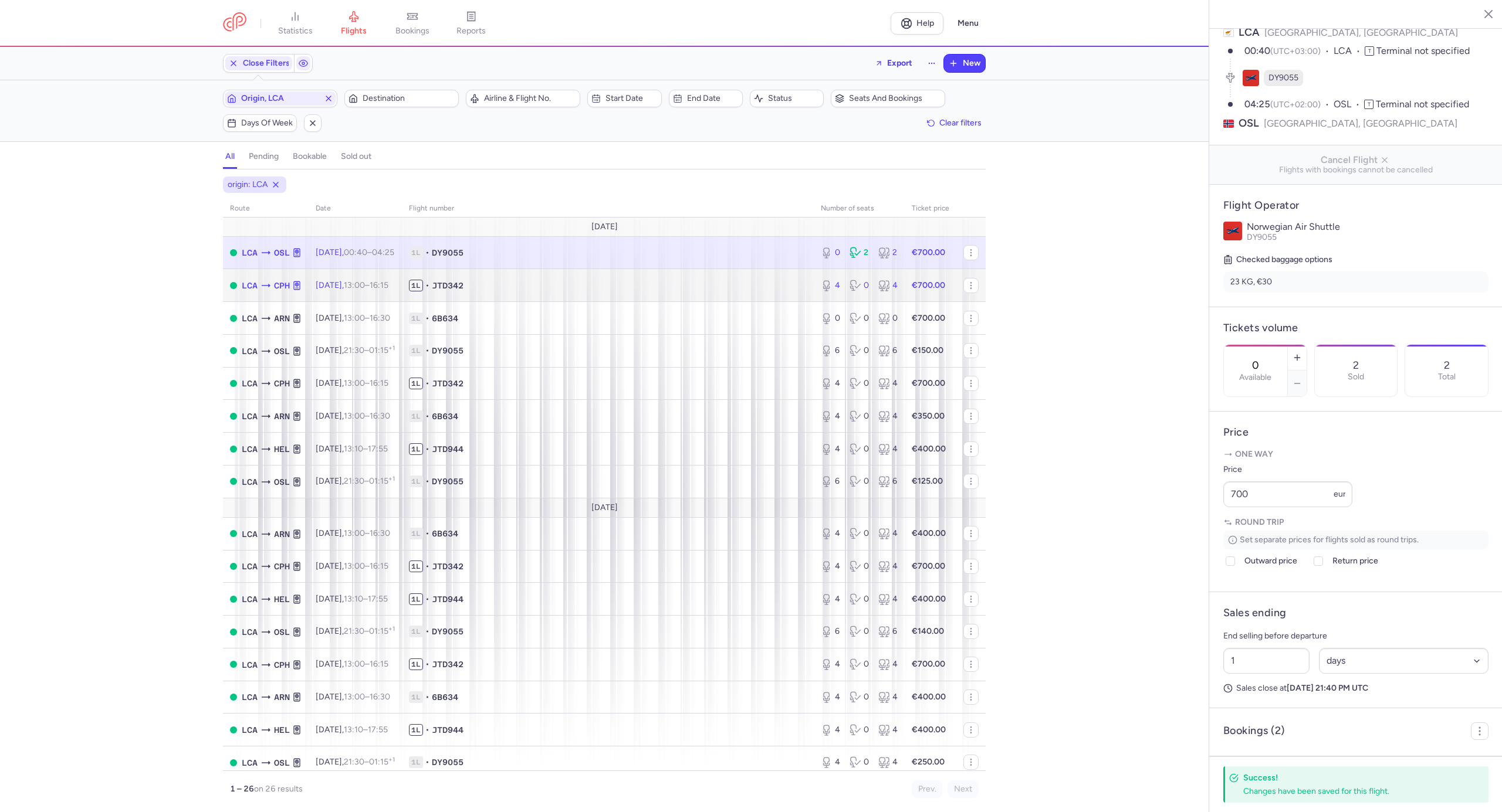
click at [545, 277] on td "1L • JTD342" at bounding box center [608, 286] width 412 height 33
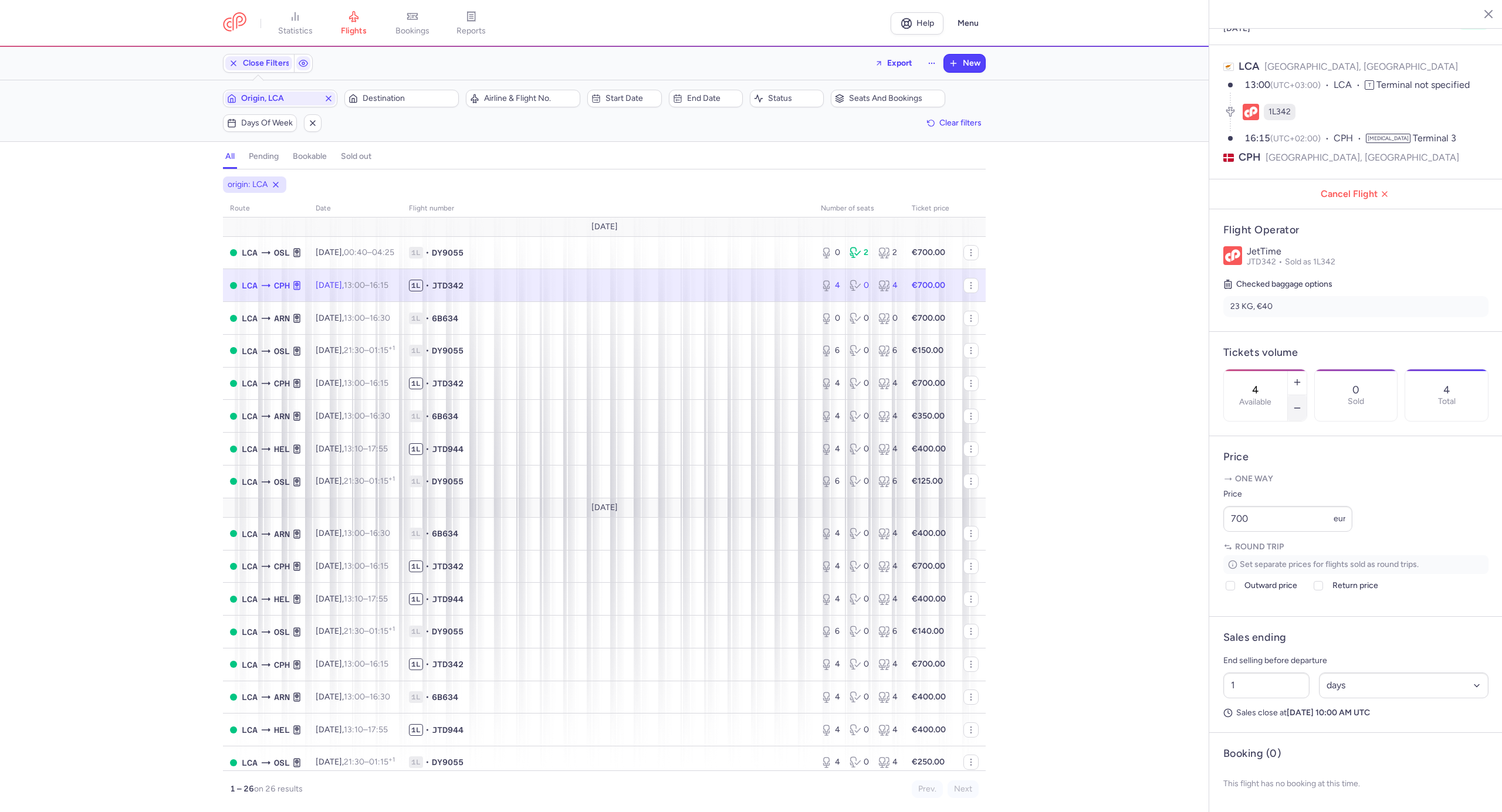
click at [1303, 404] on icon "button" at bounding box center [1297, 408] width 9 height 9
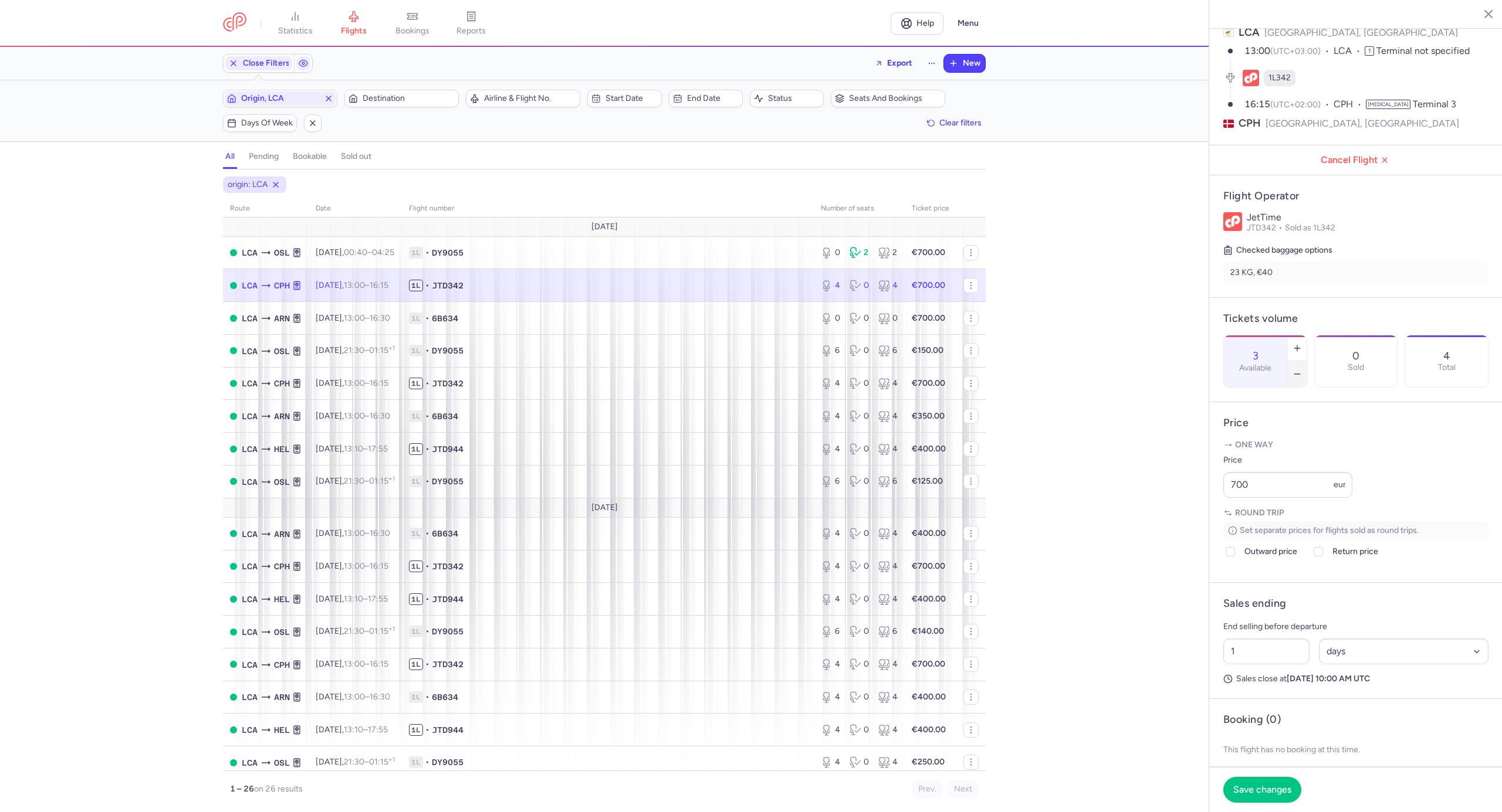
click at [1303, 369] on icon "button" at bounding box center [1297, 374] width 9 height 9
type input "0"
click at [1257, 790] on span "Save changes" at bounding box center [1263, 789] width 58 height 11
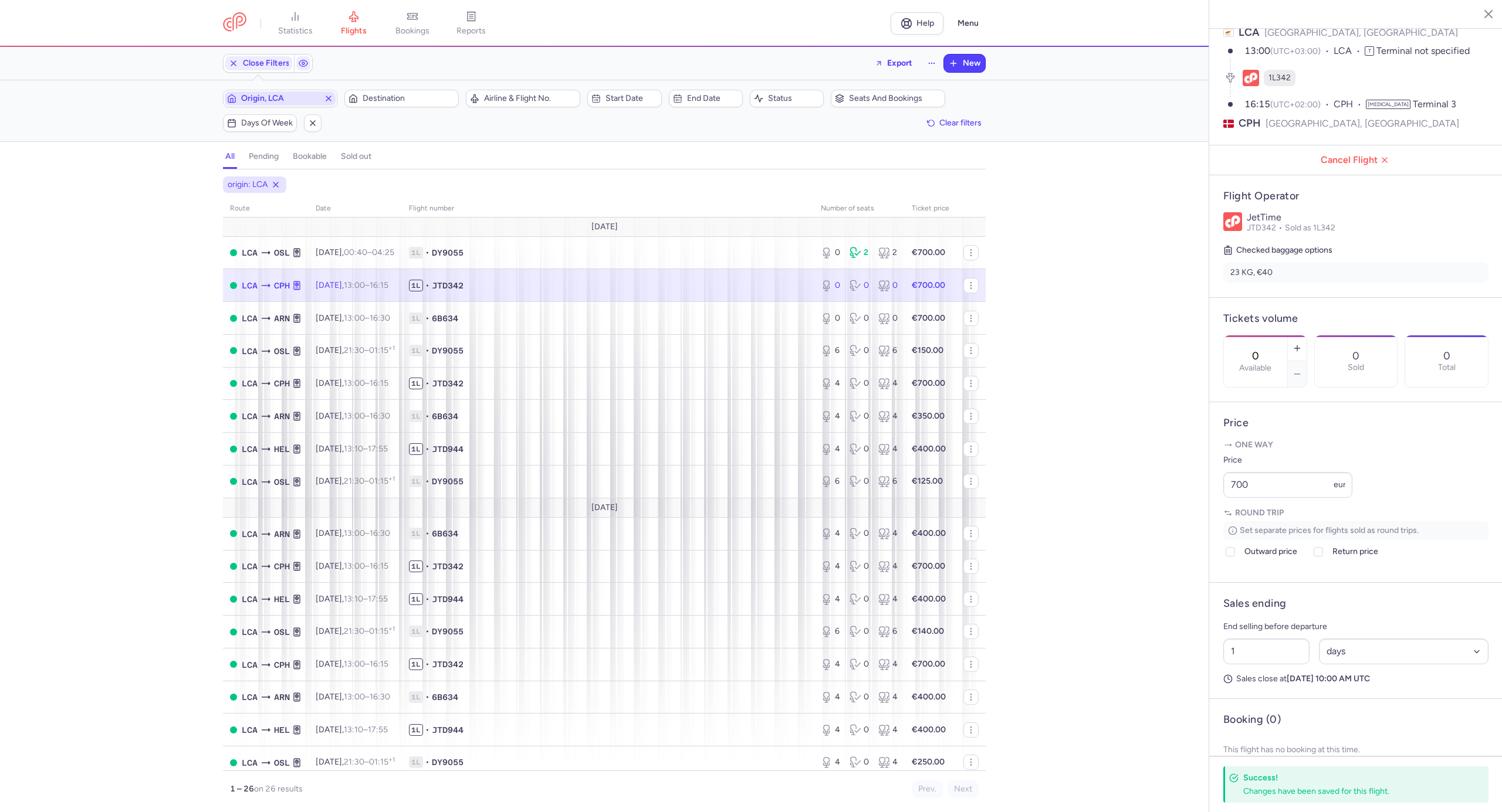
click at [285, 95] on span "Origin, LCA" at bounding box center [280, 98] width 78 height 9
click at [305, 97] on span "Origin, LCA" at bounding box center [280, 98] width 78 height 9
click at [293, 99] on span "Origin, LCA" at bounding box center [280, 98] width 78 height 9
click at [277, 193] on span "Antalya, Antalya, Turkey AYT" at bounding box center [312, 196] width 156 height 42
type input "ayt"
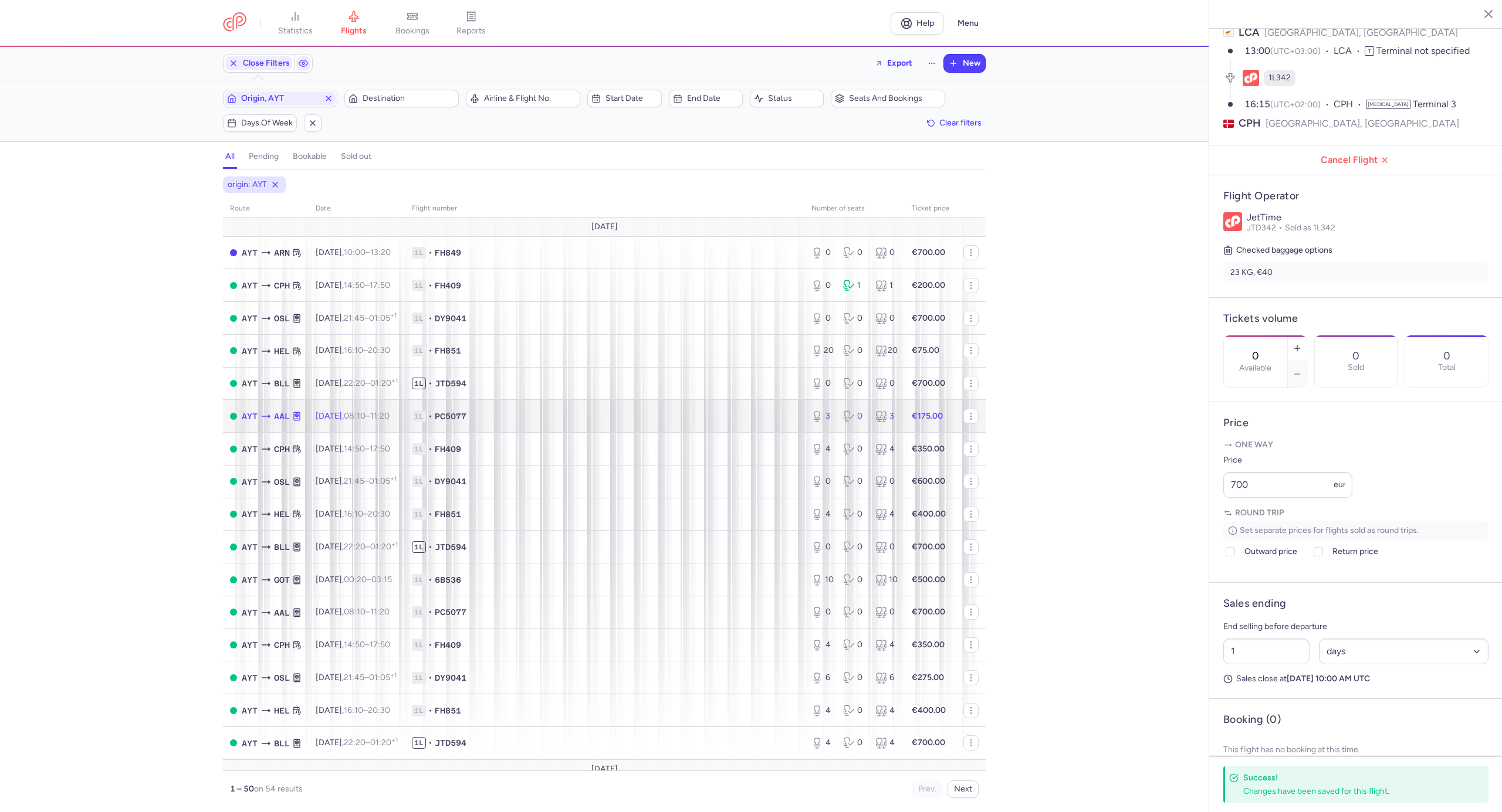
click at [529, 423] on span "1L • PC5077" at bounding box center [605, 416] width 385 height 12
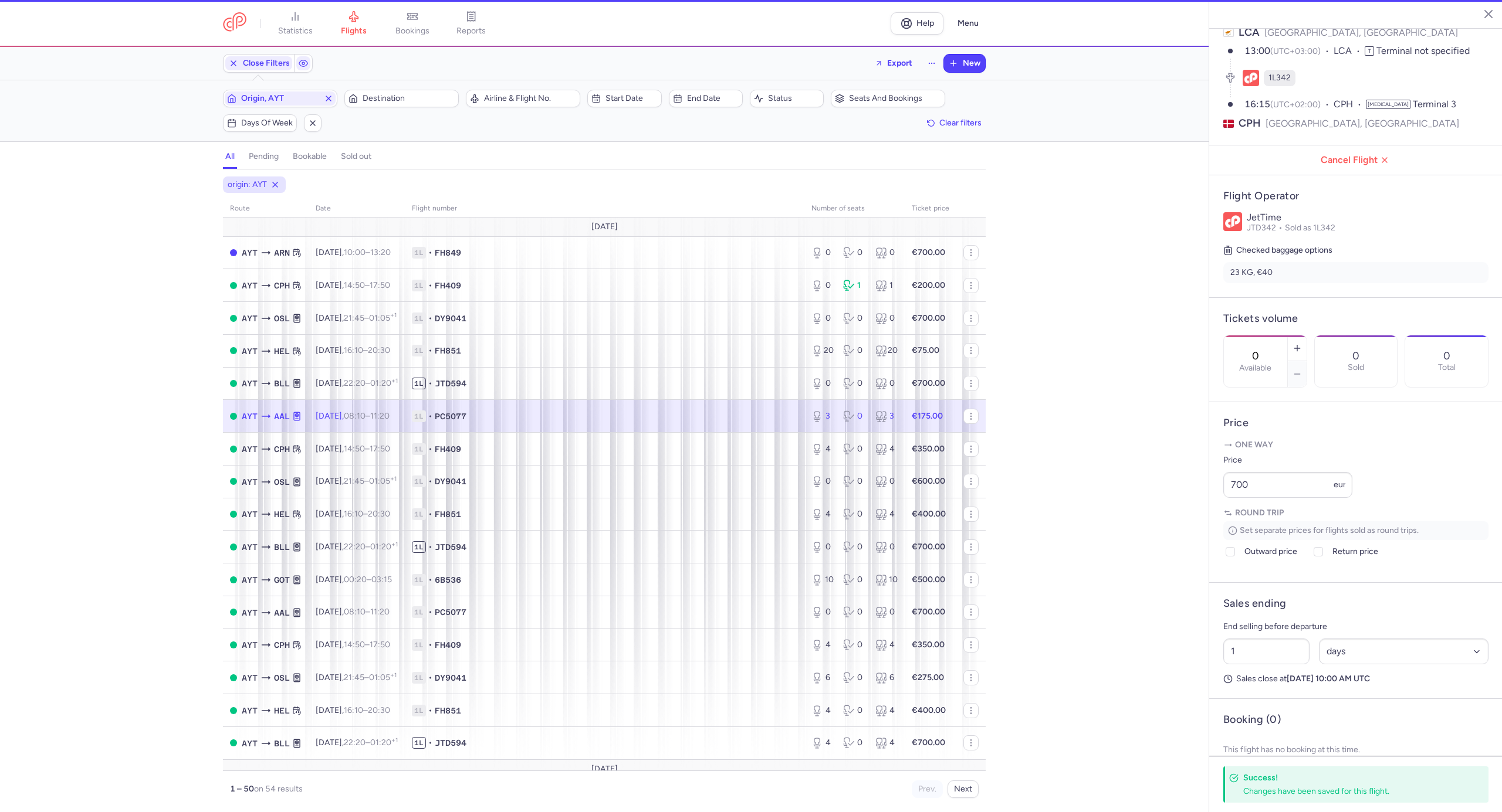
type input "3"
type input "10"
select select "hours"
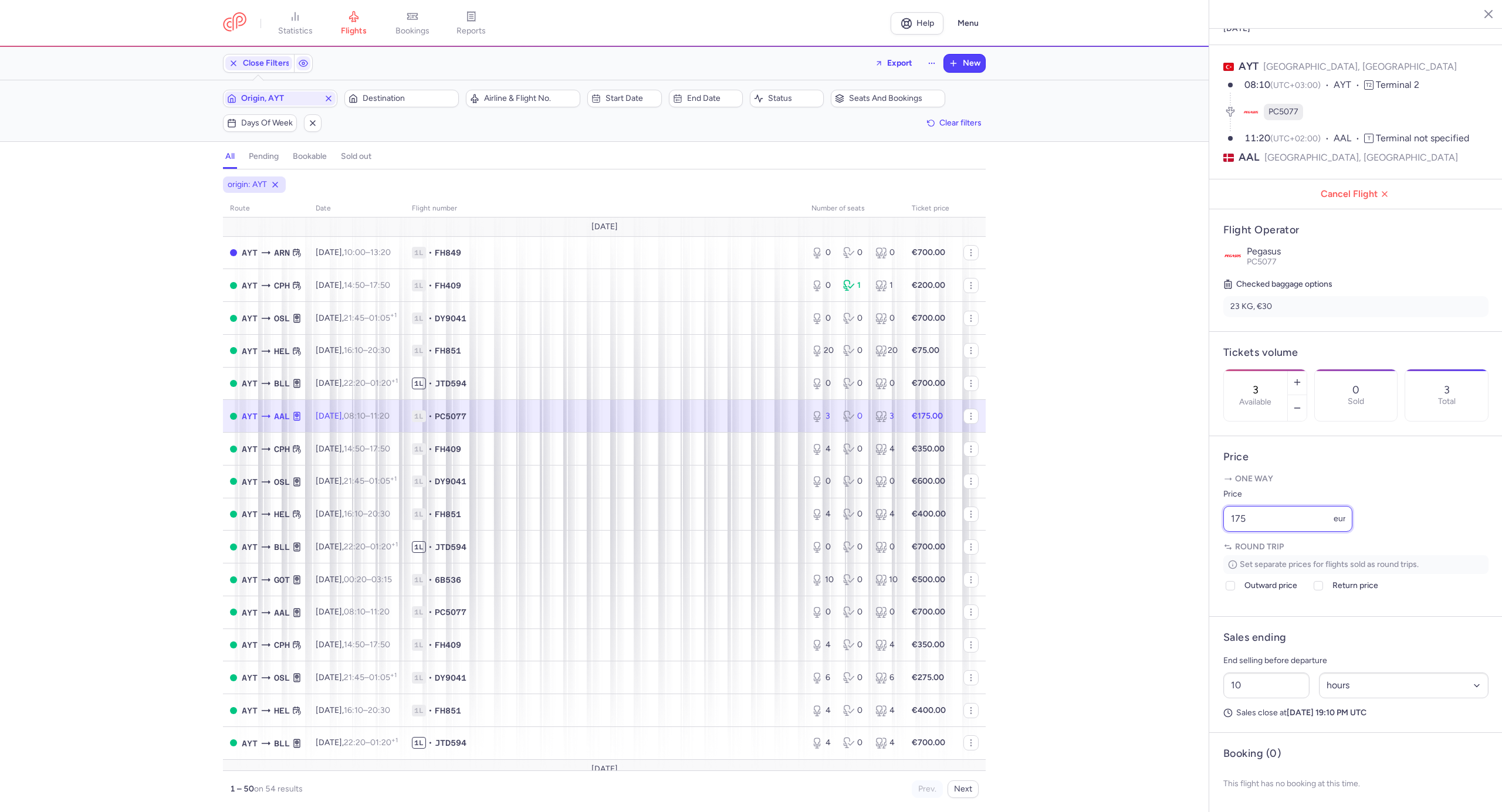
drag, startPoint x: 1263, startPoint y: 521, endPoint x: 1238, endPoint y: 521, distance: 25.0
click at [1238, 521] on input "175" at bounding box center [1288, 519] width 129 height 26
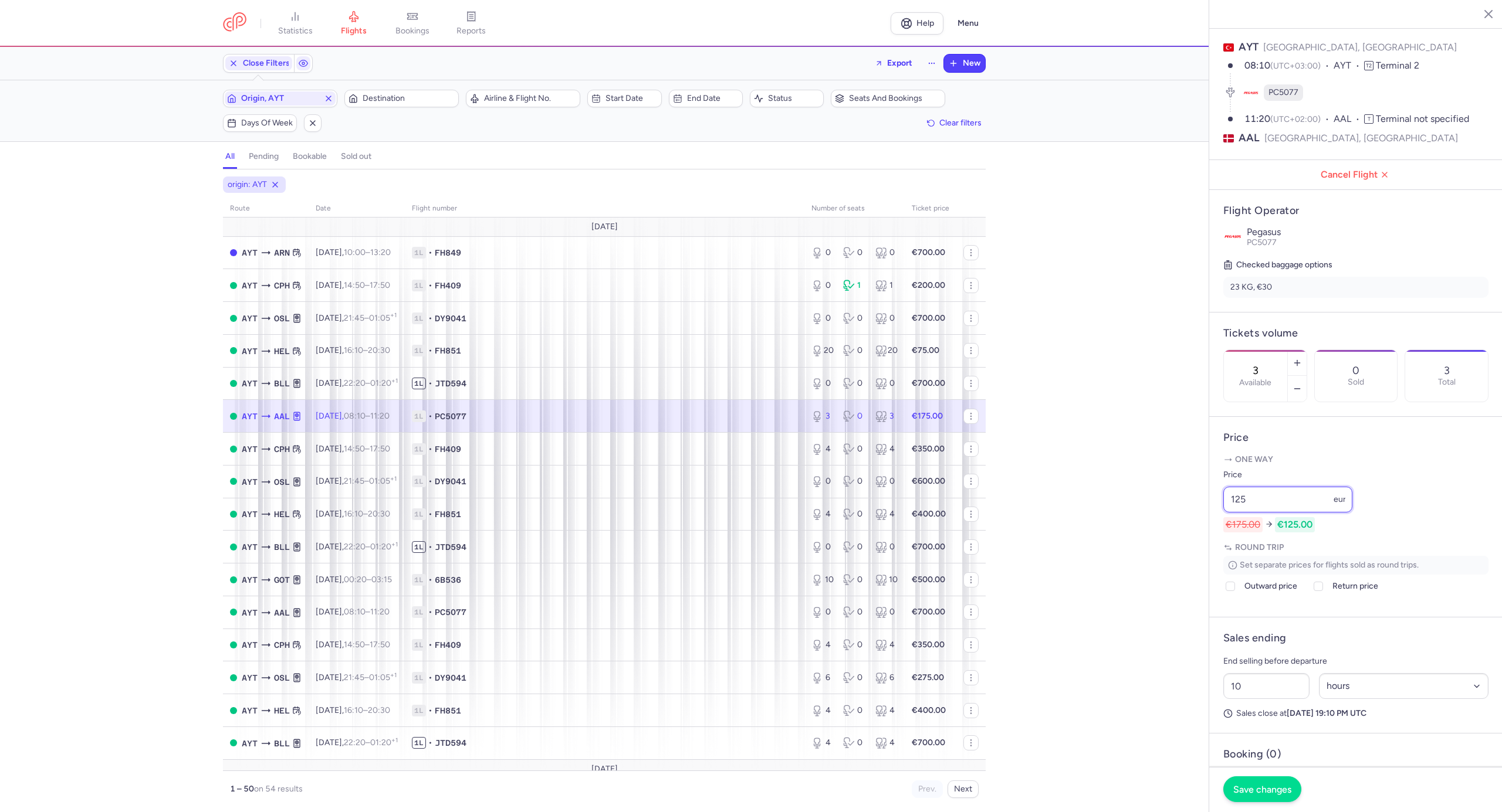
type input "125"
click at [1274, 786] on span "Save changes" at bounding box center [1263, 789] width 58 height 11
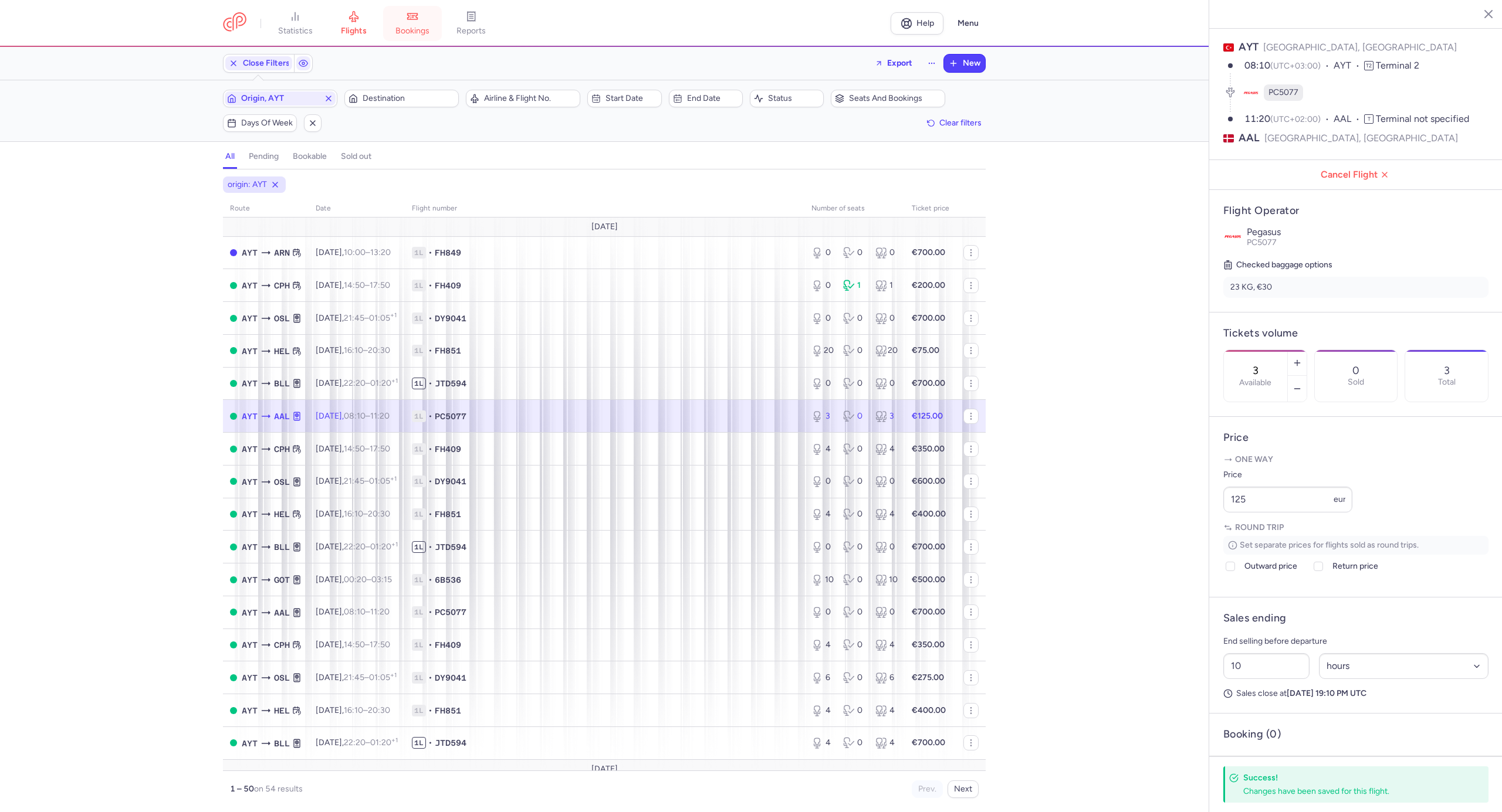
click at [421, 29] on span "bookings" at bounding box center [412, 31] width 34 height 11
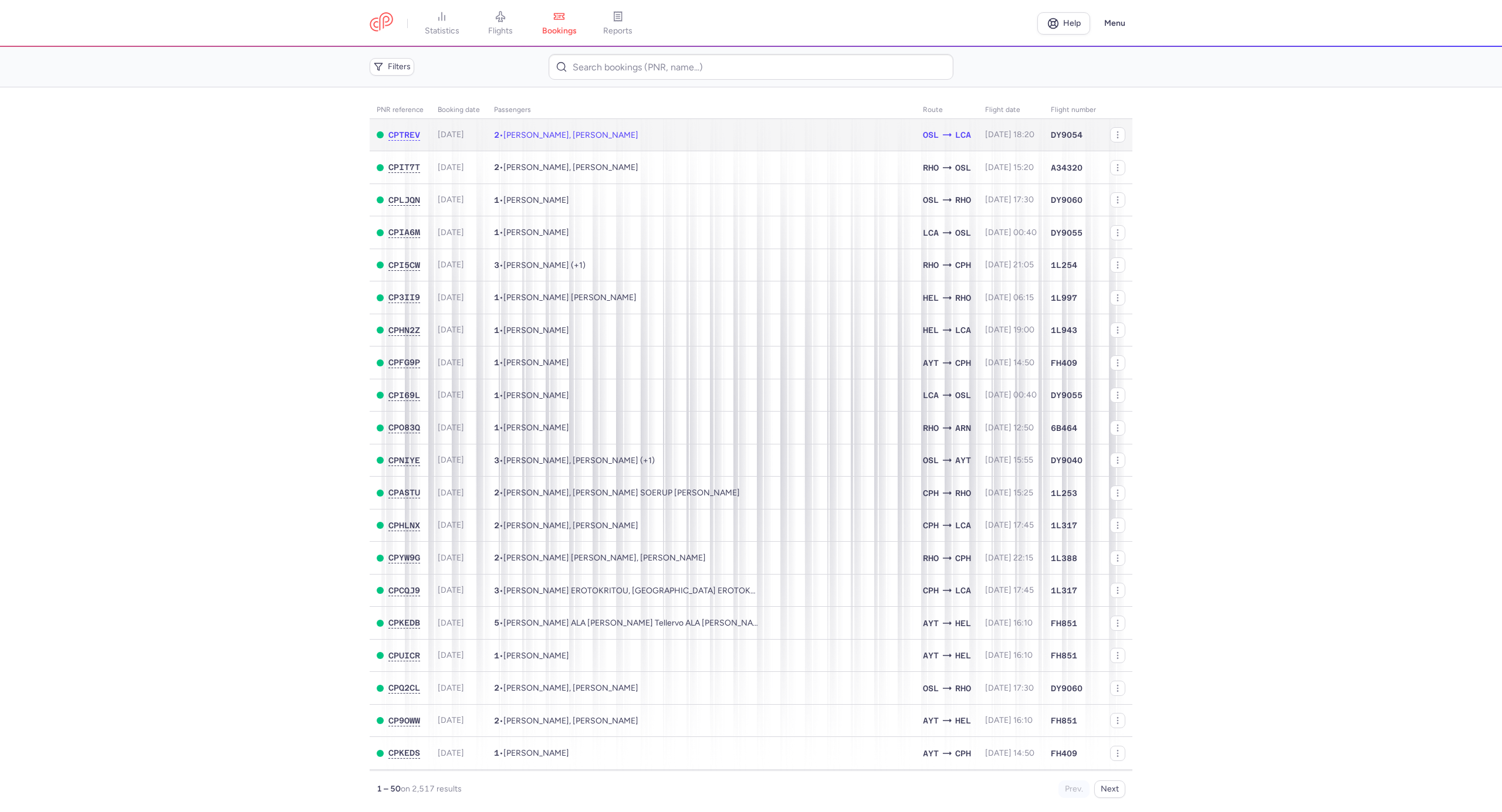
click at [587, 141] on td "2 • Roberto BARCO, Francesco BARCO" at bounding box center [701, 135] width 429 height 32
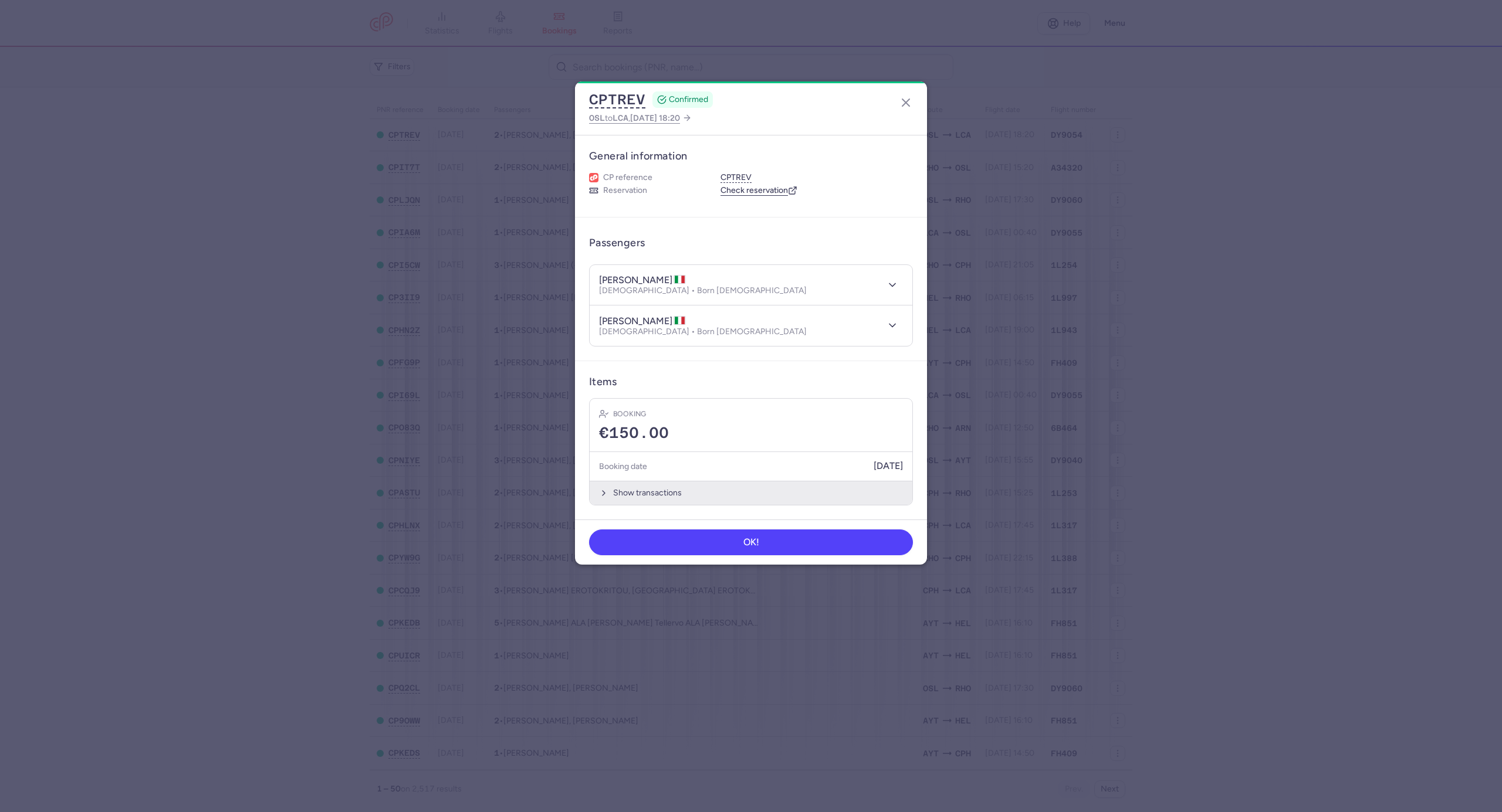
click at [634, 486] on button "Show transactions" at bounding box center [751, 492] width 323 height 24
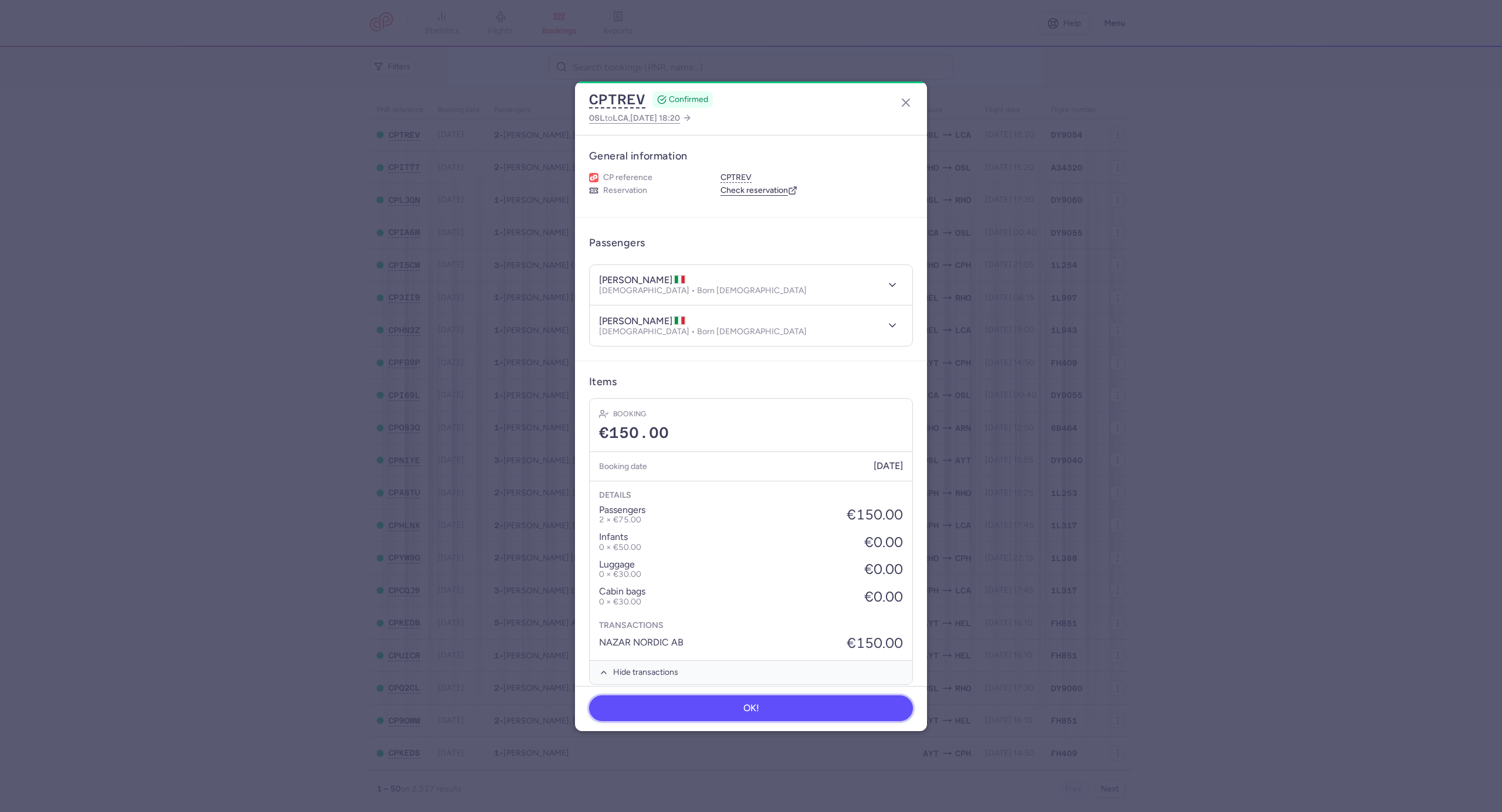
click at [684, 707] on button "OK!" at bounding box center [751, 708] width 324 height 26
